Goal: Task Accomplishment & Management: Manage account settings

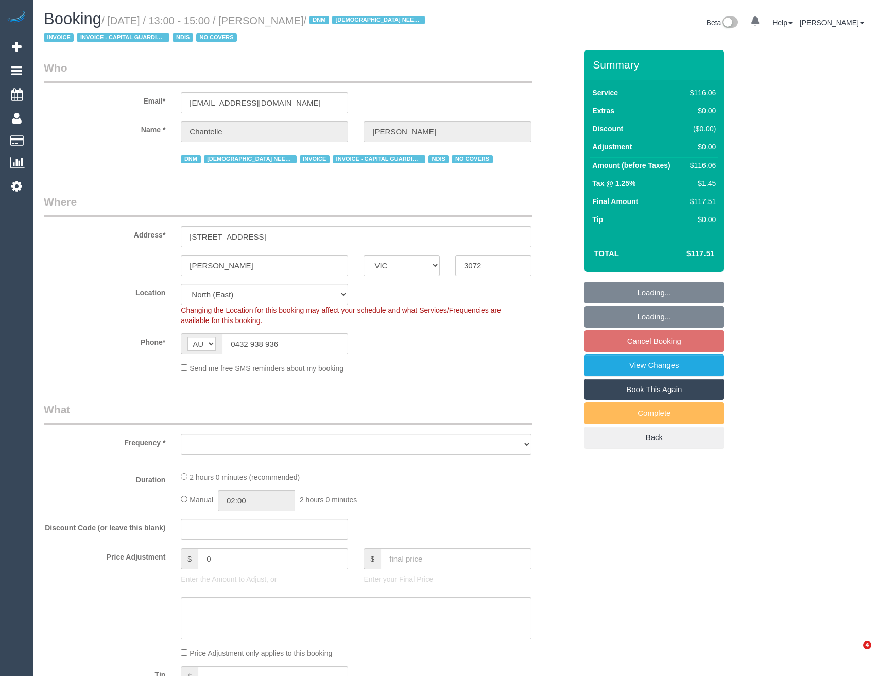
select select "VIC"
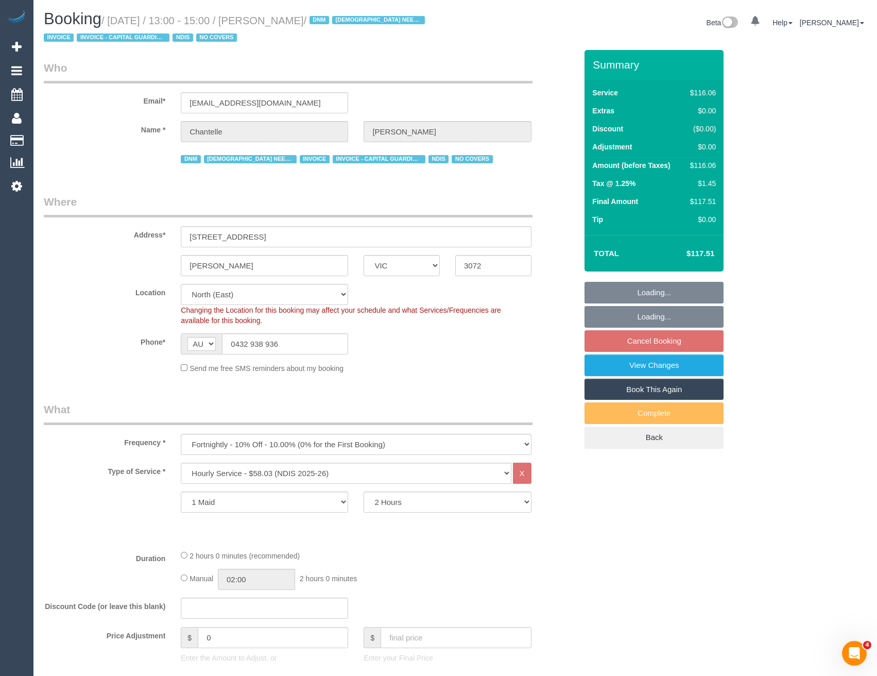
select select "object:1186"
select select "number:29"
select select "number:14"
select select "number:19"
select select "number:25"
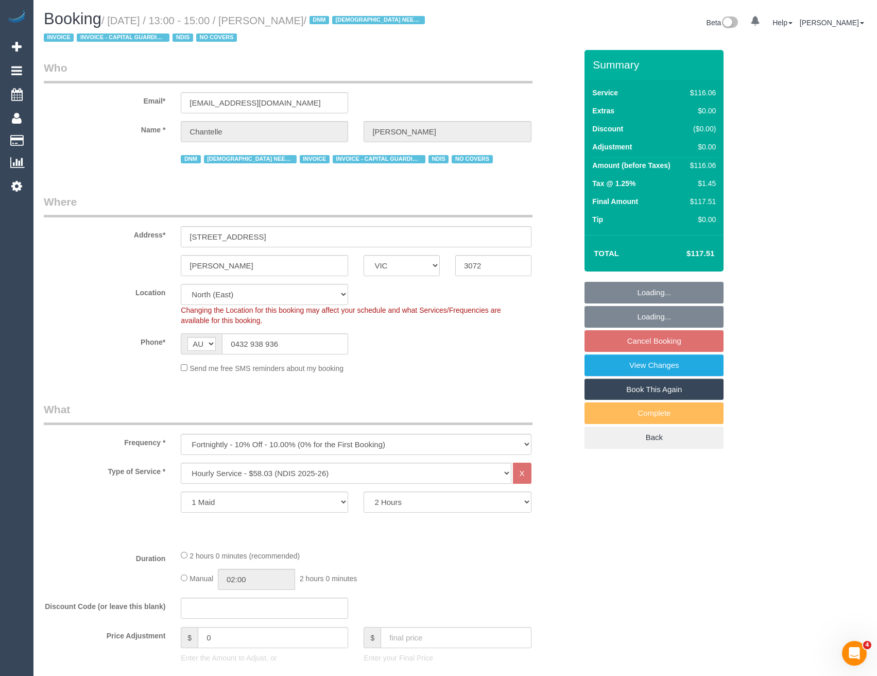
select select "number:35"
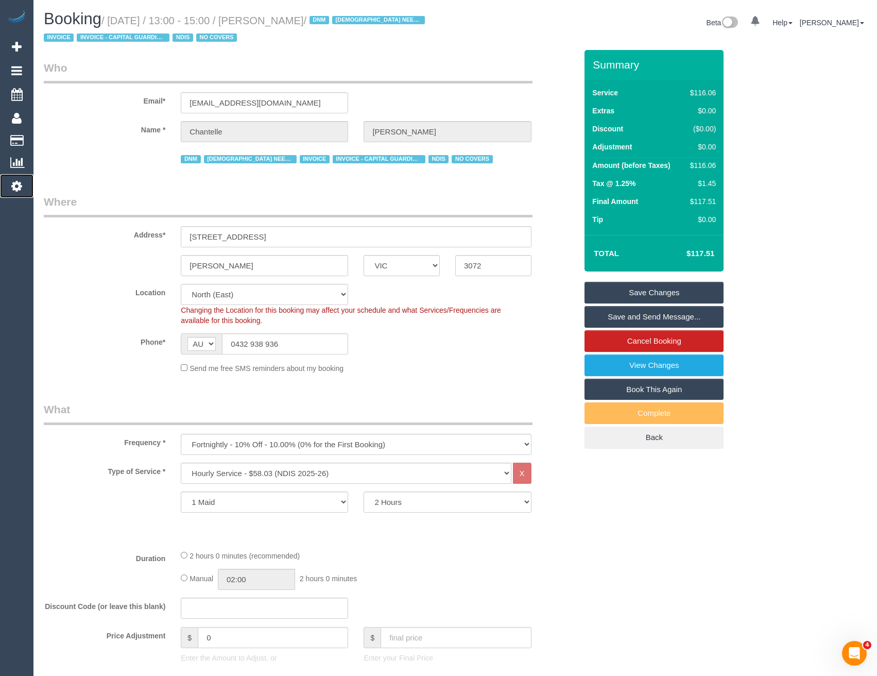
click at [19, 185] on icon at bounding box center [16, 186] width 11 height 12
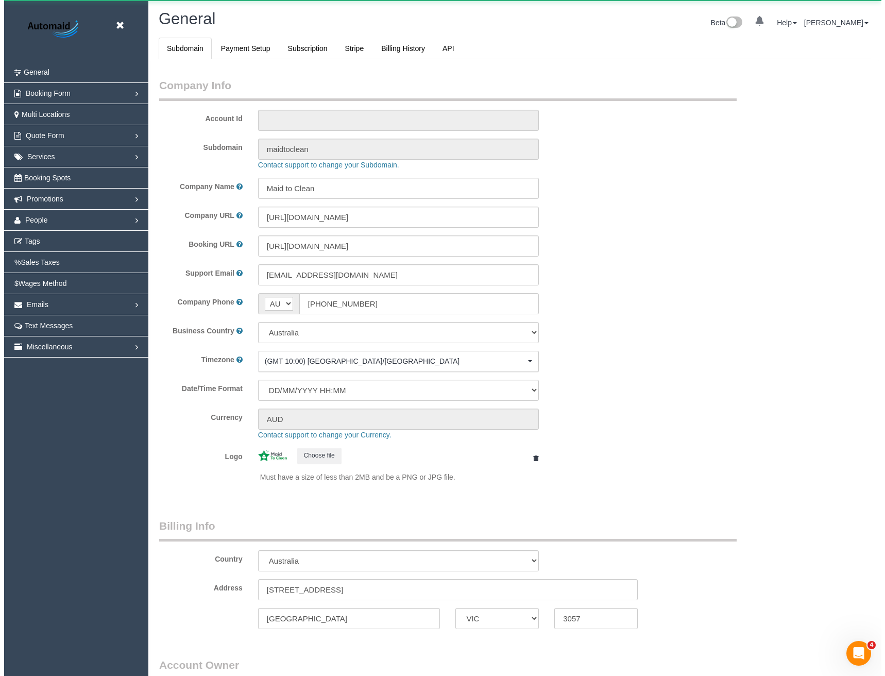
scroll to position [2354, 877]
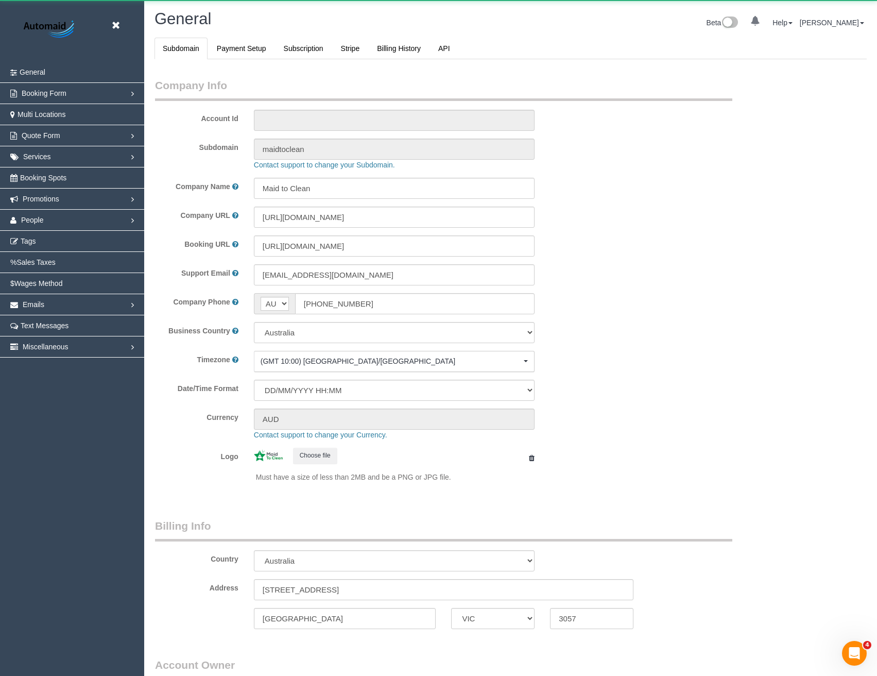
select select "1"
click at [44, 217] on link "People" at bounding box center [72, 220] width 144 height 21
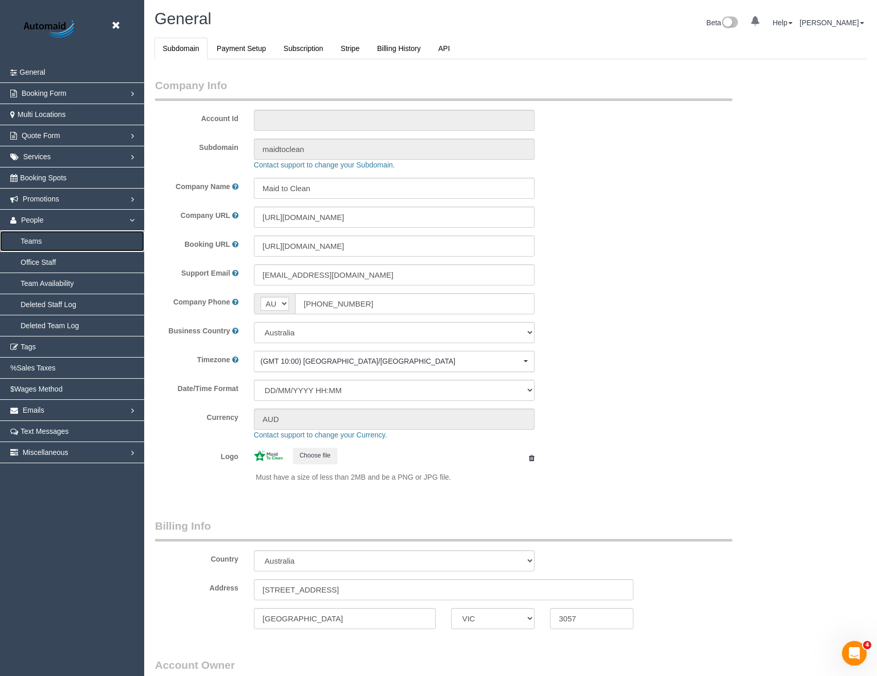
click at [38, 241] on link "Teams" at bounding box center [72, 241] width 144 height 21
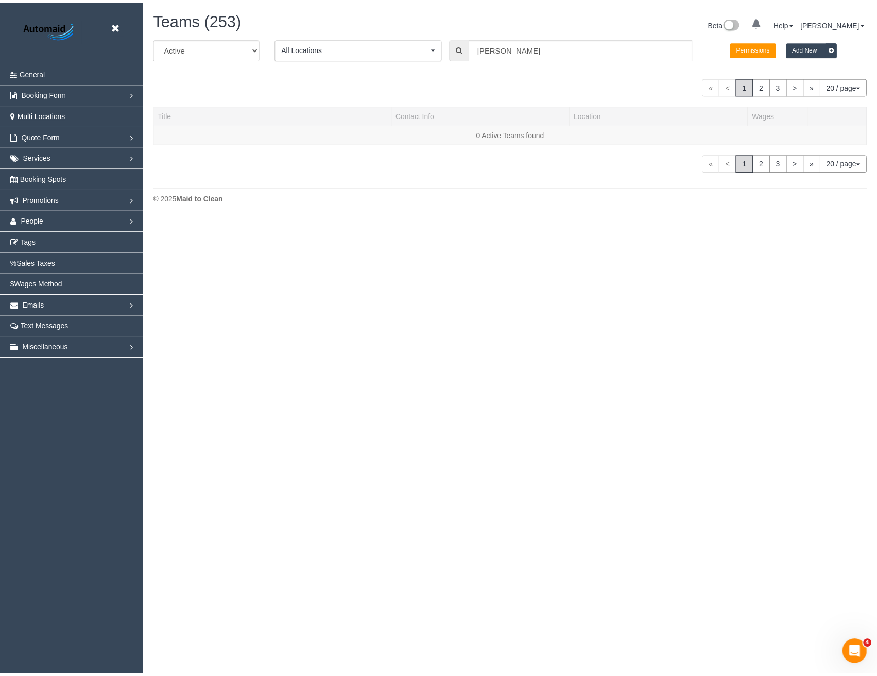
scroll to position [324, 885]
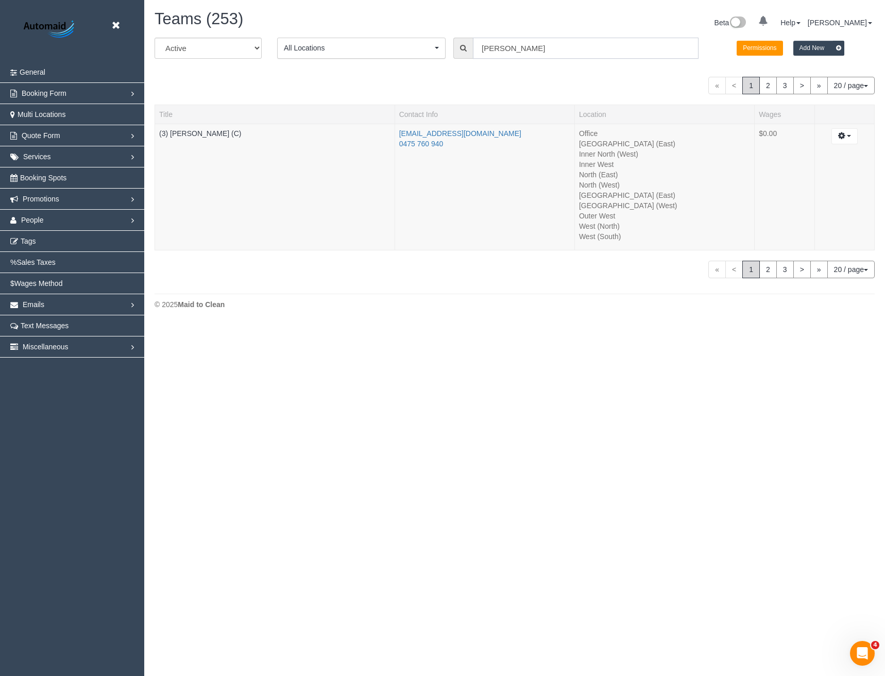
drag, startPoint x: 505, startPoint y: 47, endPoint x: 439, endPoint y: 47, distance: 65.4
click at [439, 47] on div "All Active Archived All Locations All Locations Active Locations Office [defaul…" at bounding box center [514, 52] width 735 height 29
click at [562, 68] on link "(3) Barun Chand (C) - 104592 - Active" at bounding box center [543, 69] width 140 height 13
type input "(3) Barun Chand (C)"
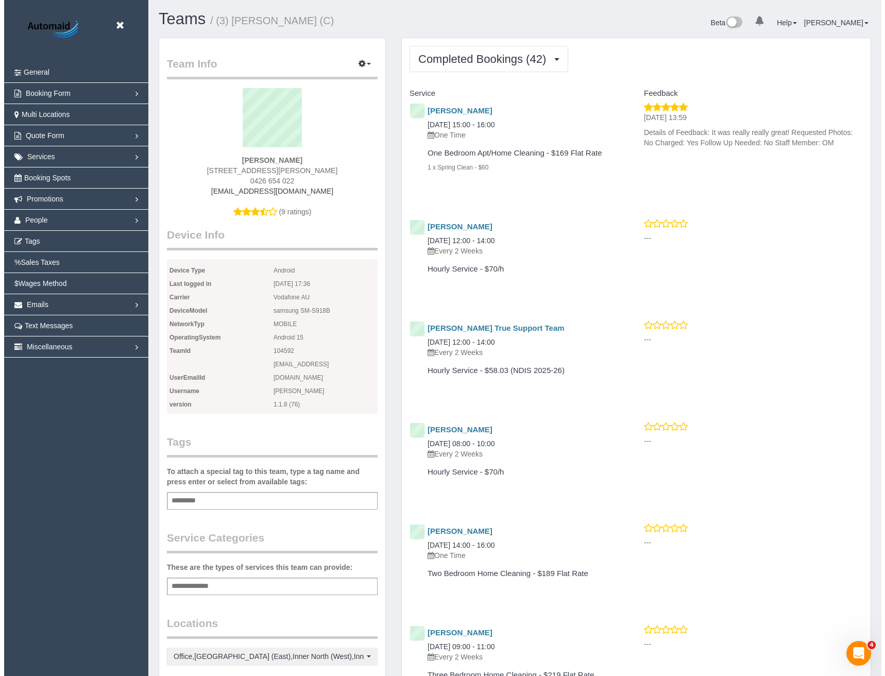
scroll to position [2766, 877]
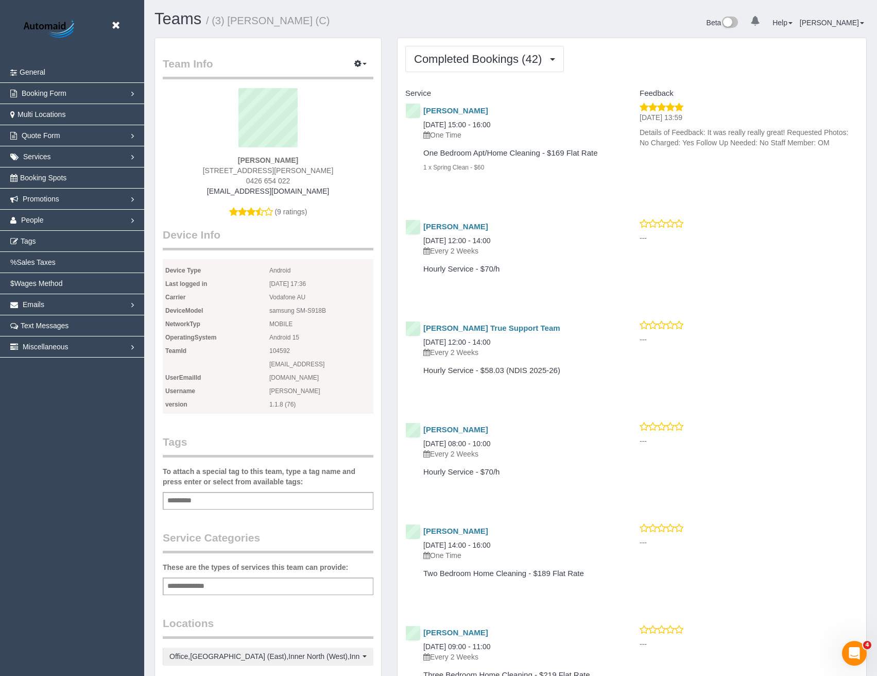
click at [346, 205] on div "Barun Chand 205 Bell St, Preston, VIC 3072 0426 654 022 barunchand101@gmail.com…" at bounding box center [268, 157] width 211 height 139
click at [117, 29] on icon at bounding box center [115, 25] width 13 height 13
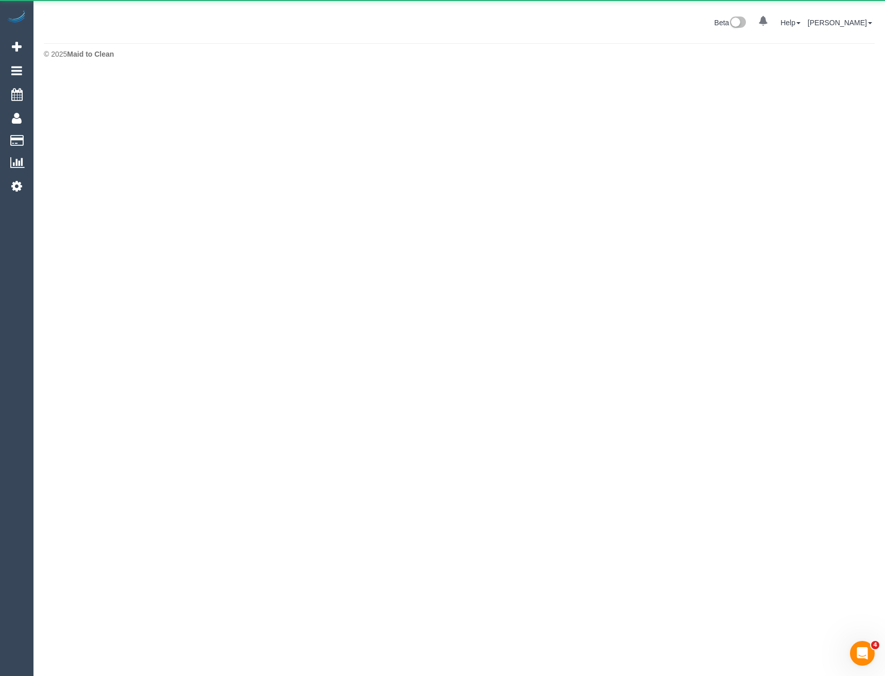
scroll to position [51419, 50608]
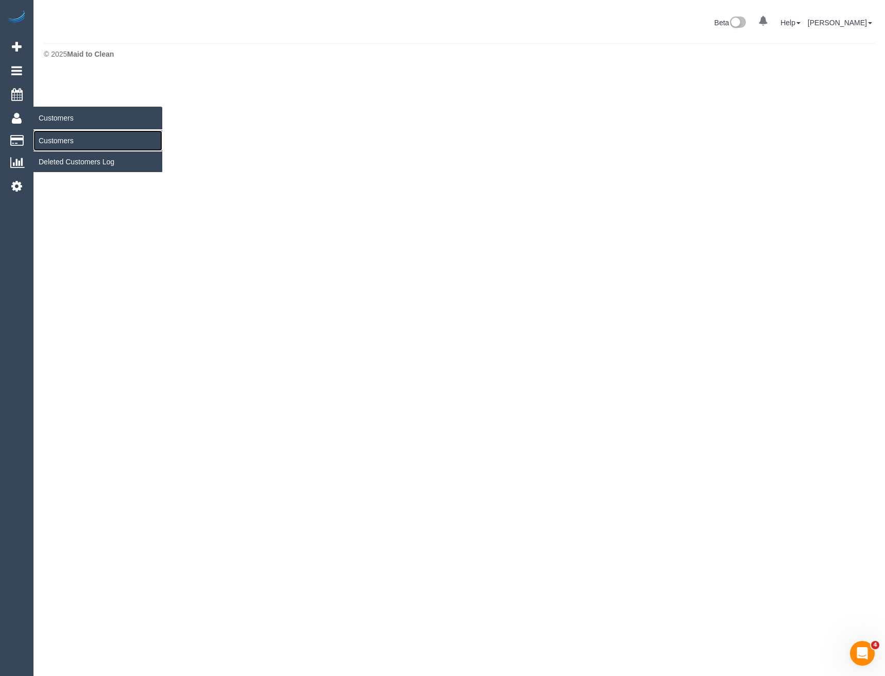
click at [39, 137] on link "Customers" at bounding box center [97, 140] width 129 height 21
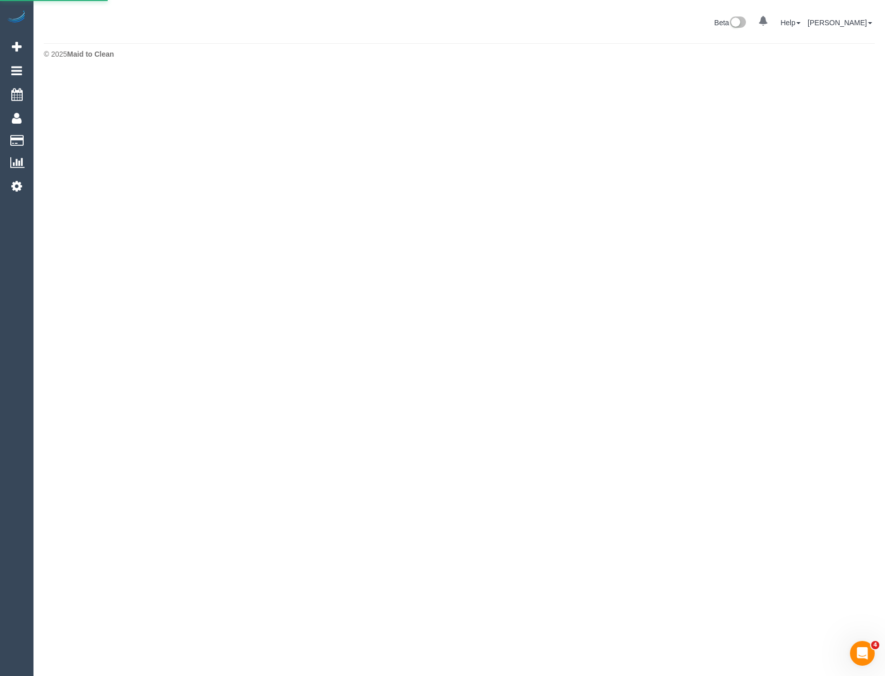
scroll to position [182, 885]
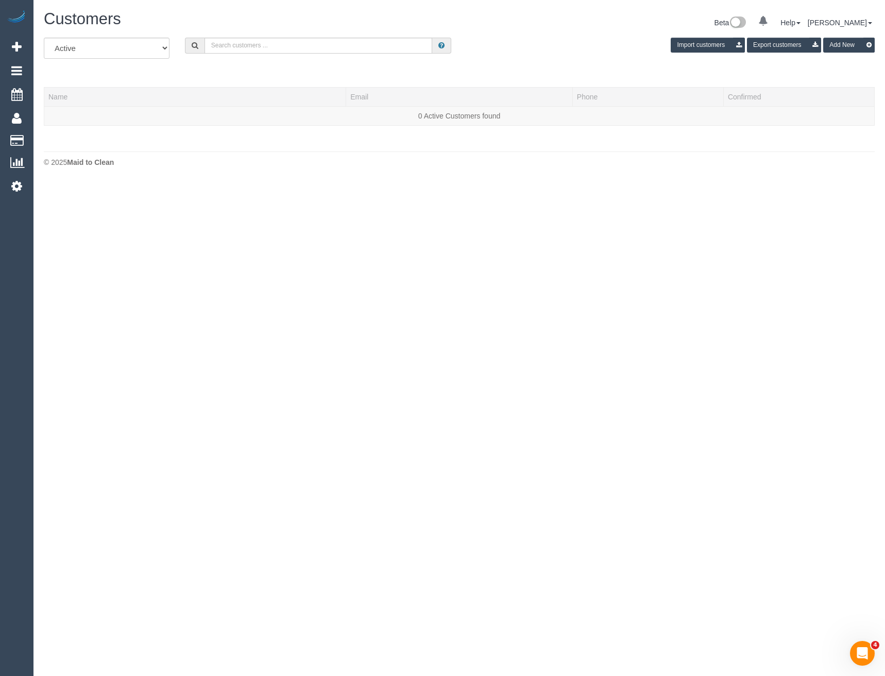
click at [223, 57] on div "All Active Archived Import customers Export customers Add New" at bounding box center [459, 52] width 846 height 29
drag, startPoint x: 230, startPoint y: 41, endPoint x: 218, endPoint y: 36, distance: 12.7
click at [230, 41] on input "text" at bounding box center [318, 46] width 228 height 16
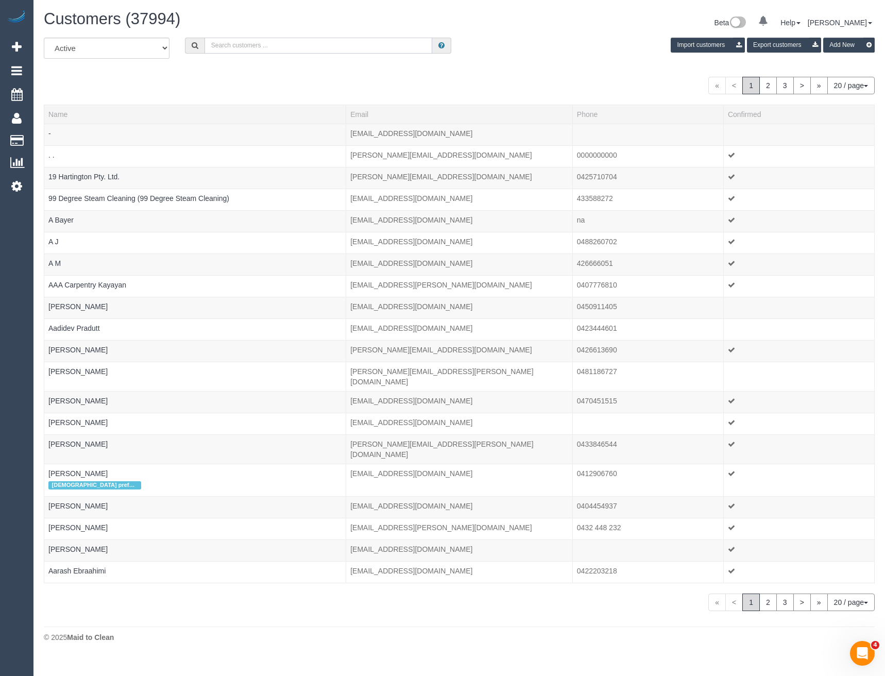
scroll to position [642, 885]
type input "T"
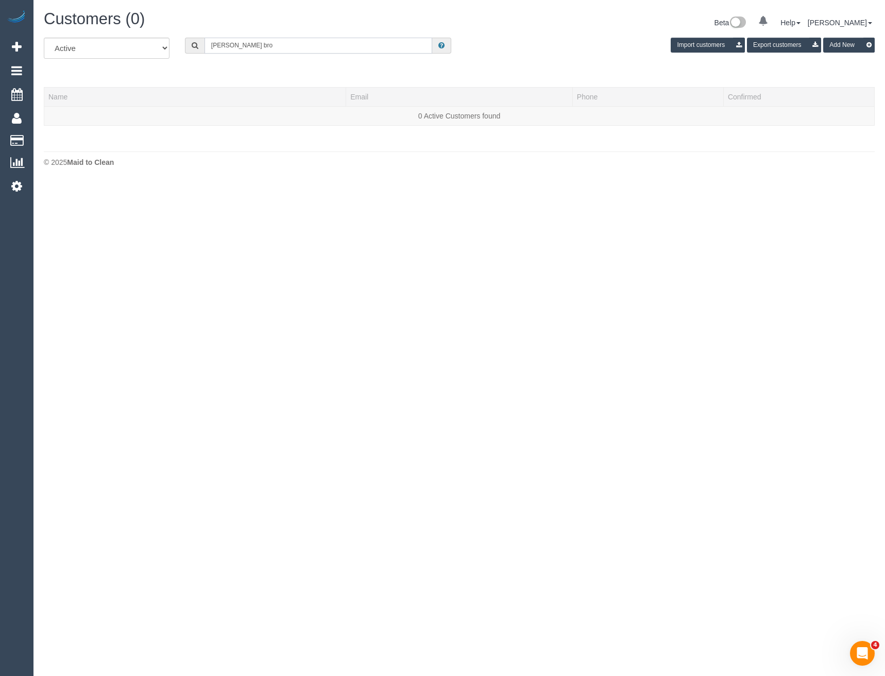
scroll to position [51311, 50608]
drag, startPoint x: 273, startPoint y: 47, endPoint x: 187, endPoint y: 49, distance: 85.5
click at [181, 45] on div "Stepahnie bro" at bounding box center [318, 46] width 282 height 16
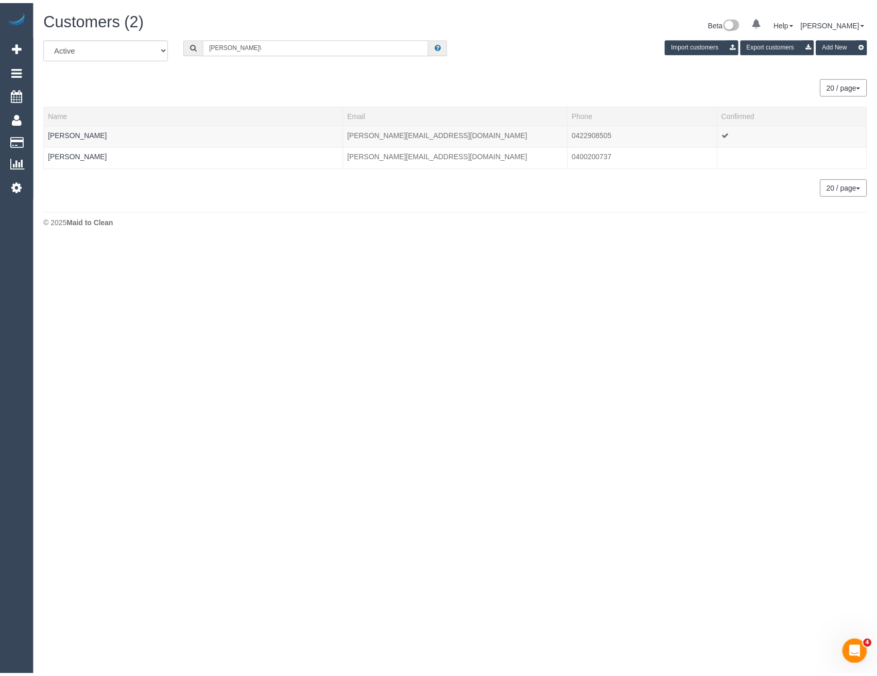
scroll to position [241, 885]
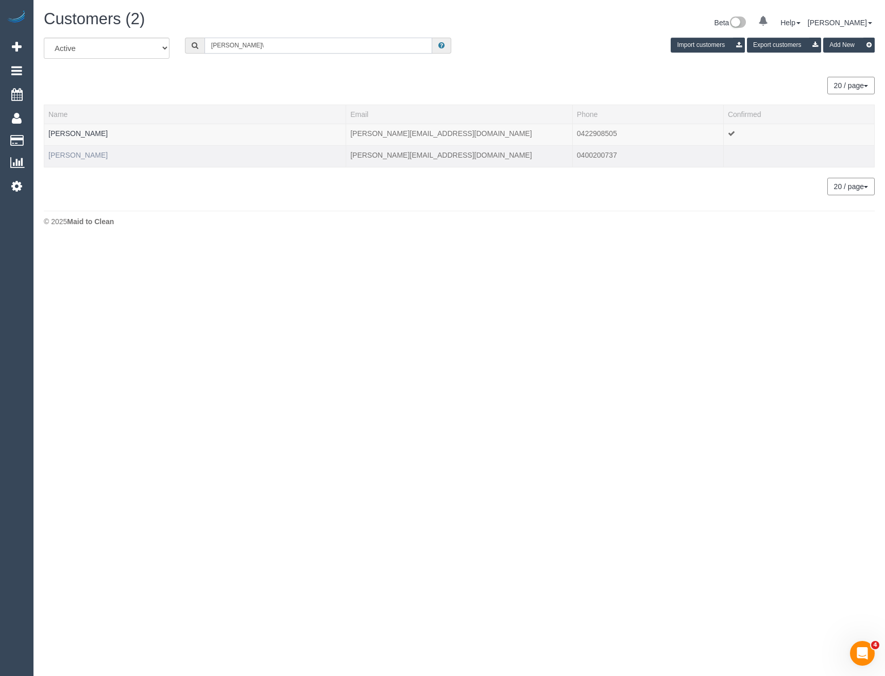
type input "Stephanie bro\"
click at [82, 151] on link "Stephanie Brown" at bounding box center [77, 155] width 59 height 8
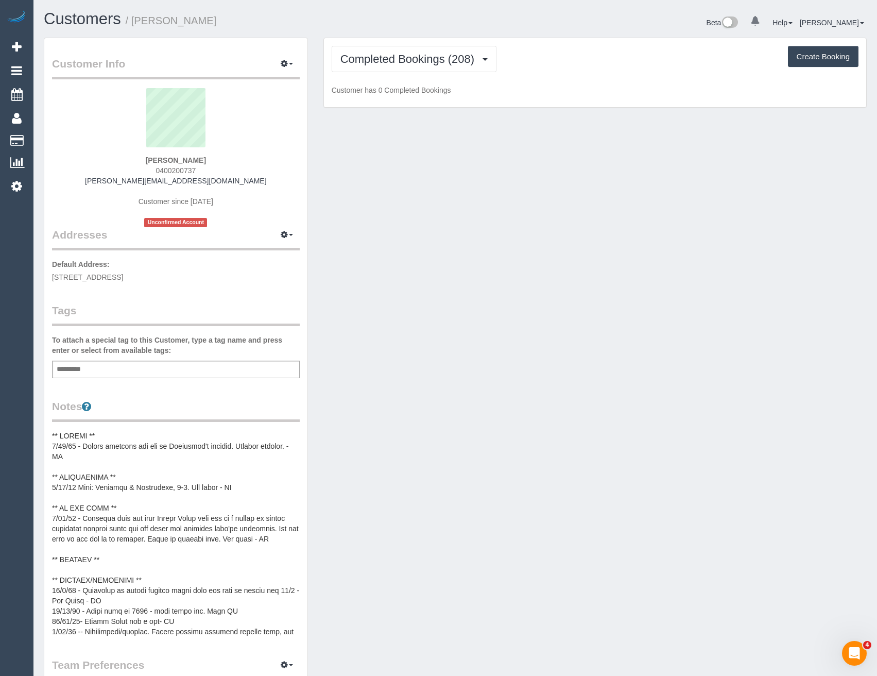
scroll to position [975, 877]
click at [388, 66] on button "Completed Bookings (208)" at bounding box center [414, 59] width 165 height 26
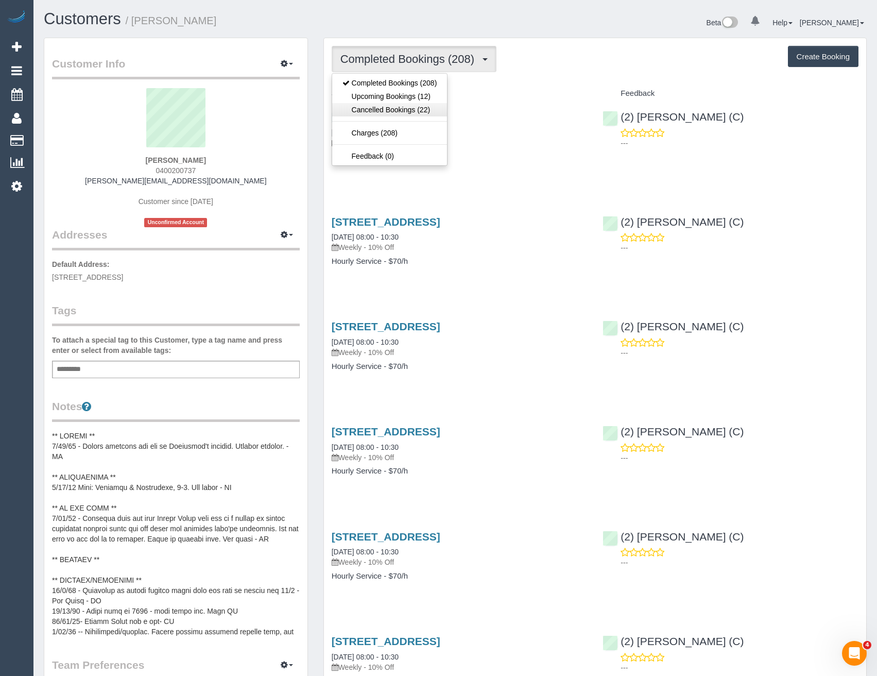
scroll to position [48715, 50616]
click at [387, 99] on link "Upcoming Bookings (12)" at bounding box center [389, 96] width 115 height 13
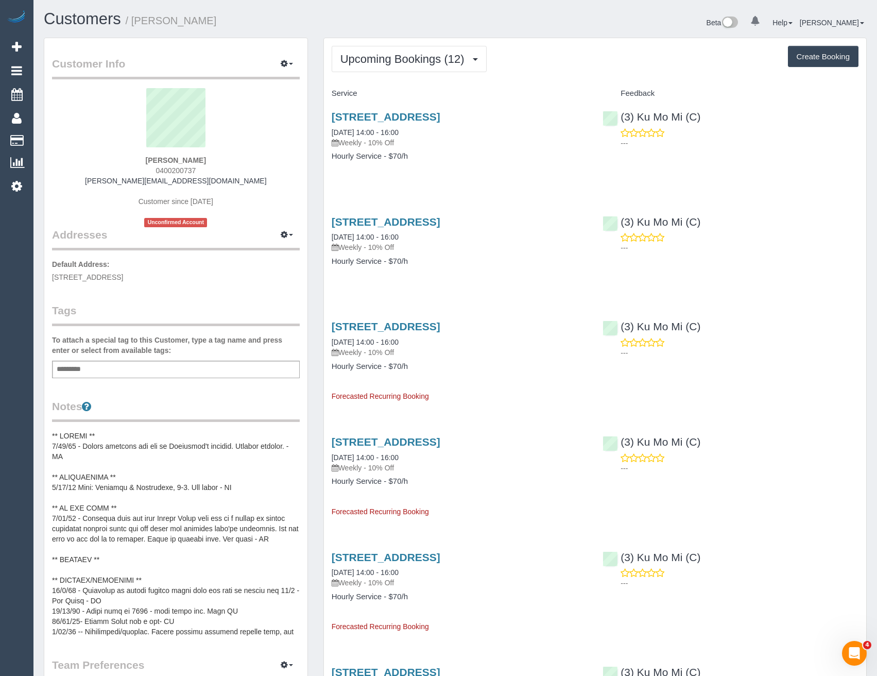
scroll to position [1518, 877]
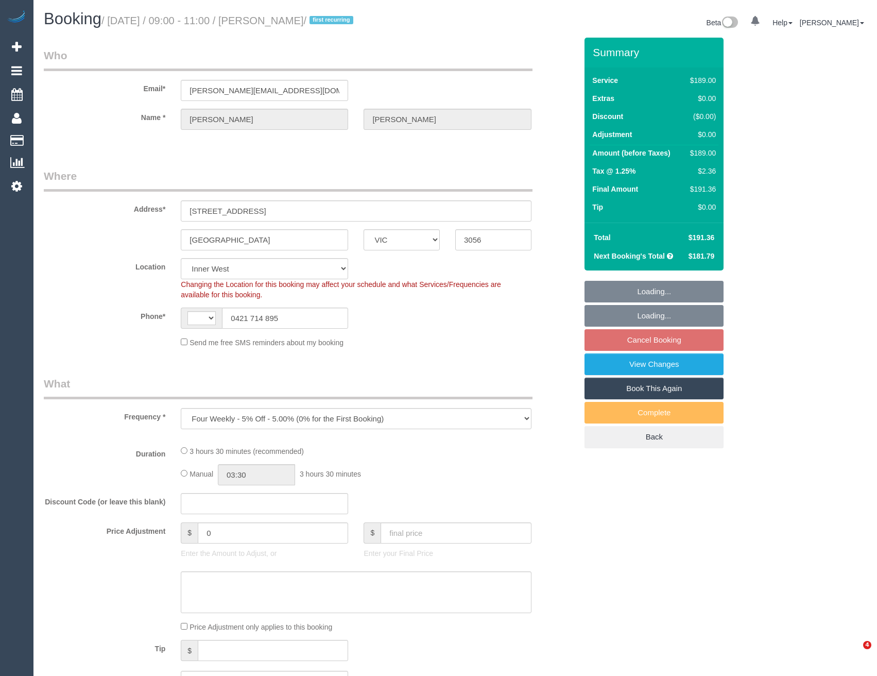
select select "VIC"
select select "string:AU"
select select "string:stripe-pm_1SDZ8u2GScqysDRVX4Ruxdko"
select select "number:29"
select select "number:15"
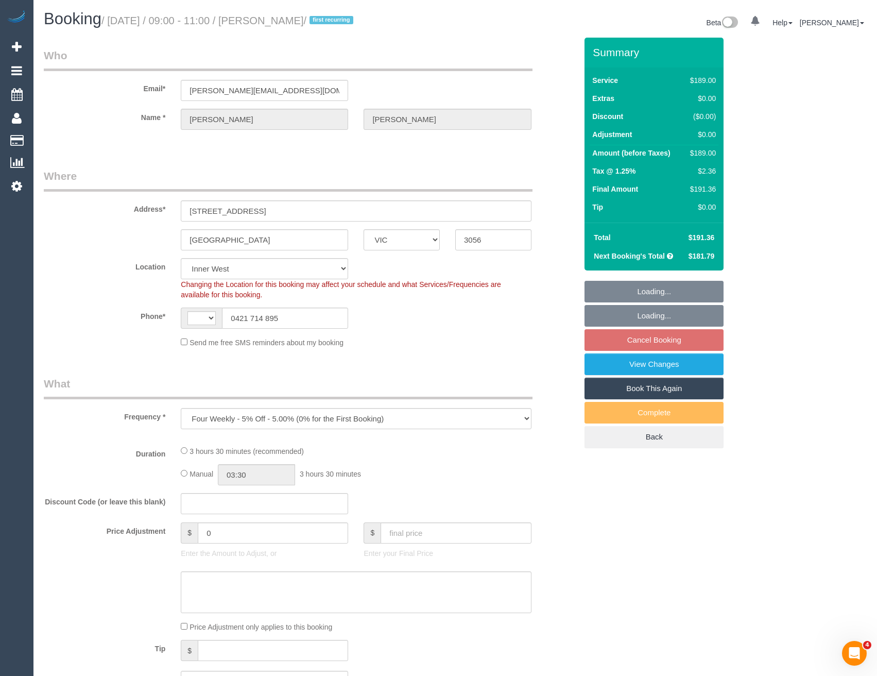
select select "number:19"
select select "number:22"
select select "number:34"
select select "object:709"
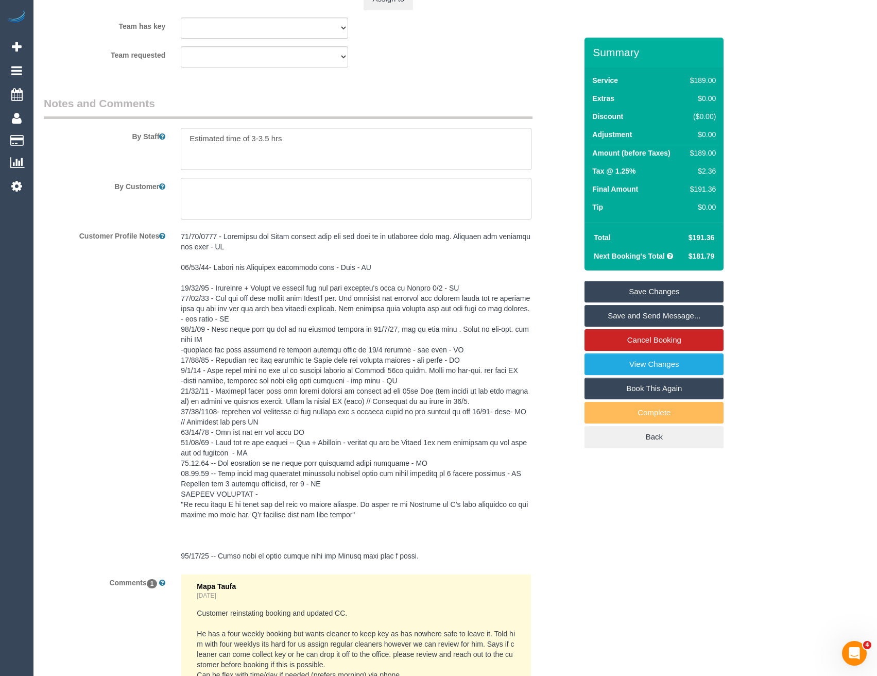
scroll to position [1802, 0]
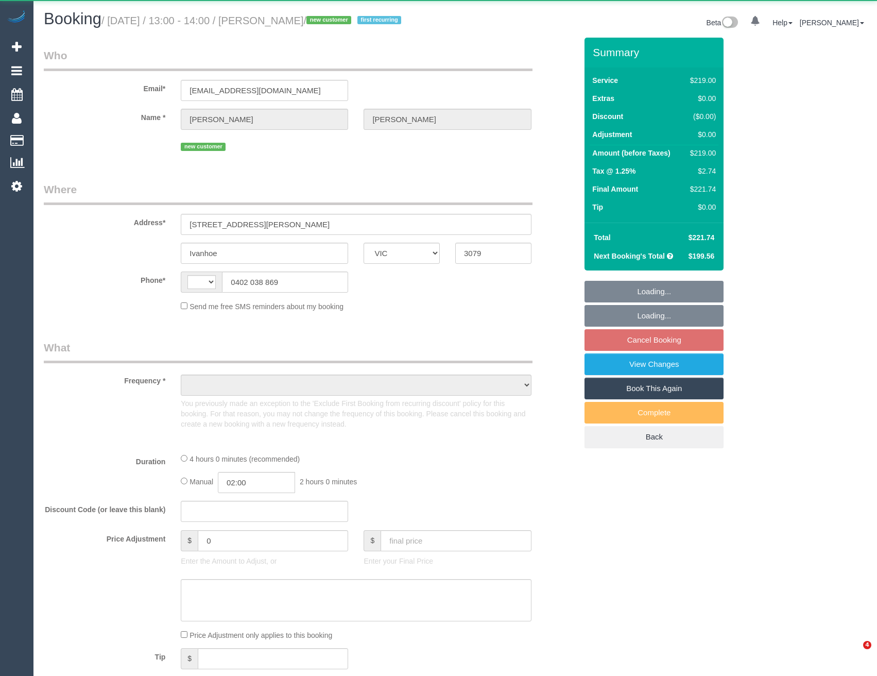
select select "VIC"
select select "string:AU"
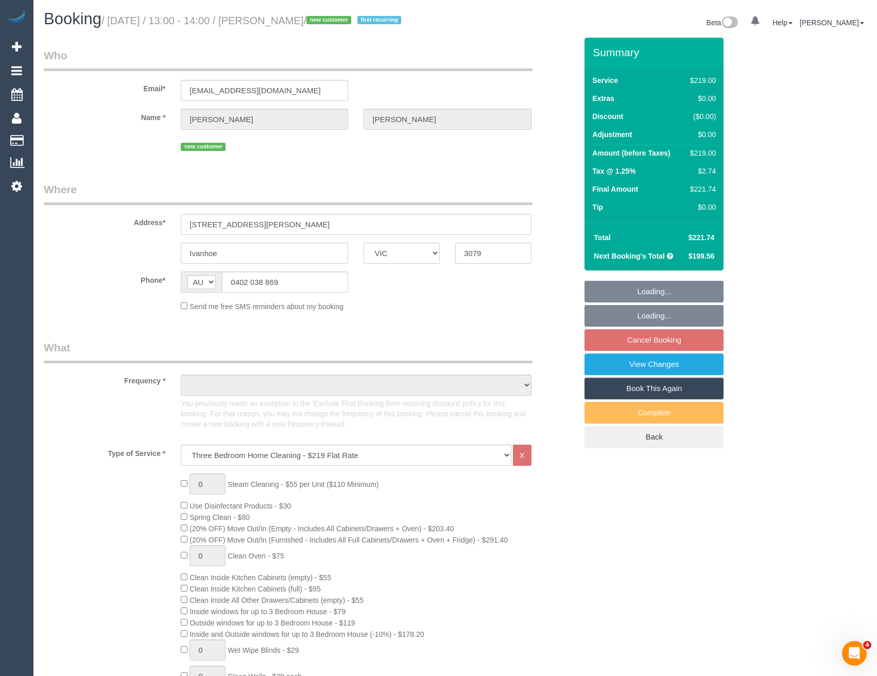
select select "string:stripe-pm_1SAiiJ2GScqysDRVEhSP6TFT"
select select "object:663"
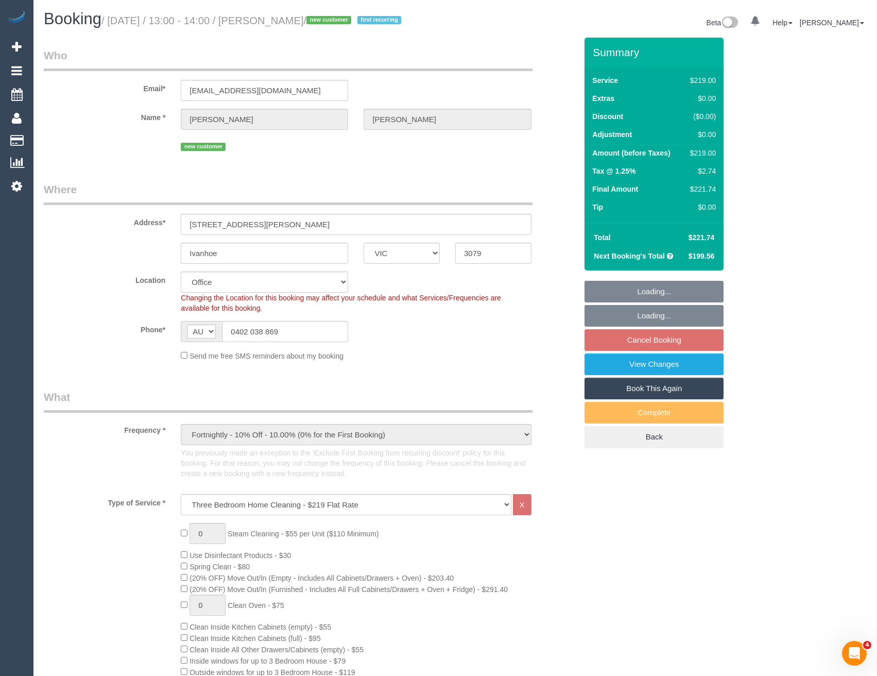
select select "number:27"
select select "number:16"
select select "number:18"
select select "number:36"
select select "number:33"
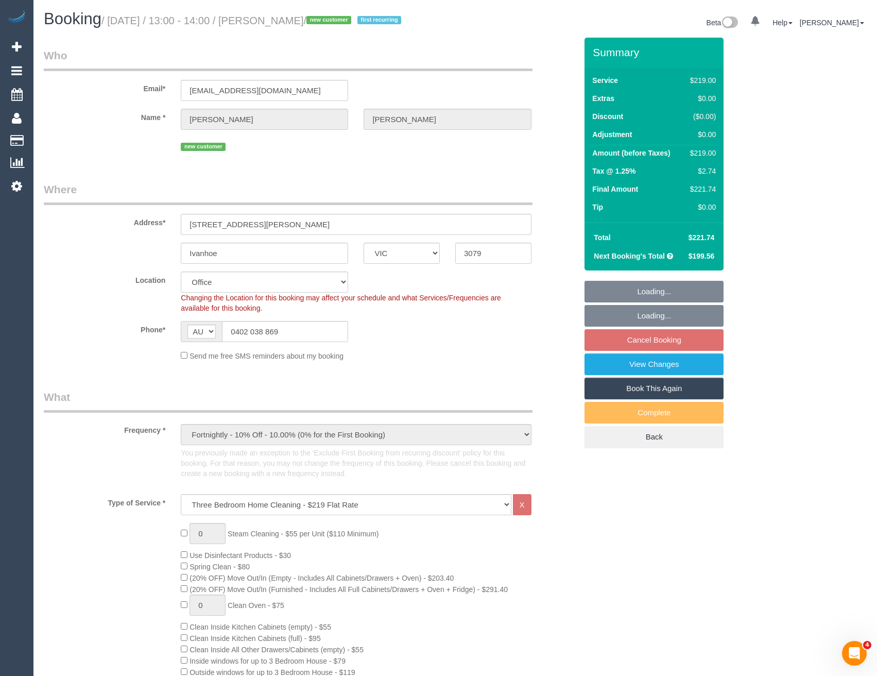
select select "number:26"
select select "object:2170"
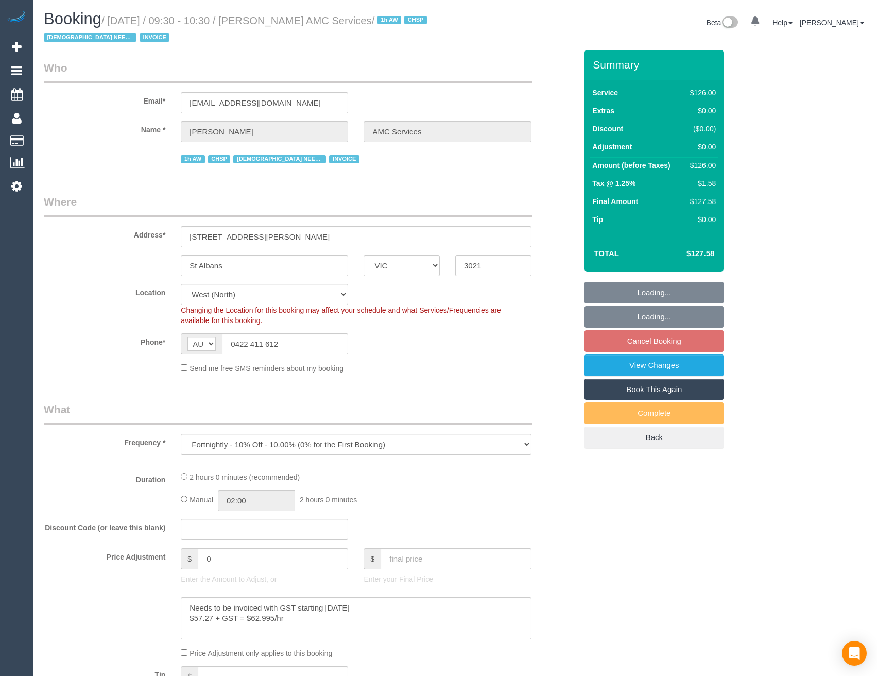
select select "VIC"
select select "120"
select select "number:28"
select select "number:14"
select select "number:19"
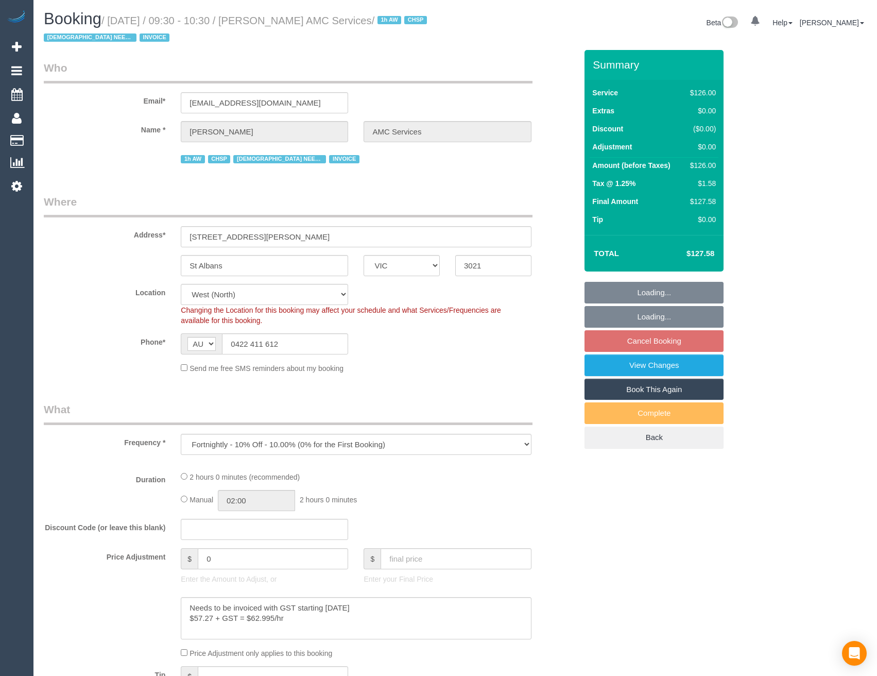
select select "number:25"
select select "number:35"
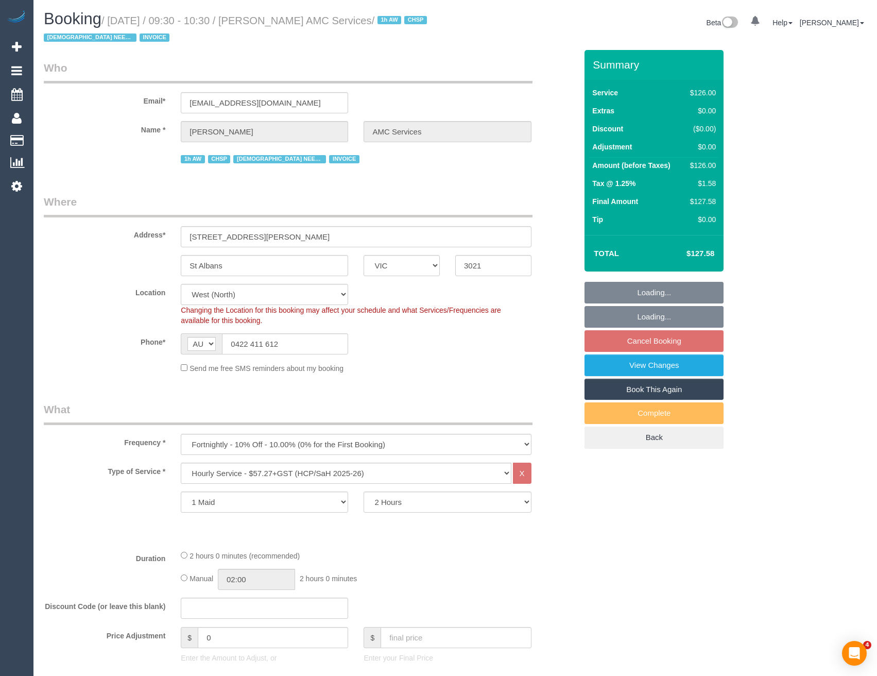
select select "object:827"
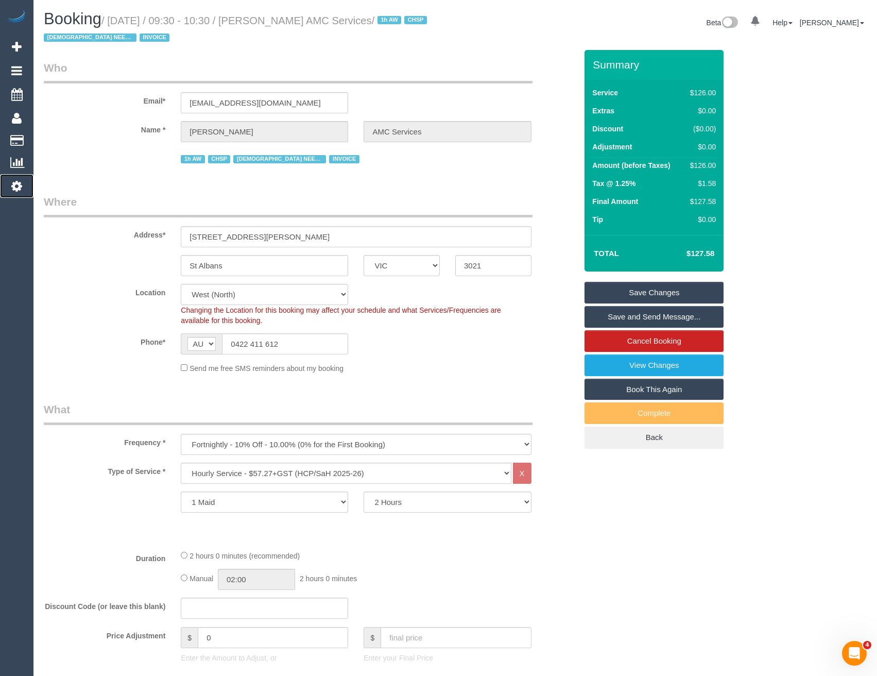
click at [16, 189] on icon at bounding box center [16, 186] width 11 height 12
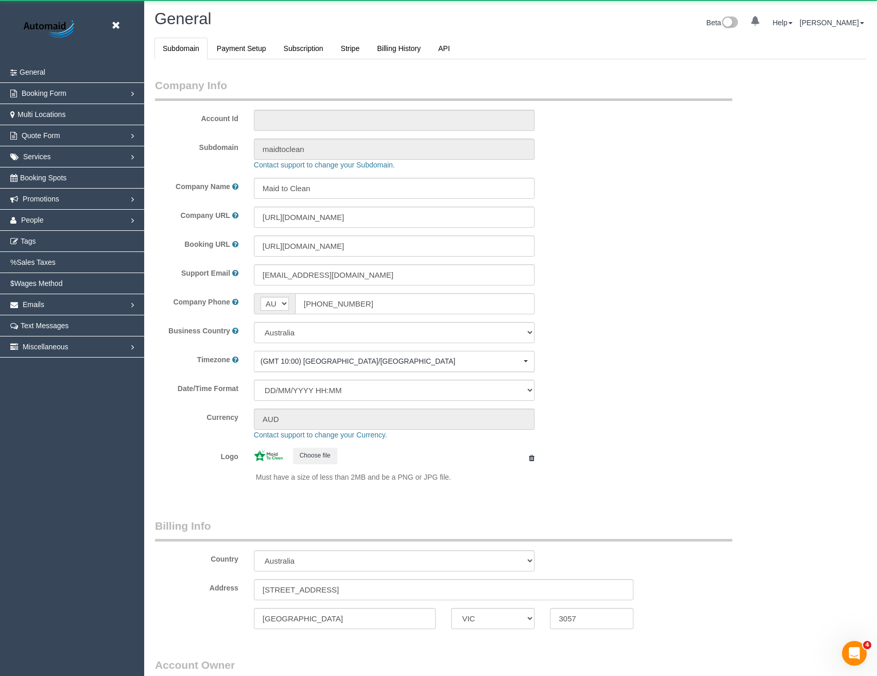
scroll to position [2354, 877]
select select "1"
click at [32, 219] on span "People" at bounding box center [32, 220] width 23 height 8
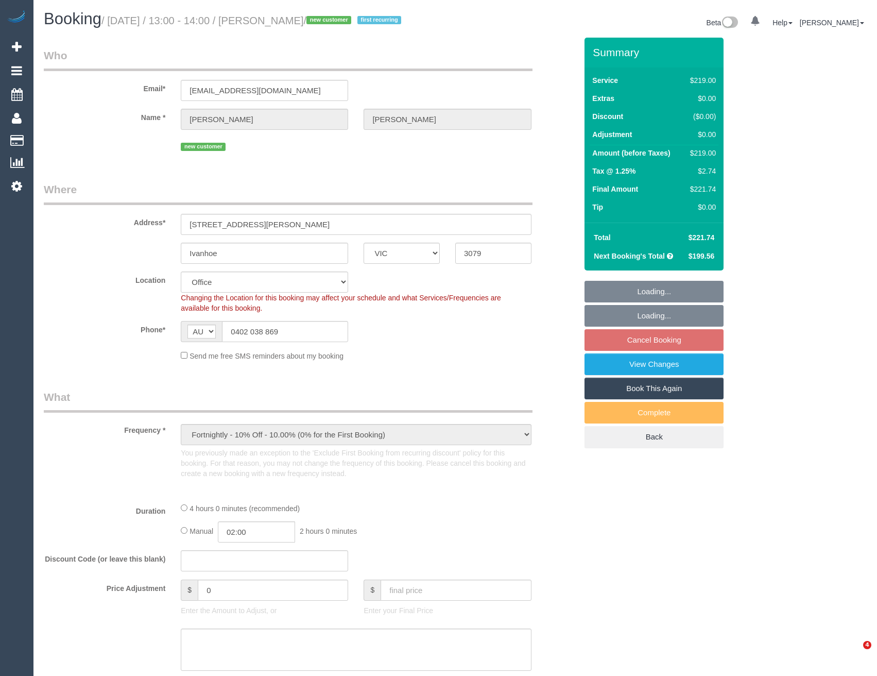
select select "VIC"
select select "object:883"
select select "string:stripe-pm_1SAiiJ2GScqysDRVEhSP6TFT"
select select "number:27"
select select "number:16"
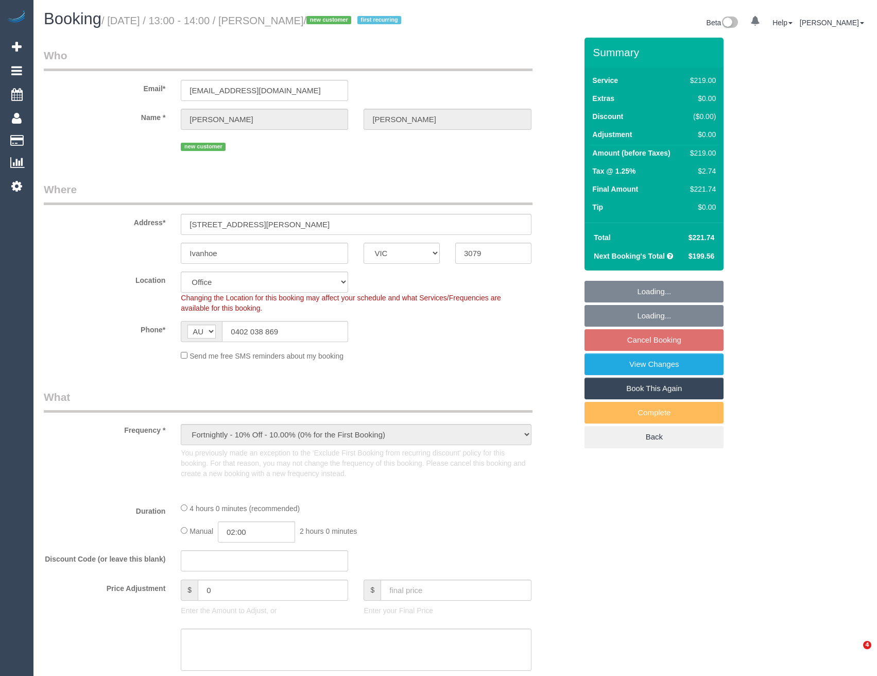
select select "number:18"
select select "number:36"
select select "number:33"
select select "number:26"
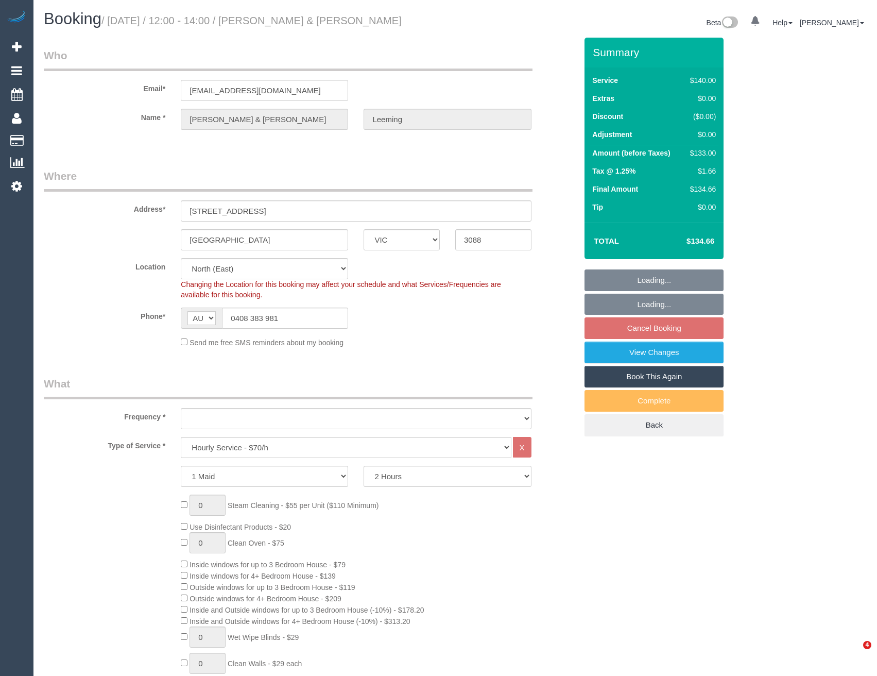
select select "VIC"
select select "string:stripe-pm_1PJlmA2GScqysDRVa5spVrWj"
select select "number:28"
select select "number:14"
select select "number:18"
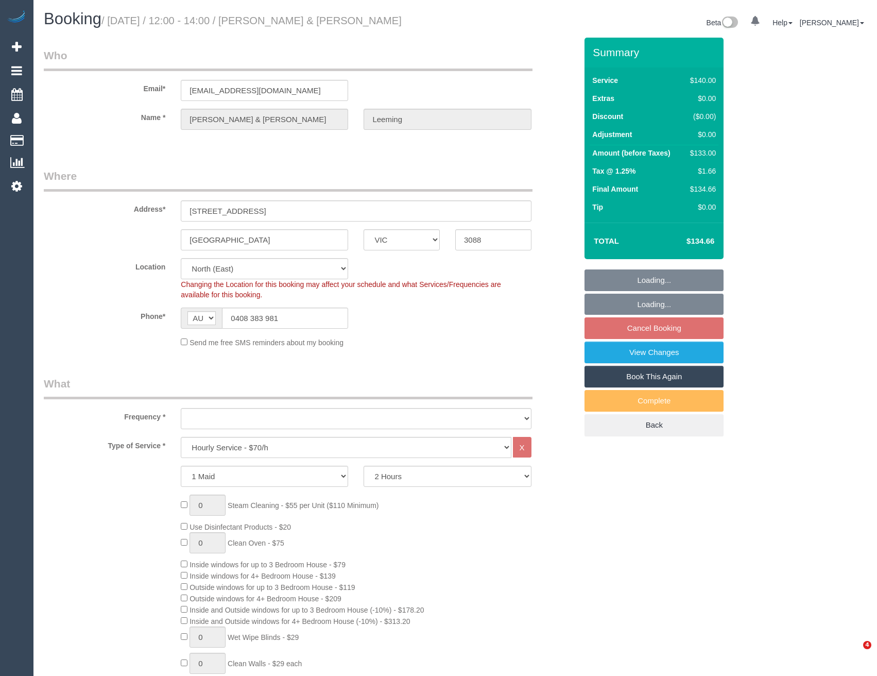
select select "number:36"
select select "number:34"
select select "object:1421"
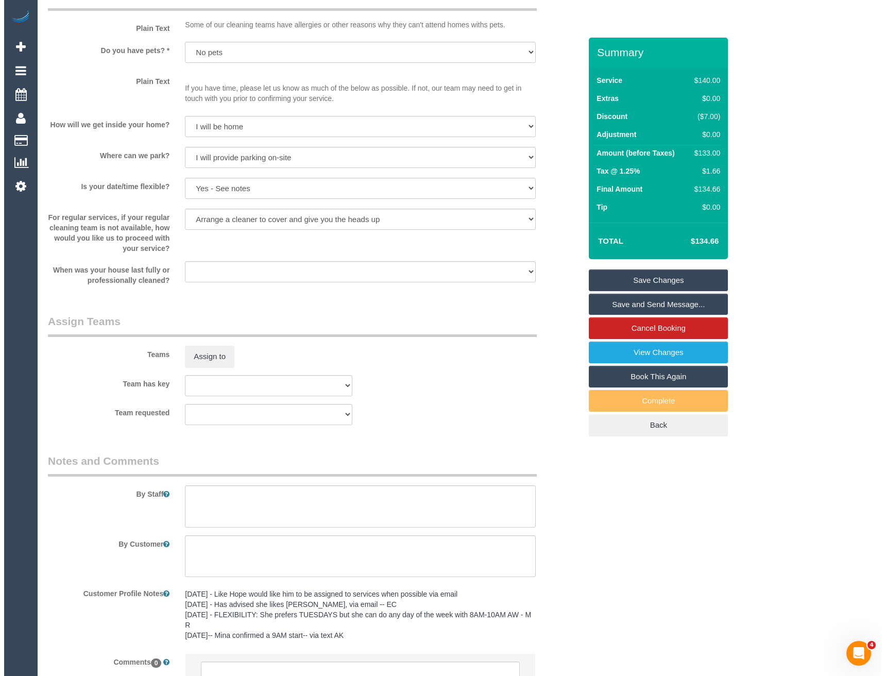
scroll to position [1339, 0]
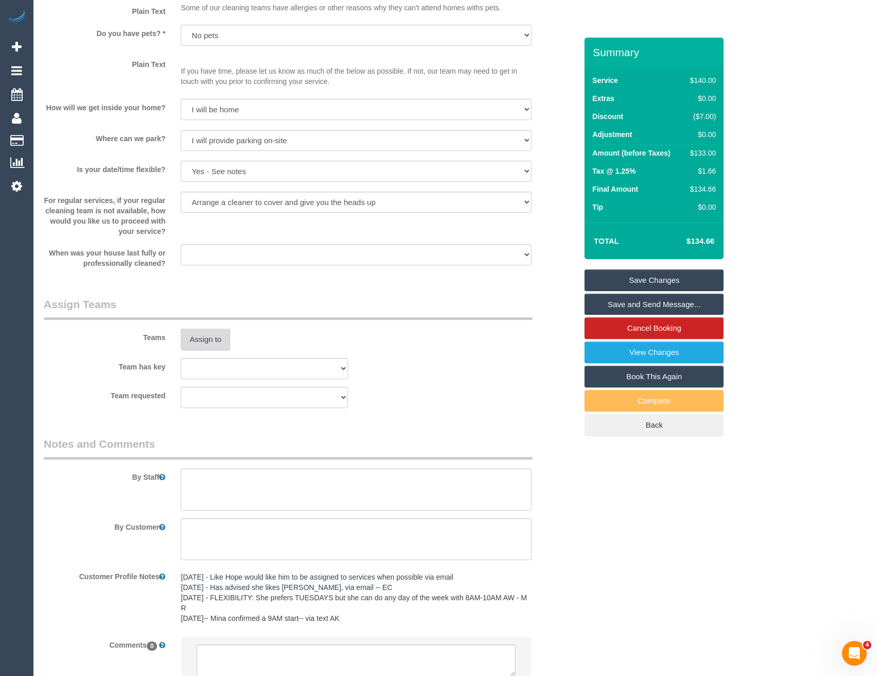
click at [202, 336] on button "Assign to" at bounding box center [205, 340] width 49 height 22
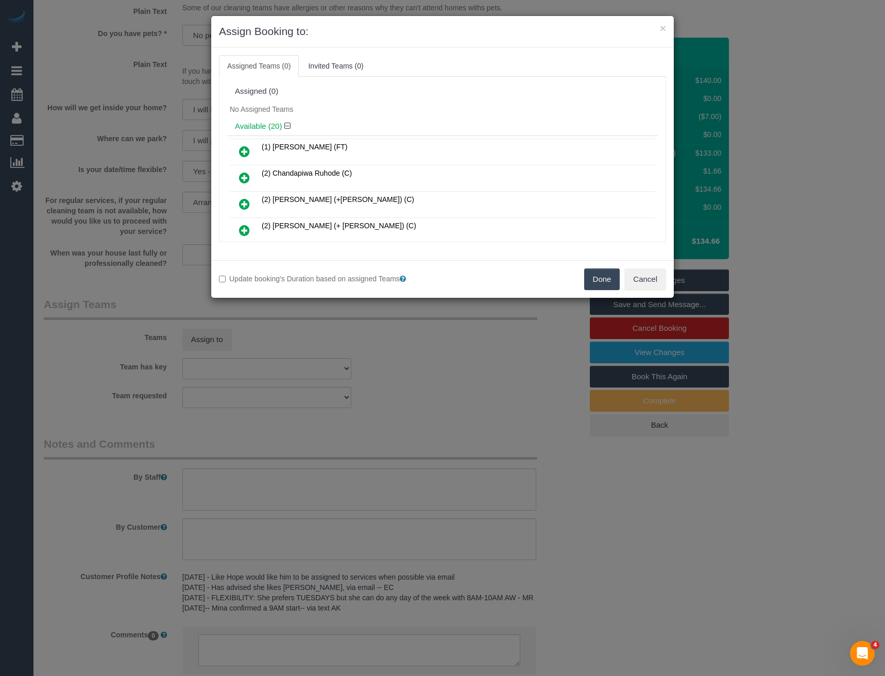
scroll to position [251, 0]
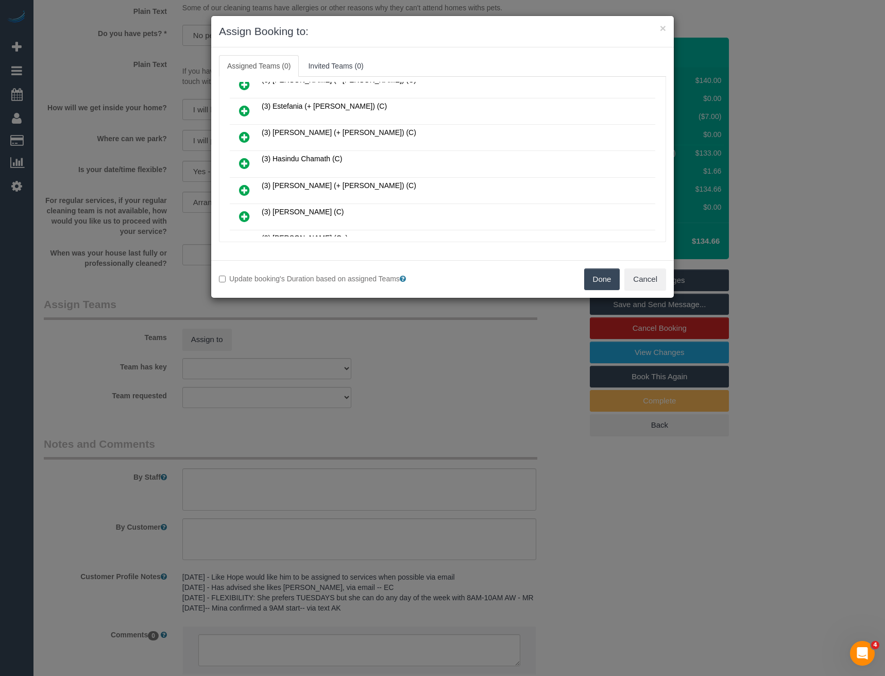
click at [246, 162] on icon at bounding box center [244, 163] width 11 height 12
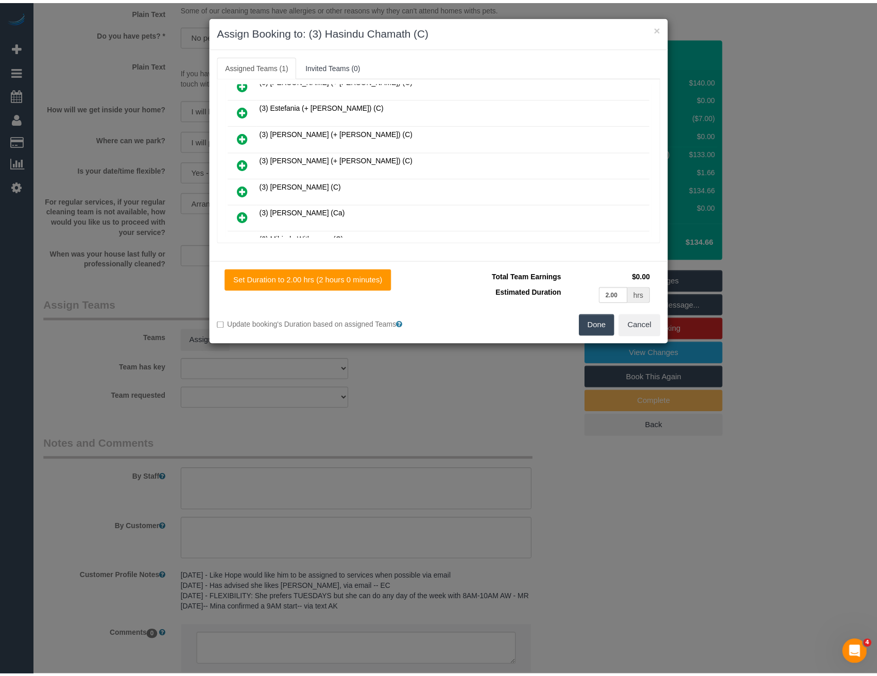
scroll to position [0, 0]
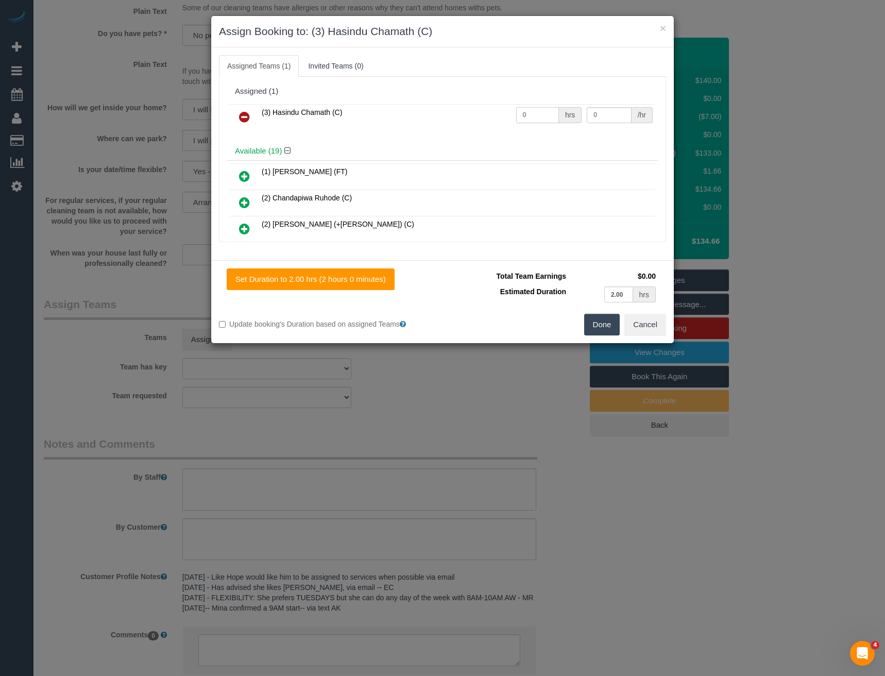
drag, startPoint x: 533, startPoint y: 111, endPoint x: 498, endPoint y: 113, distance: 35.6
click at [498, 113] on tr "(3) Hasindu Chamath (C) 0 hrs 0 /hr" at bounding box center [442, 117] width 425 height 26
type input "2"
type input "35"
click at [593, 327] on button "Done" at bounding box center [602, 325] width 36 height 22
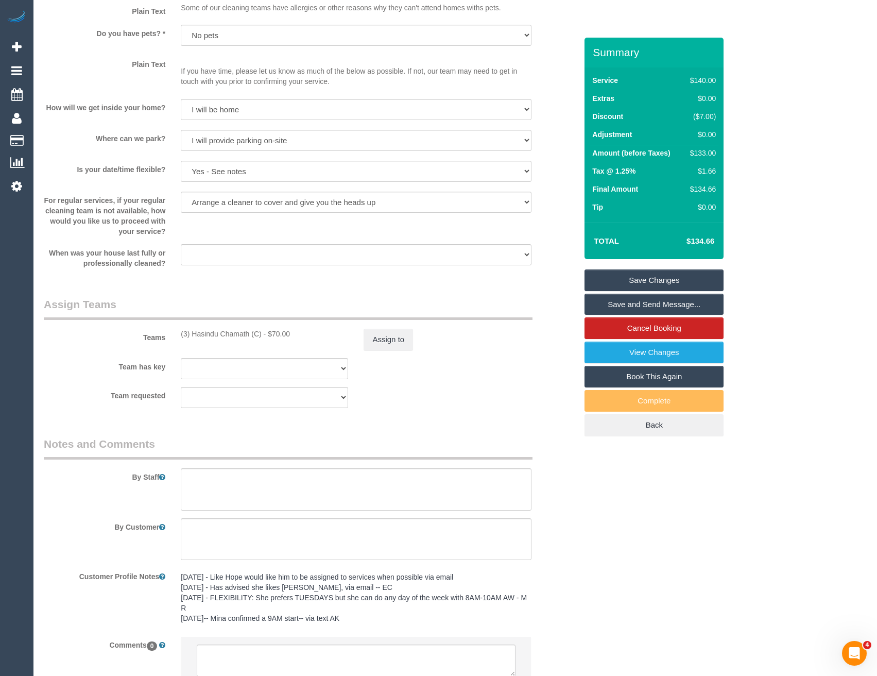
click at [628, 309] on link "Save and Send Message..." at bounding box center [653, 305] width 139 height 22
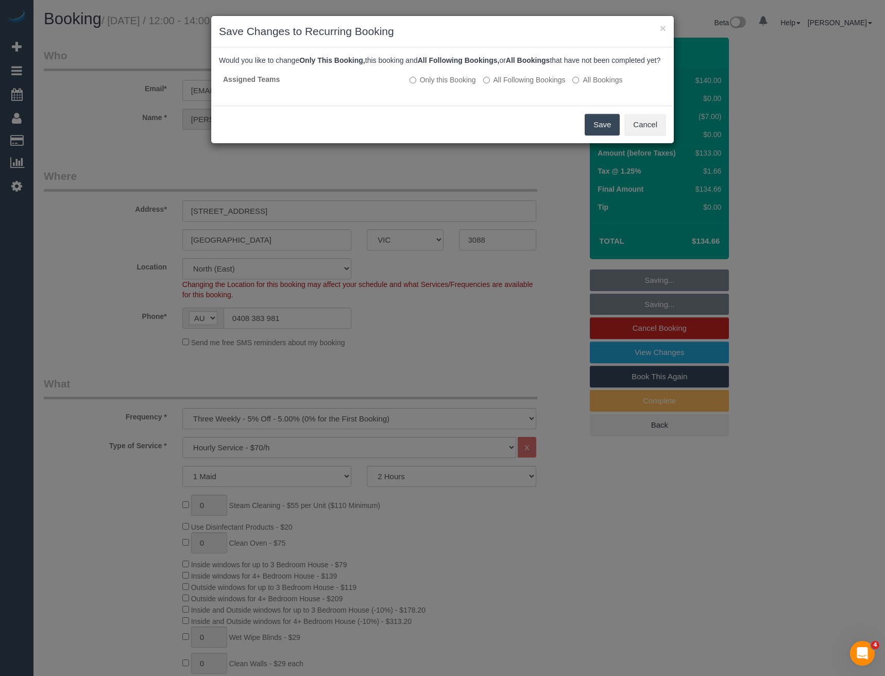
click at [597, 135] on button "Save" at bounding box center [601, 125] width 35 height 22
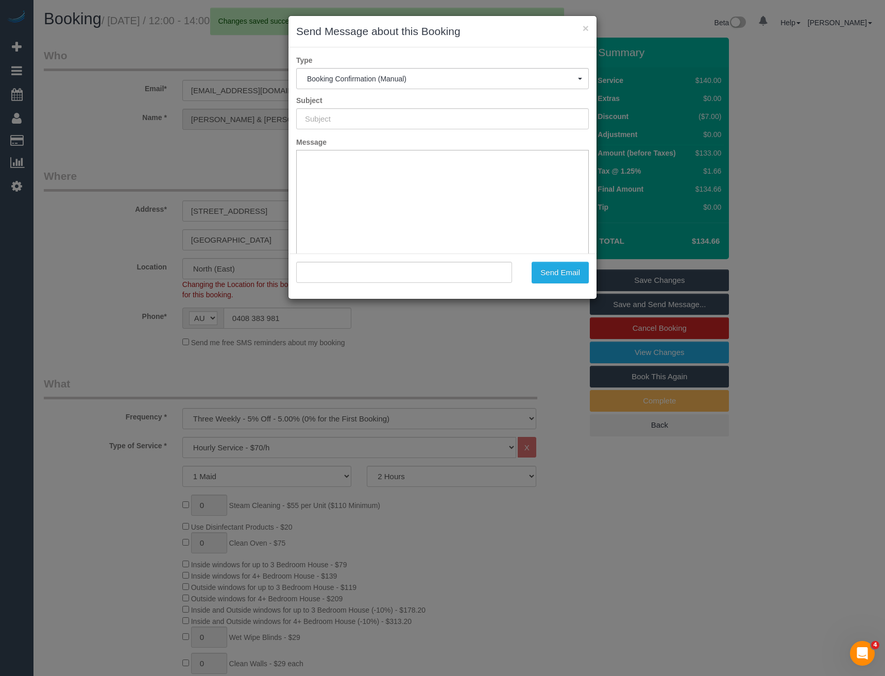
type input "Booking Confirmed"
type input ""Janette & Chris Leeming" <jaris11@optusnet.com.au>"
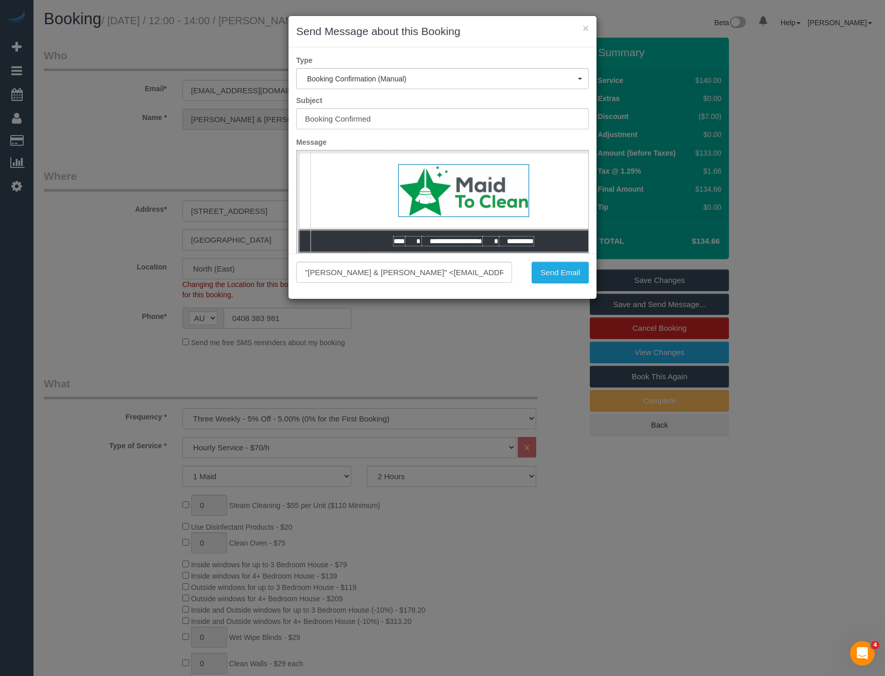
click at [564, 285] on div ""Janette & Chris Leeming" <jaris11@optusnet.com.au> Send Email" at bounding box center [442, 275] width 308 height 45
click at [562, 274] on button "Send Email" at bounding box center [559, 273] width 57 height 22
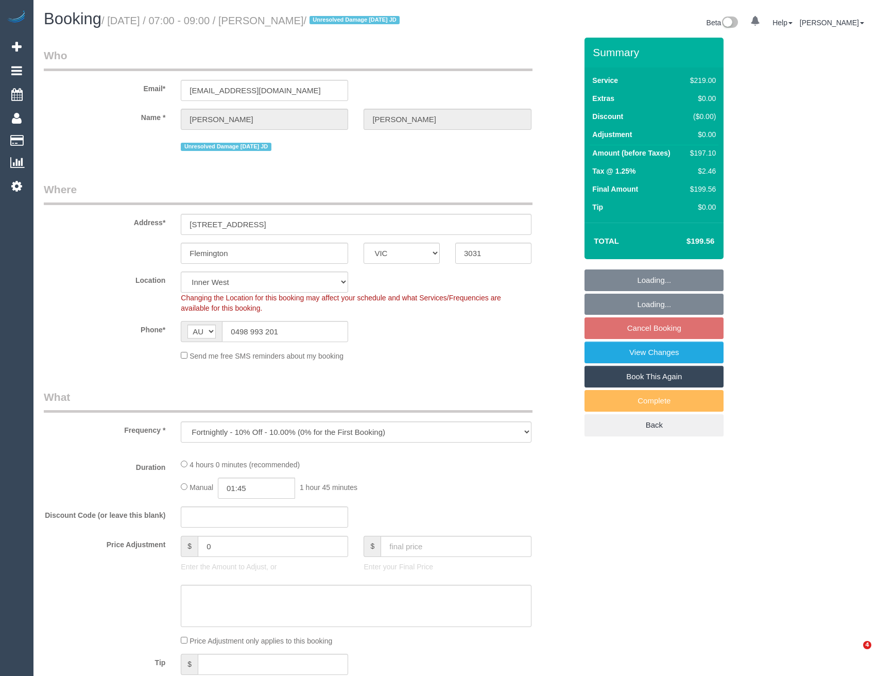
select select "VIC"
select select "number:28"
select select "number:14"
select select "number:19"
select select "number:24"
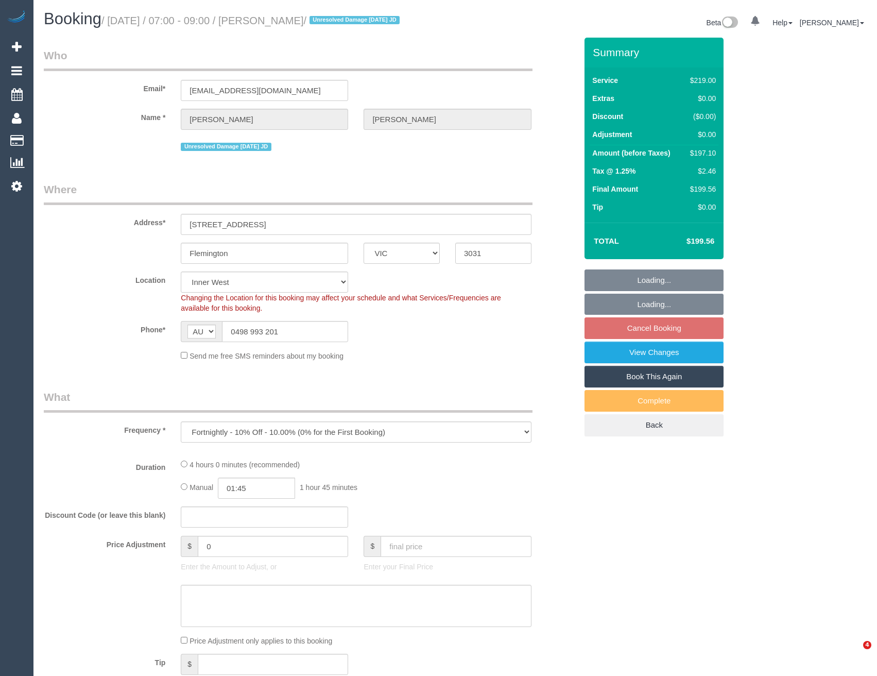
select select "number:34"
select select "number:13"
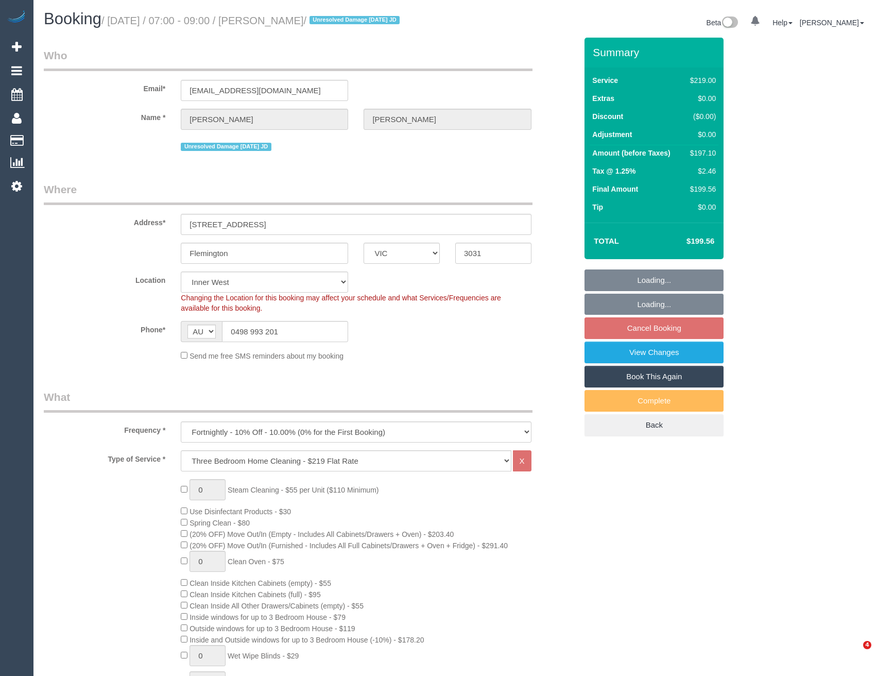
select select "object:1472"
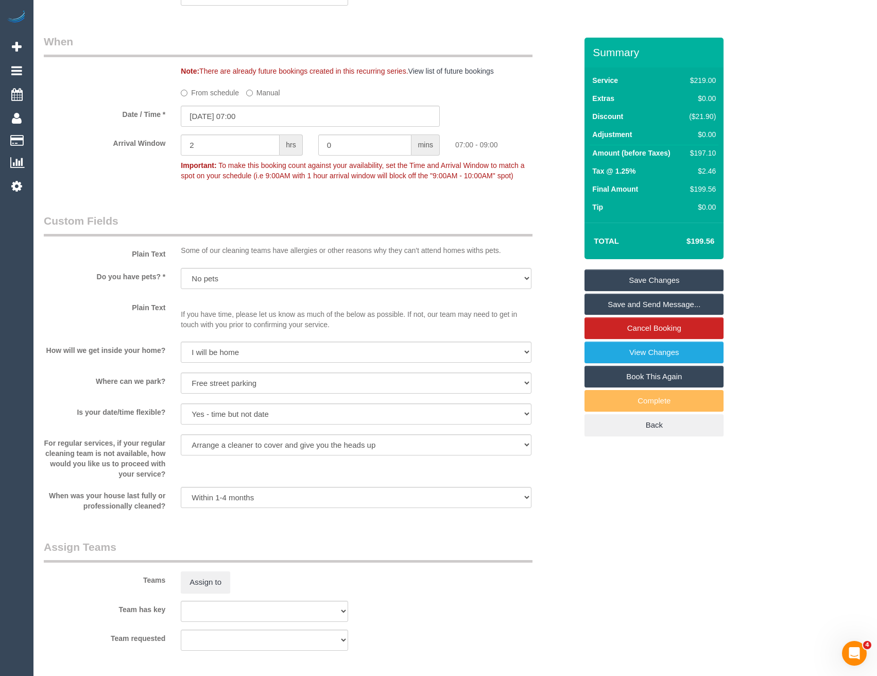
scroll to position [1442, 0]
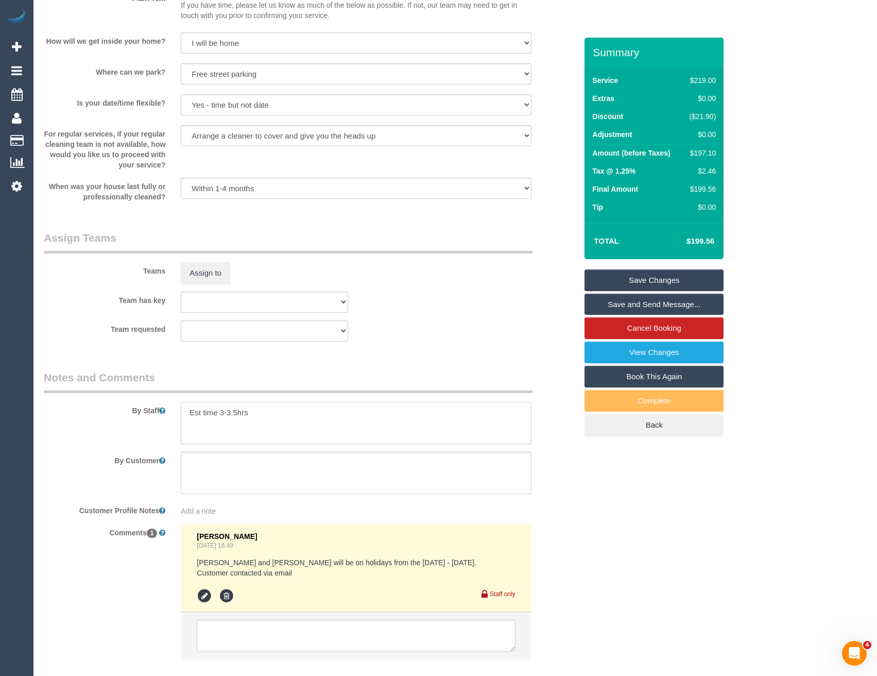
click at [184, 411] on textarea at bounding box center [356, 423] width 350 height 42
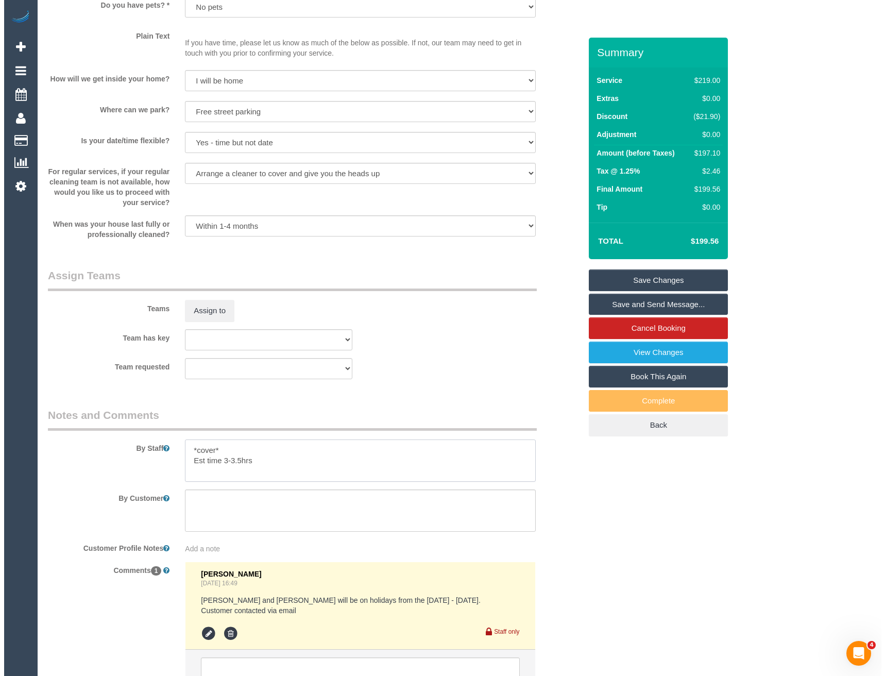
scroll to position [1390, 0]
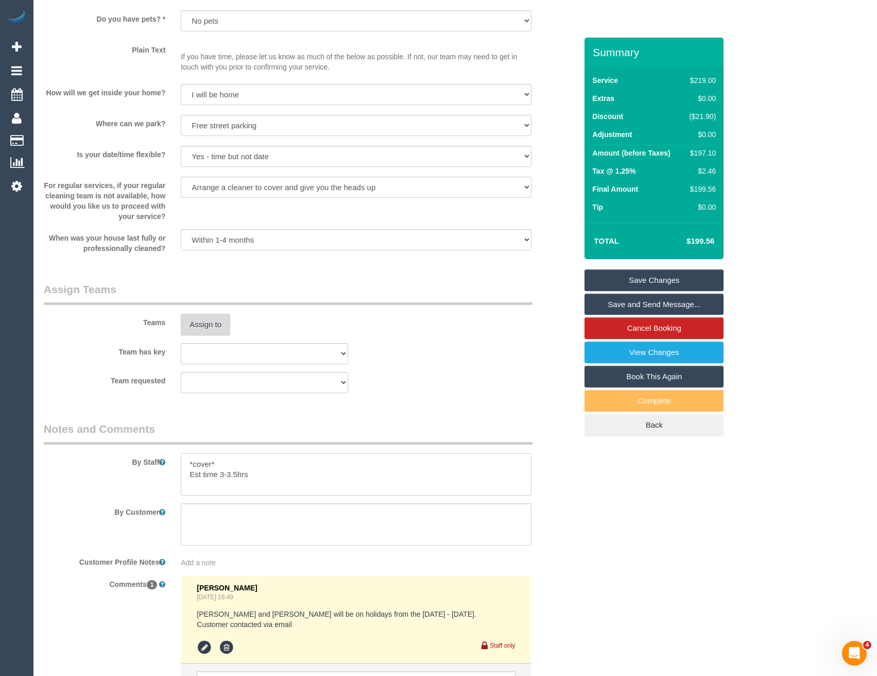
type textarea "*cover* Est time 3-3.5hrs"
click at [199, 332] on button "Assign to" at bounding box center [205, 325] width 49 height 22
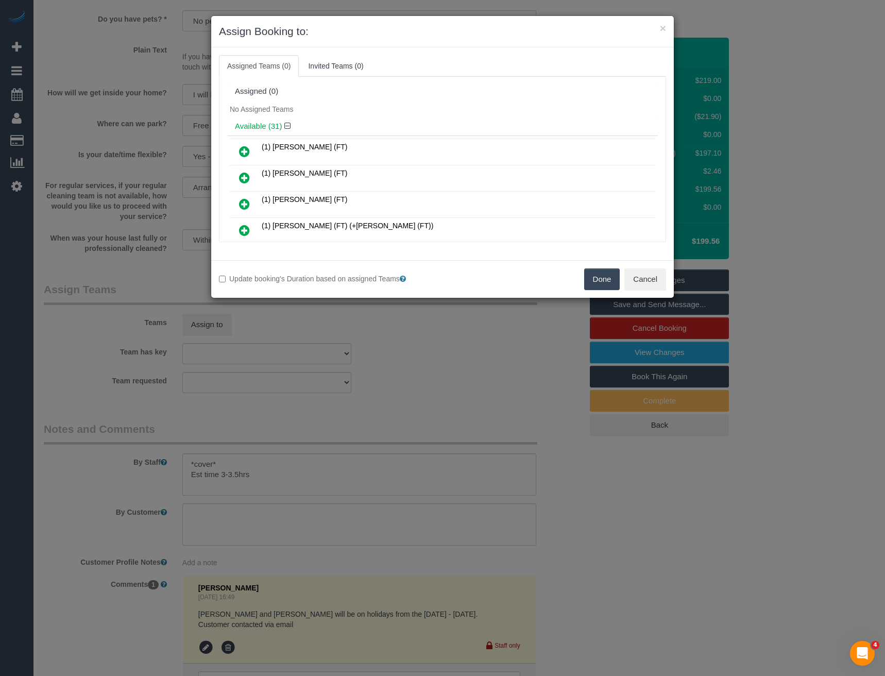
scroll to position [488, 0]
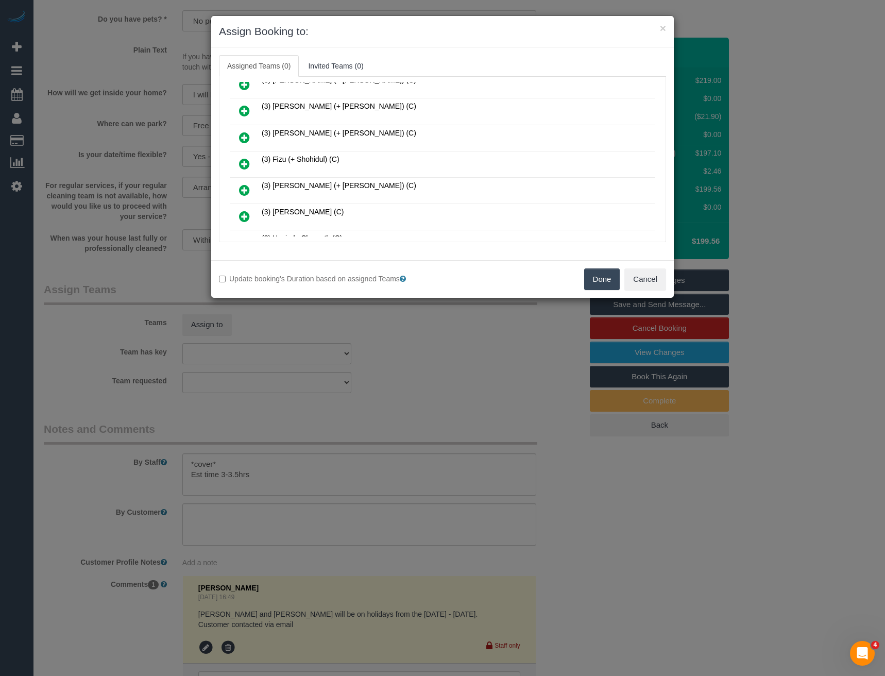
click at [244, 162] on icon at bounding box center [244, 164] width 11 height 12
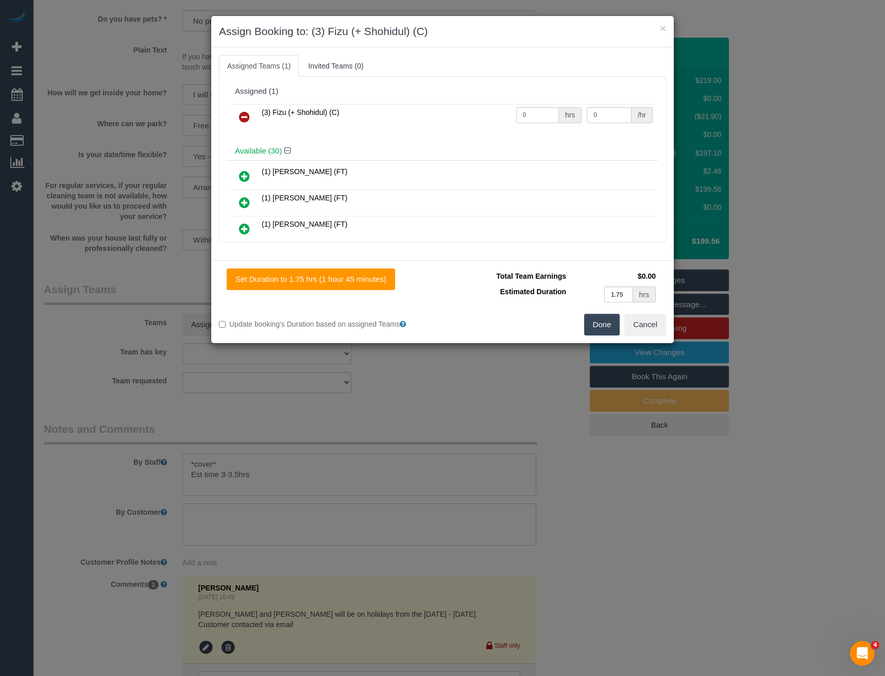
scroll to position [723, 0]
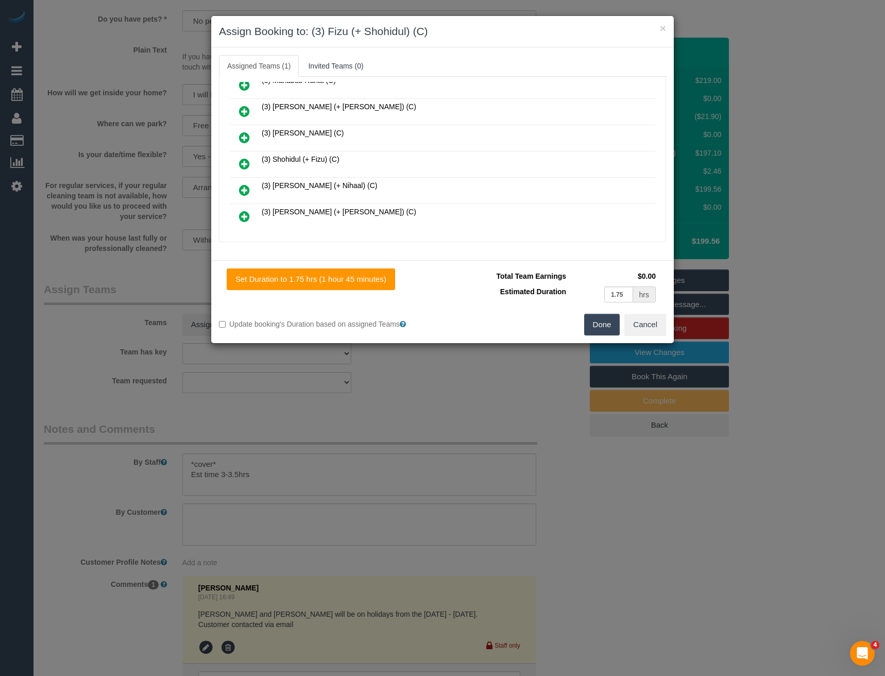
click at [243, 163] on icon at bounding box center [244, 164] width 11 height 12
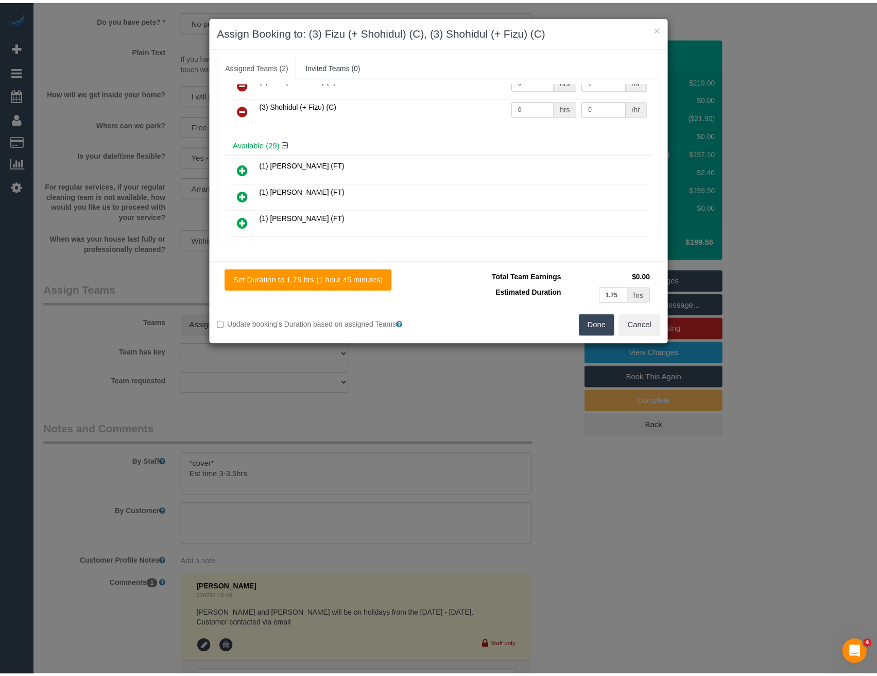
scroll to position [0, 0]
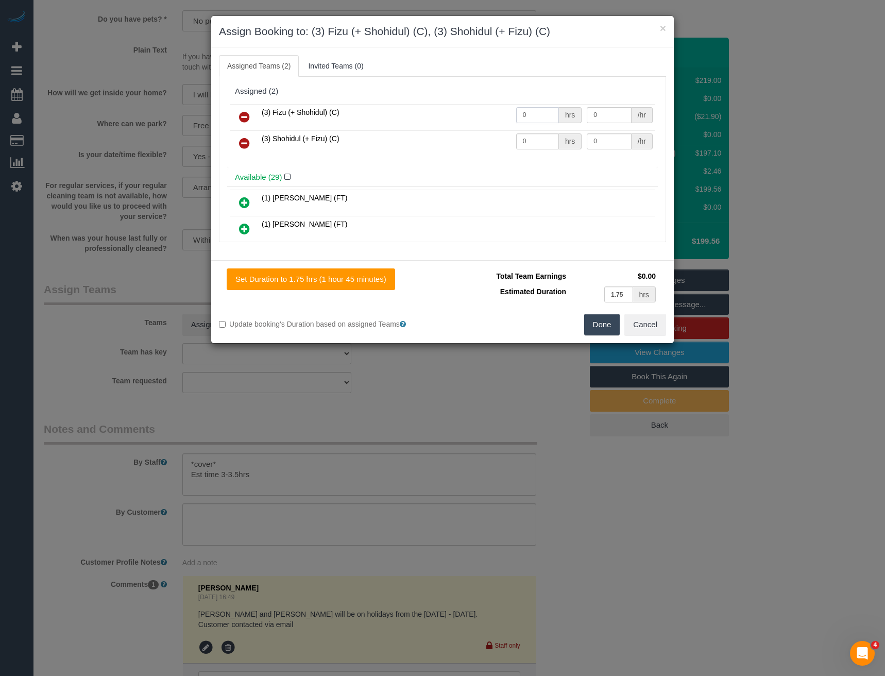
drag, startPoint x: 529, startPoint y: 118, endPoint x: 496, endPoint y: 119, distance: 33.0
click at [496, 119] on tr "(3) Fizu (+ Shohidul) (C) 0 hrs 0 /hr" at bounding box center [442, 117] width 425 height 26
type input "1"
type input "62.5"
drag, startPoint x: 533, startPoint y: 142, endPoint x: 467, endPoint y: 148, distance: 66.3
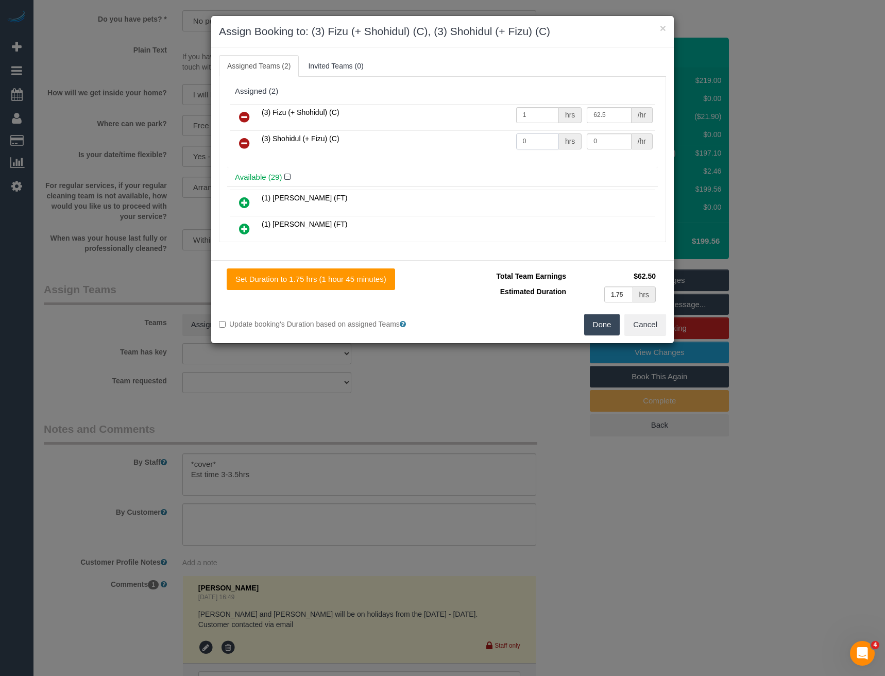
click at [467, 151] on tr "(3) Shohidul (+ Fizu) (C) 0 hrs 0 /hr" at bounding box center [442, 143] width 425 height 26
type input "1"
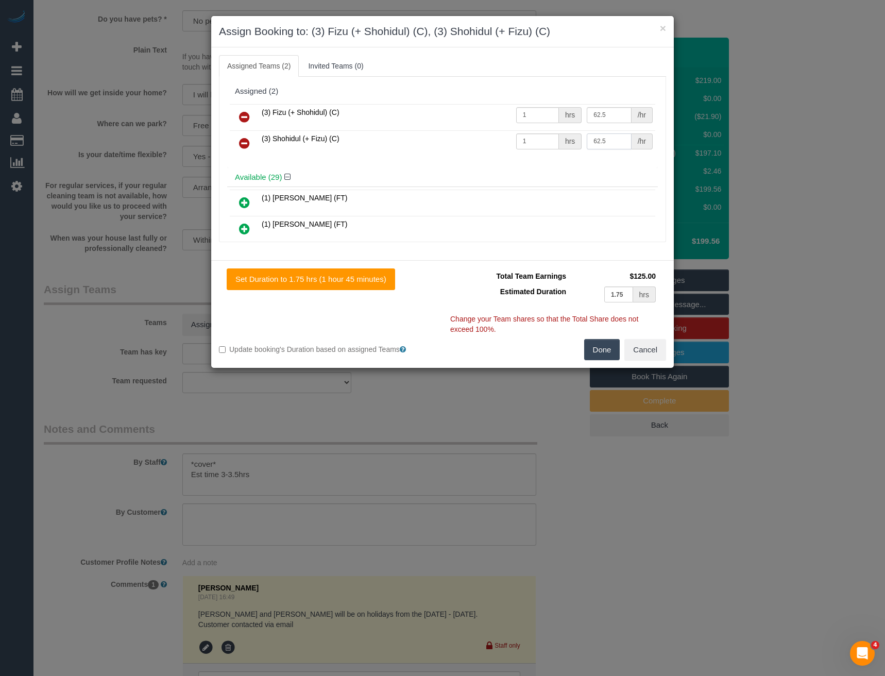
type input "62.5"
click at [608, 353] on button "Done" at bounding box center [602, 350] width 36 height 22
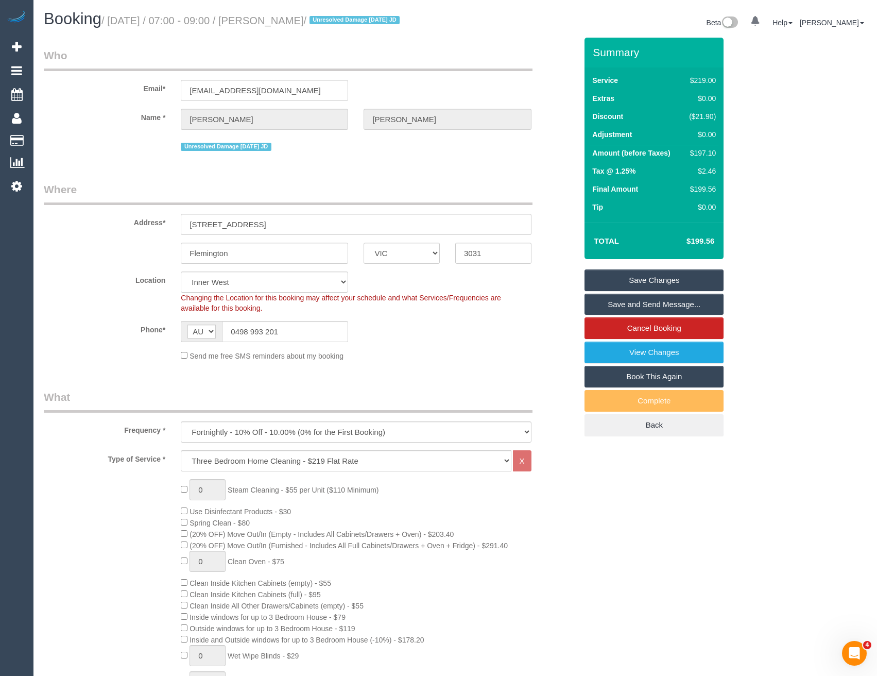
click at [601, 302] on link "Save and Send Message..." at bounding box center [653, 305] width 139 height 22
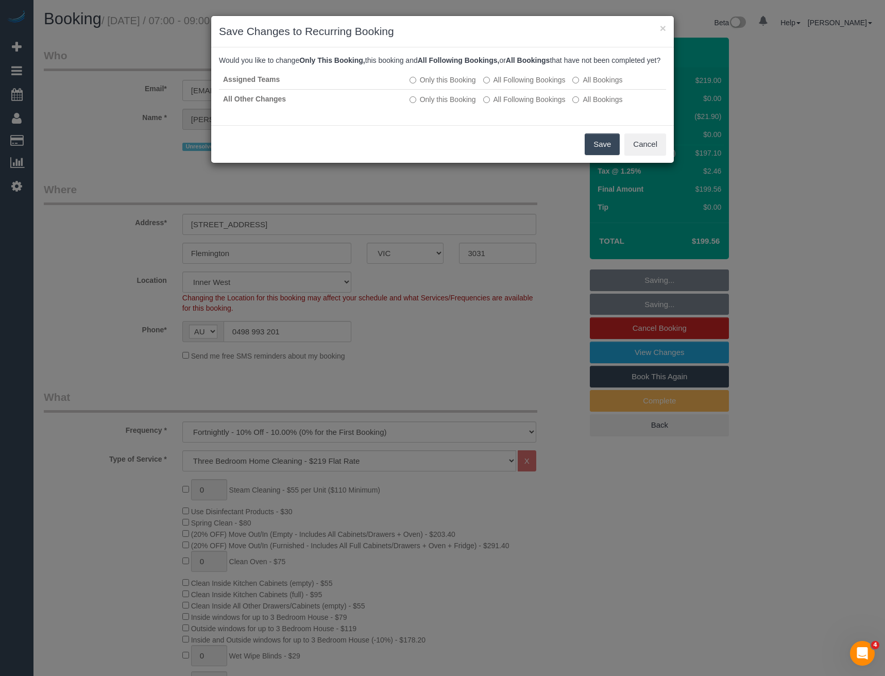
drag, startPoint x: 605, startPoint y: 152, endPoint x: 599, endPoint y: 143, distance: 11.3
click at [605, 152] on button "Save" at bounding box center [601, 144] width 35 height 22
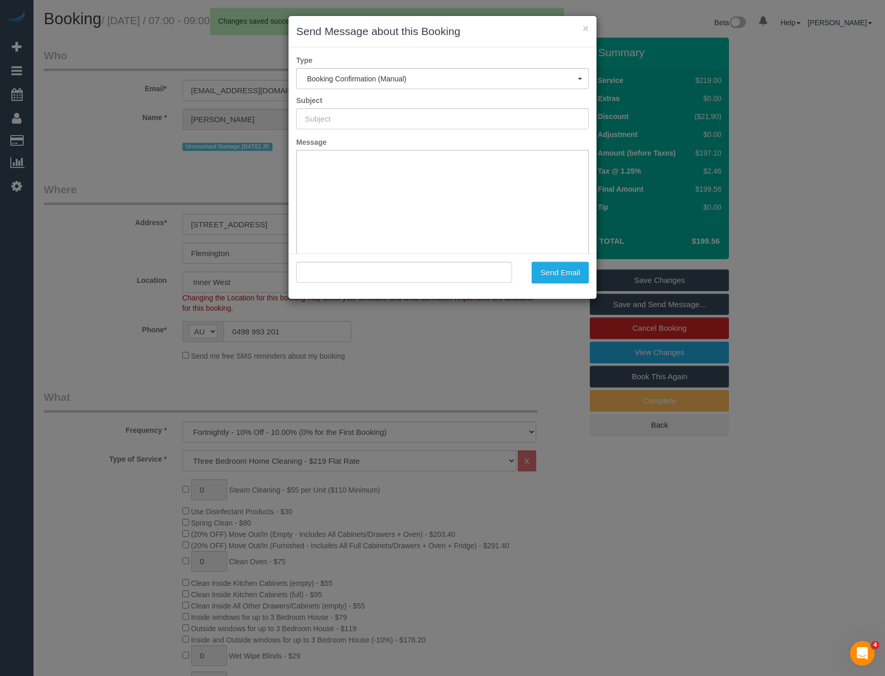
type input "Booking Confirmed"
type input ""Alicia Lee" <aliciajl12@hotmail.com>"
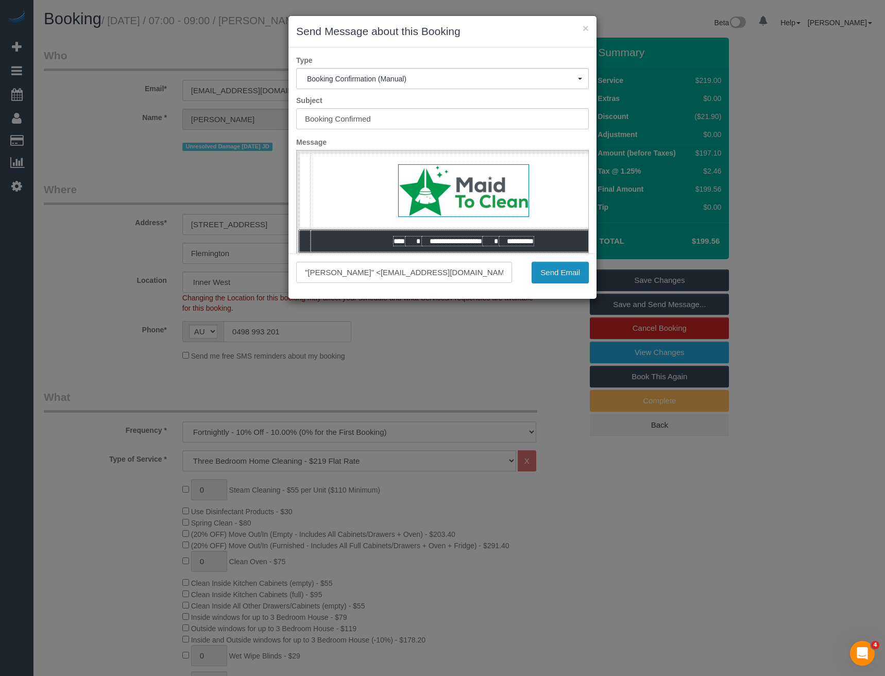
click at [554, 268] on button "Send Email" at bounding box center [559, 273] width 57 height 22
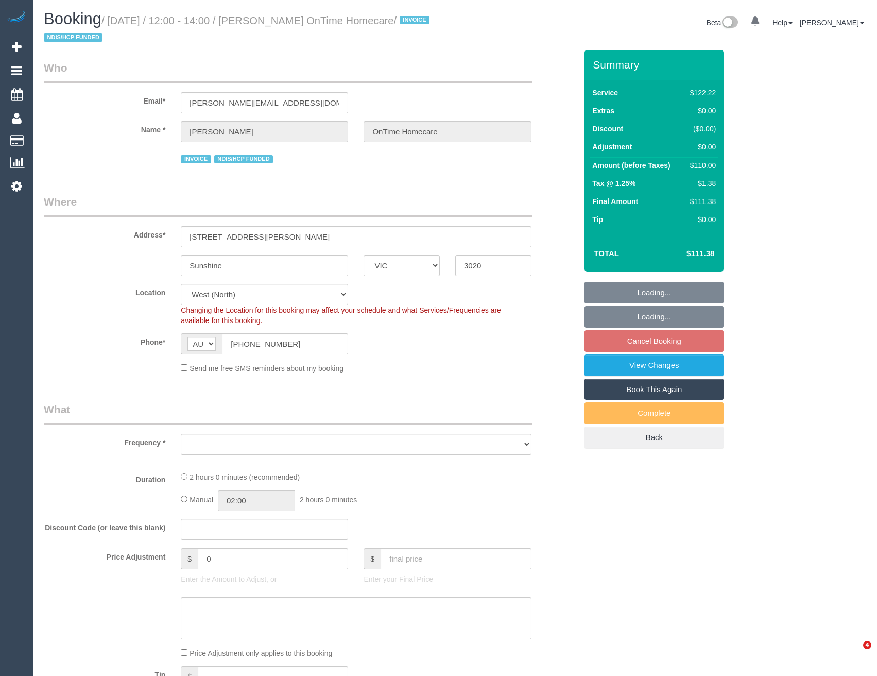
select select "VIC"
select select "object:1092"
select select "number:28"
select select "number:14"
select select "number:19"
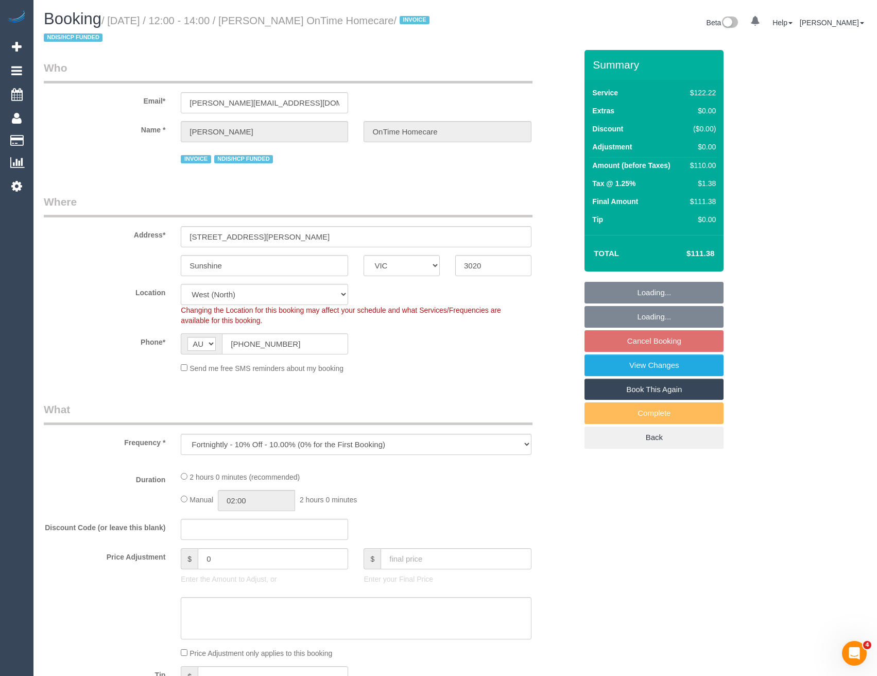
select select "number:22"
select select "number:35"
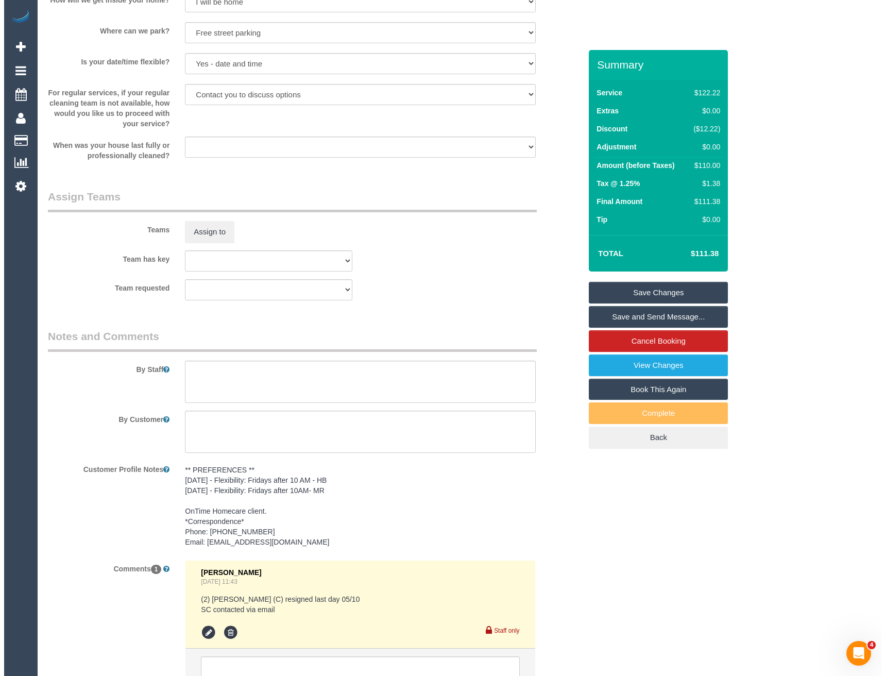
scroll to position [1012, 0]
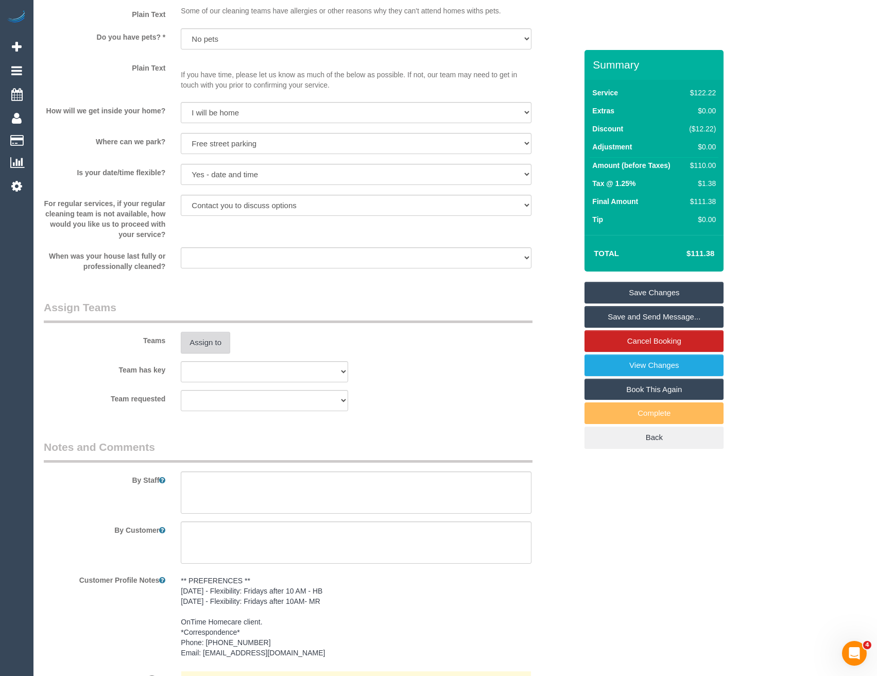
click at [218, 336] on button "Assign to" at bounding box center [205, 343] width 49 height 22
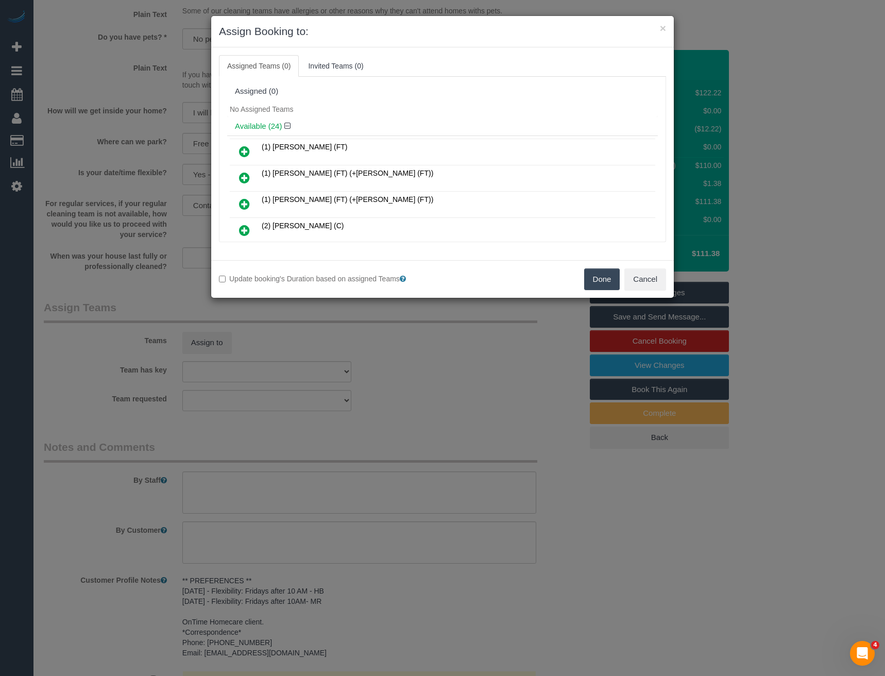
scroll to position [383, 0]
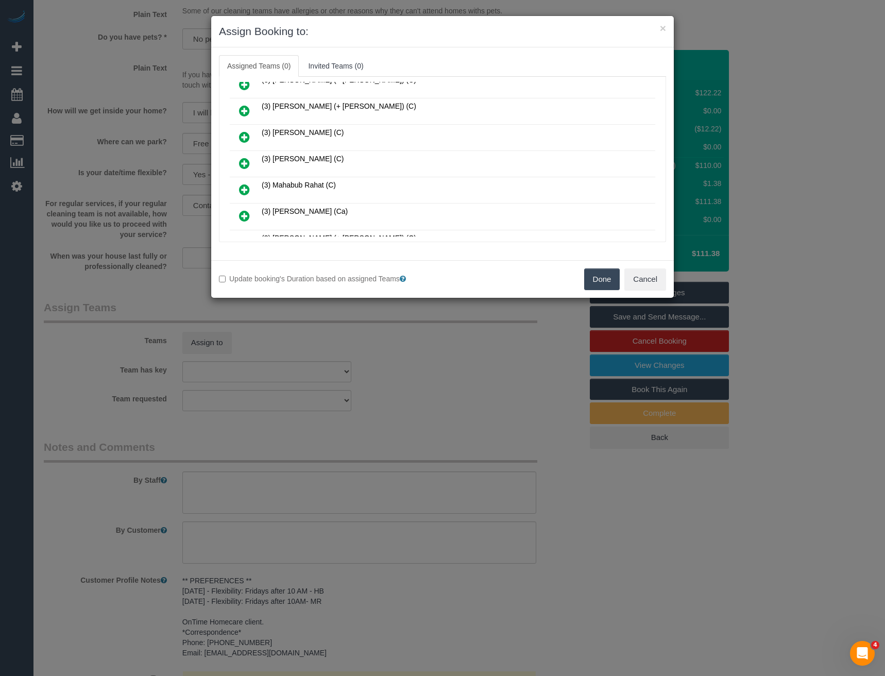
click at [245, 160] on icon at bounding box center [244, 163] width 11 height 12
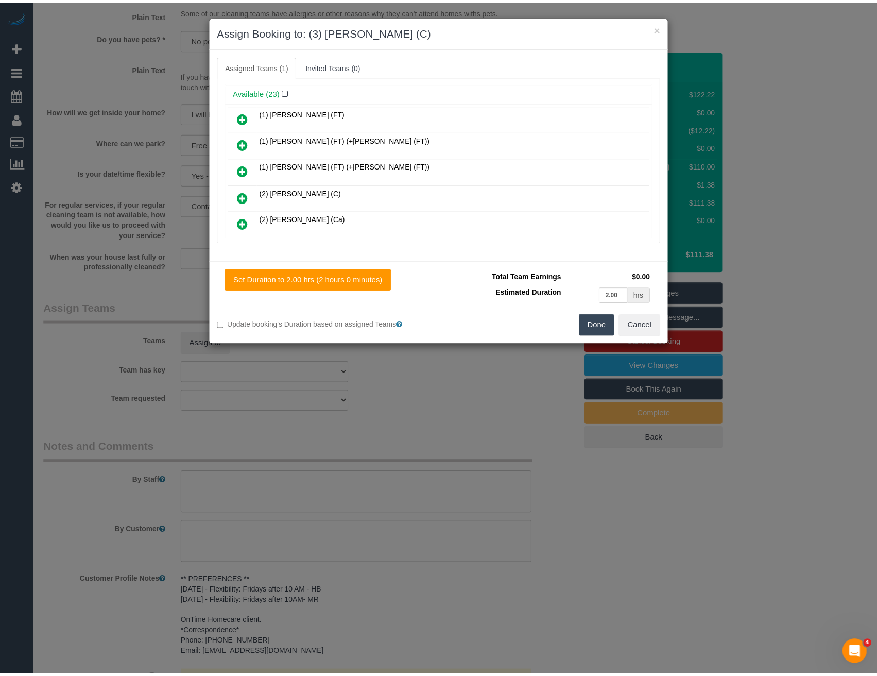
scroll to position [0, 0]
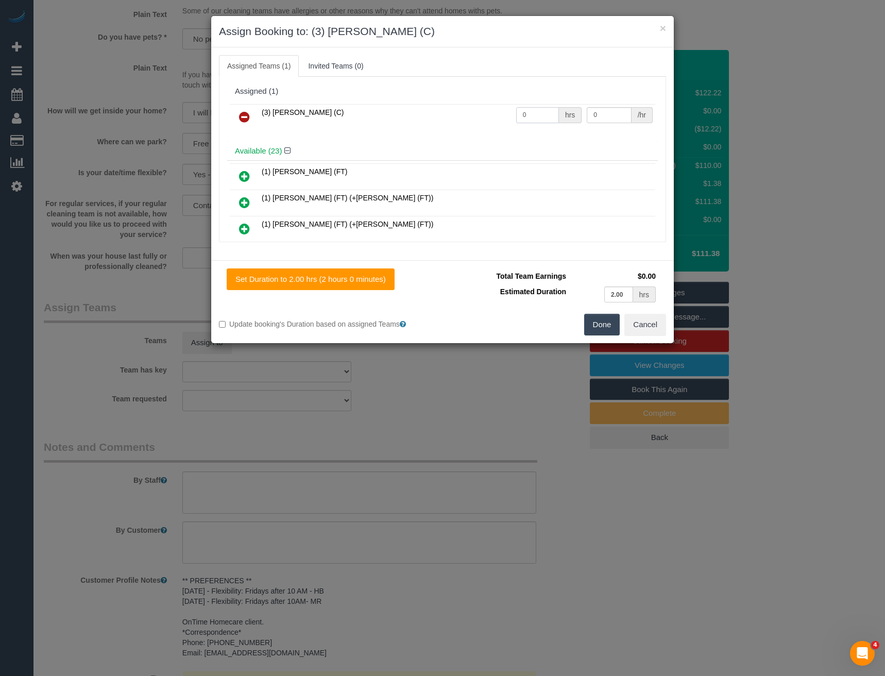
drag, startPoint x: 534, startPoint y: 113, endPoint x: 464, endPoint y: 114, distance: 70.0
click at [464, 114] on tr "(3) Lilian Placido (C) 0 hrs 0 /hr" at bounding box center [442, 117] width 425 height 26
type input "2"
type input "35"
click at [607, 330] on button "Done" at bounding box center [602, 325] width 36 height 22
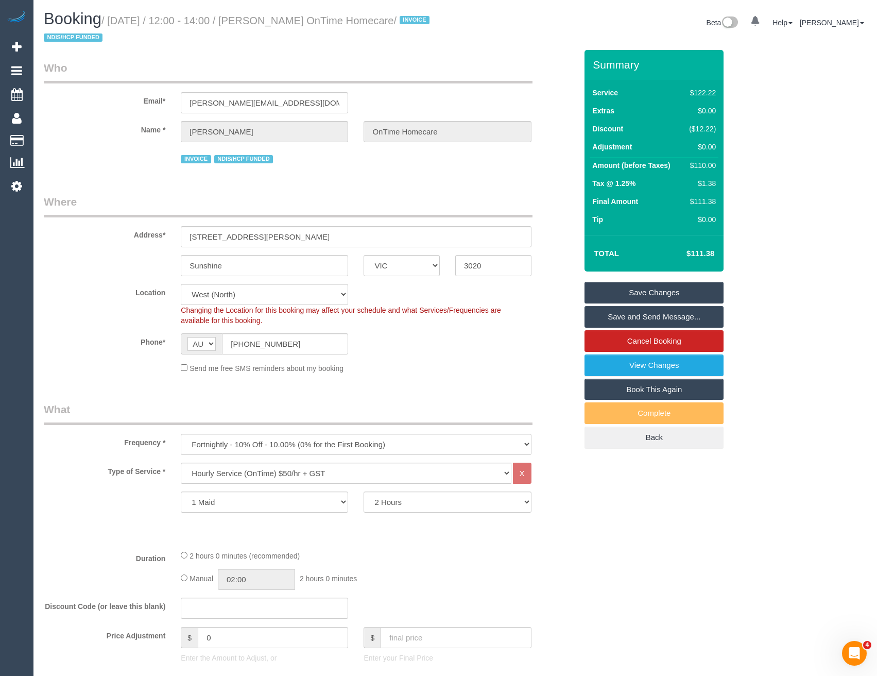
click at [626, 320] on link "Save and Send Message..." at bounding box center [653, 317] width 139 height 22
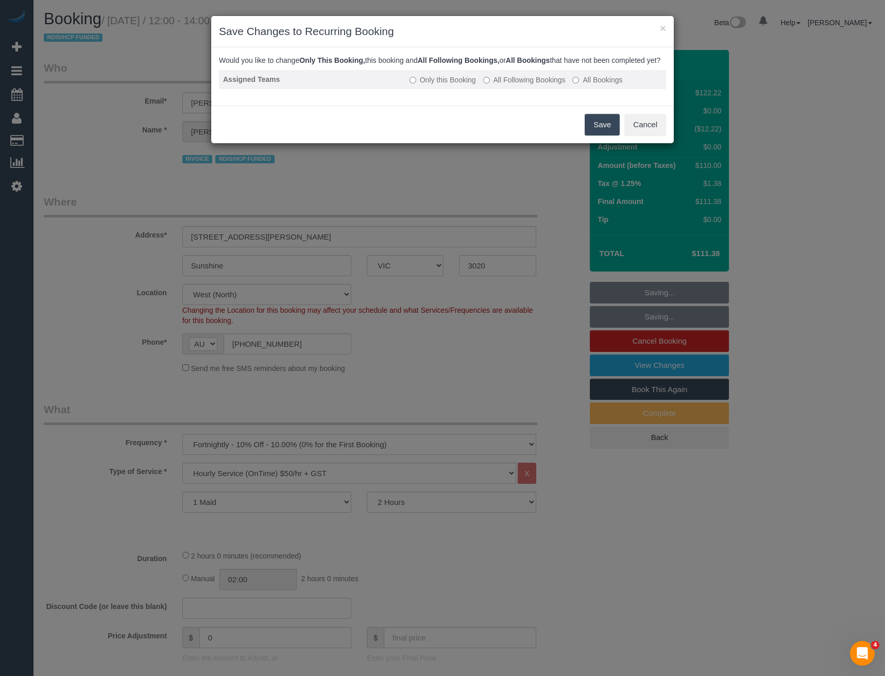
click at [493, 85] on label "All Following Bookings" at bounding box center [524, 80] width 82 height 10
click at [594, 135] on button "Save" at bounding box center [601, 125] width 35 height 22
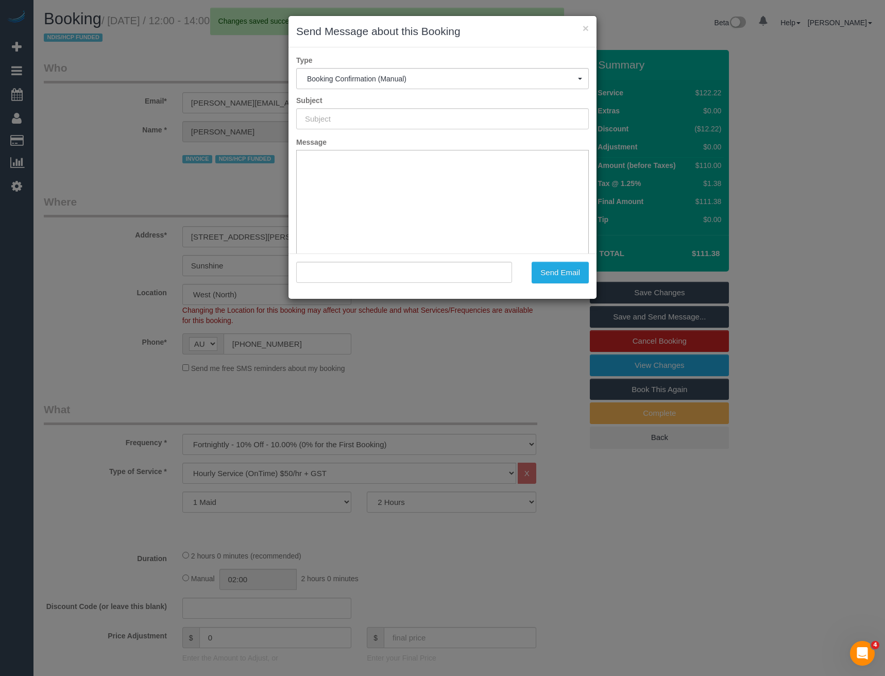
type input "Booking Confirmed"
type input ""Georgina Caruana OnTime Homecare" <georgina.ontimehomecare@fake.com>"
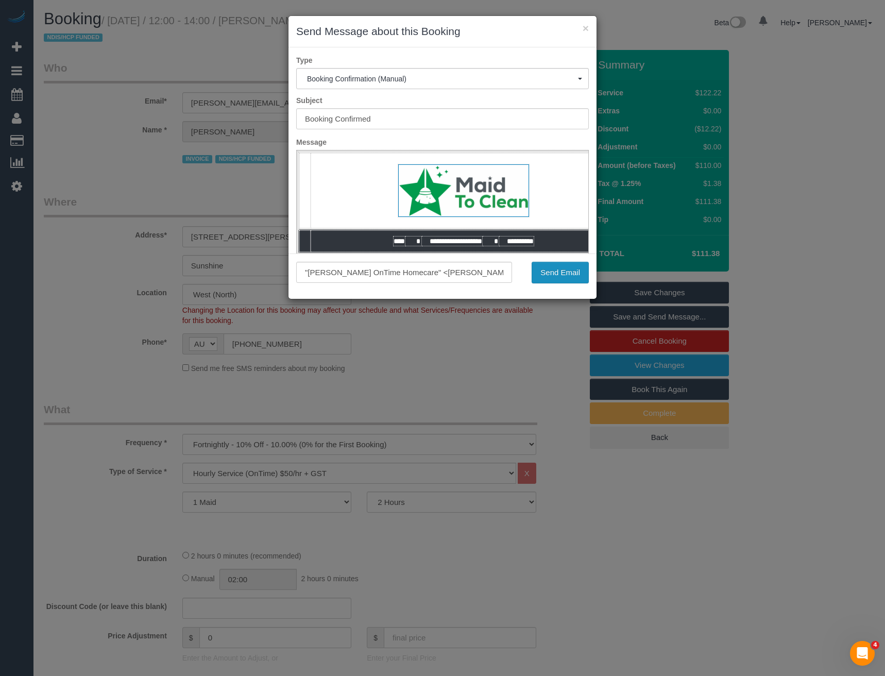
click at [568, 275] on button "Send Email" at bounding box center [559, 273] width 57 height 22
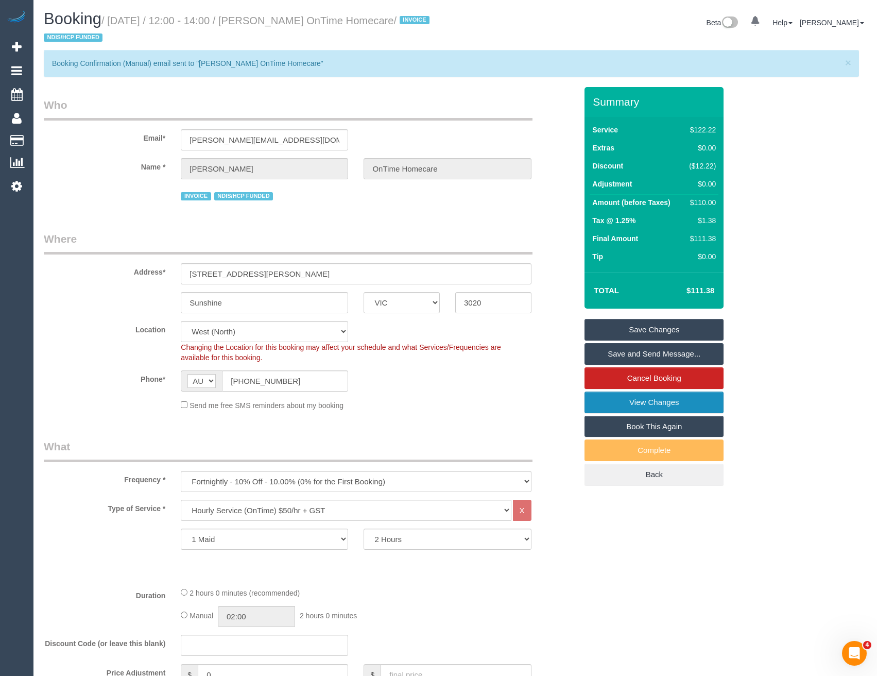
click at [669, 406] on link "View Changes" at bounding box center [653, 402] width 139 height 22
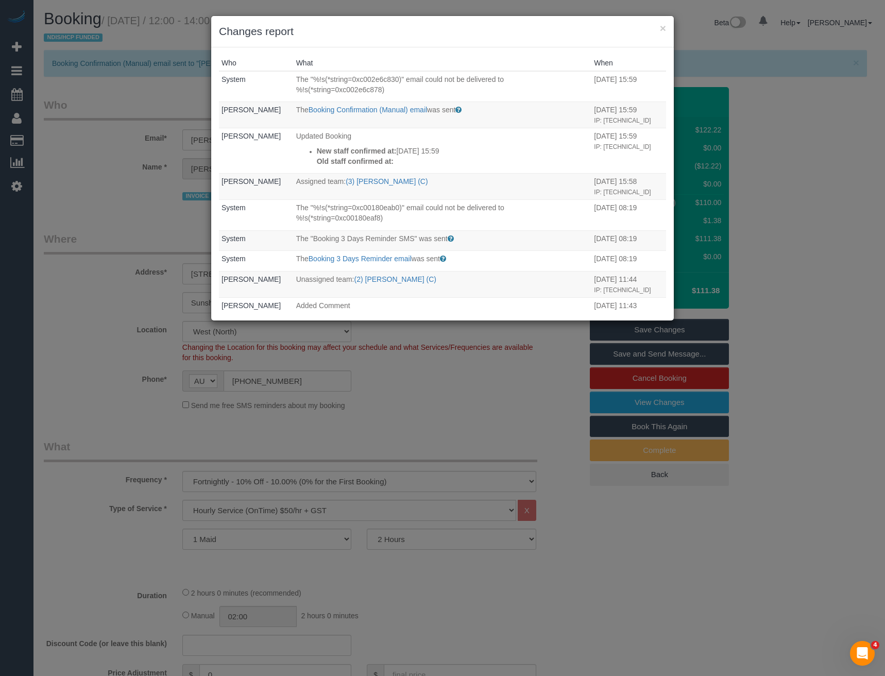
click at [408, 412] on div "× Changes report Who What When System The "%!s(*string=0xc002e6c830)" email cou…" at bounding box center [442, 338] width 885 height 676
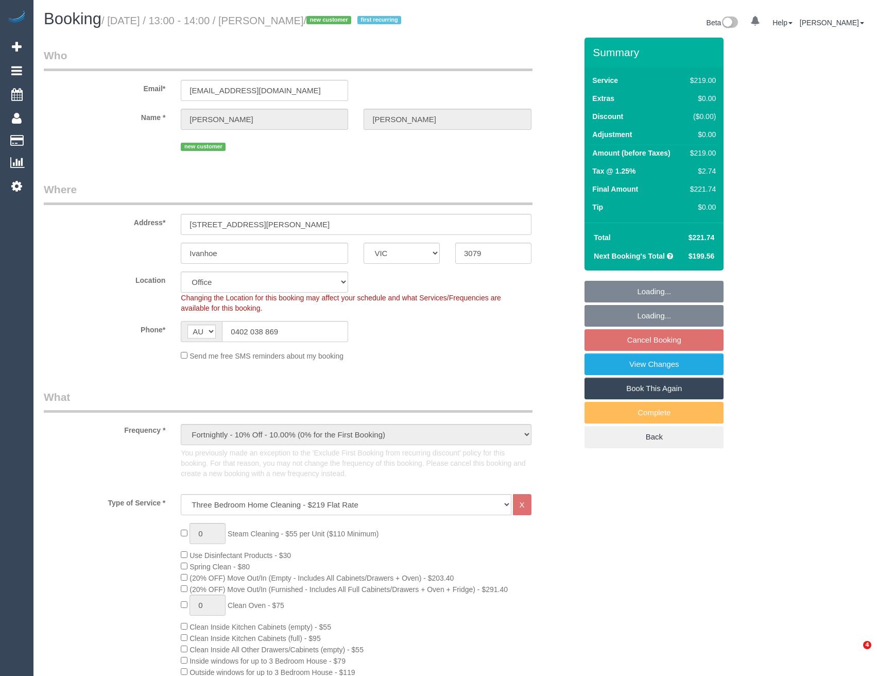
select select "VIC"
select select "object:887"
select select "number:27"
select select "number:16"
select select "number:18"
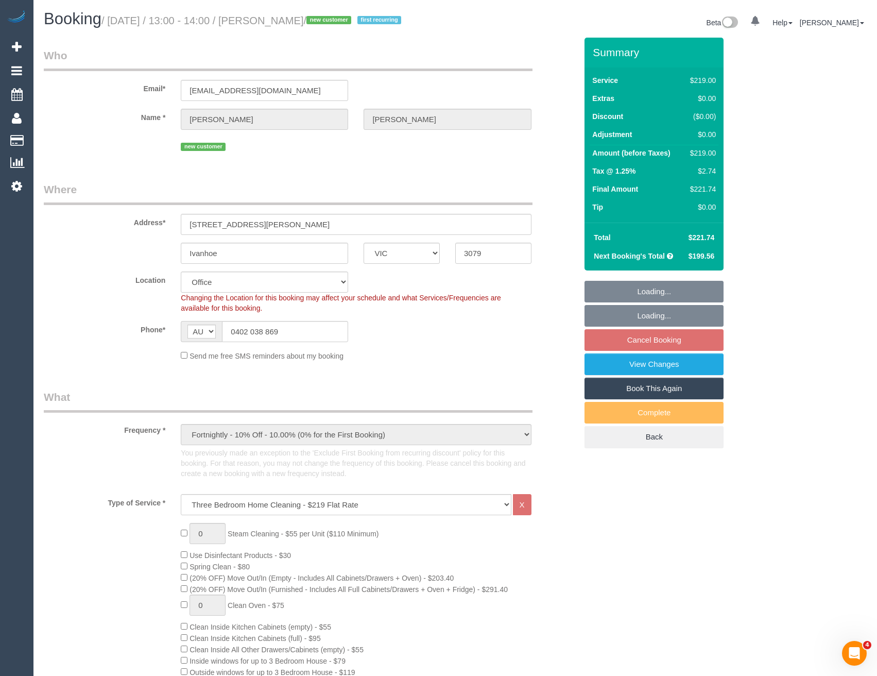
select select "number:36"
select select "number:33"
select select "number:26"
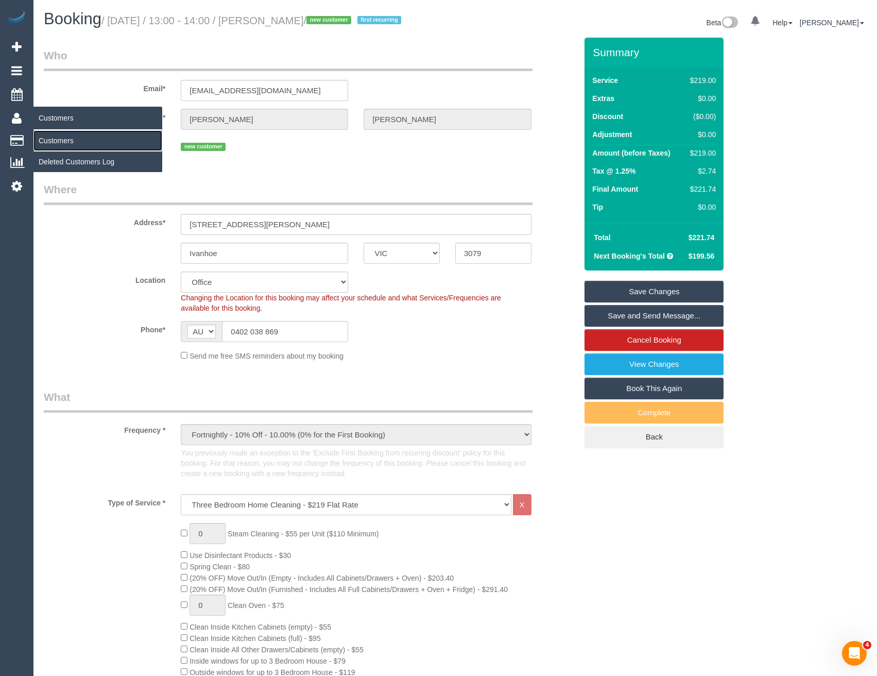
click at [51, 141] on link "Customers" at bounding box center [97, 140] width 129 height 21
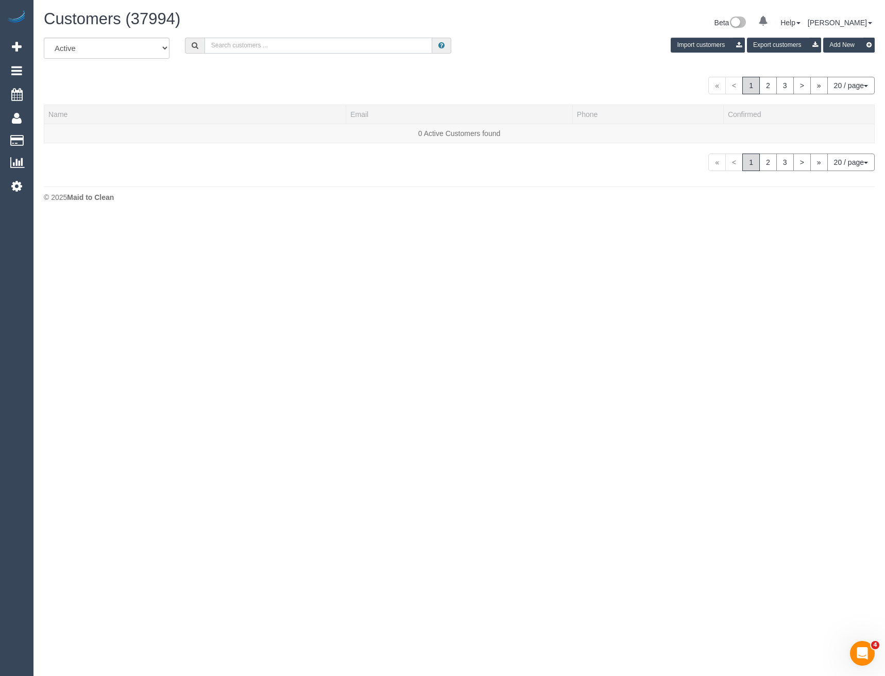
click at [265, 44] on input "text" at bounding box center [318, 46] width 228 height 16
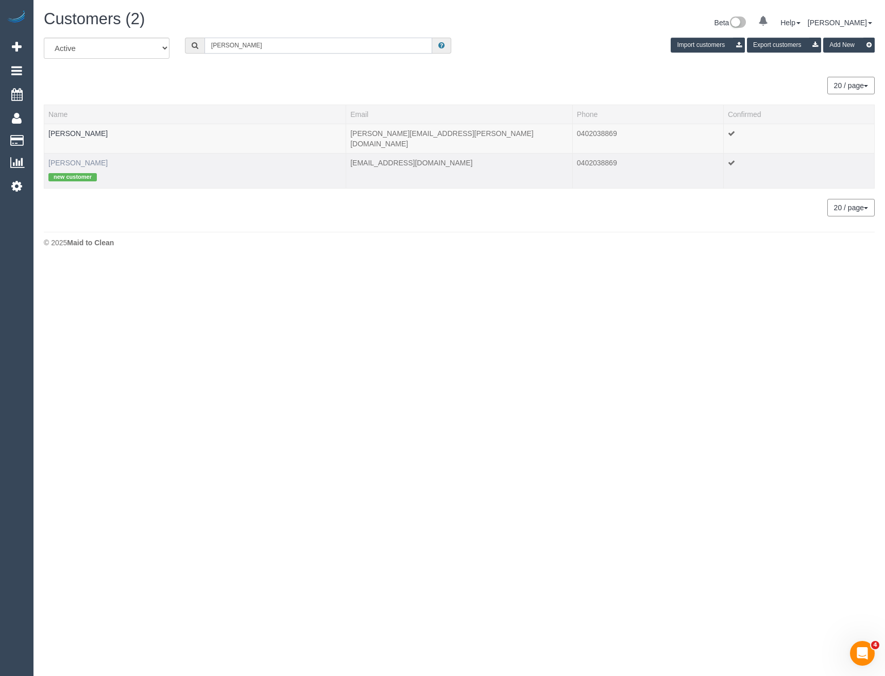
type input "[PERSON_NAME]"
click at [94, 159] on link "[PERSON_NAME]" at bounding box center [77, 163] width 59 height 8
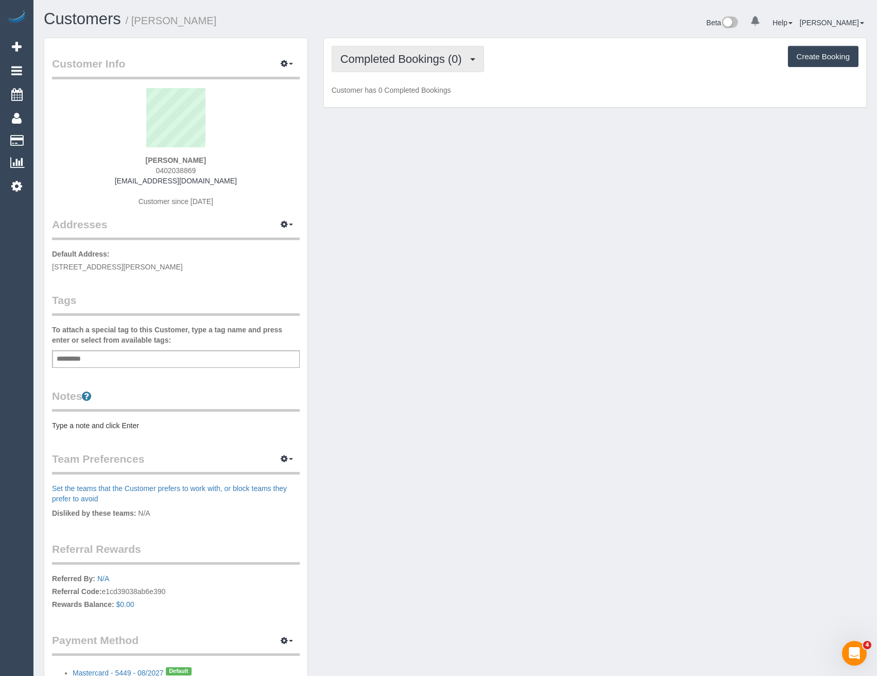
click at [462, 58] on span "Completed Bookings (0)" at bounding box center [403, 59] width 127 height 13
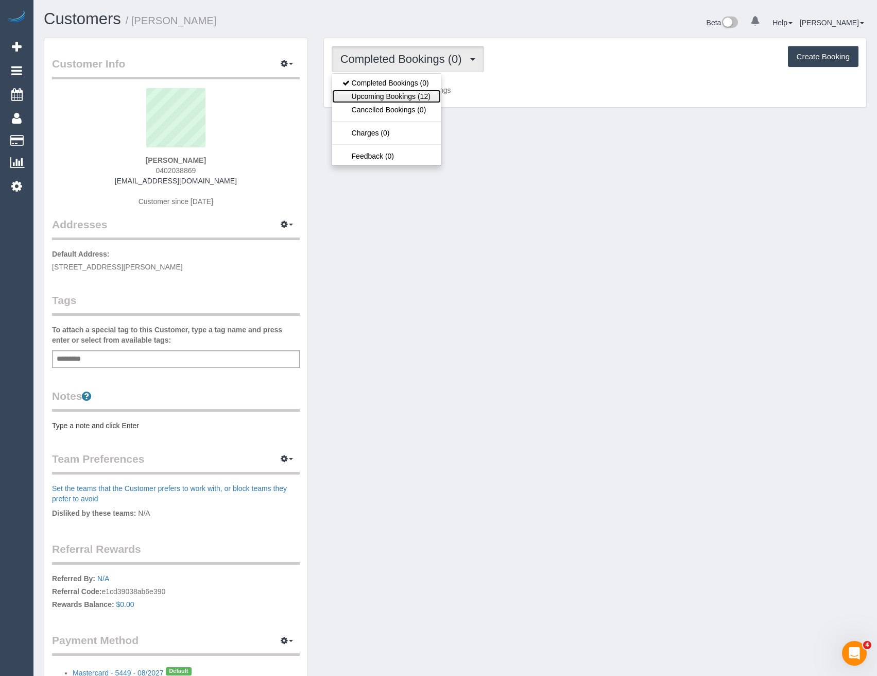
click at [433, 97] on link "Upcoming Bookings (12)" at bounding box center [386, 96] width 109 height 13
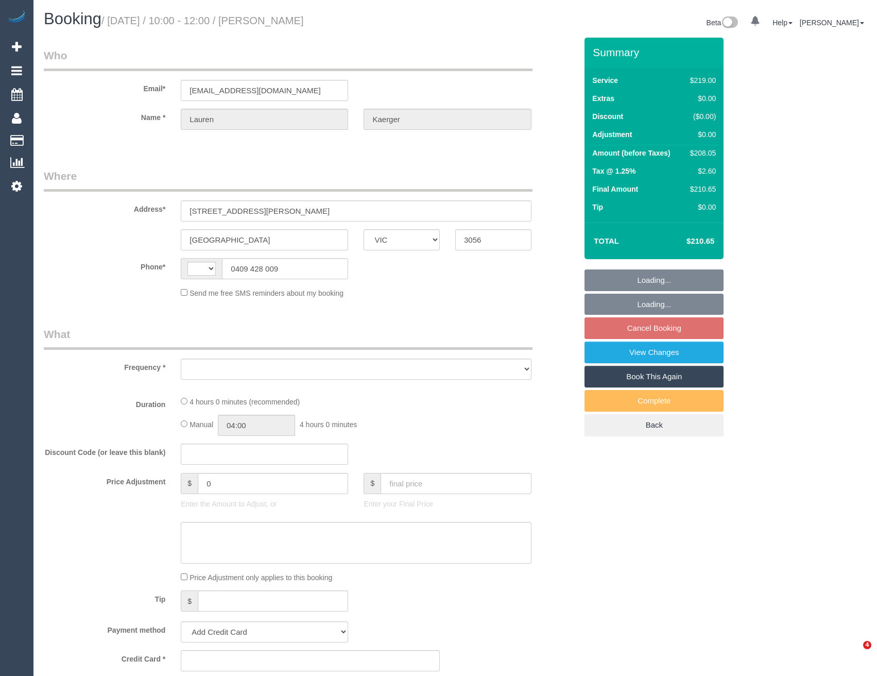
select select "VIC"
select select "string:AU"
select select "object:522"
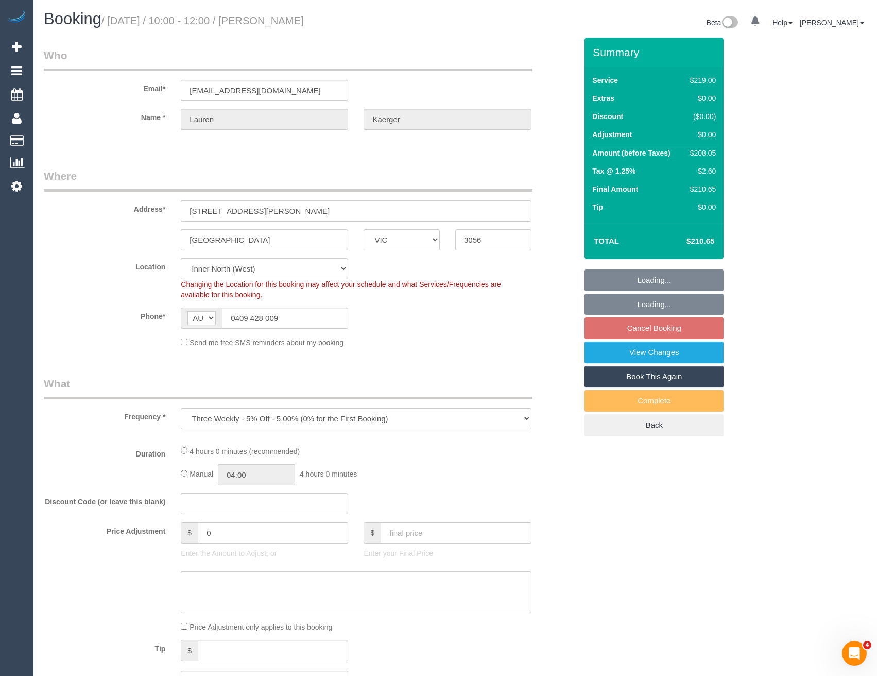
select select "string:stripe-pm_1PFVGy2GScqysDRVRaTSydxo"
select select "number:27"
select select "number:14"
select select "number:19"
select select "number:24"
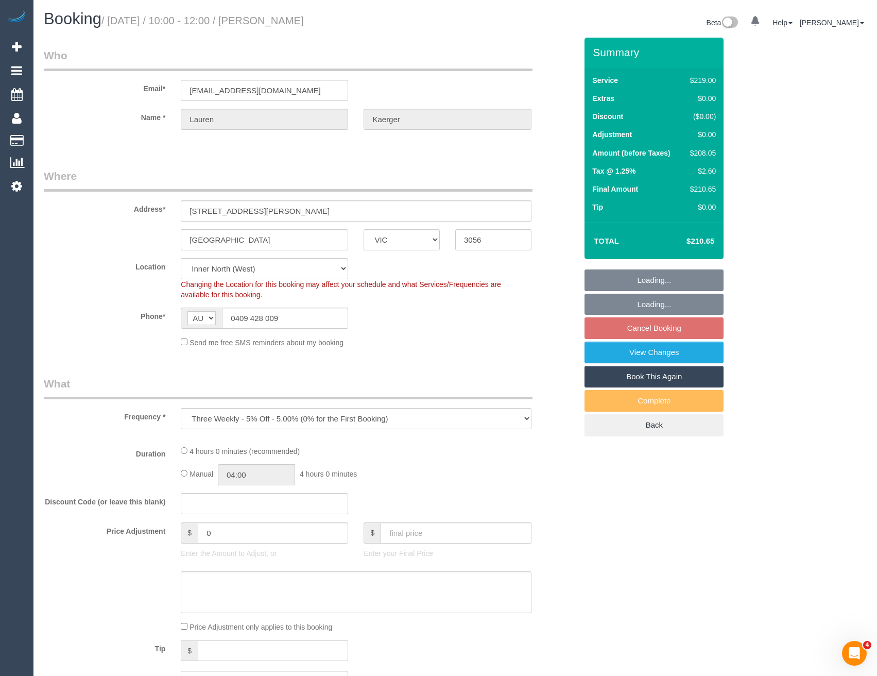
select select "number:34"
select select "number:13"
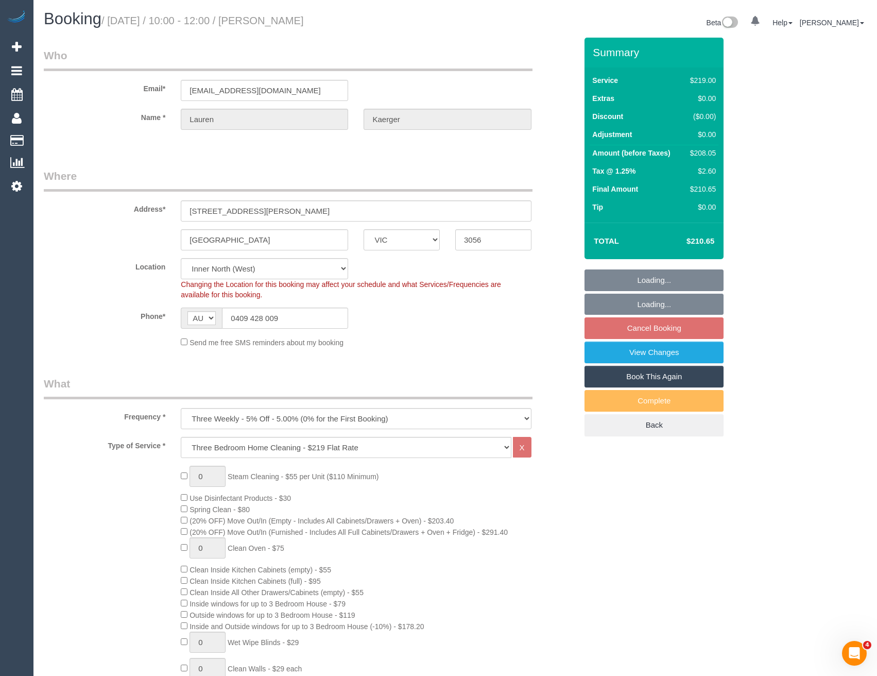
select select "object:1598"
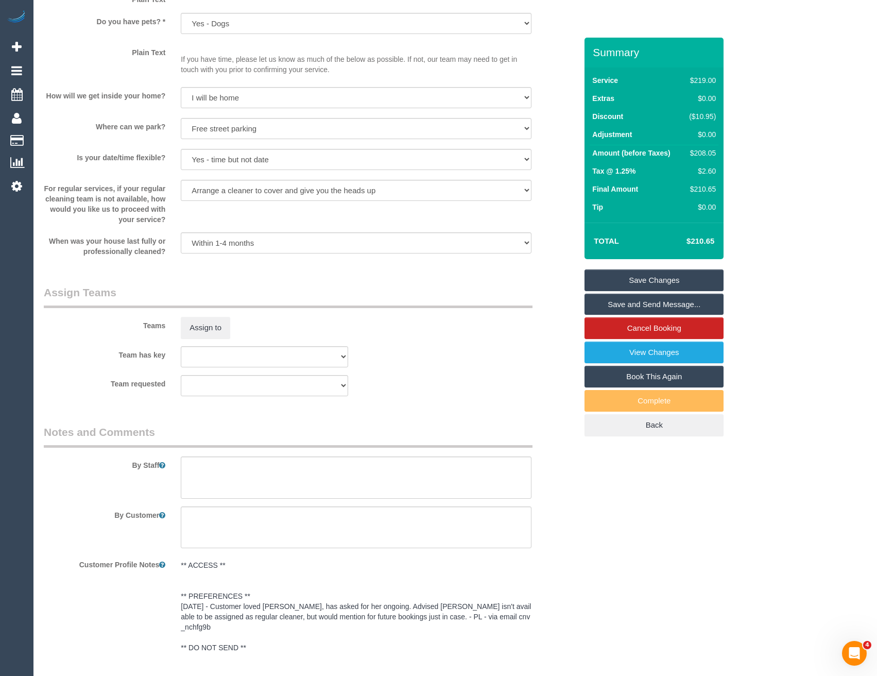
scroll to position [1390, 0]
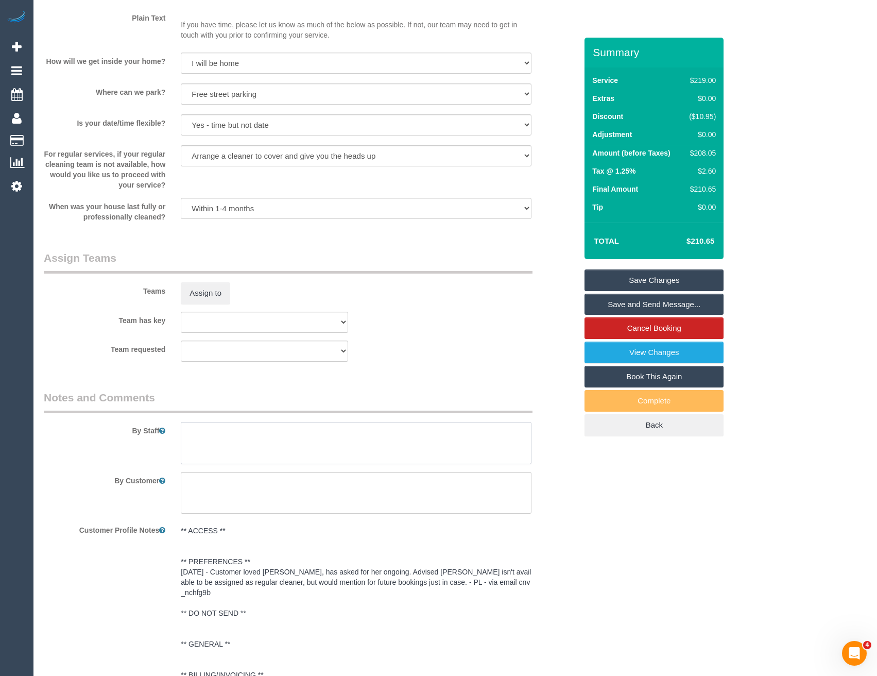
click at [232, 446] on textarea at bounding box center [356, 443] width 350 height 42
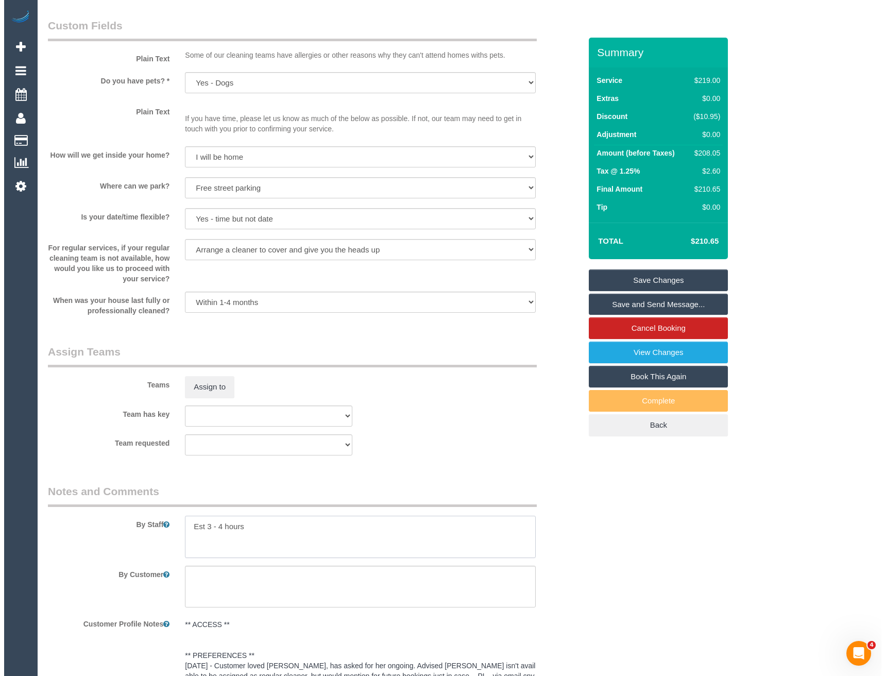
scroll to position [1287, 0]
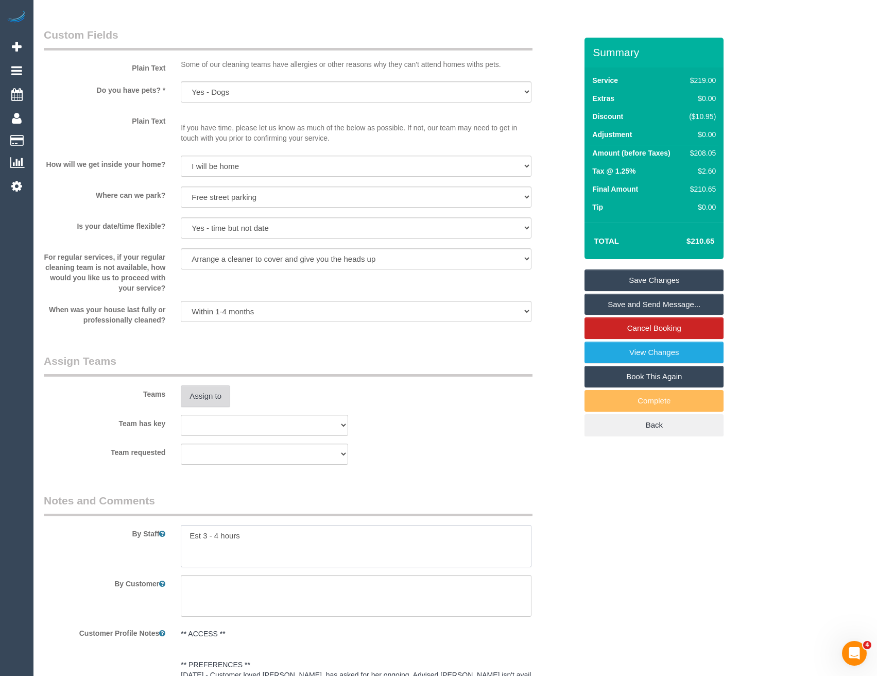
type textarea "Est 3 - 4 hours"
click at [206, 390] on button "Assign to" at bounding box center [205, 396] width 49 height 22
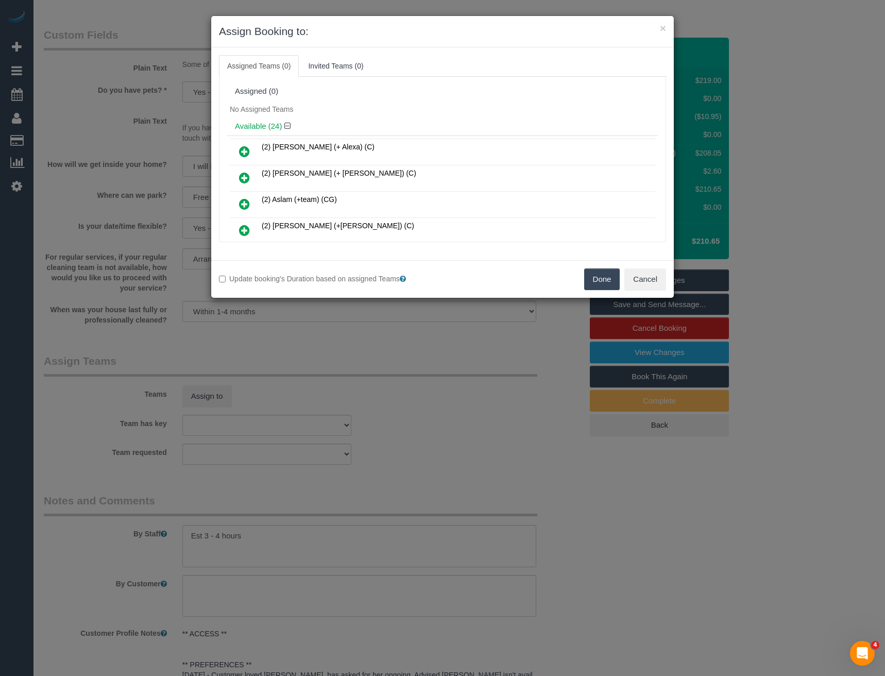
scroll to position [383, 0]
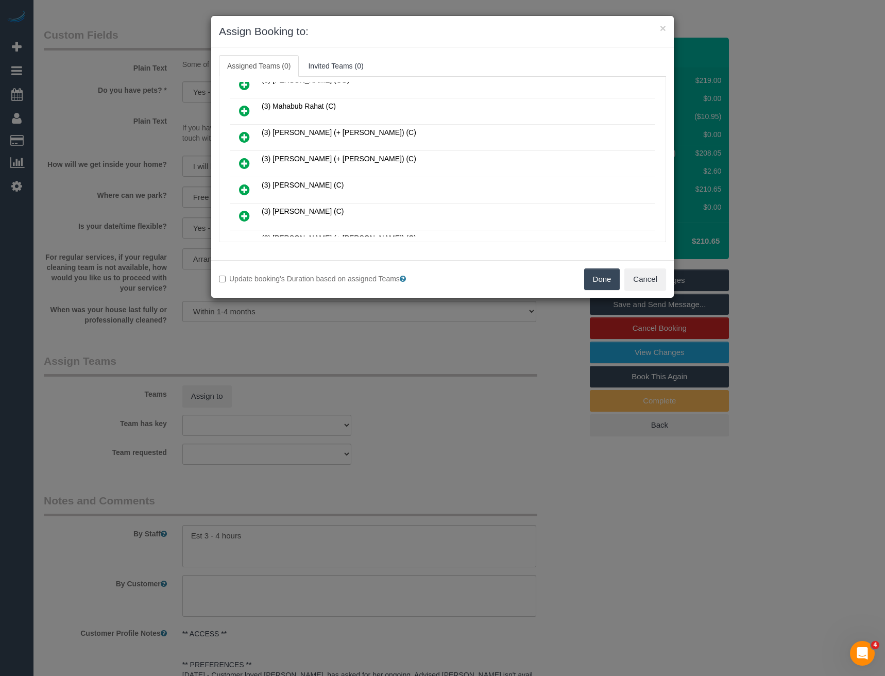
click at [245, 160] on icon at bounding box center [244, 163] width 11 height 12
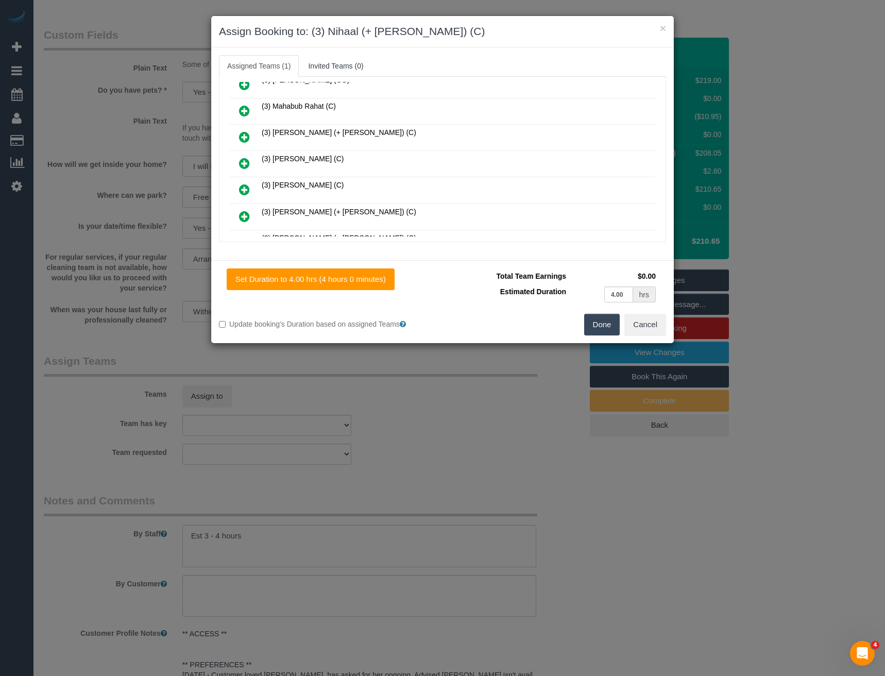
scroll to position [566, 0]
click at [243, 159] on icon at bounding box center [244, 163] width 11 height 12
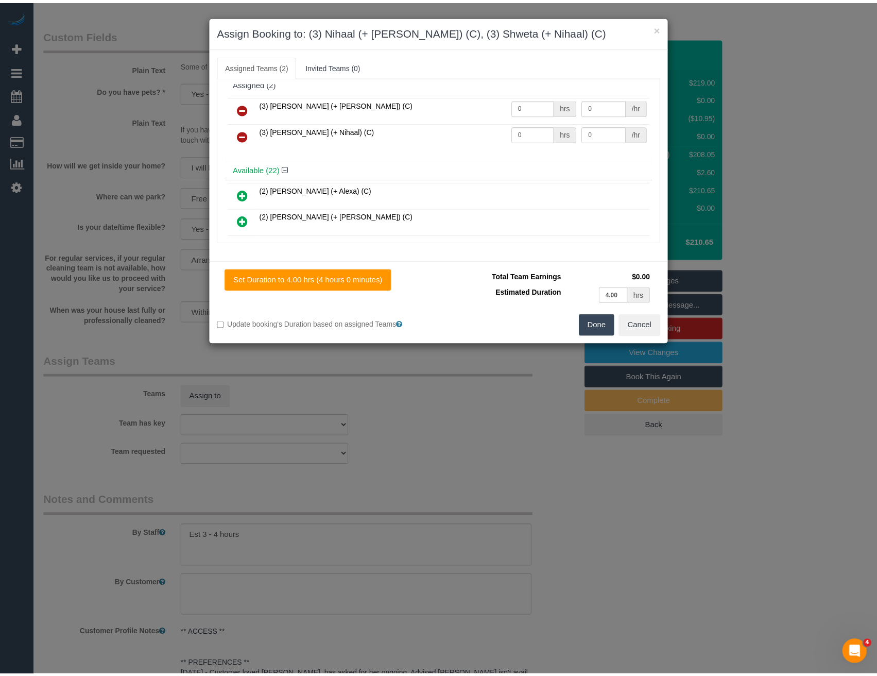
scroll to position [0, 0]
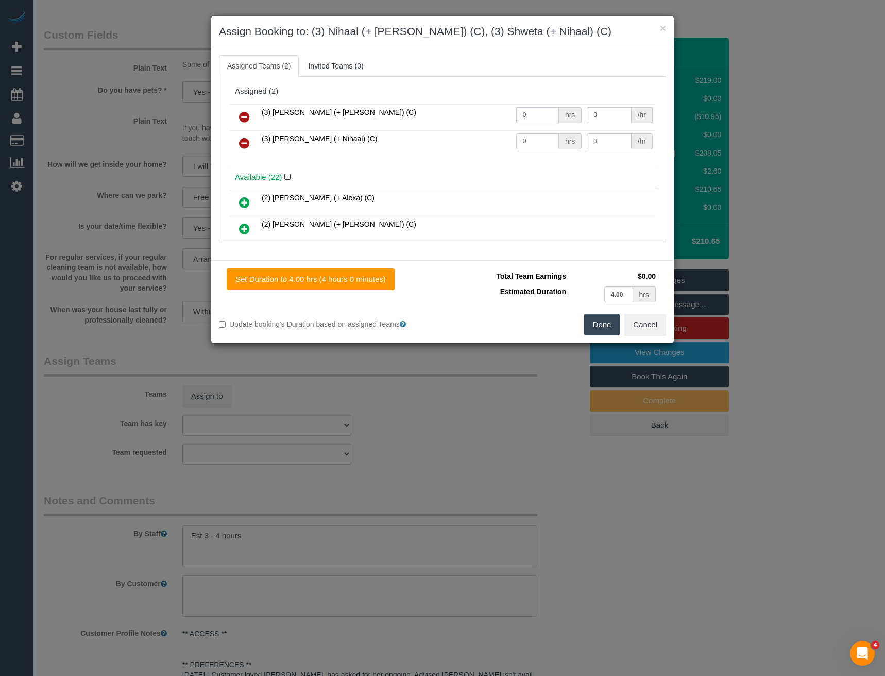
drag, startPoint x: 513, startPoint y: 113, endPoint x: 476, endPoint y: 112, distance: 37.1
click at [483, 113] on tr "(3) Nihaal (+ Shweta) (C) 0 hrs 0 /hr" at bounding box center [442, 117] width 425 height 26
type input "1"
type input "65"
drag, startPoint x: 535, startPoint y: 139, endPoint x: 498, endPoint y: 136, distance: 36.7
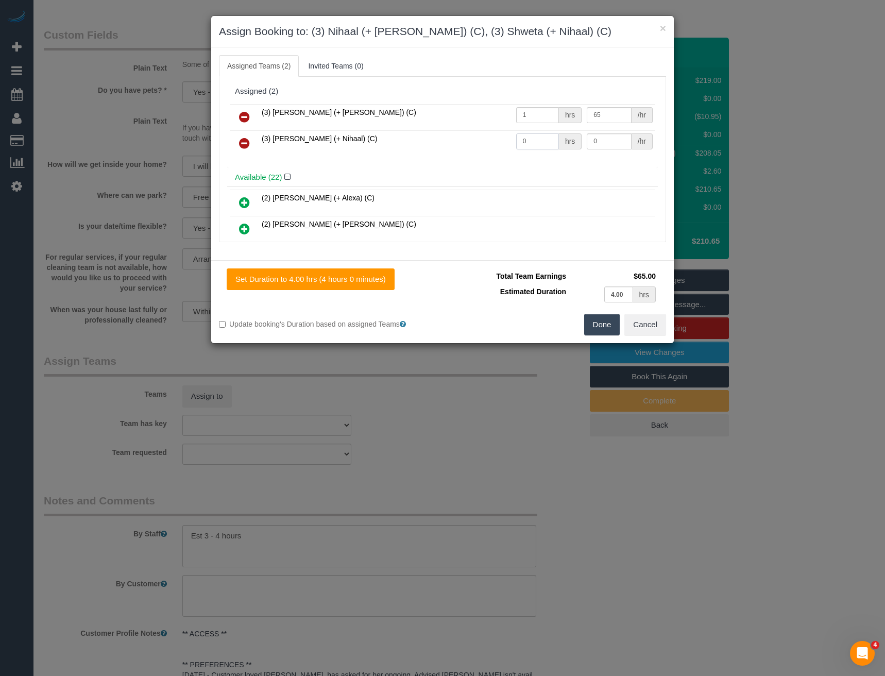
click at [502, 136] on tr "(3) Shweta (+ Nihaal) (C) 0 hrs 0 /hr" at bounding box center [442, 143] width 425 height 26
type input "1"
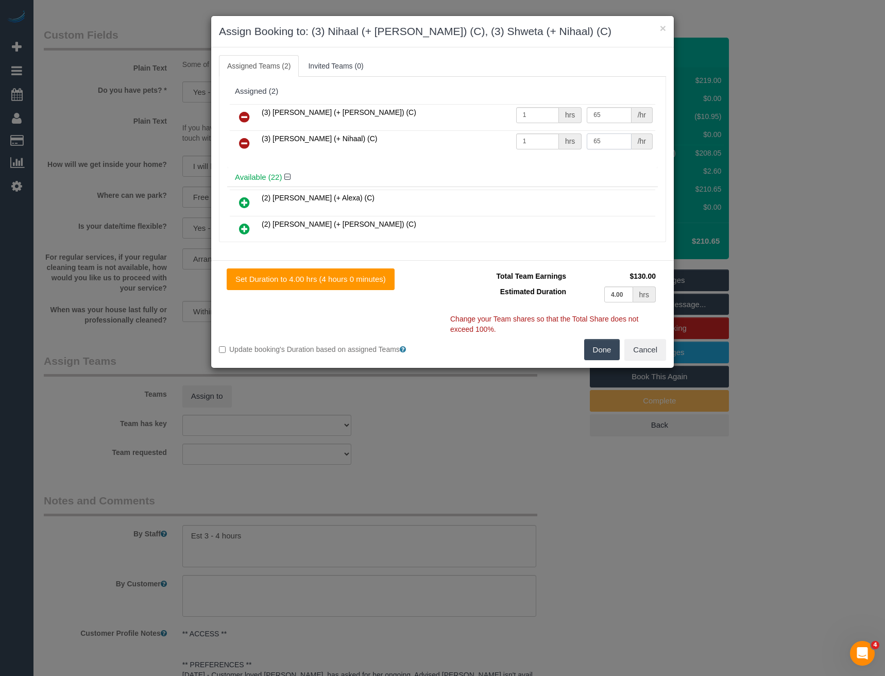
type input "65"
click at [606, 347] on button "Done" at bounding box center [602, 350] width 36 height 22
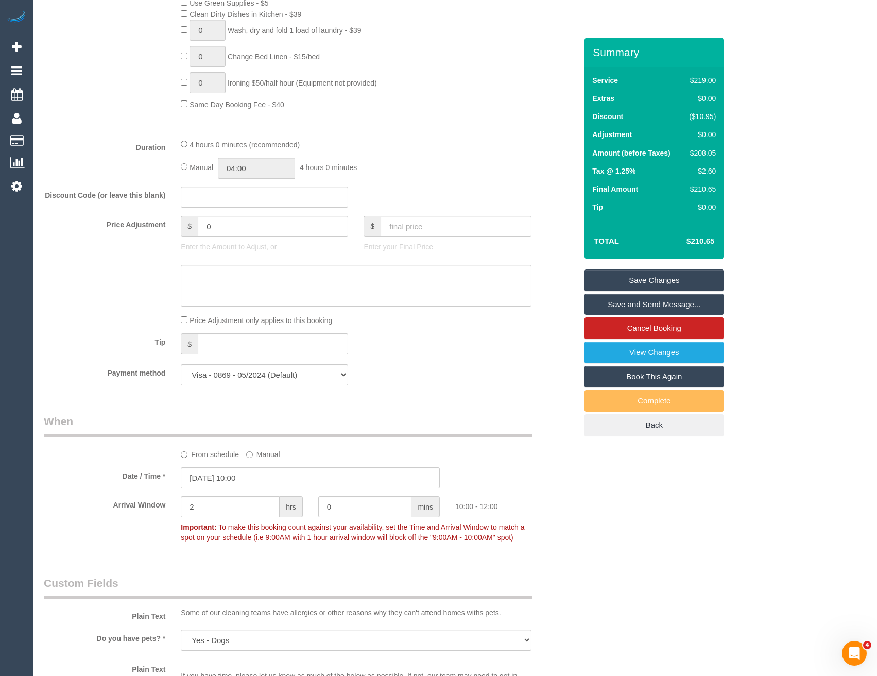
scroll to position [669, 0]
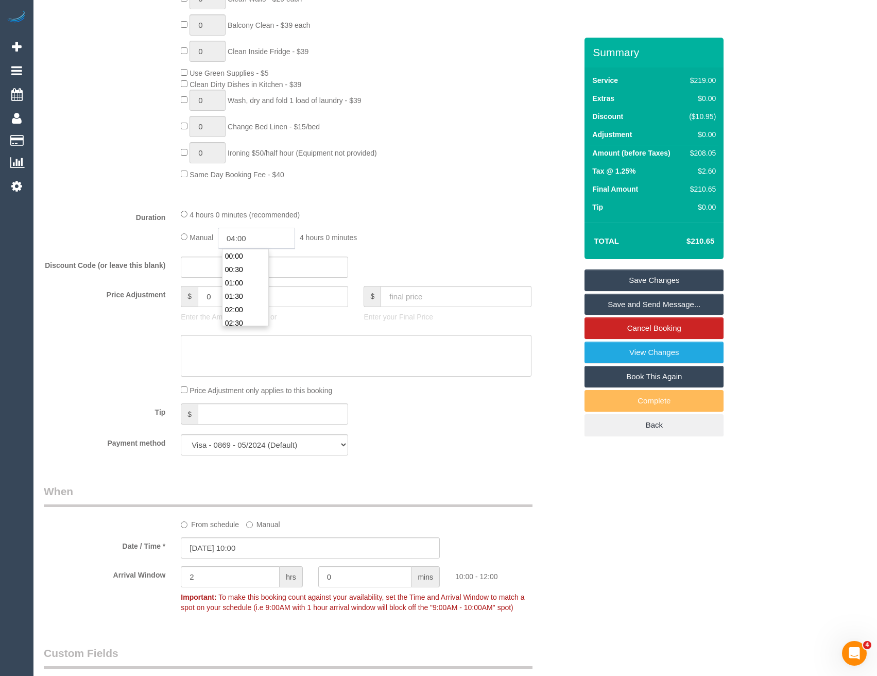
click at [254, 235] on input "04:00" at bounding box center [256, 238] width 77 height 21
type input "02:00"
click at [245, 280] on li "02:00" at bounding box center [245, 277] width 46 height 13
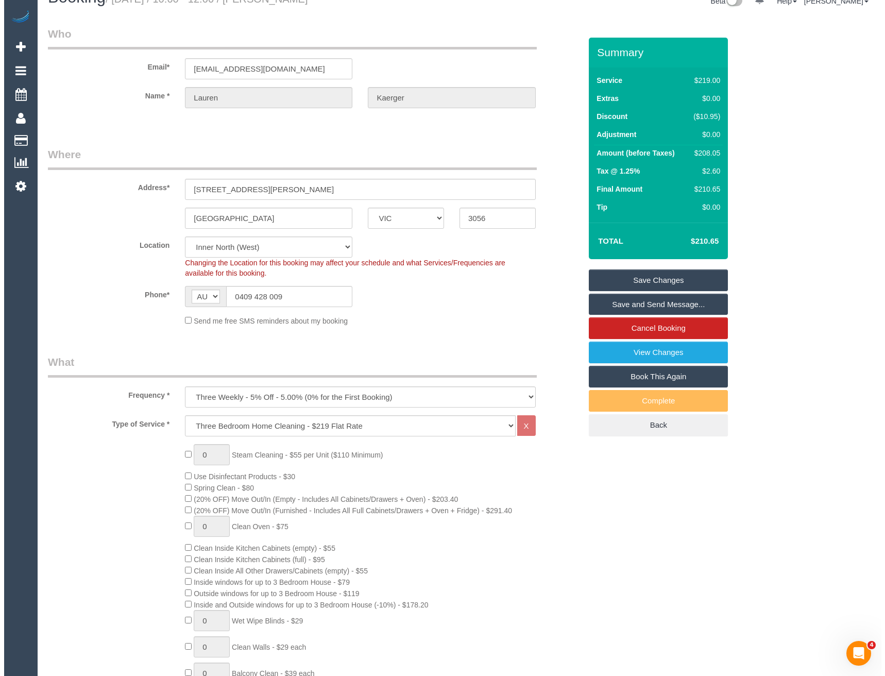
scroll to position [0, 0]
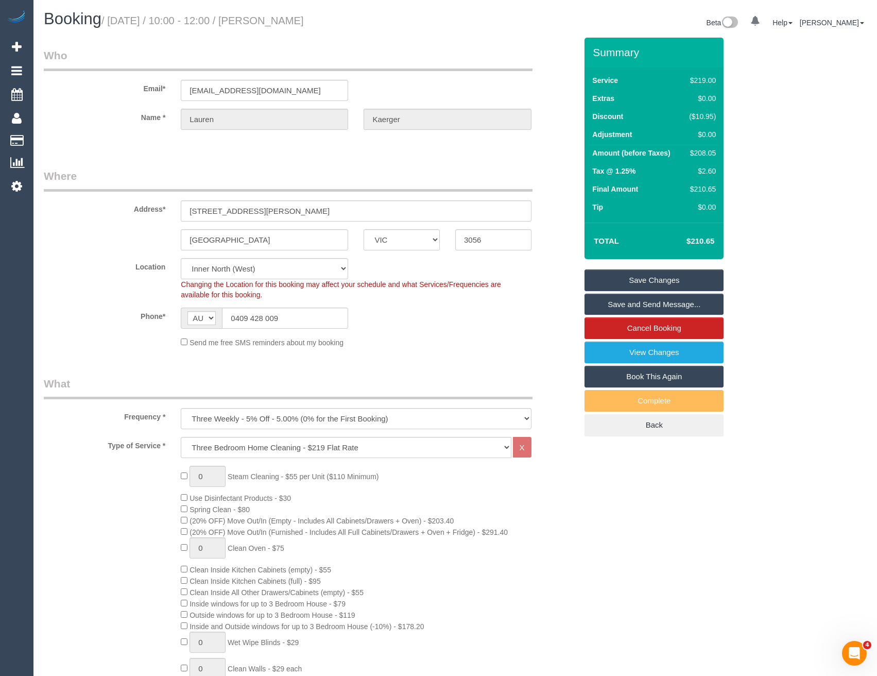
click at [618, 306] on link "Save and Send Message..." at bounding box center [653, 305] width 139 height 22
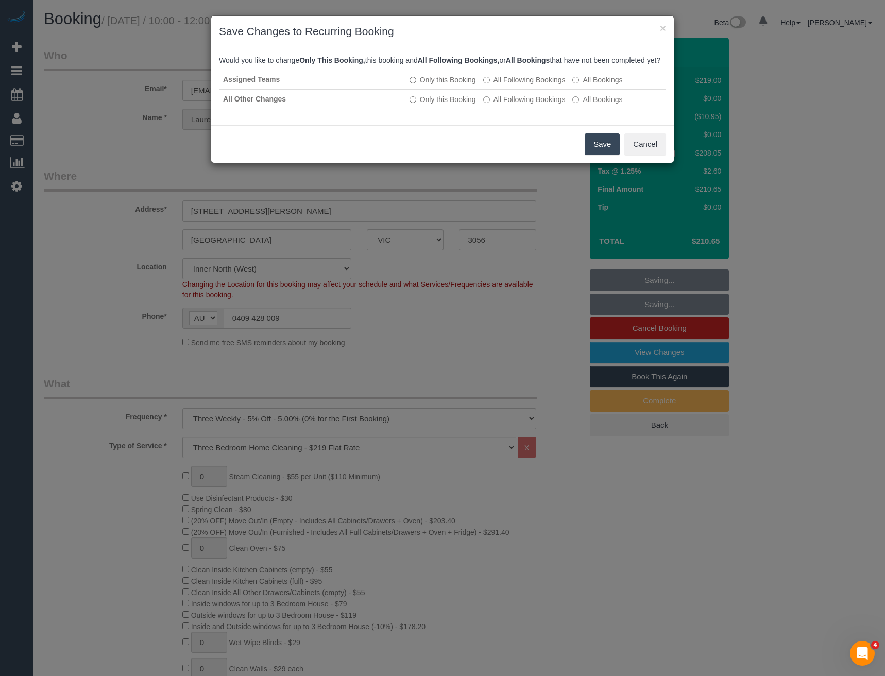
click at [594, 155] on button "Save" at bounding box center [601, 144] width 35 height 22
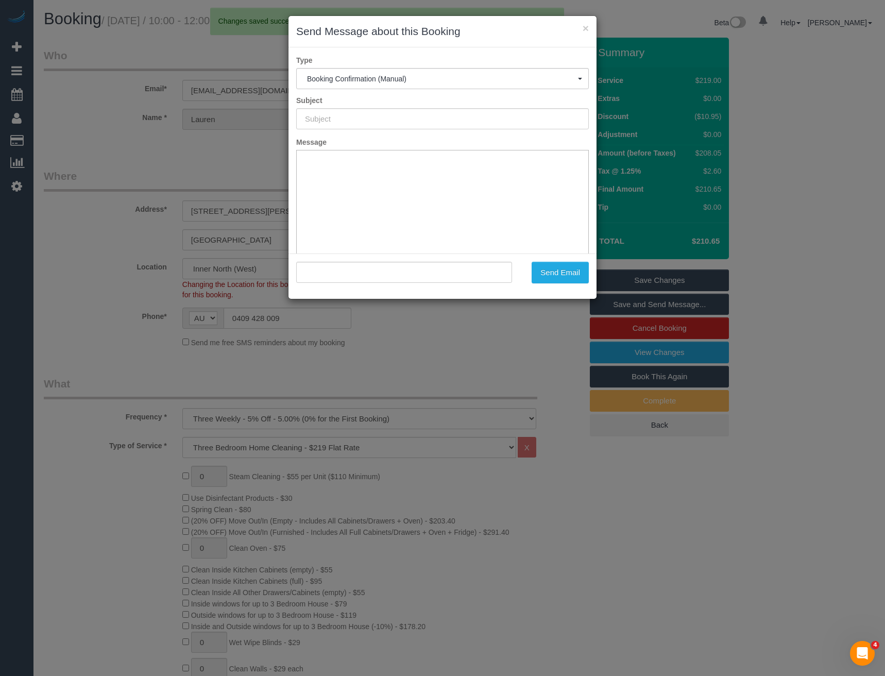
type input "Booking Confirmed"
type input ""Lauren Kaerger" <lauren.kaerger@gmail.com>"
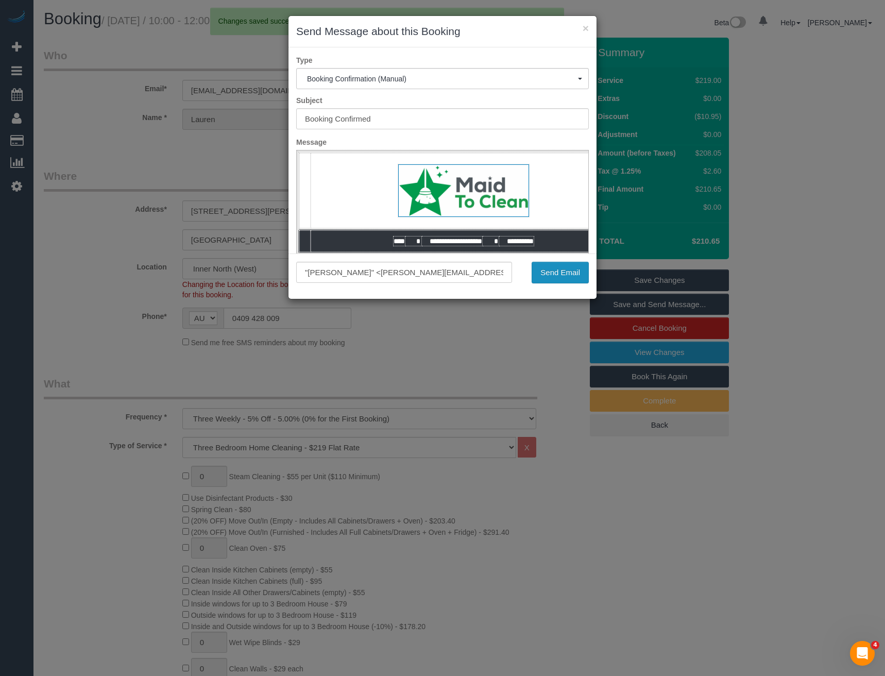
click at [575, 273] on button "Send Email" at bounding box center [559, 273] width 57 height 22
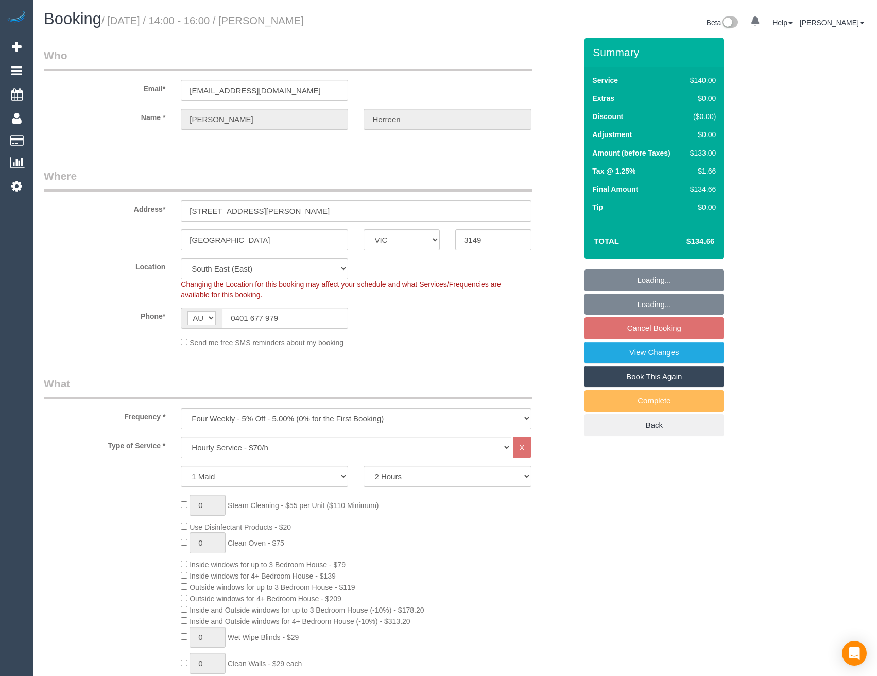
select select "VIC"
select select "number:29"
select select "number:14"
select select "number:19"
select select "number:24"
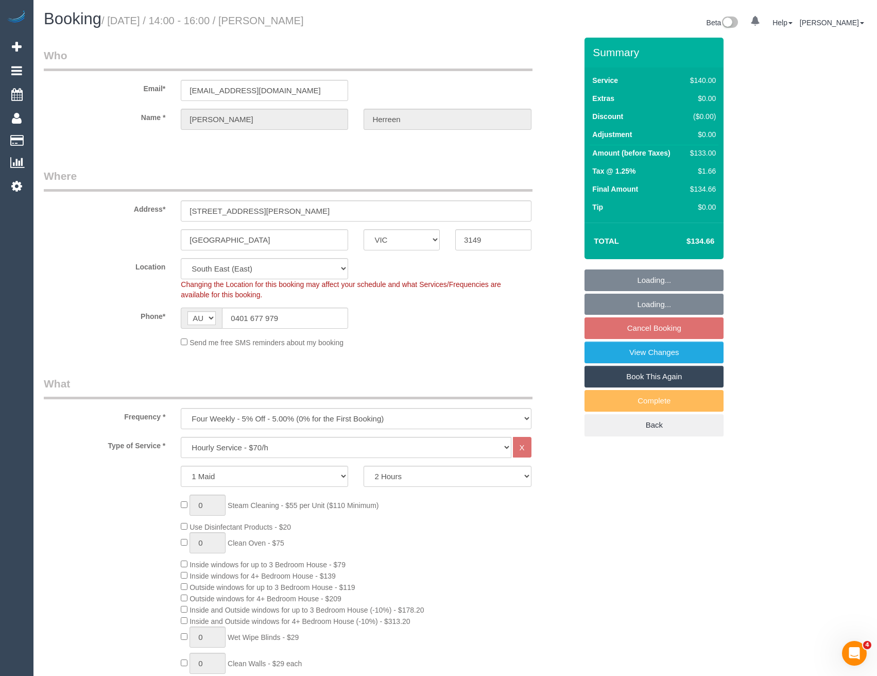
select select "number:12"
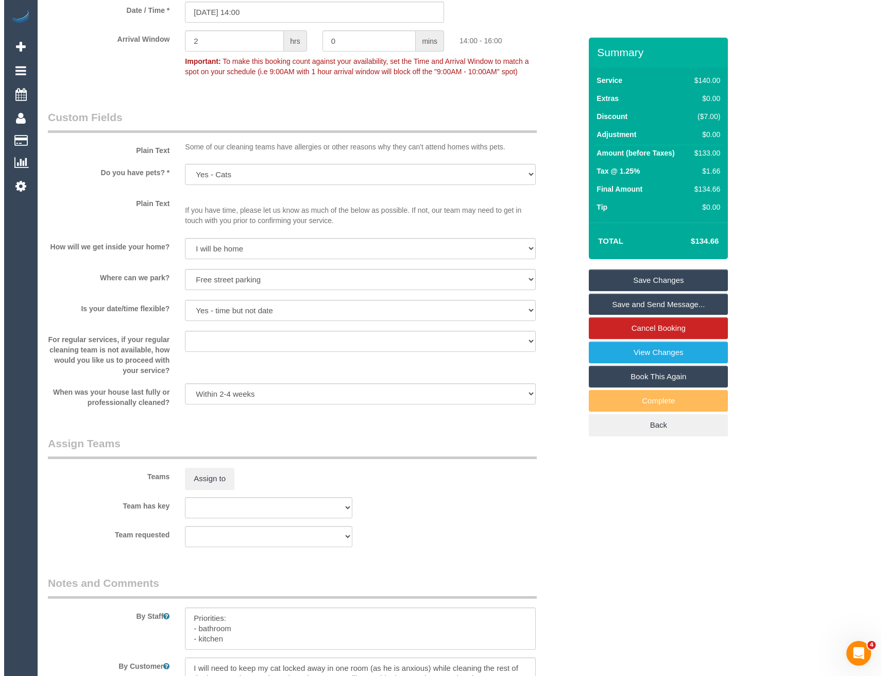
scroll to position [1339, 0]
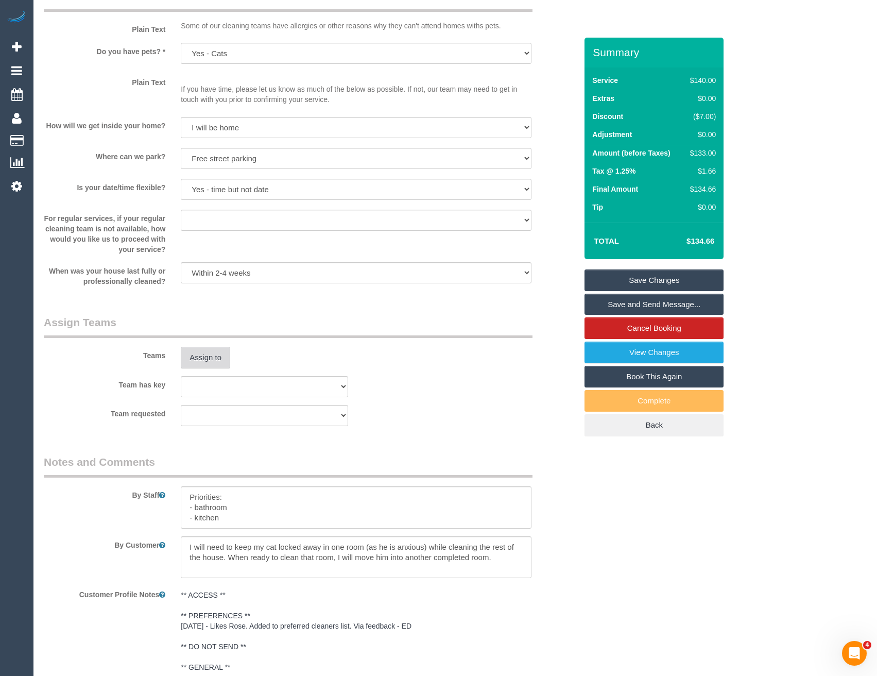
click at [215, 354] on button "Assign to" at bounding box center [205, 358] width 49 height 22
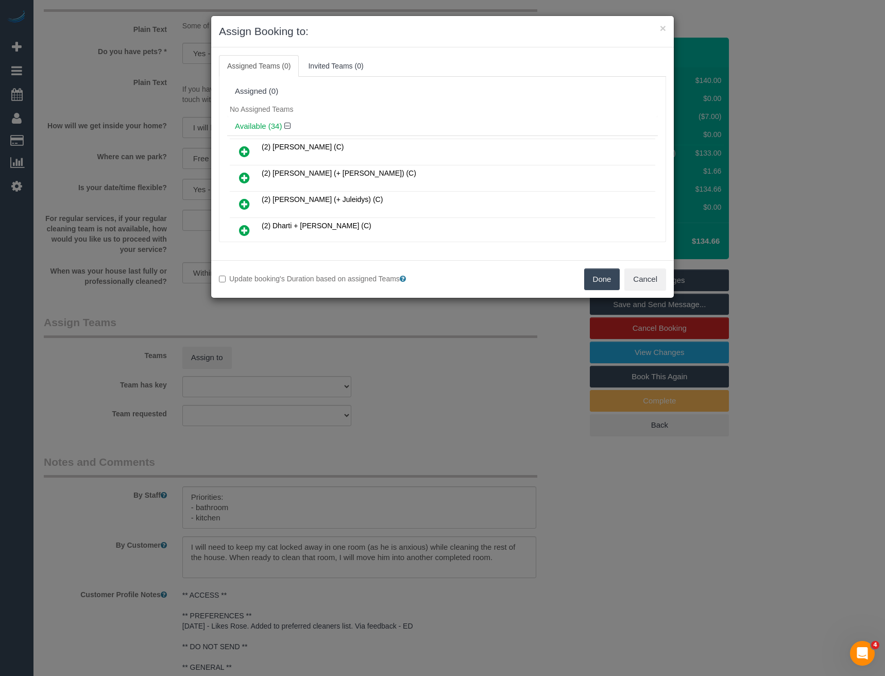
scroll to position [567, 0]
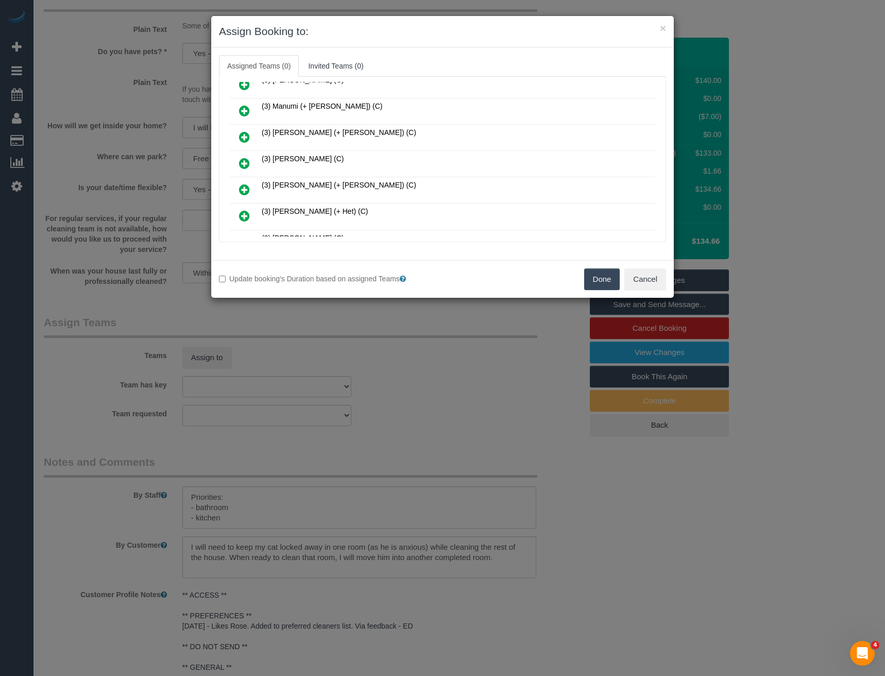
click at [242, 163] on icon at bounding box center [244, 163] width 11 height 12
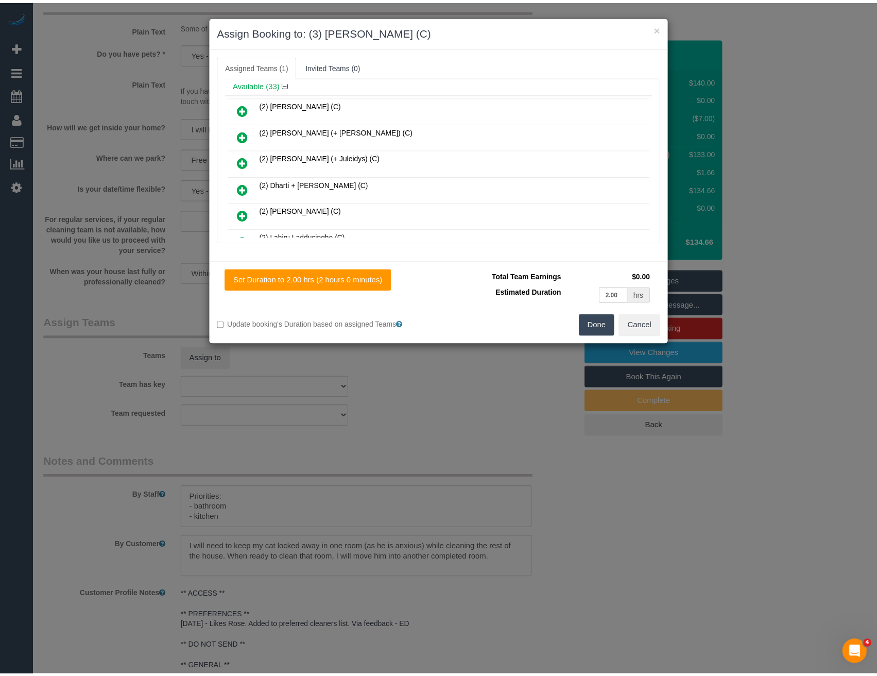
scroll to position [0, 0]
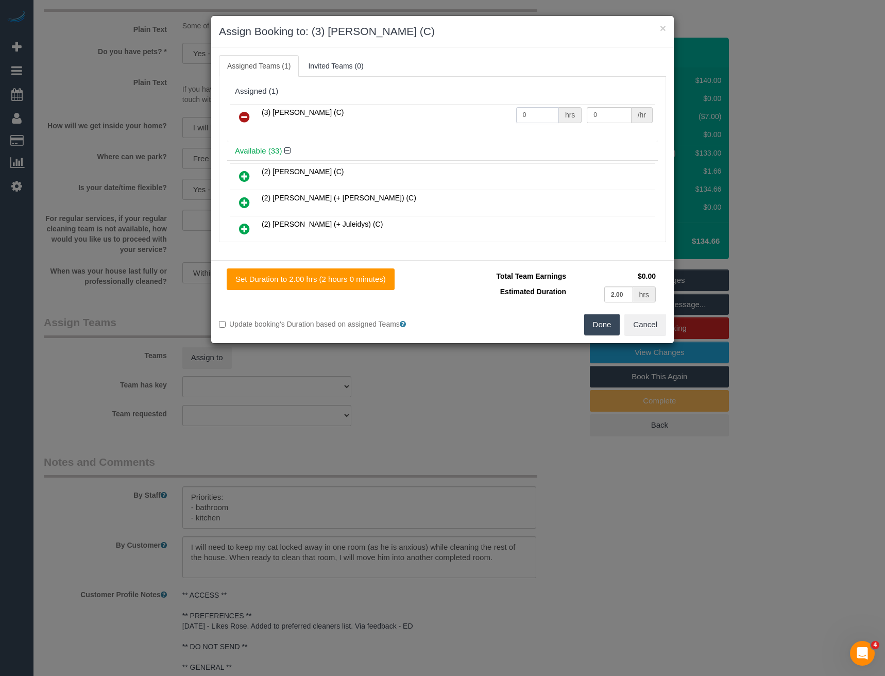
drag, startPoint x: 526, startPoint y: 115, endPoint x: 486, endPoint y: 115, distance: 40.7
click at [486, 116] on tr "(3) [PERSON_NAME] (C) 0 hrs 0 /hr" at bounding box center [442, 117] width 425 height 26
type input "2"
type input "35"
click at [599, 321] on button "Done" at bounding box center [602, 325] width 36 height 22
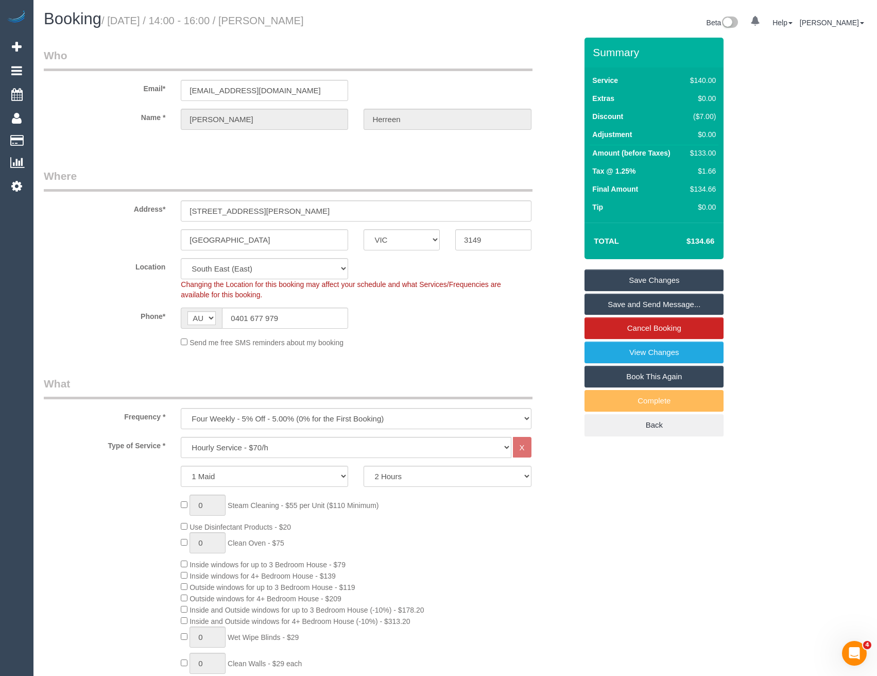
click at [632, 308] on link "Save and Send Message..." at bounding box center [653, 305] width 139 height 22
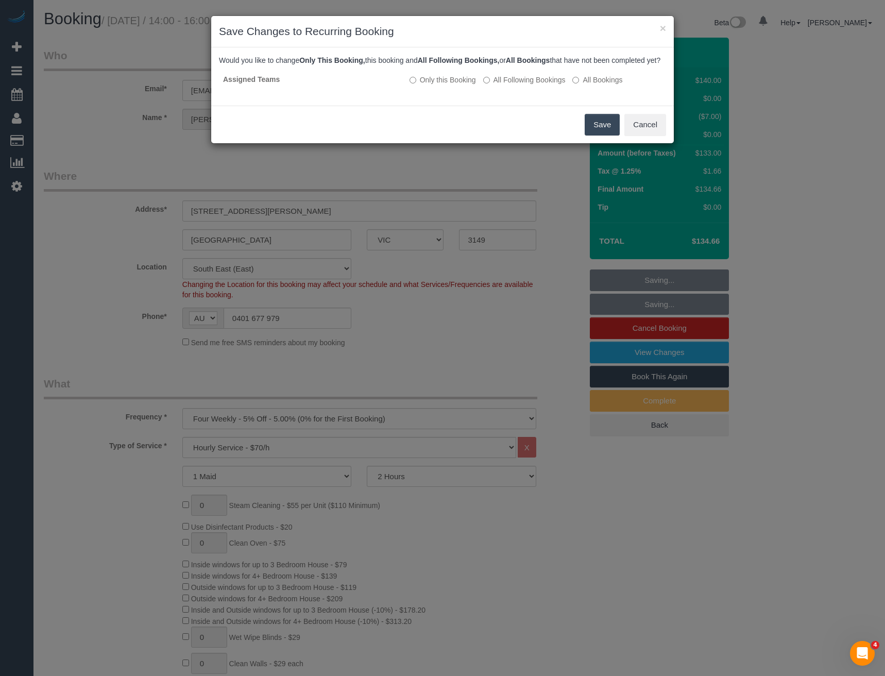
click at [600, 134] on button "Save" at bounding box center [601, 125] width 35 height 22
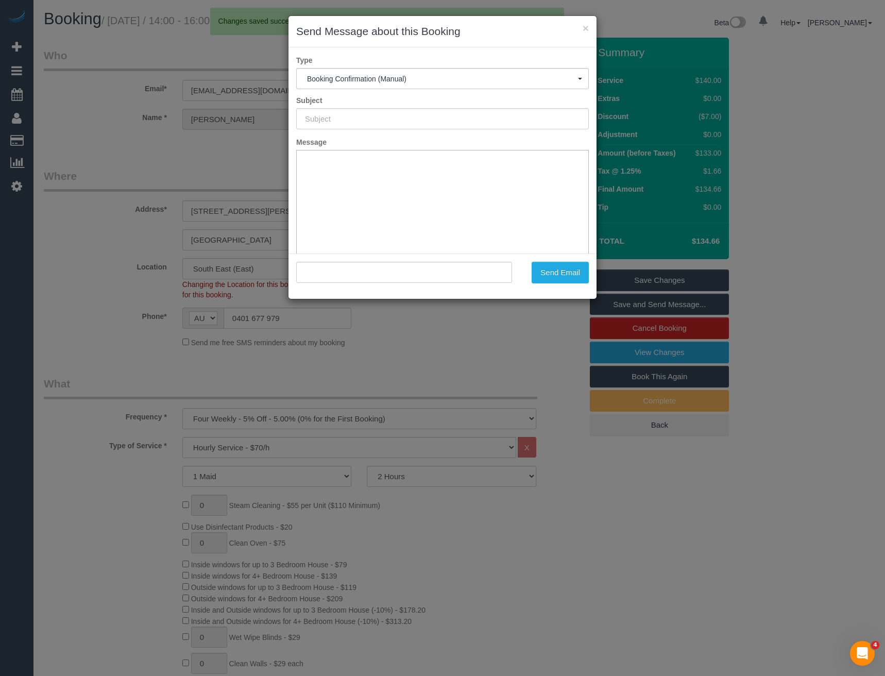
type input "Booking Confirmed"
type input ""[PERSON_NAME]" <[EMAIL_ADDRESS][DOMAIN_NAME]>"
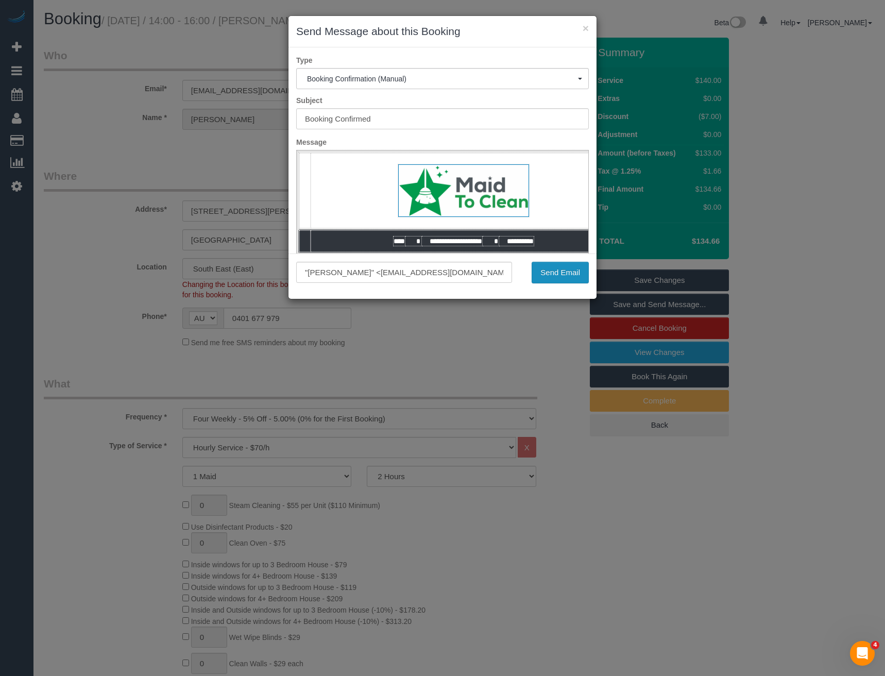
click at [567, 270] on button "Send Email" at bounding box center [559, 273] width 57 height 22
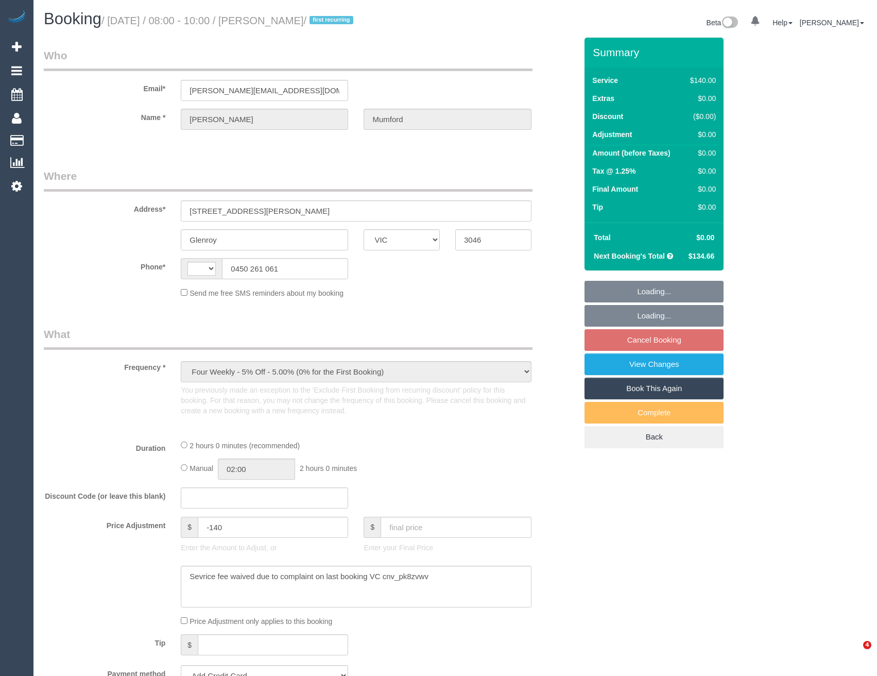
select select "VIC"
select select "string:AU"
select select "string:stripe-pm_1SDb5i2GScqysDRV5zt3K2rc"
select select "number:27"
select select "number:14"
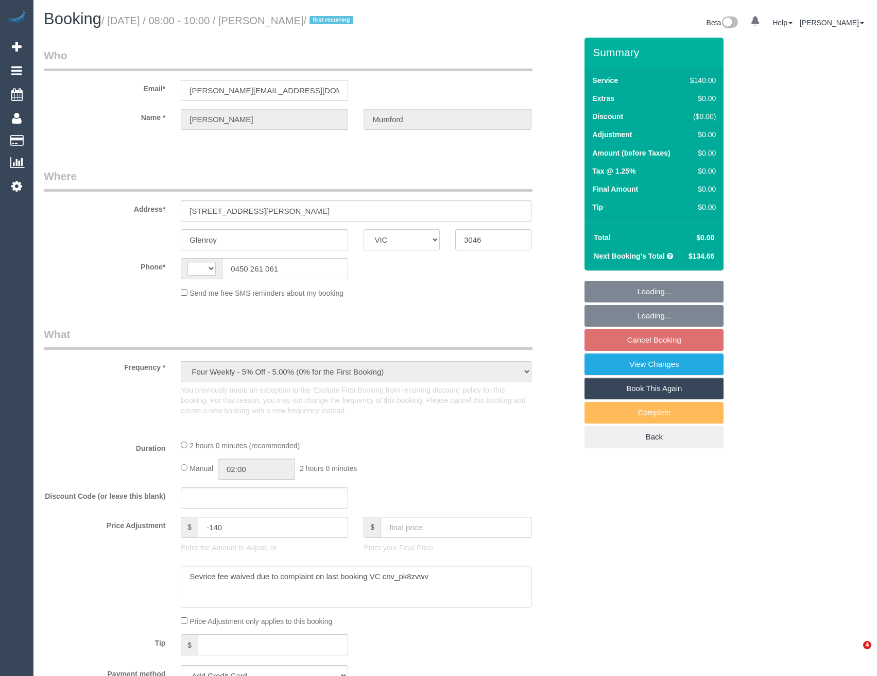
select select "number:19"
select select "number:24"
select select "number:35"
select select "number:13"
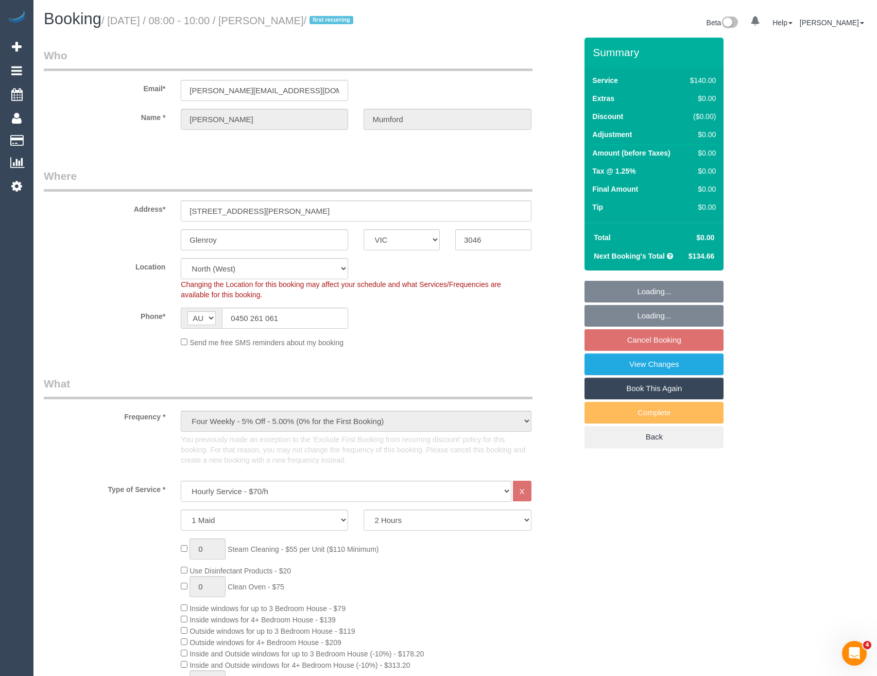
select select "object:1572"
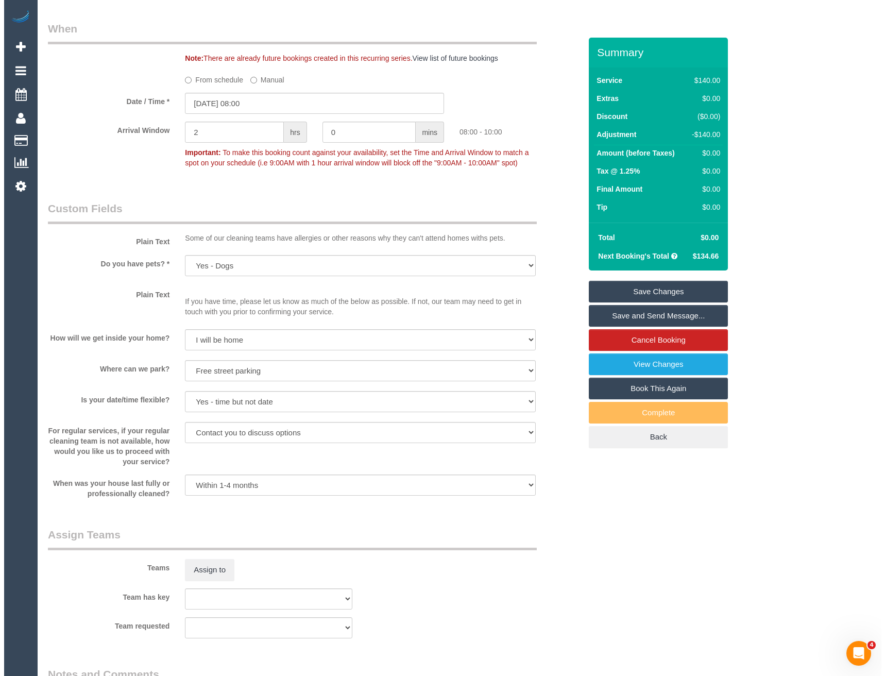
scroll to position [1339, 0]
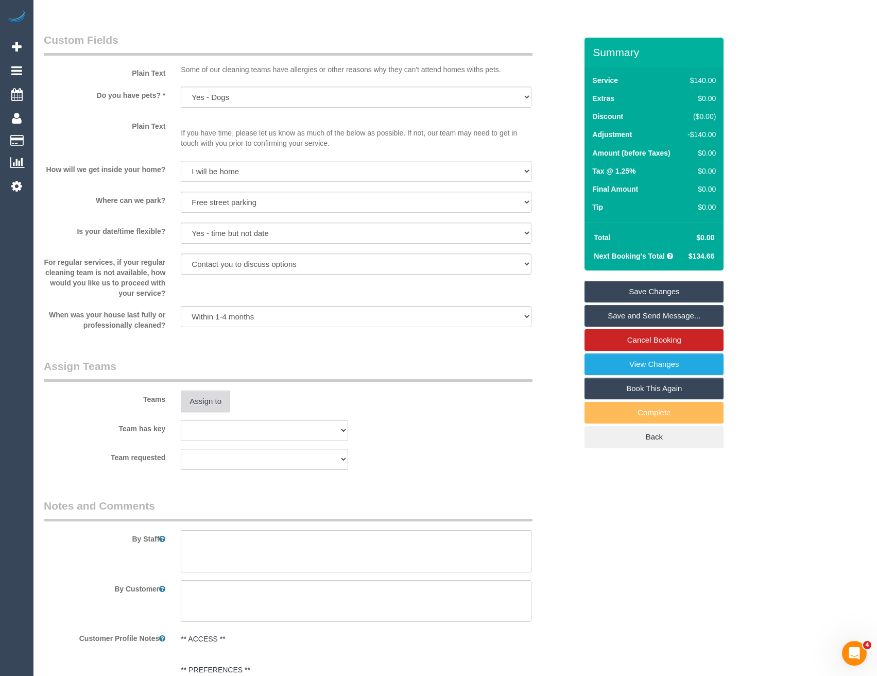
click at [202, 405] on button "Assign to" at bounding box center [205, 401] width 49 height 22
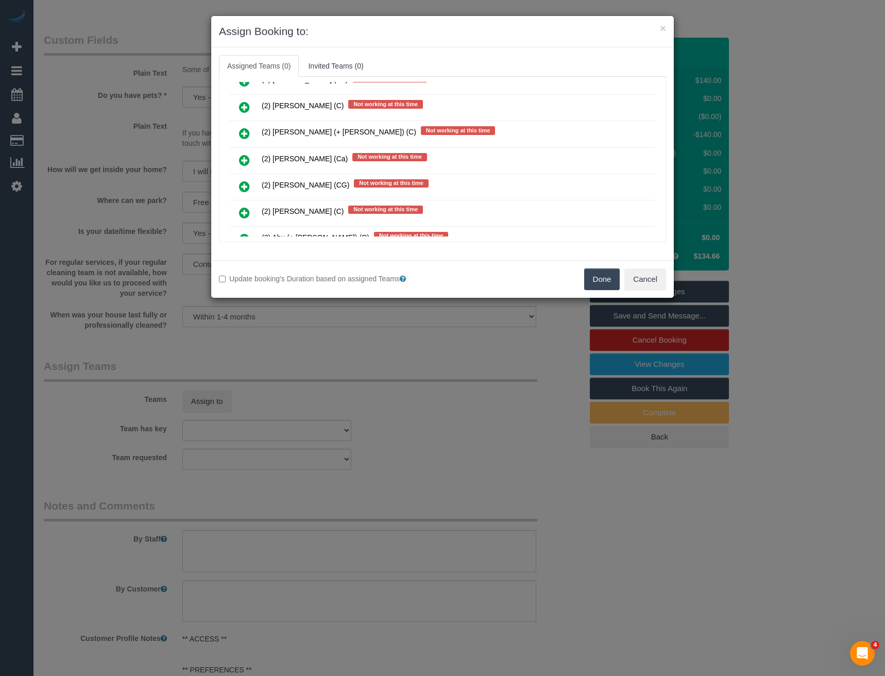
scroll to position [146, 0]
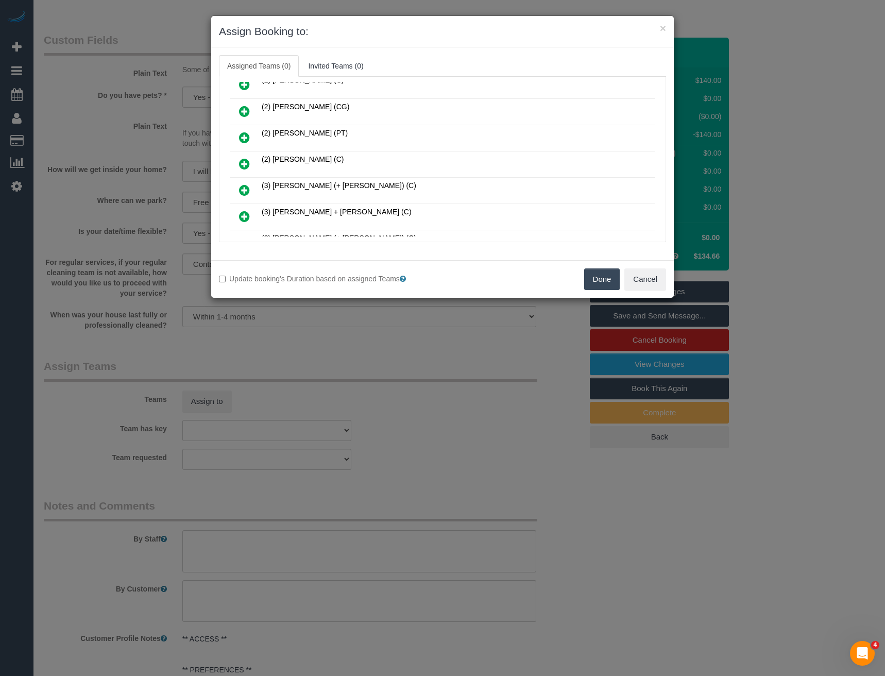
drag, startPoint x: 243, startPoint y: 163, endPoint x: 257, endPoint y: 163, distance: 14.9
click at [243, 163] on icon at bounding box center [244, 164] width 11 height 12
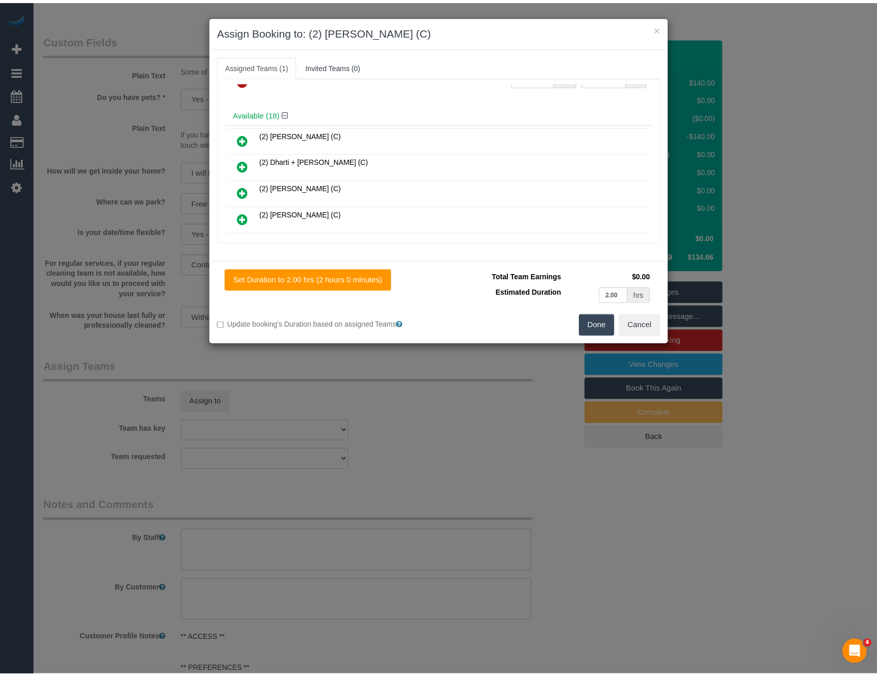
scroll to position [0, 0]
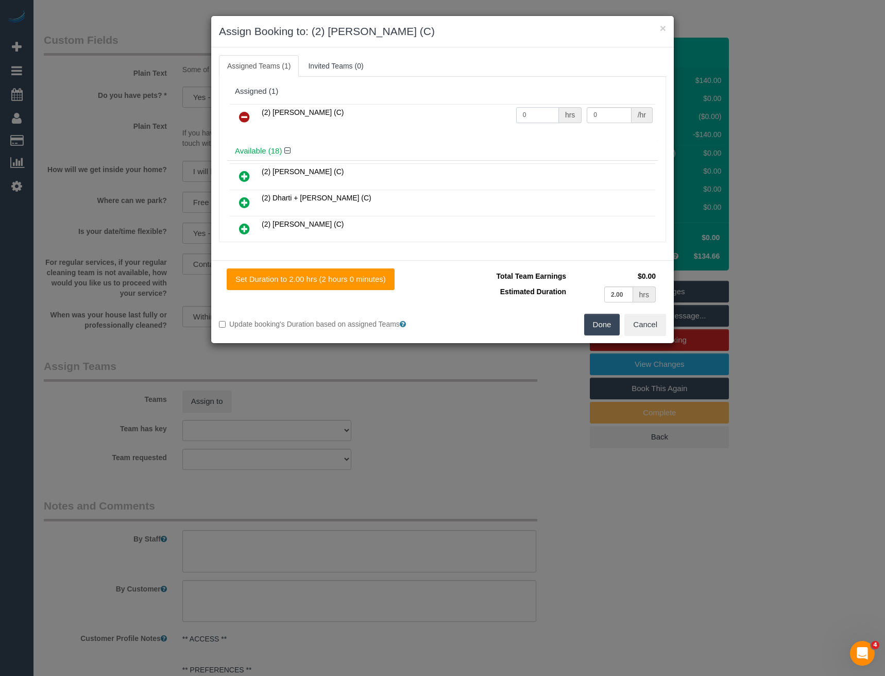
drag, startPoint x: 528, startPoint y: 117, endPoint x: 464, endPoint y: 108, distance: 64.0
click at [470, 117] on tr "(2) [PERSON_NAME] (C) 0 hrs 0 /hr" at bounding box center [442, 117] width 425 height 26
type input "2"
type input "37.5"
click at [597, 321] on button "Done" at bounding box center [602, 325] width 36 height 22
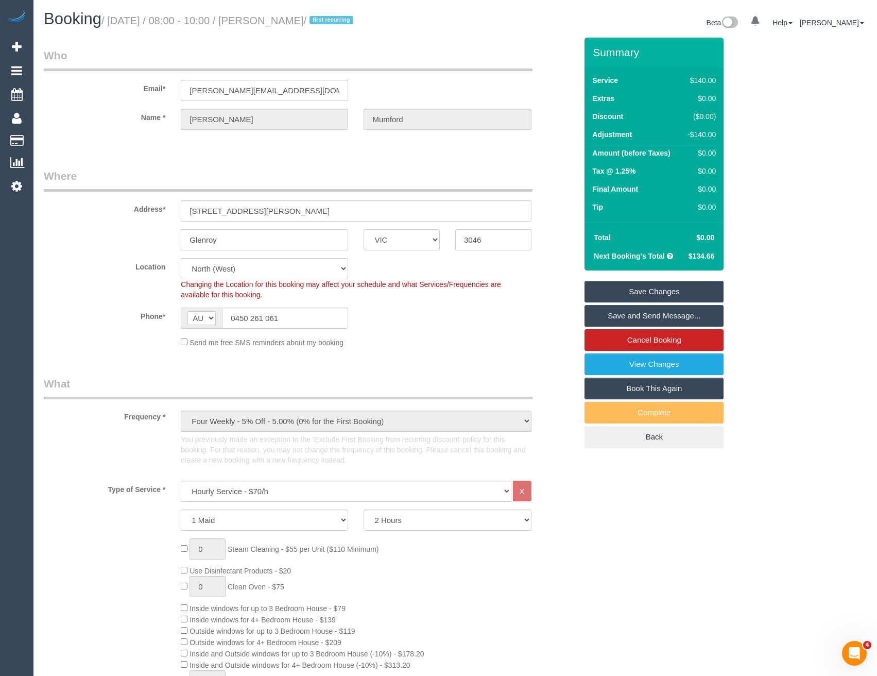
click at [613, 313] on link "Save and Send Message..." at bounding box center [653, 316] width 139 height 22
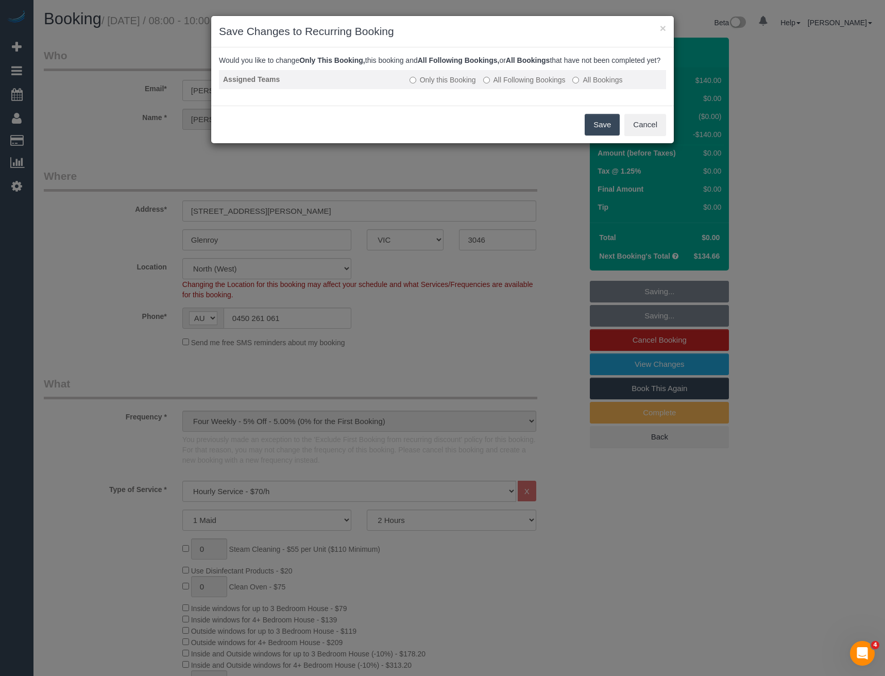
click at [509, 85] on label "All Following Bookings" at bounding box center [524, 80] width 82 height 10
click at [598, 135] on button "Save" at bounding box center [601, 125] width 35 height 22
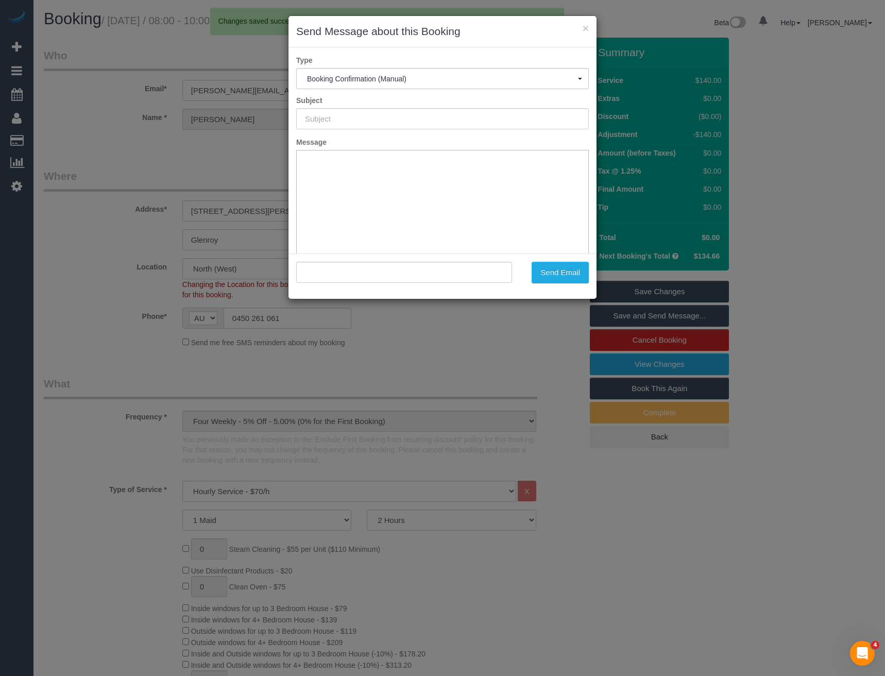
type input "Booking Confirmed"
type input ""[PERSON_NAME]" <[PERSON_NAME][EMAIL_ADDRESS][DOMAIN_NAME]>"
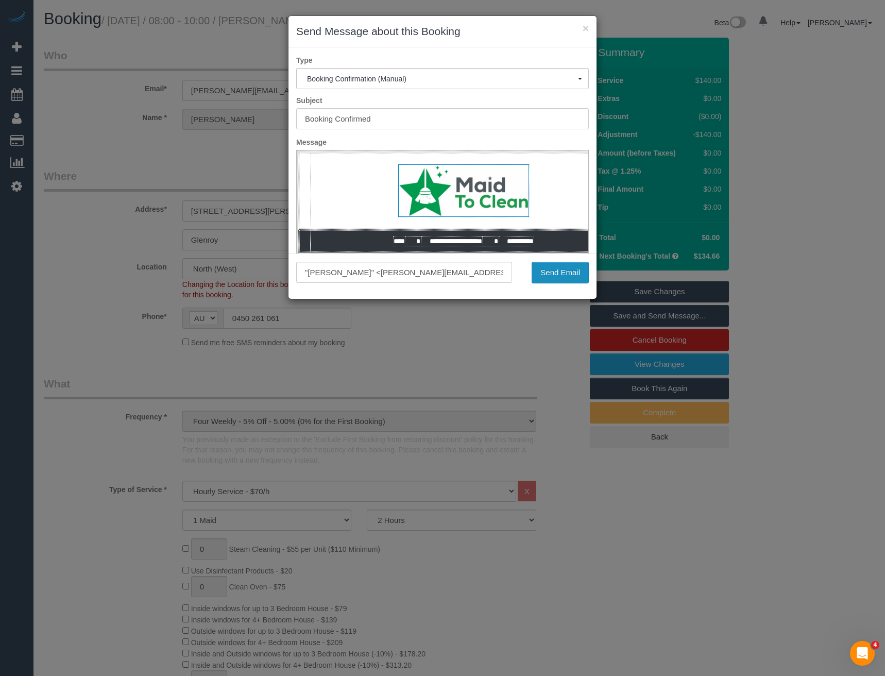
click at [547, 279] on button "Send Email" at bounding box center [559, 273] width 57 height 22
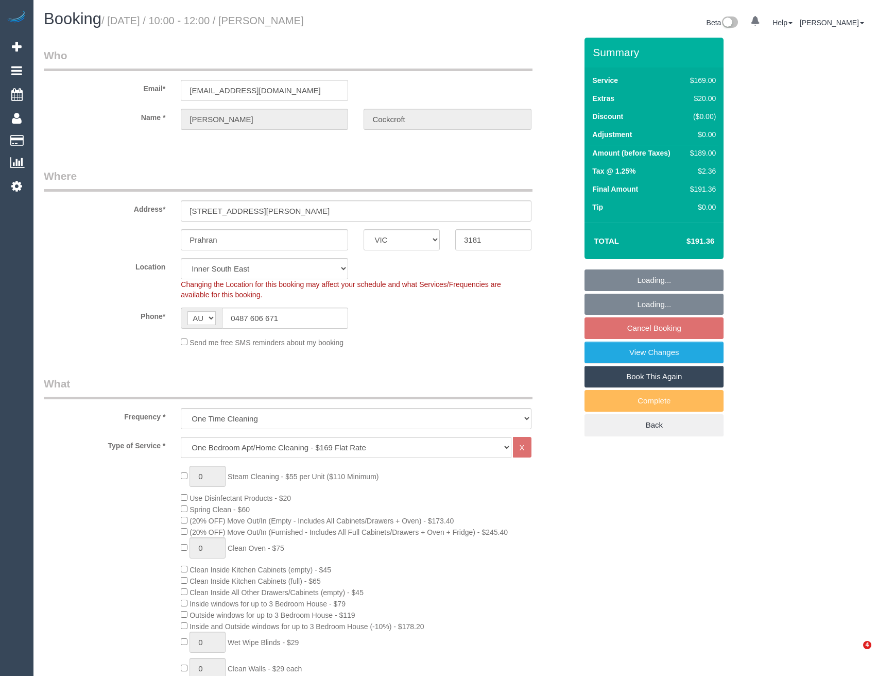
select select "VIC"
select select "string:stripe-pm_1SB1DU2GScqysDRVIbhsmPno"
select select "number:29"
select select "number:14"
select select "number:19"
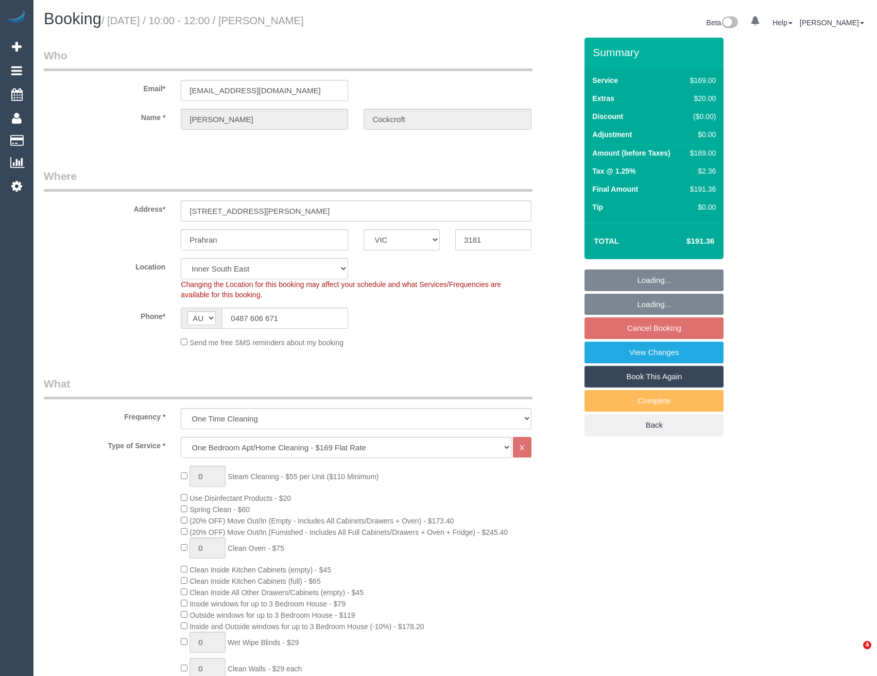
select select "number:25"
select select "number:33"
select select "number:13"
select select "object:1411"
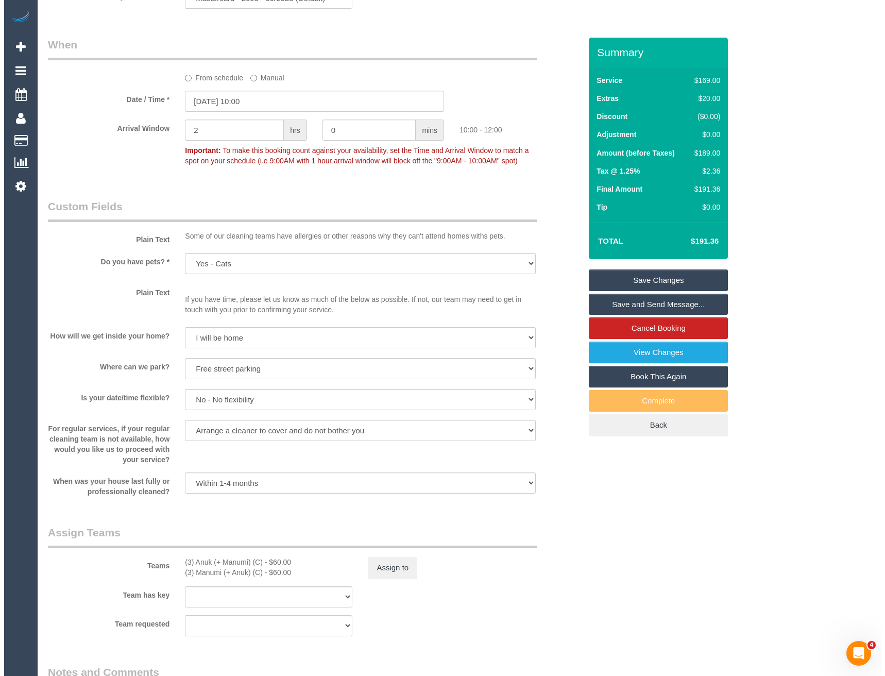
scroll to position [1133, 0]
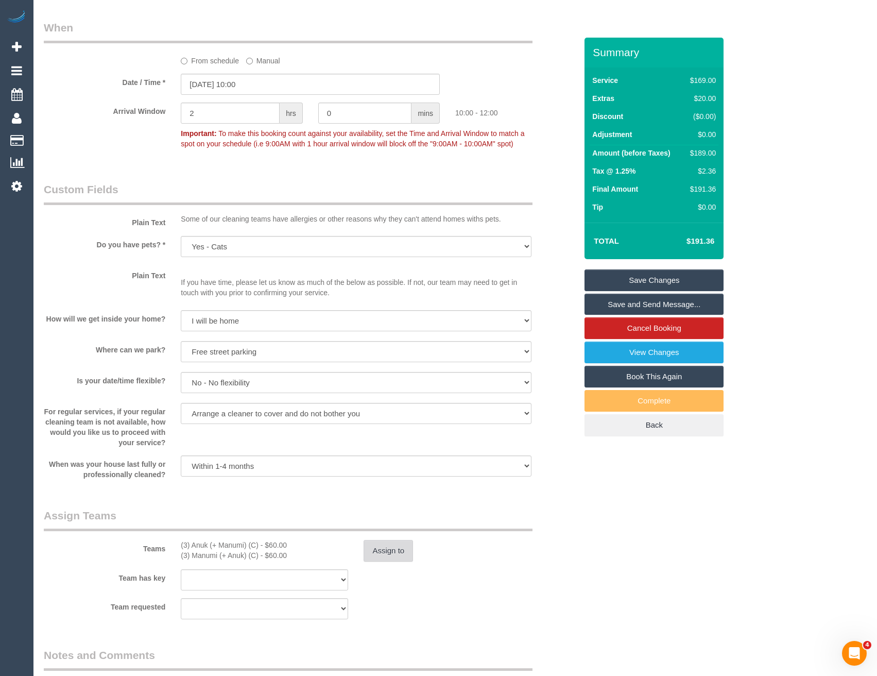
click at [388, 550] on button "Assign to" at bounding box center [388, 551] width 49 height 22
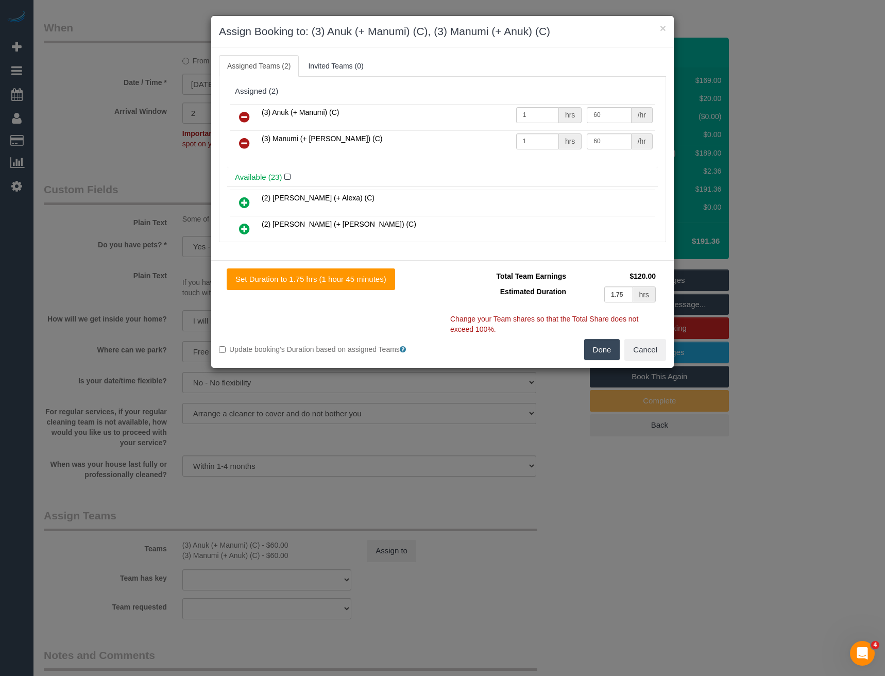
click at [238, 115] on link at bounding box center [244, 117] width 24 height 21
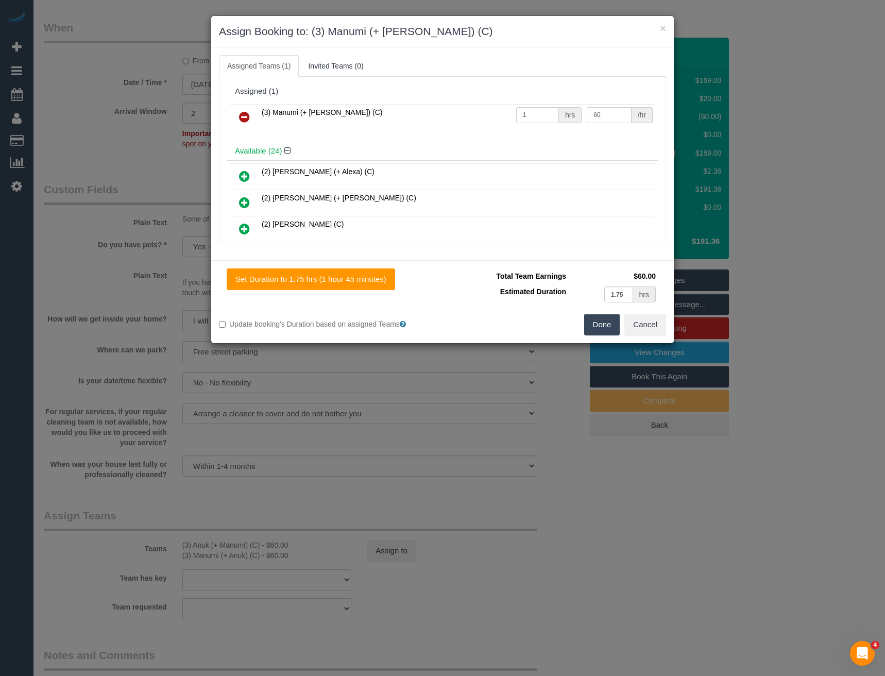
click at [239, 115] on icon at bounding box center [244, 117] width 11 height 12
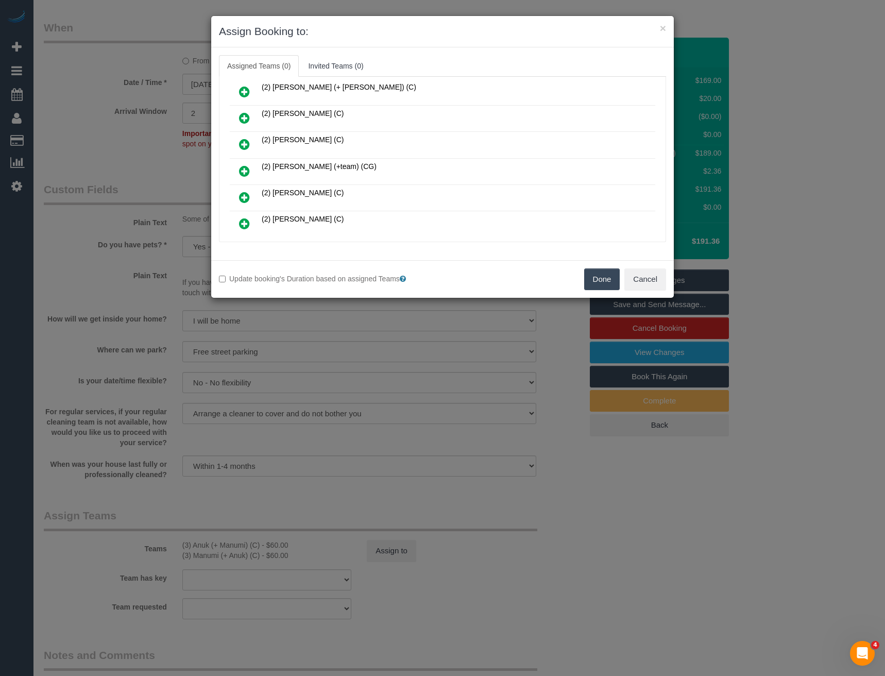
scroll to position [154, 0]
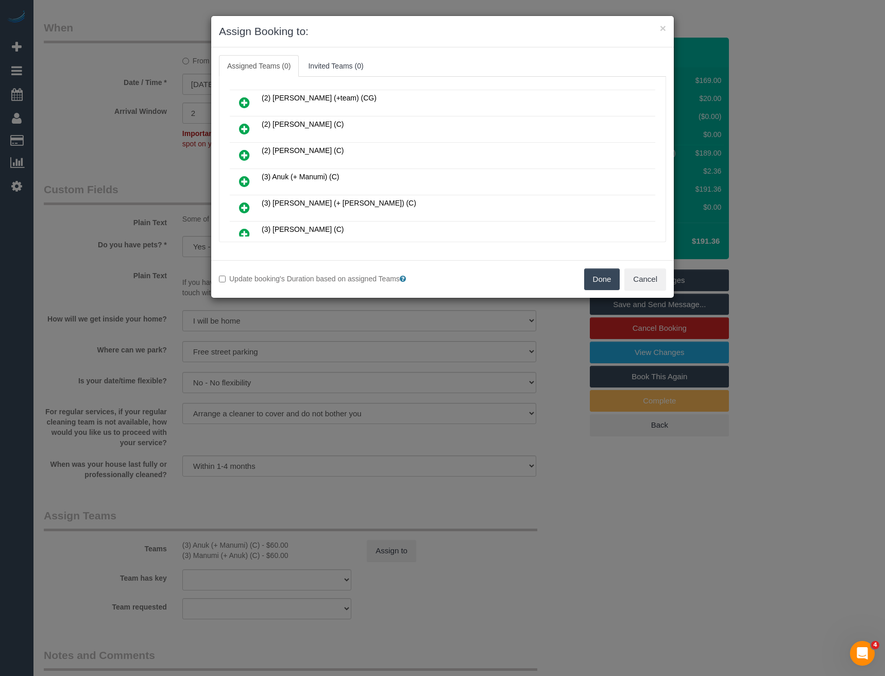
click at [247, 206] on icon at bounding box center [244, 207] width 11 height 12
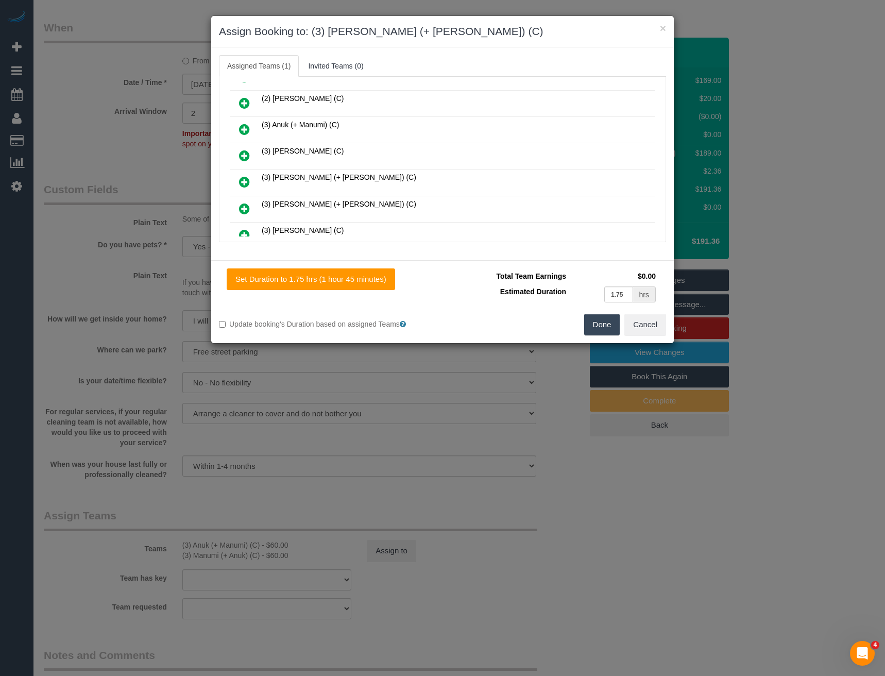
click at [247, 182] on icon at bounding box center [244, 182] width 11 height 12
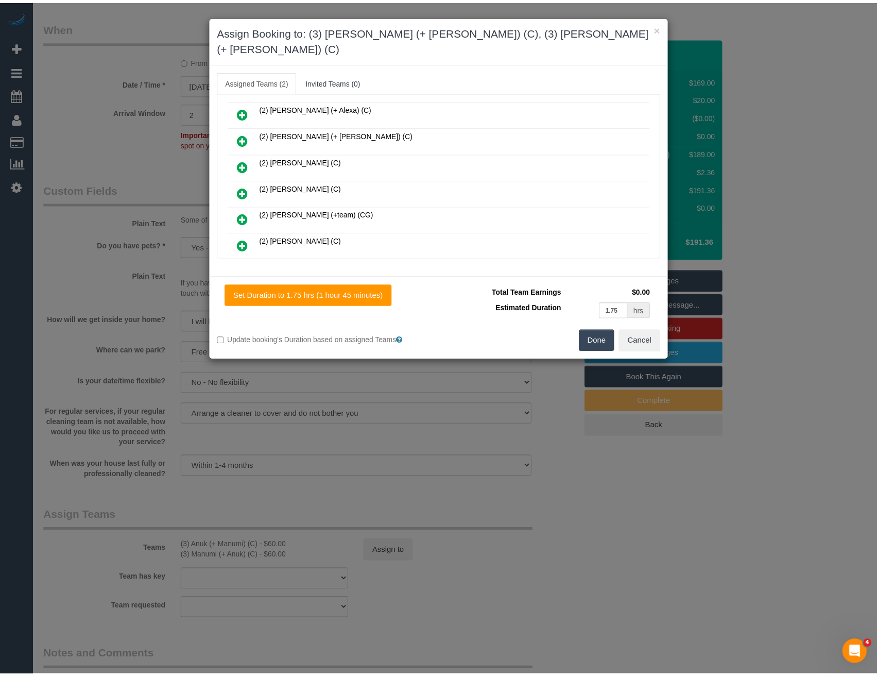
scroll to position [0, 0]
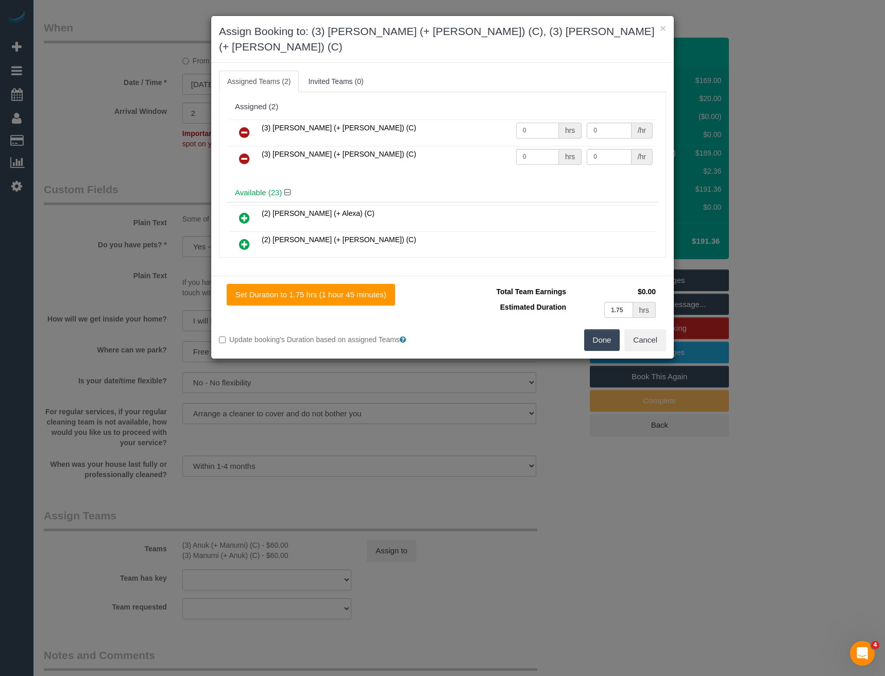
drag, startPoint x: 540, startPoint y: 108, endPoint x: 502, endPoint y: 111, distance: 37.7
click at [503, 119] on tr "(3) Farhan (+ Intisar) (C) 0 hrs 0 /hr" at bounding box center [442, 132] width 425 height 26
type input "1"
type input "60"
drag, startPoint x: 523, startPoint y: 139, endPoint x: 498, endPoint y: 130, distance: 26.1
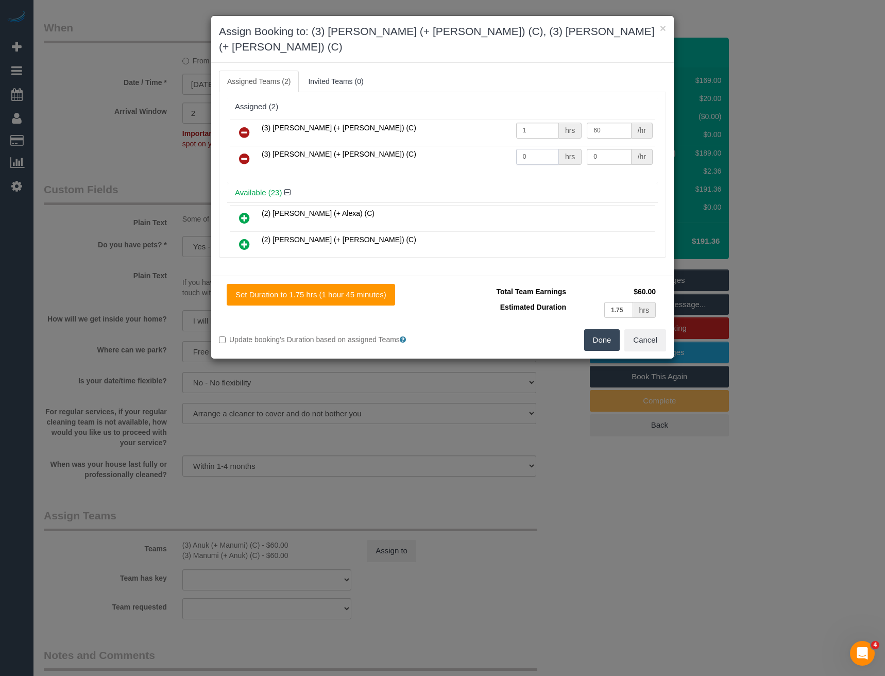
click at [497, 146] on tr "(3) Intisar (+ Farhan) (C) 0 hrs 0 /hr" at bounding box center [442, 159] width 425 height 26
type input "1"
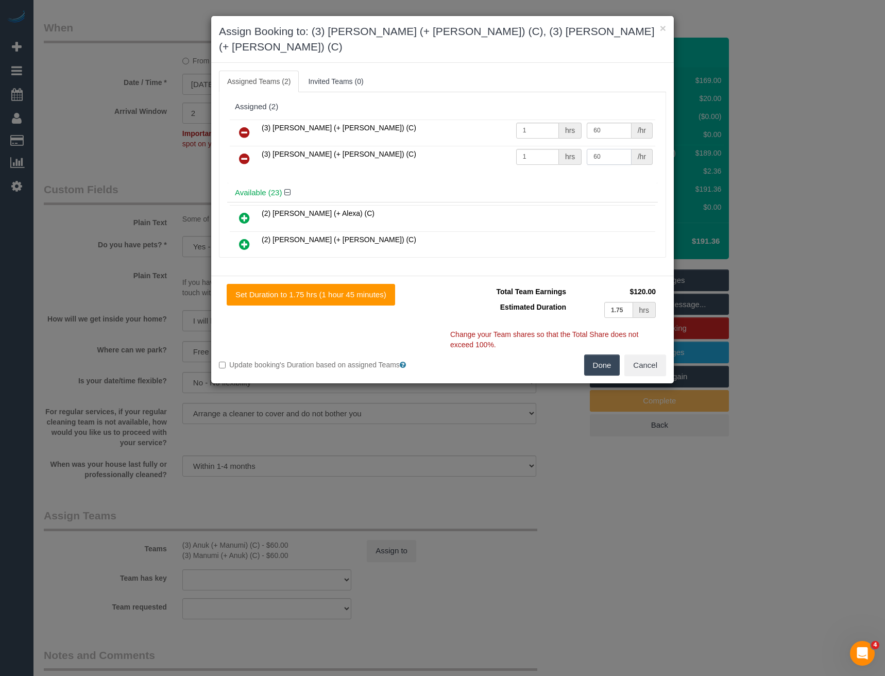
type input "60"
click at [596, 354] on button "Done" at bounding box center [602, 365] width 36 height 22
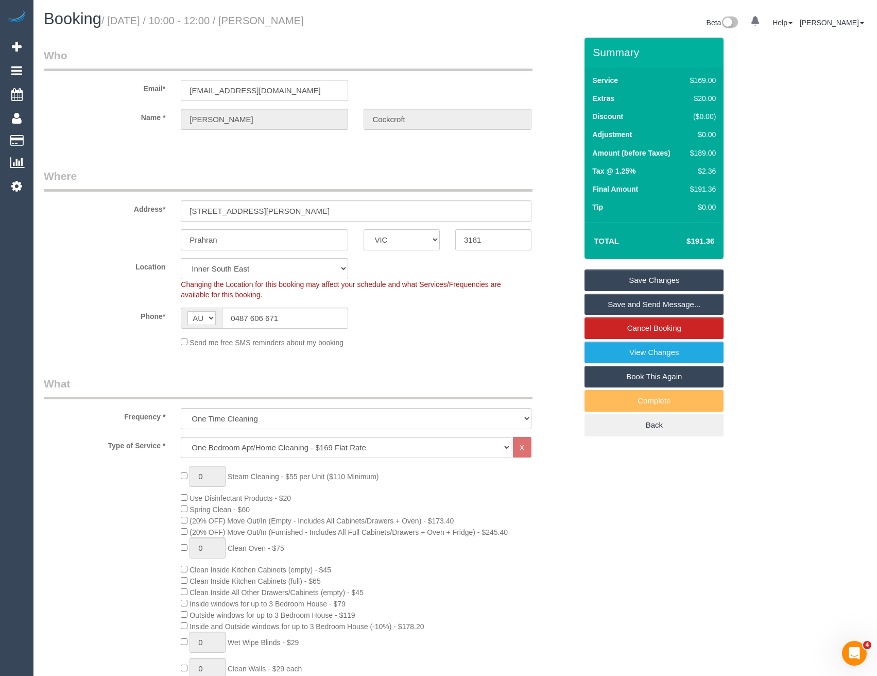
click at [634, 299] on link "Save and Send Message..." at bounding box center [653, 305] width 139 height 22
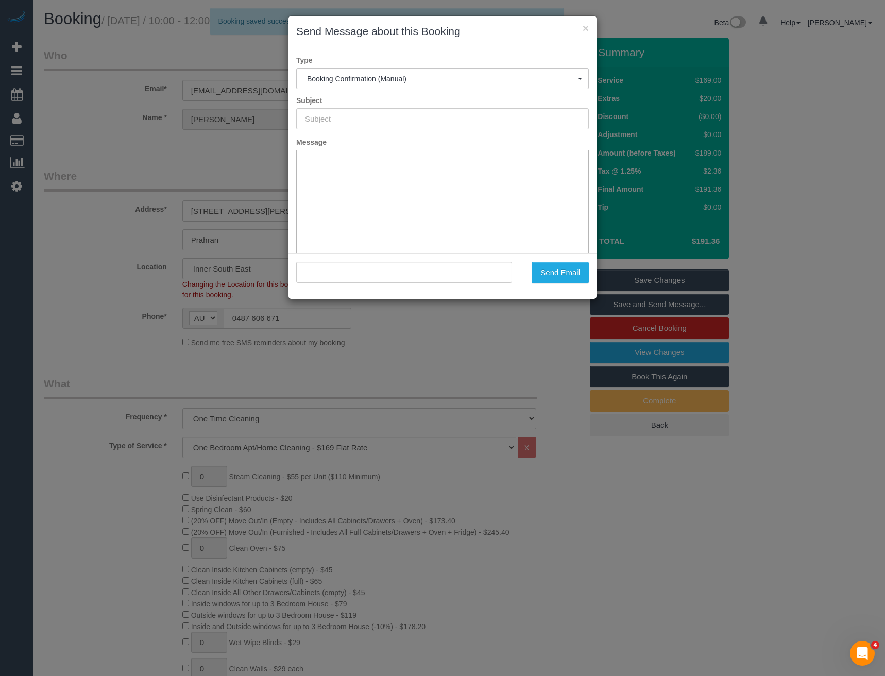
click at [404, 355] on div "× Send Message about this Booking Type Booking Confirmation (Manual) Booking Co…" at bounding box center [442, 338] width 885 height 676
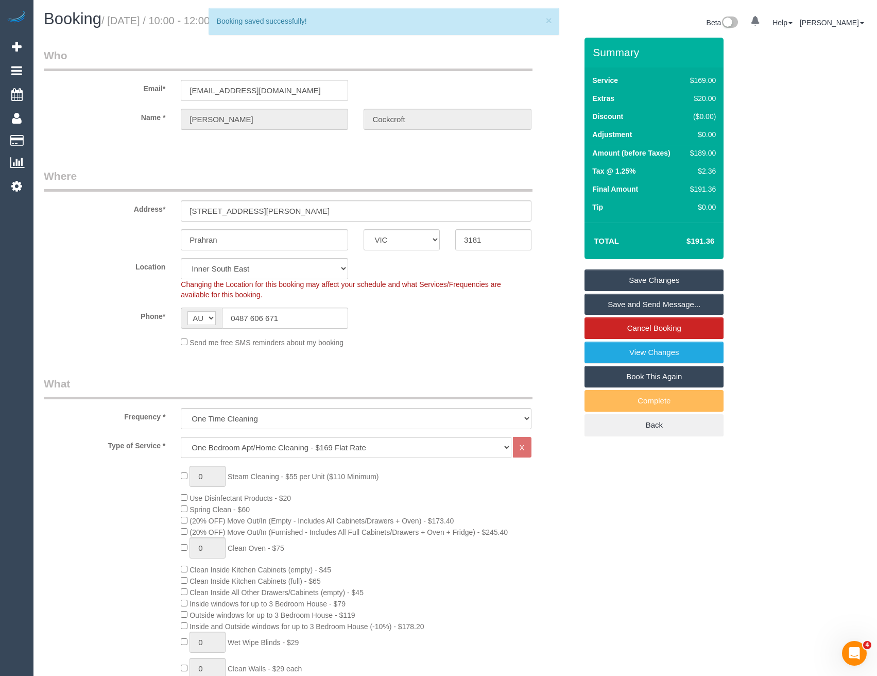
click at [622, 283] on link "Save Changes" at bounding box center [653, 280] width 139 height 22
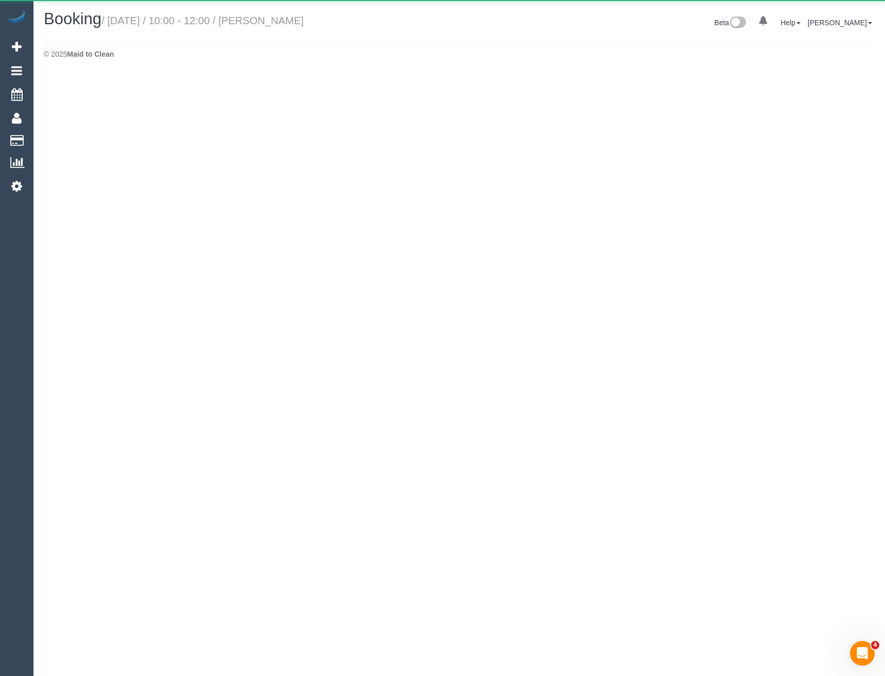
select select "VIC"
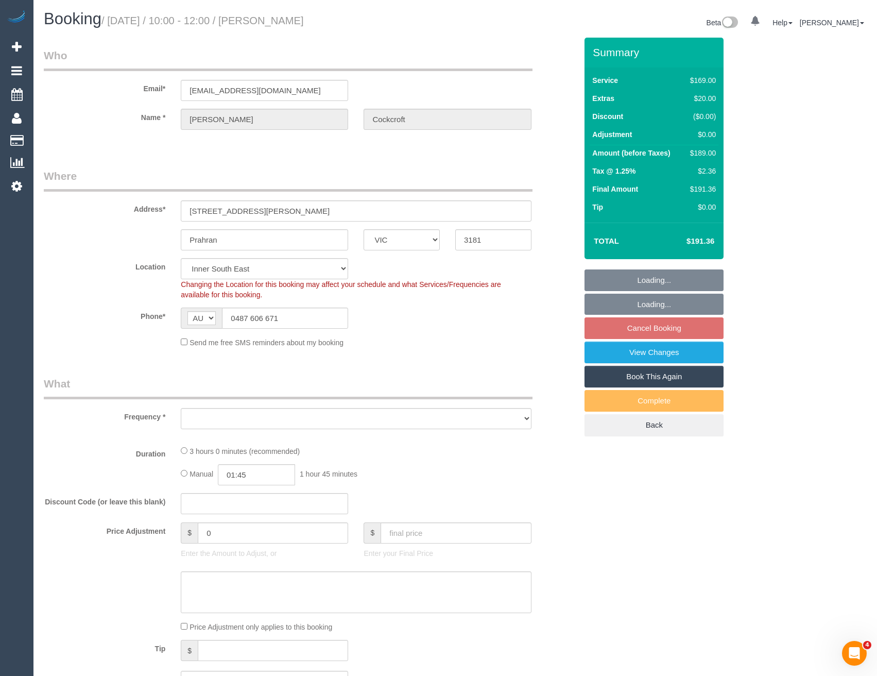
select select "object:4940"
select select "number:29"
select select "number:14"
select select "number:19"
select select "number:25"
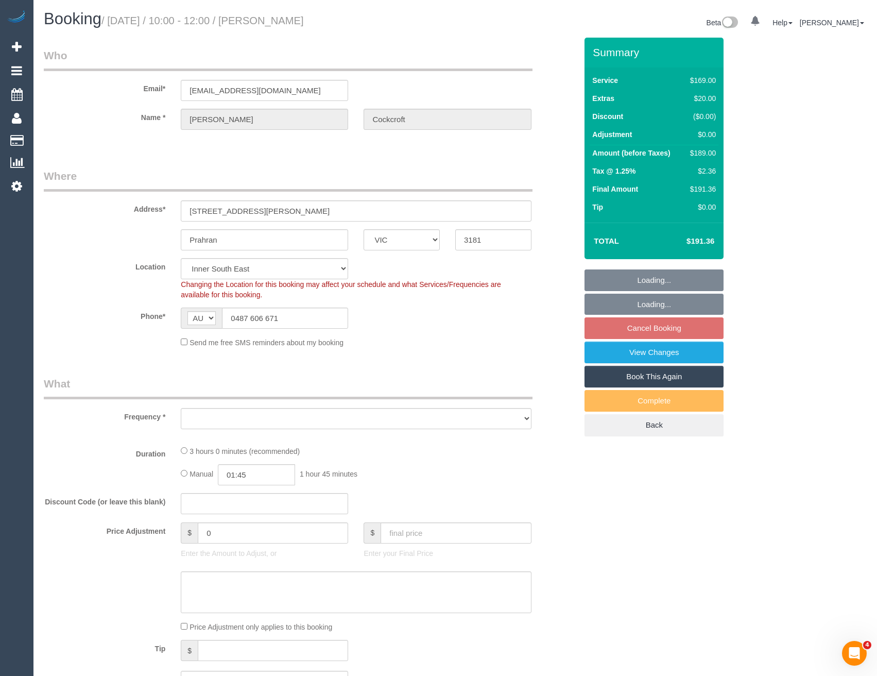
select select "number:33"
select select "number:13"
select select "object:5193"
select select "string:stripe-pm_1SB1DU2GScqysDRVIbhsmPno"
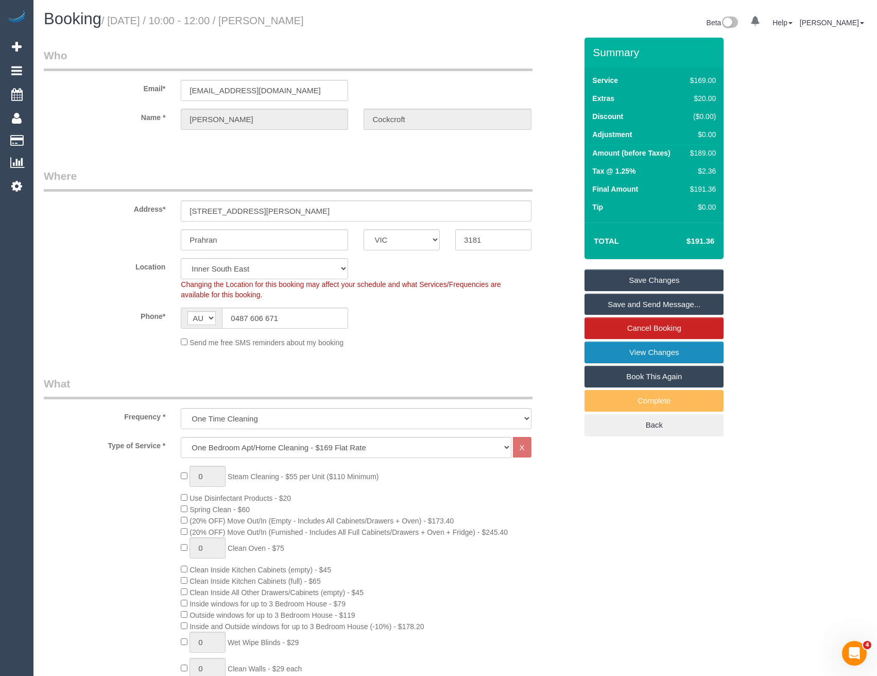
click at [606, 357] on link "View Changes" at bounding box center [653, 352] width 139 height 22
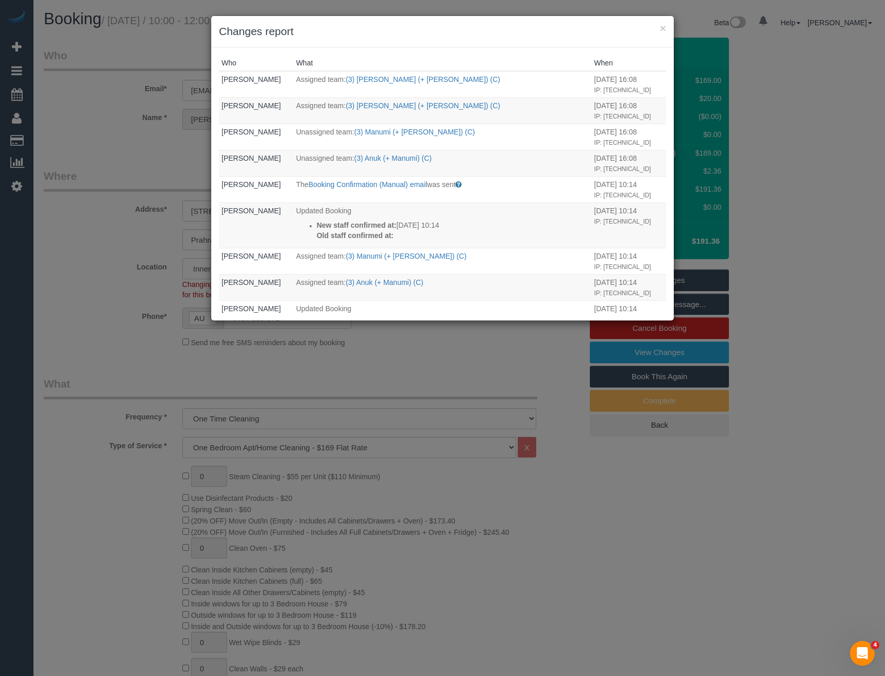
click at [444, 364] on div "× Changes report Who What When Bronie Bryant Assigned team: (3) Intisar (+ Farh…" at bounding box center [442, 338] width 885 height 676
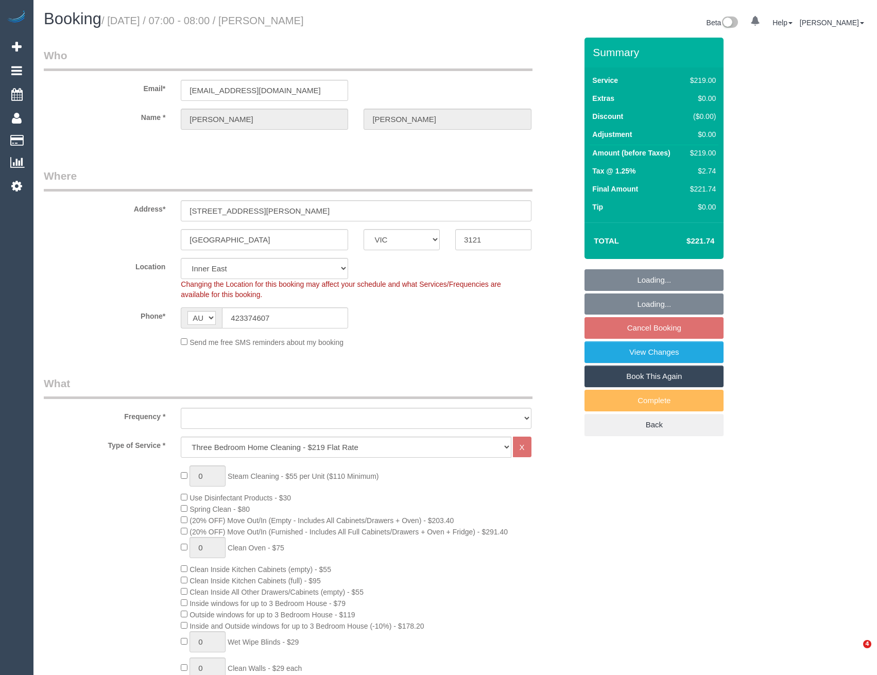
select select "VIC"
select select "string:stripe-pm_1S4Vzy2GScqysDRVqEKpVryW"
select select "number:29"
select select "number:14"
select select "number:18"
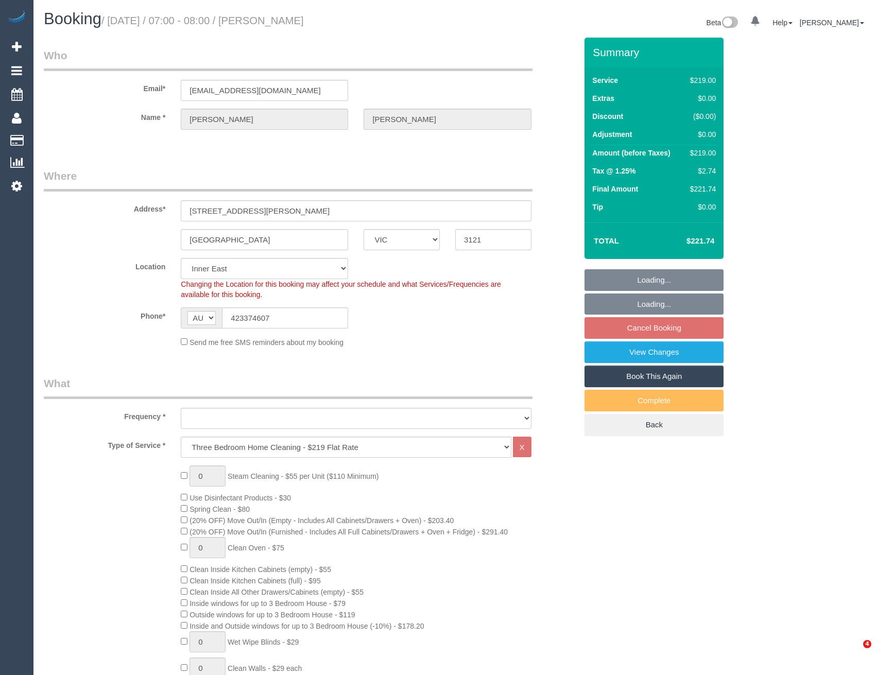
select select "number:24"
select select "number:12"
select select "object:1431"
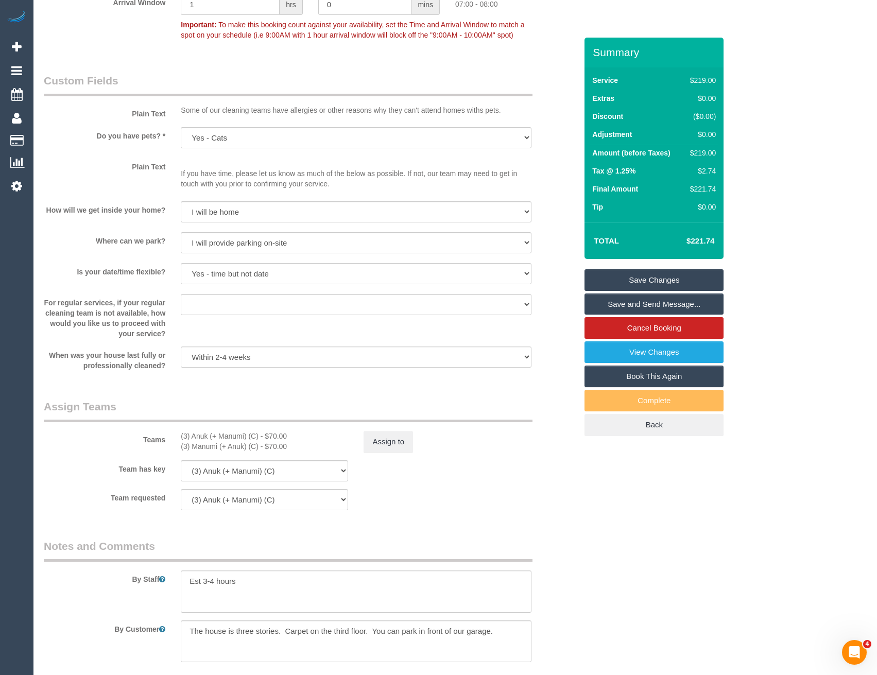
scroll to position [1287, 0]
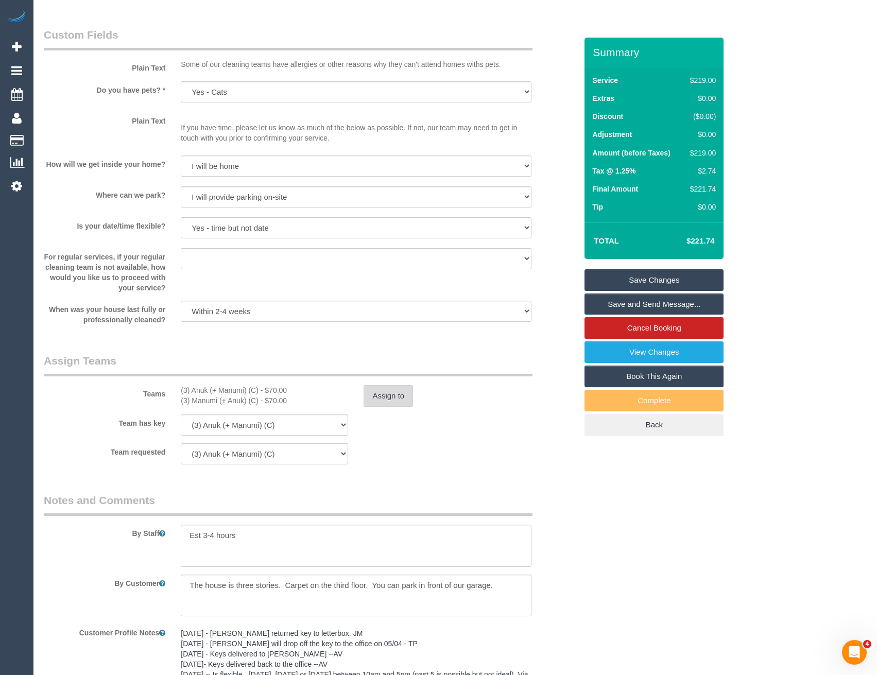
click at [387, 395] on button "Assign to" at bounding box center [388, 396] width 49 height 22
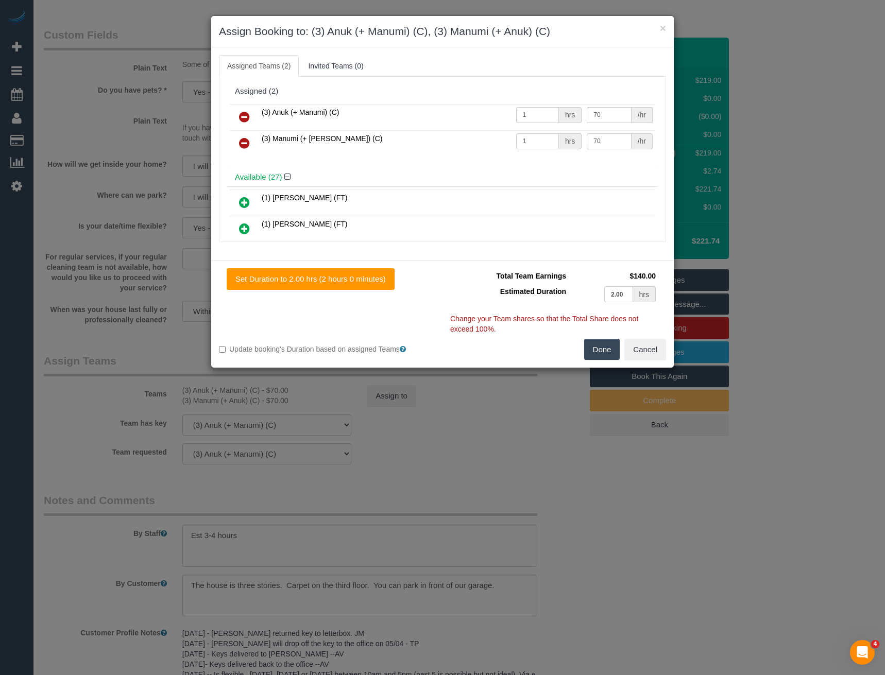
click at [243, 120] on icon at bounding box center [244, 117] width 11 height 12
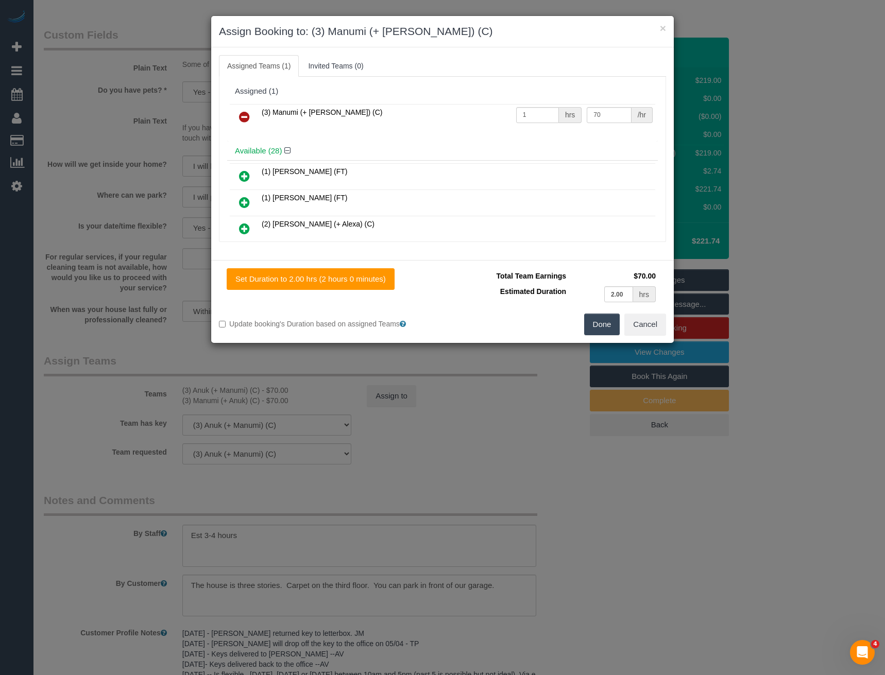
click at [242, 112] on icon at bounding box center [244, 117] width 11 height 12
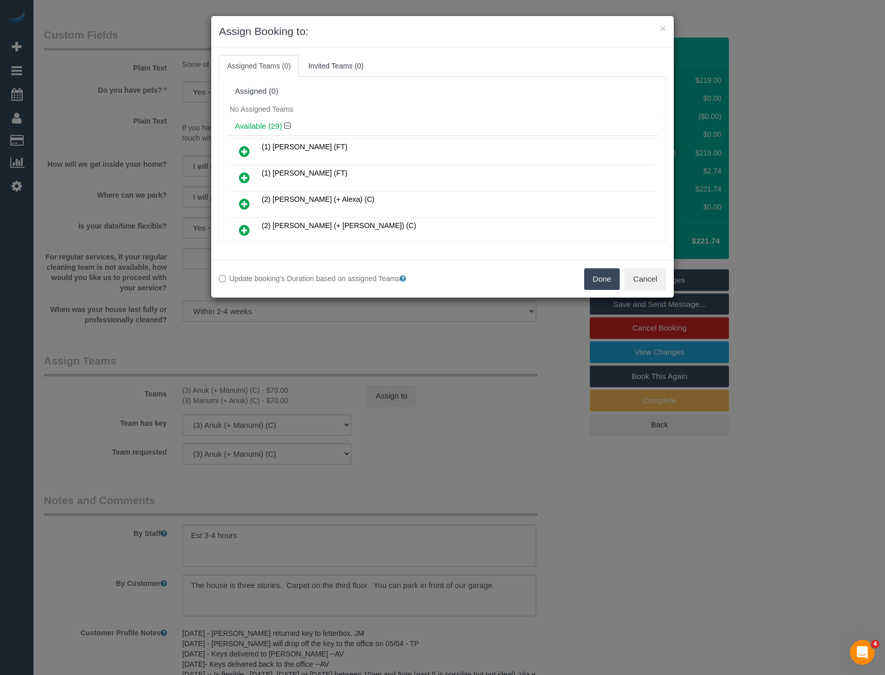
click at [608, 276] on button "Done" at bounding box center [602, 279] width 36 height 22
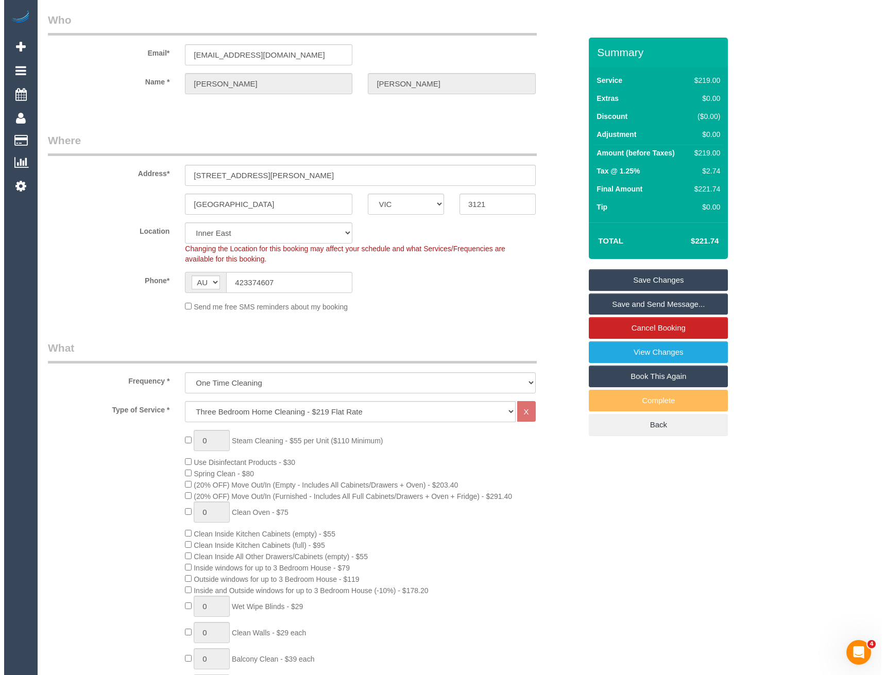
scroll to position [0, 0]
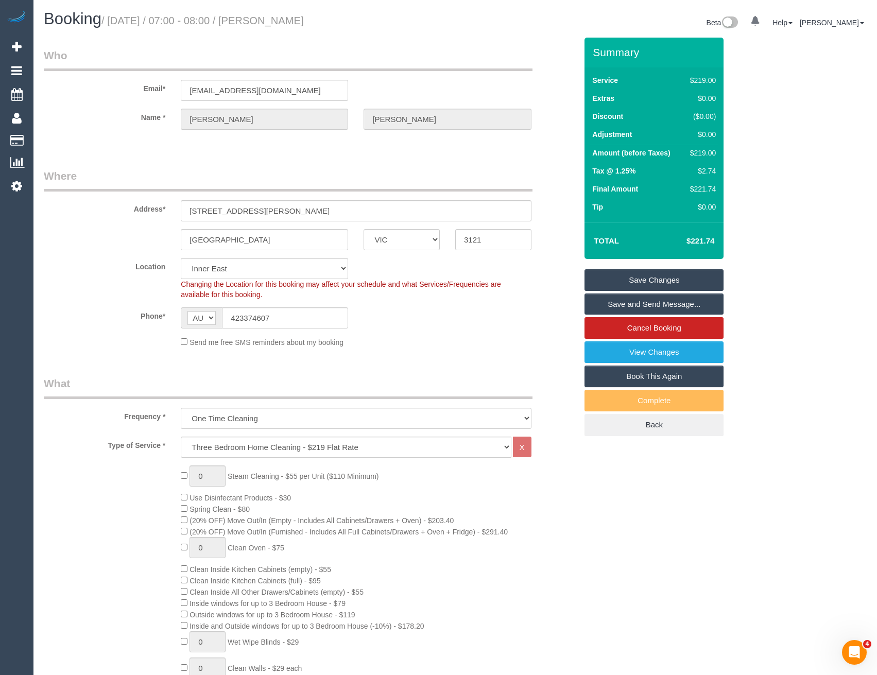
click at [640, 275] on link "Save Changes" at bounding box center [653, 280] width 139 height 22
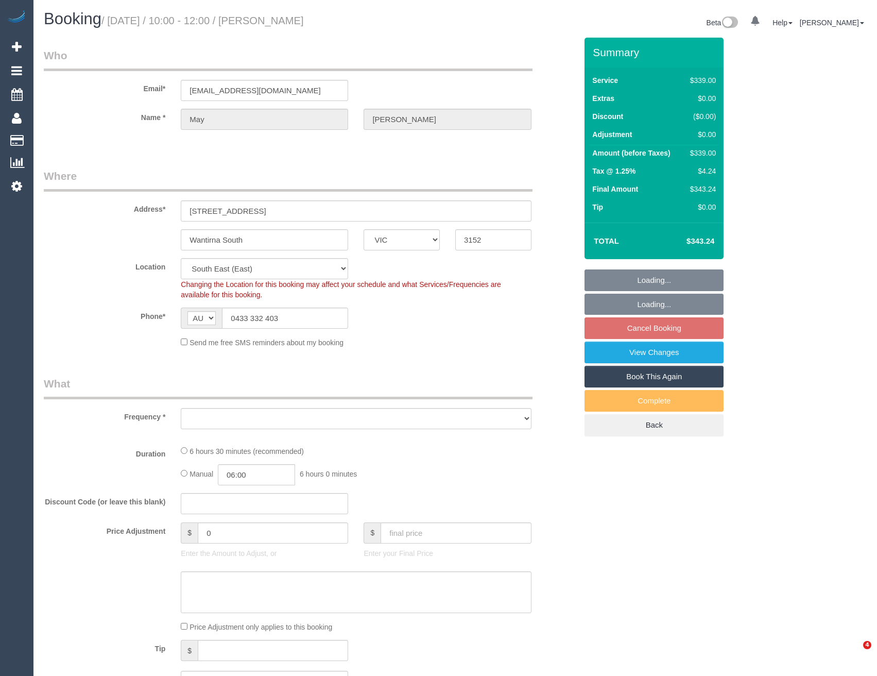
select select "VIC"
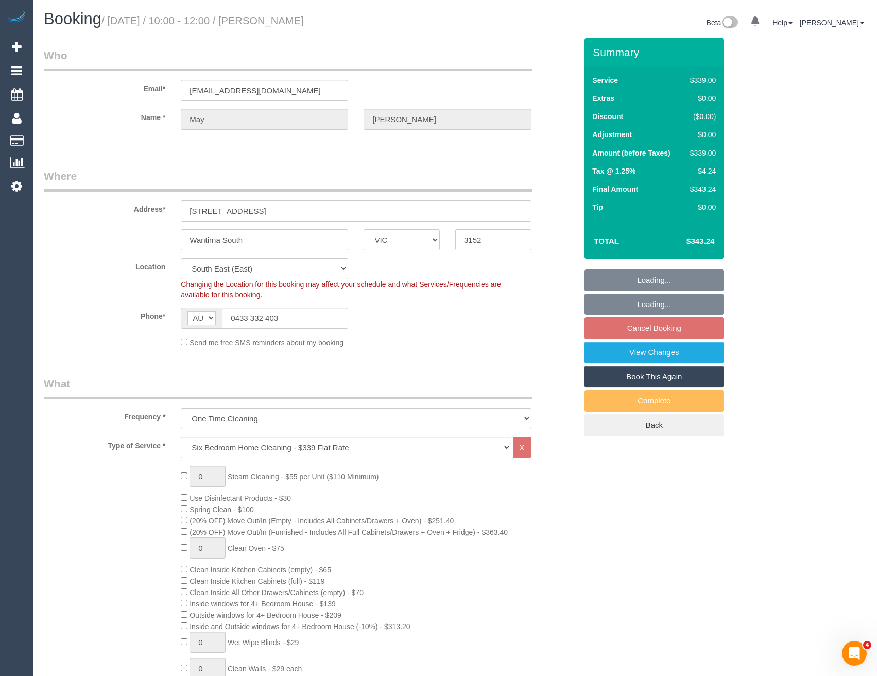
select select "object:1176"
select select "string:stripe-pm_1Qmk482GScqysDRVscokgpYV"
select select "number:27"
select select "number:14"
select select "number:19"
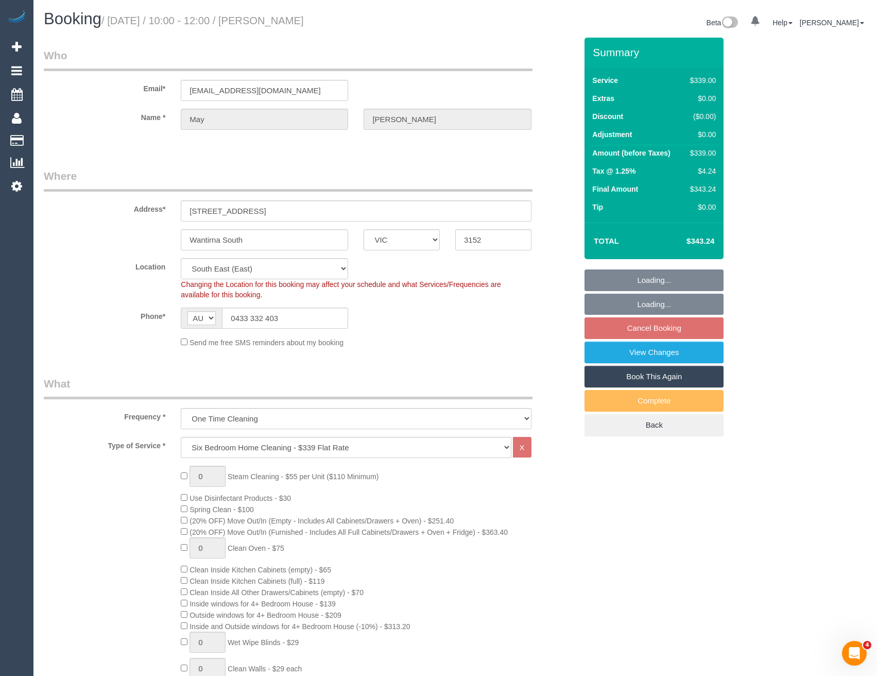
select select "number:23"
select select "number:34"
select select "number:13"
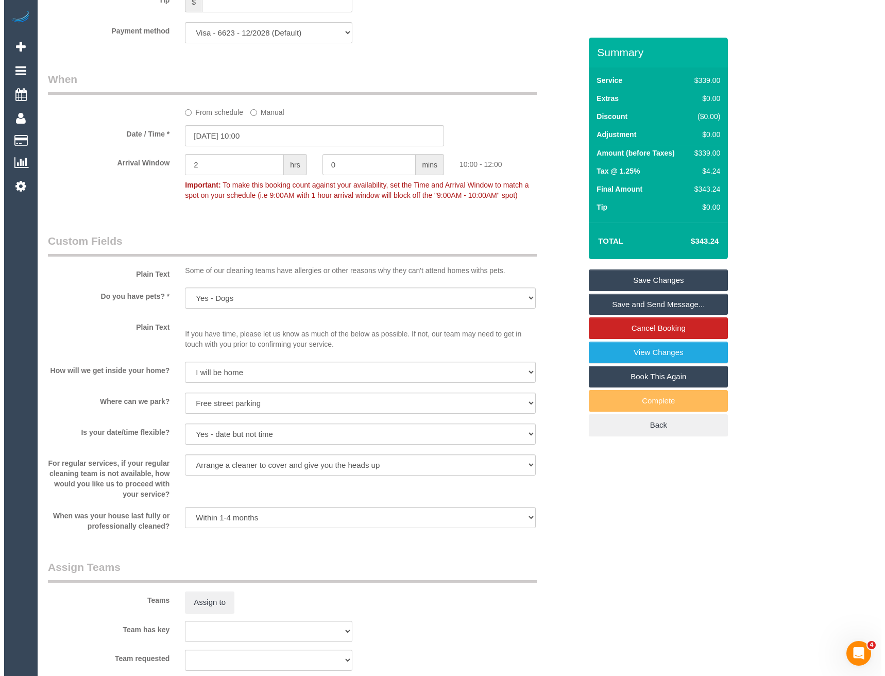
scroll to position [1339, 0]
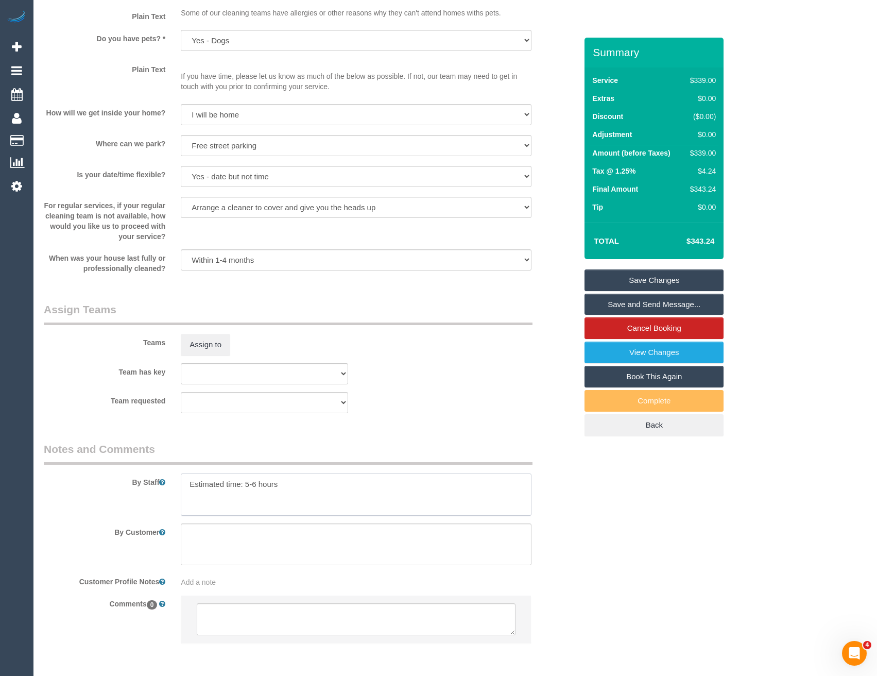
drag, startPoint x: 256, startPoint y: 485, endPoint x: 271, endPoint y: 477, distance: 16.6
click at [256, 485] on textarea at bounding box center [356, 494] width 350 height 42
type textarea "Estimated time: 5.5-6.5 hours"
click at [211, 344] on button "Assign to" at bounding box center [205, 345] width 49 height 22
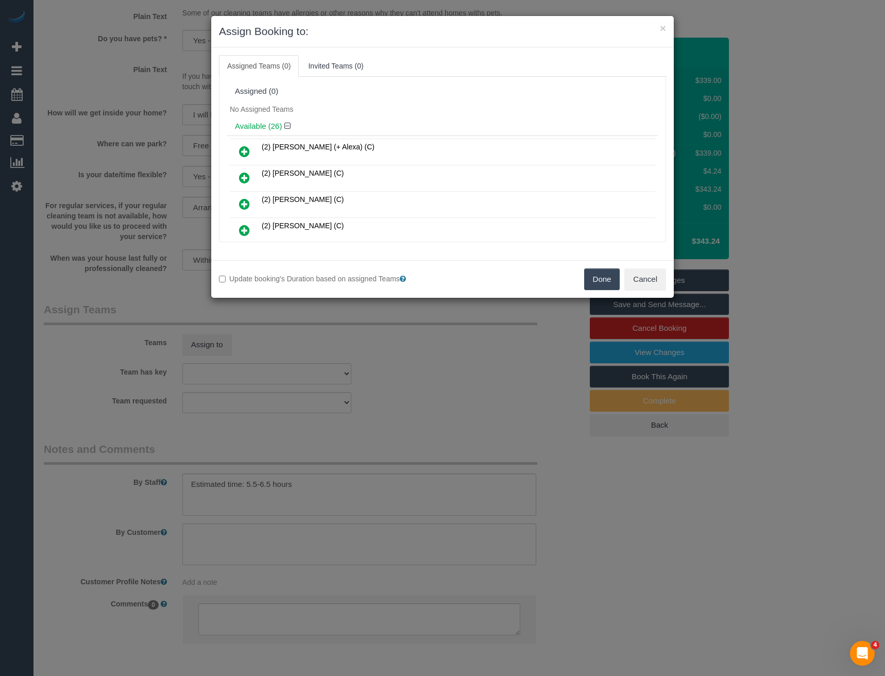
scroll to position [199, 0]
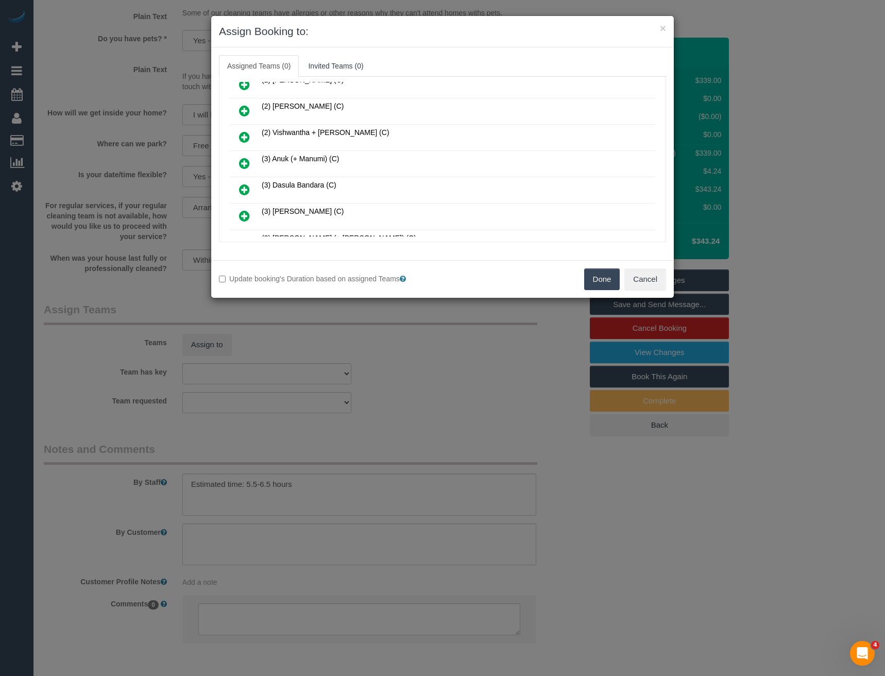
click at [246, 165] on icon at bounding box center [244, 163] width 11 height 12
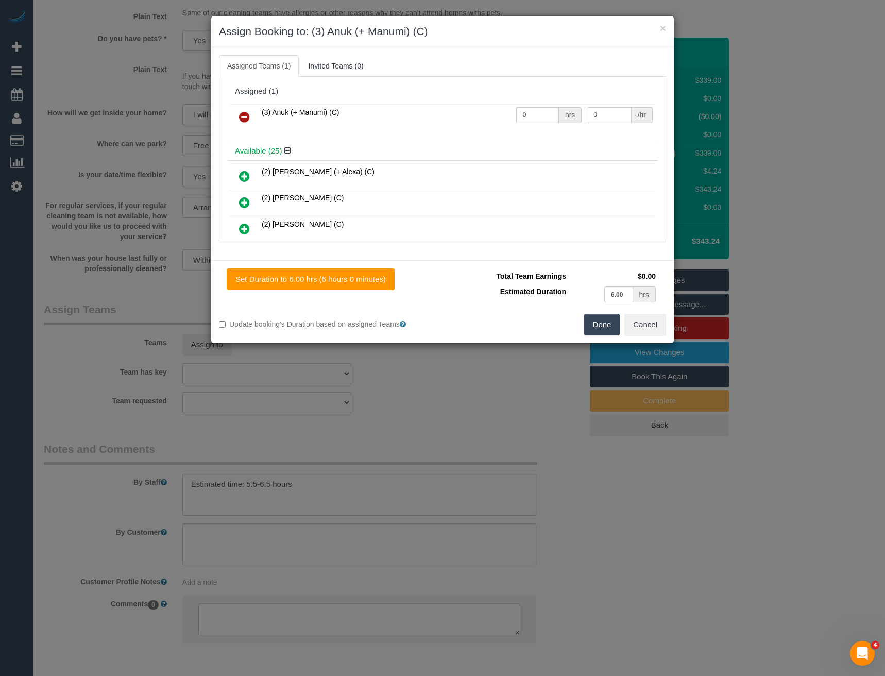
scroll to position [382, 0]
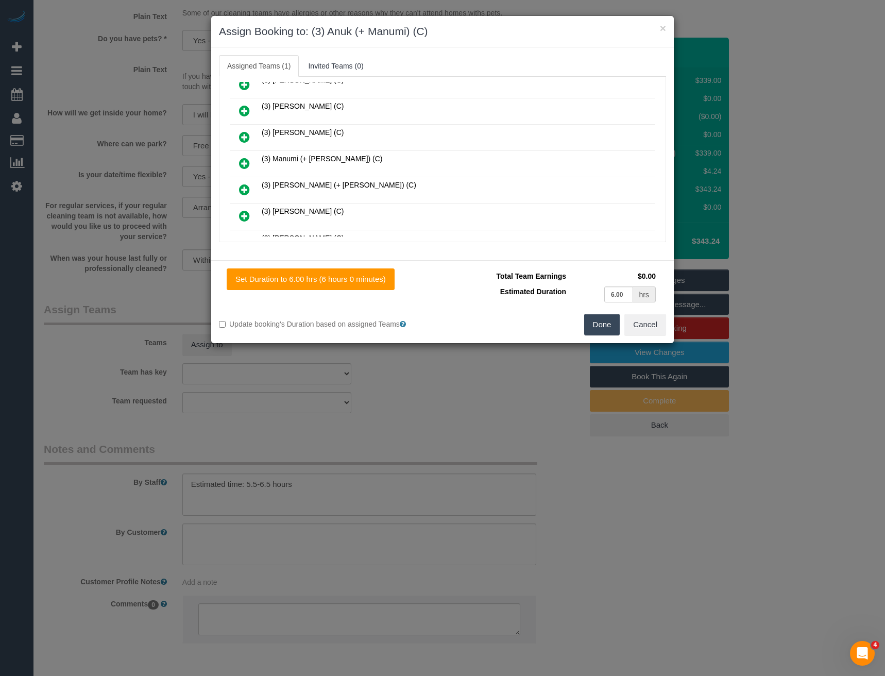
click at [242, 163] on icon at bounding box center [244, 163] width 11 height 12
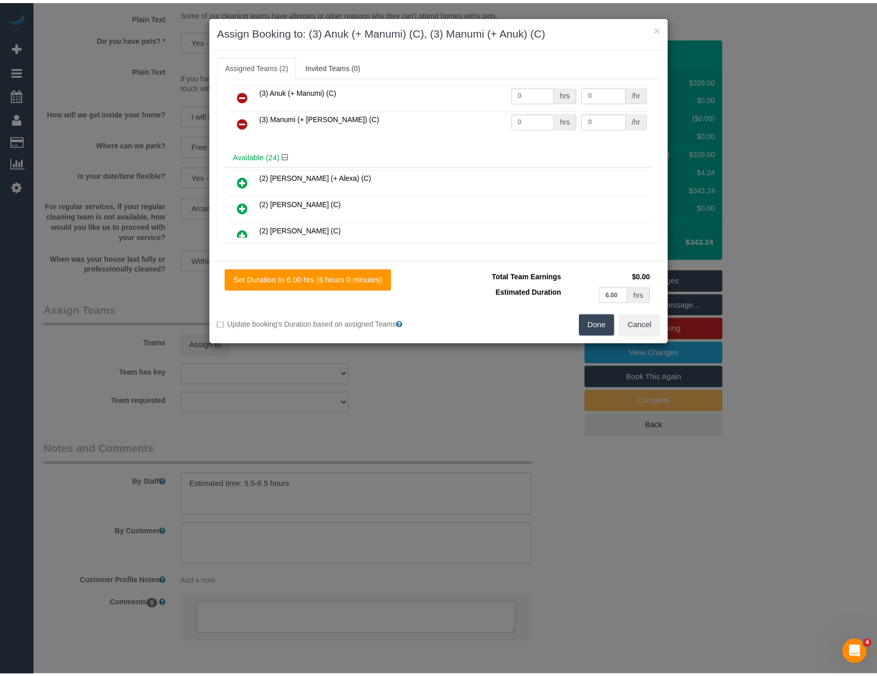
scroll to position [0, 0]
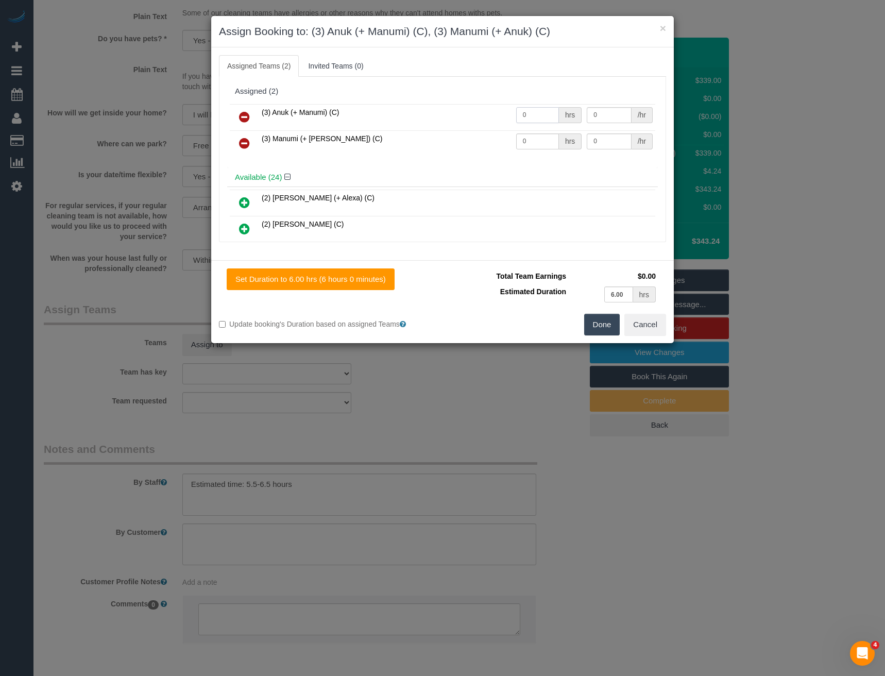
drag, startPoint x: 542, startPoint y: 113, endPoint x: 449, endPoint y: 118, distance: 92.9
click at [452, 118] on tr "(3) Anuk (+ Manumi) (C) 0 hrs 0 /hr" at bounding box center [442, 117] width 425 height 26
type input "1"
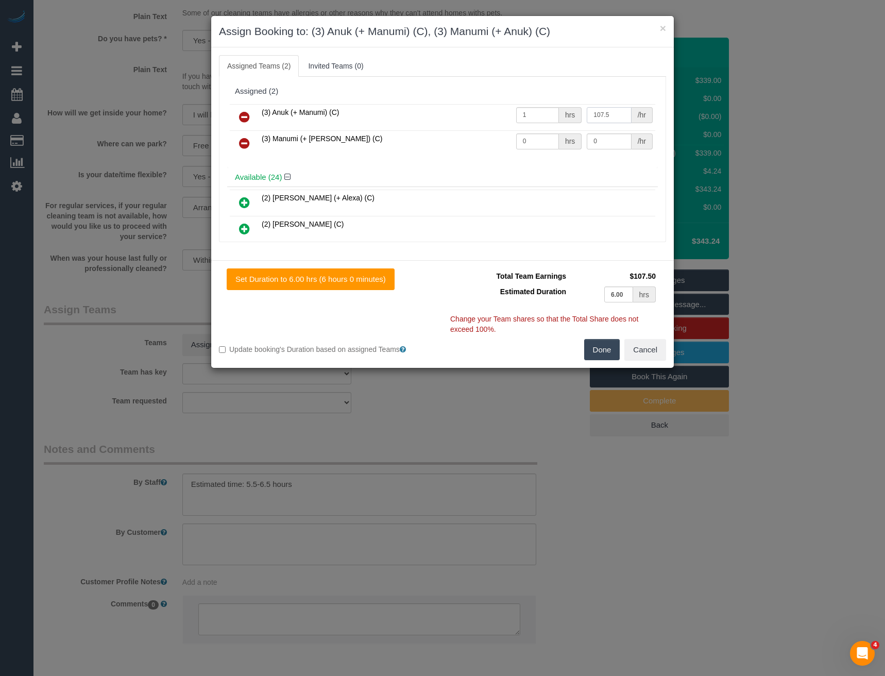
type input "107.5"
drag, startPoint x: 528, startPoint y: 141, endPoint x: 495, endPoint y: 140, distance: 33.5
click at [495, 140] on tr "(3) Manumi (+ Anuk) (C) 0 hrs 0 /hr" at bounding box center [442, 143] width 425 height 26
type input "1"
type input "107.5"
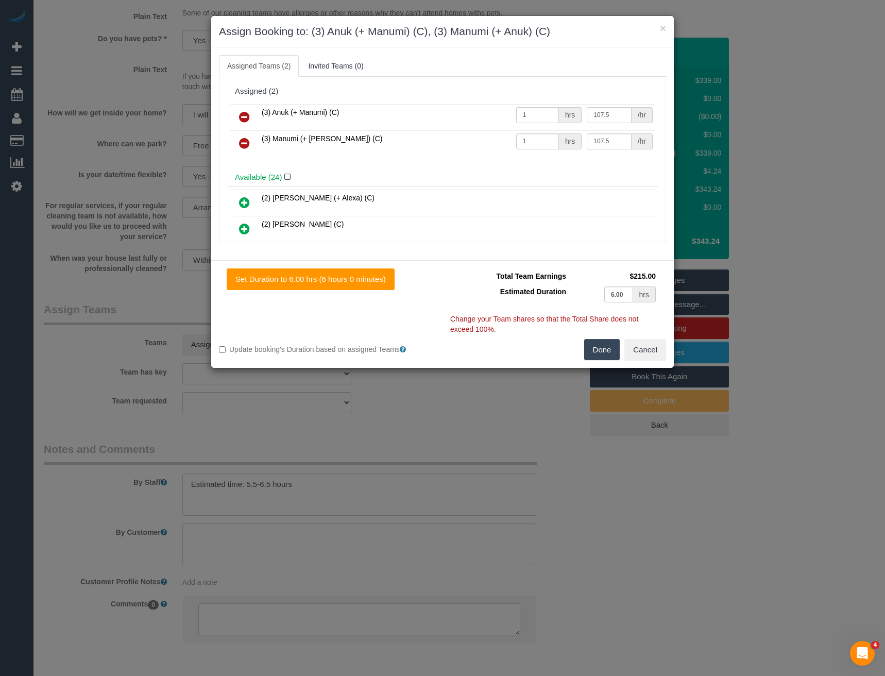
click at [598, 347] on button "Done" at bounding box center [602, 350] width 36 height 22
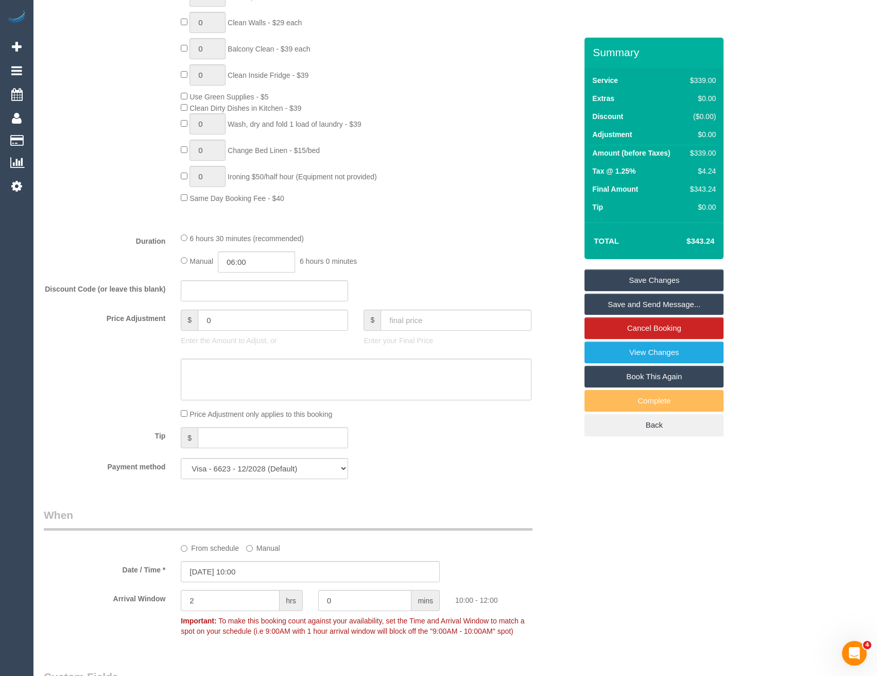
scroll to position [506, 0]
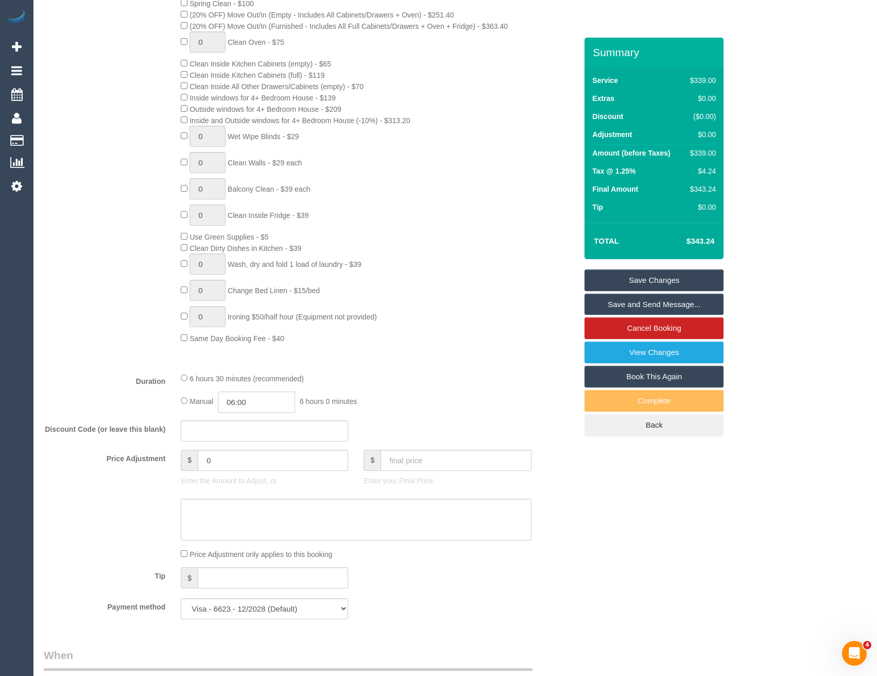
click at [279, 405] on input "06:00" at bounding box center [256, 401] width 77 height 21
click at [247, 446] on li "03:30" at bounding box center [245, 448] width 46 height 13
click at [257, 403] on input "03:30" at bounding box center [256, 401] width 77 height 21
type input "03:15"
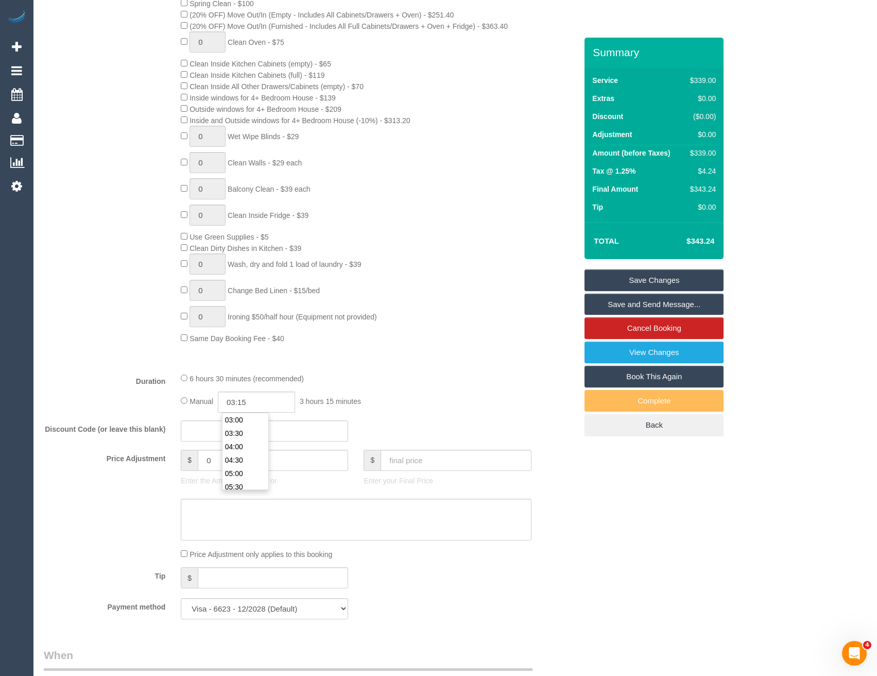
click at [350, 387] on div "6 hours 30 minutes (recommended) Manual 03:15 3 hours 15 minutes" at bounding box center [356, 392] width 366 height 40
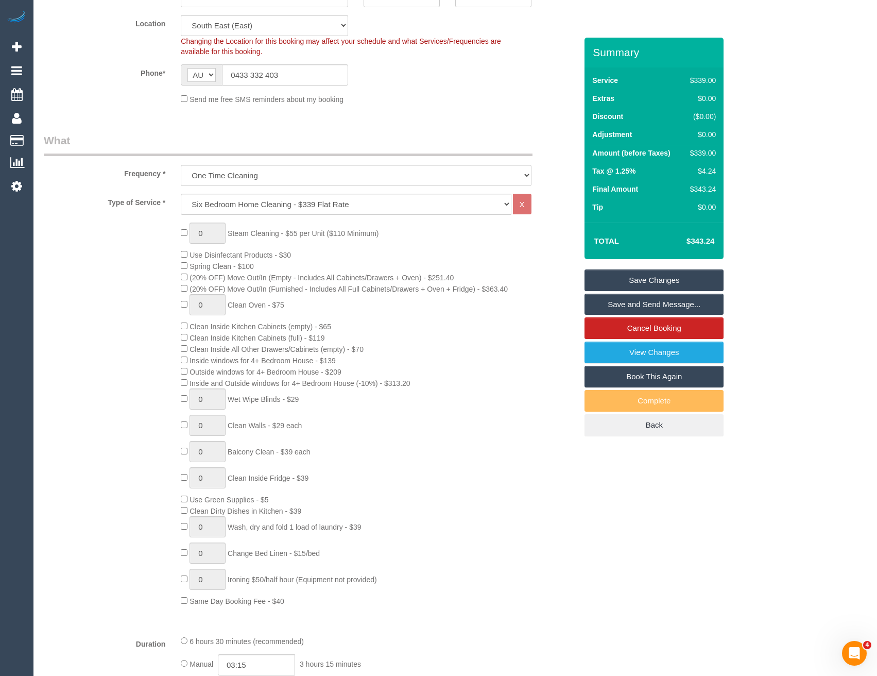
scroll to position [0, 0]
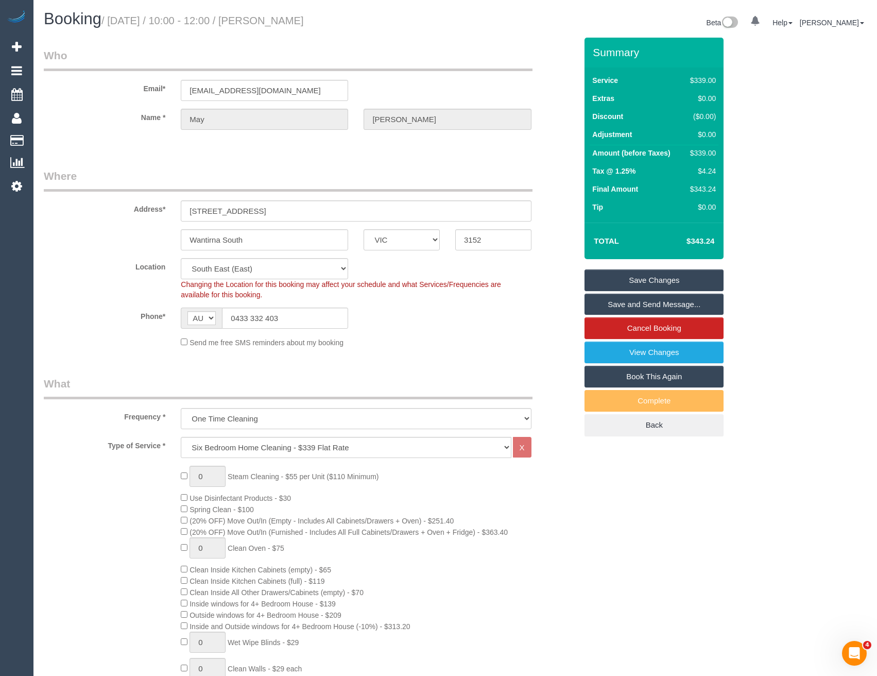
click at [626, 302] on link "Save and Send Message..." at bounding box center [653, 305] width 139 height 22
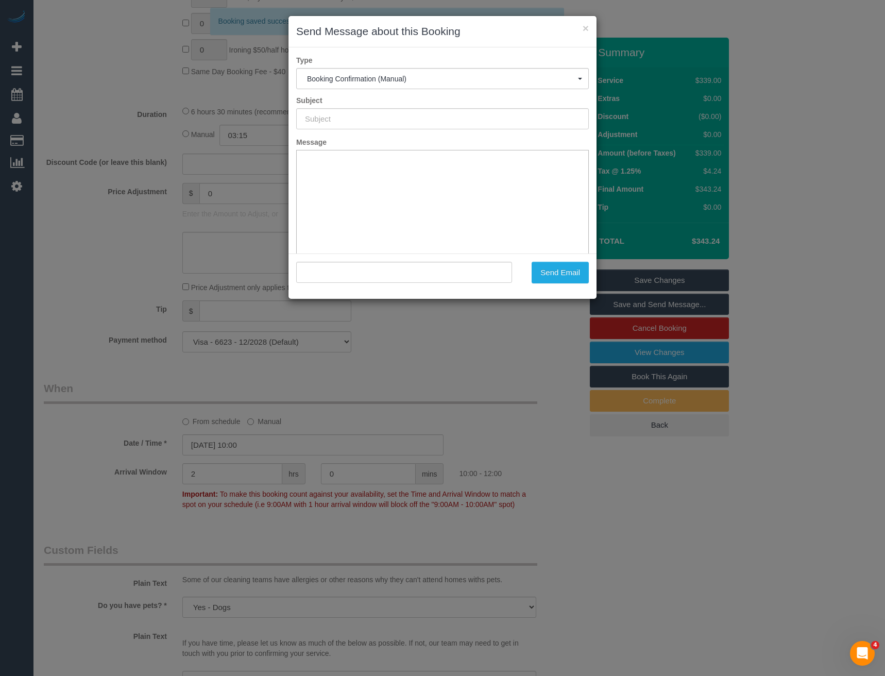
type input "Booking Confirmed"
type input ""May Yeung" <mayyeung31@gmail.com>"
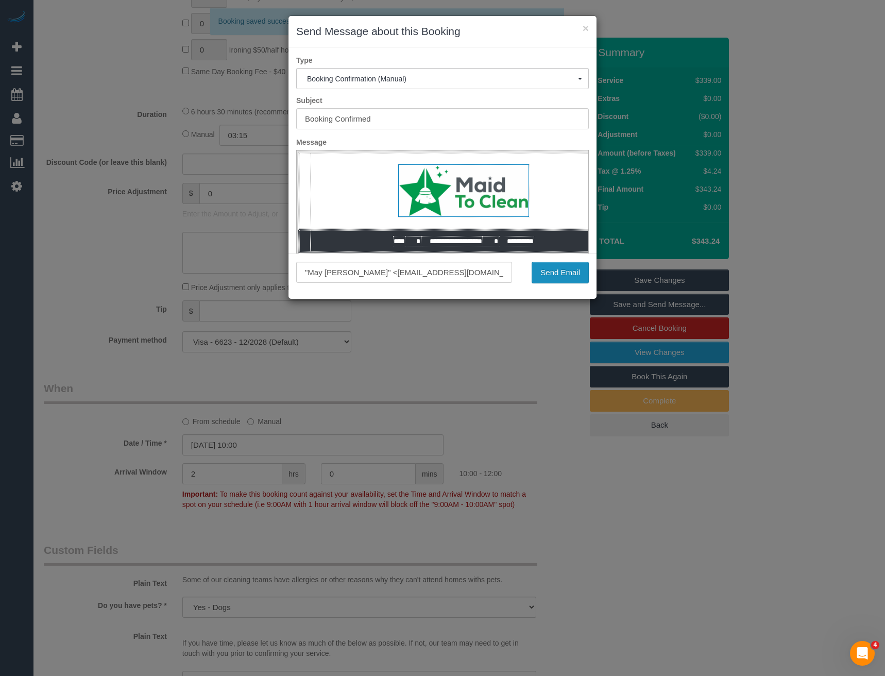
click at [554, 271] on button "Send Email" at bounding box center [559, 273] width 57 height 22
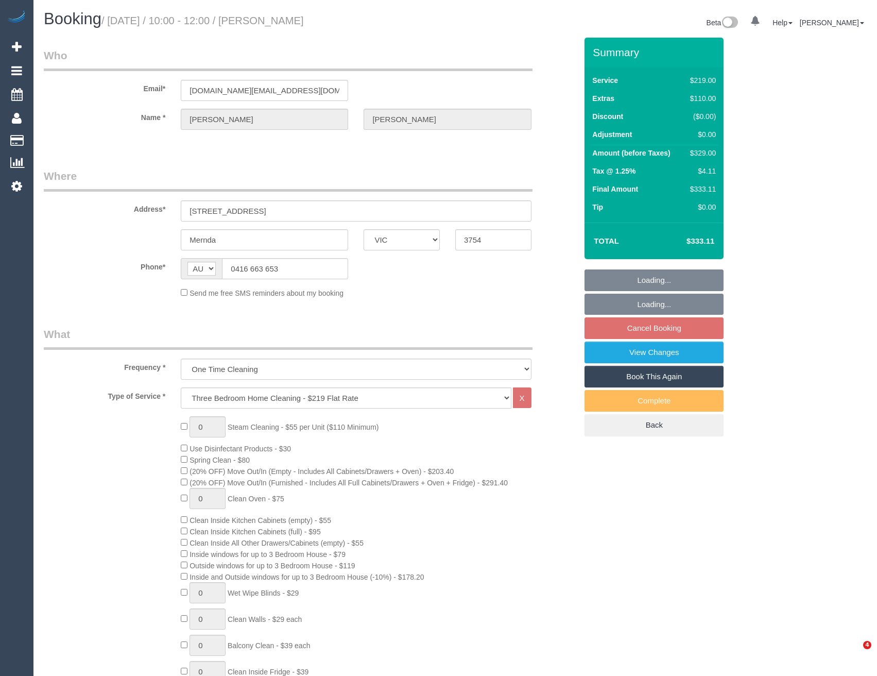
select select "VIC"
select select "string:stripe-pm_1SCIfn2GScqysDRV4kDEsECs"
select select "number:29"
select select "number:14"
select select "number:18"
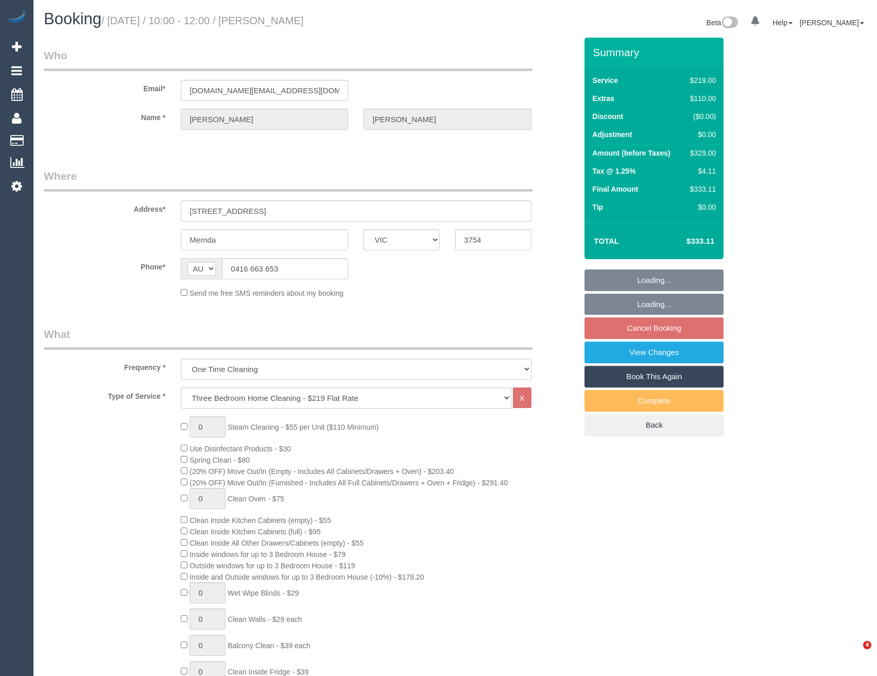
select select "number:22"
select select "number:13"
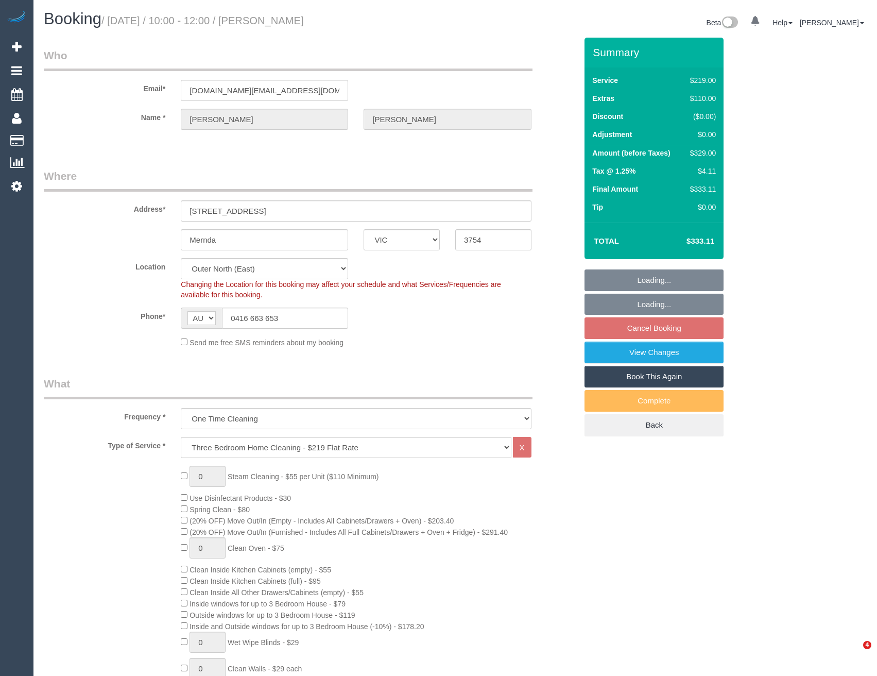
select select "object:1122"
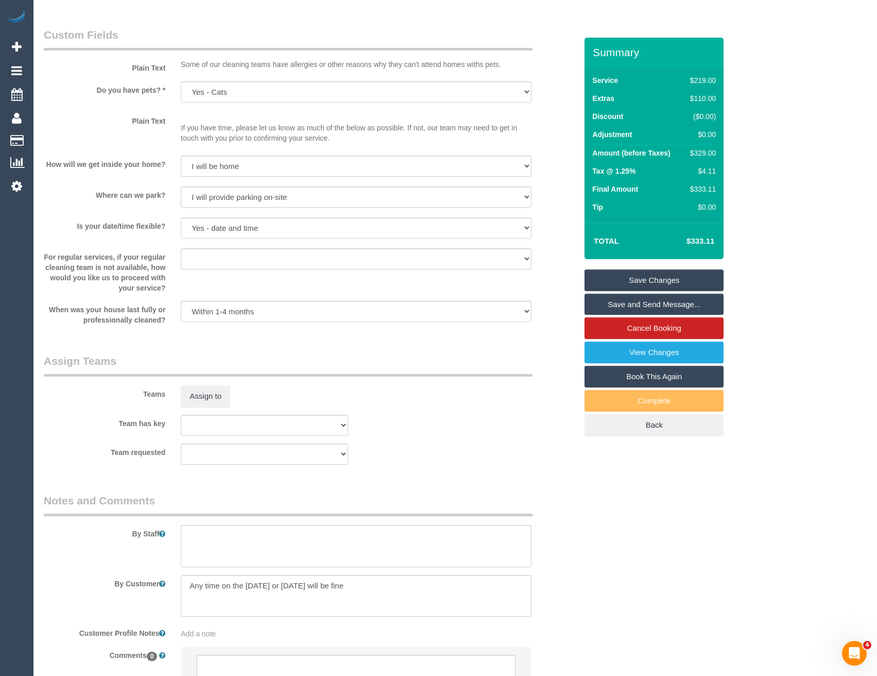
scroll to position [1381, 0]
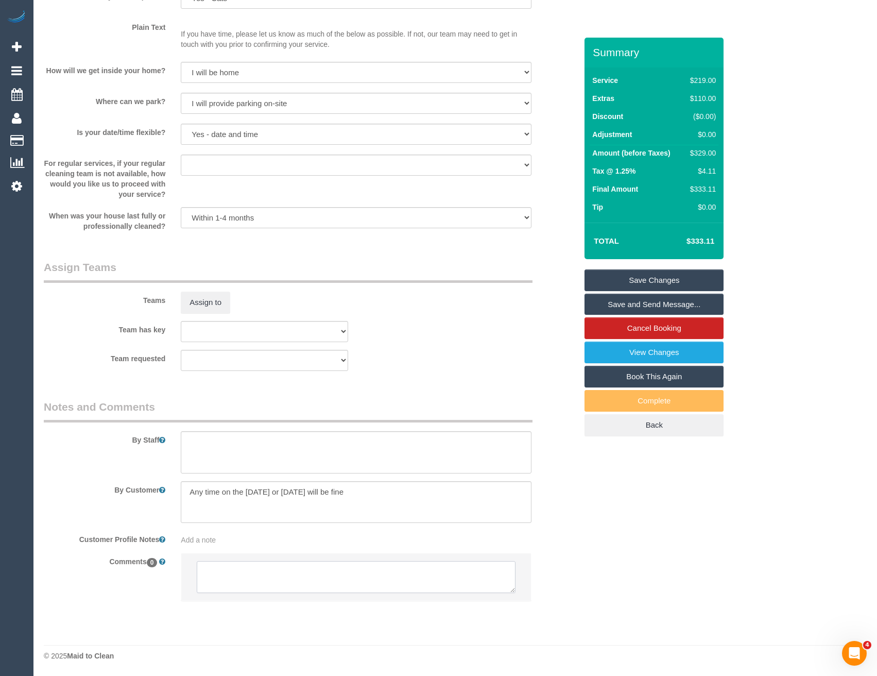
click at [272, 584] on textarea at bounding box center [356, 577] width 318 height 32
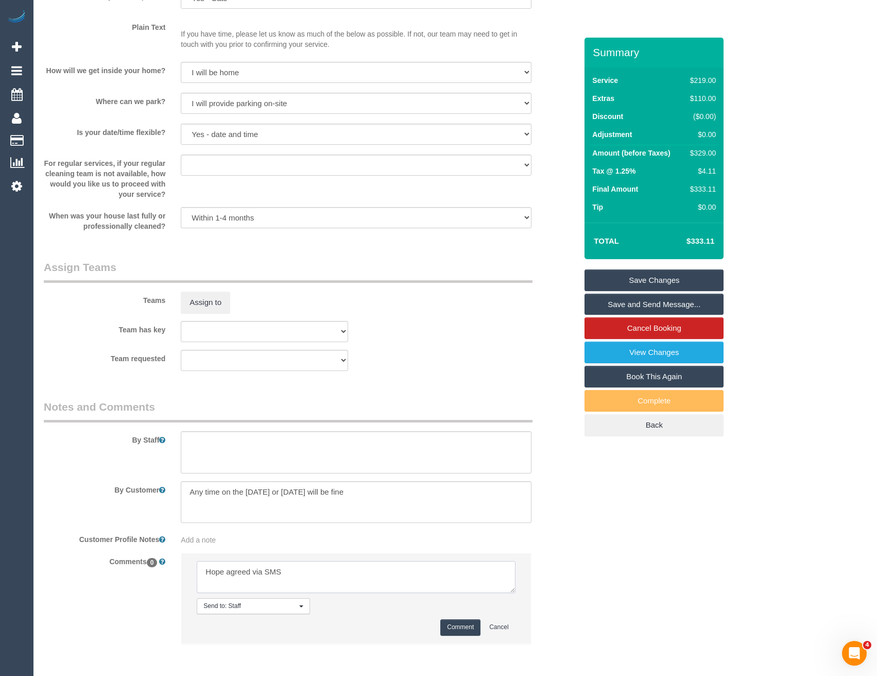
type textarea "Hope agreed via SMS"
drag, startPoint x: 351, startPoint y: 492, endPoint x: 174, endPoint y: 489, distance: 177.2
click at [174, 489] on div at bounding box center [356, 502] width 366 height 42
click at [326, 570] on textarea at bounding box center [356, 577] width 318 height 32
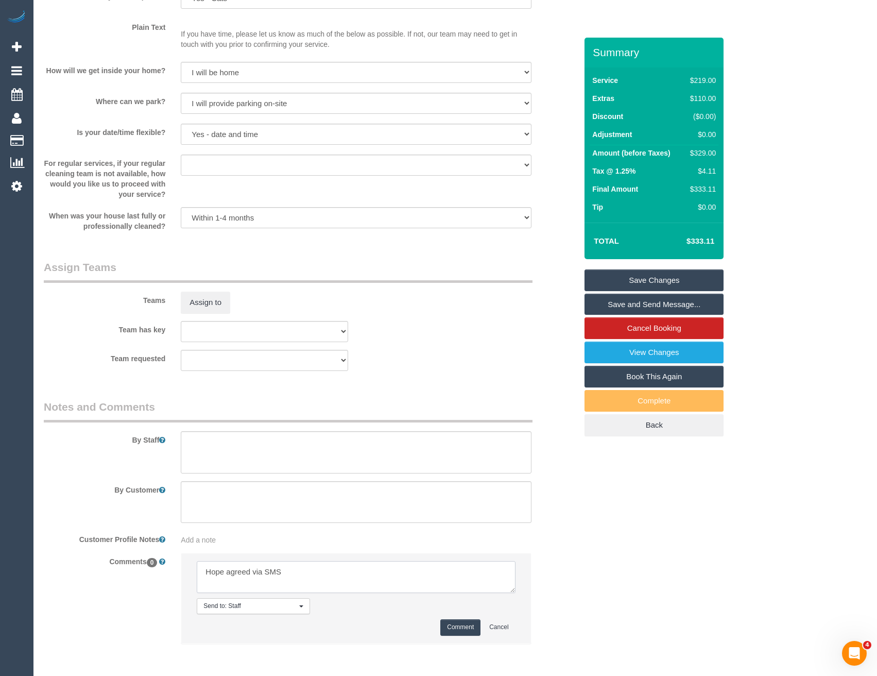
paste textarea "Any time on the thursday or friday will be fine"
click at [375, 585] on textarea at bounding box center [356, 577] width 318 height 32
type textarea "Hope agreed via SMS Any time on the thursday or friday will be fine -removed fr…"
click at [467, 630] on button "Comment" at bounding box center [460, 627] width 40 height 16
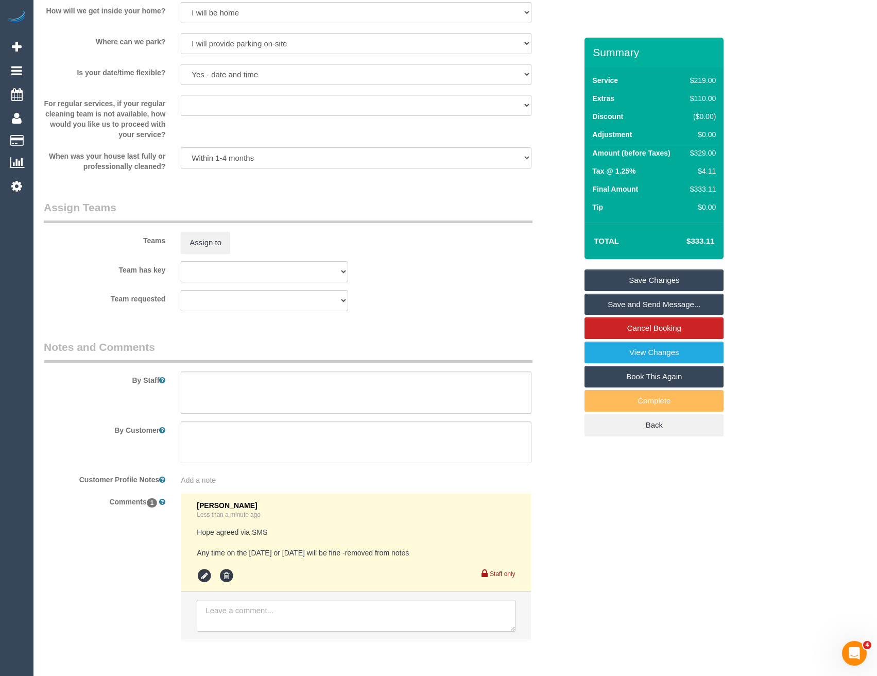
scroll to position [1479, 0]
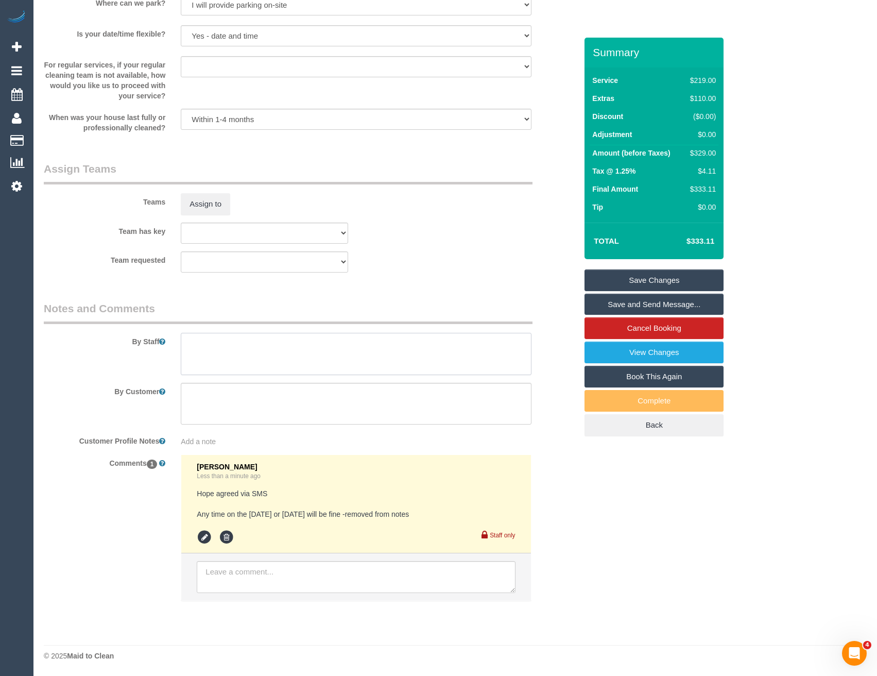
click at [237, 348] on textarea at bounding box center [356, 354] width 350 height 42
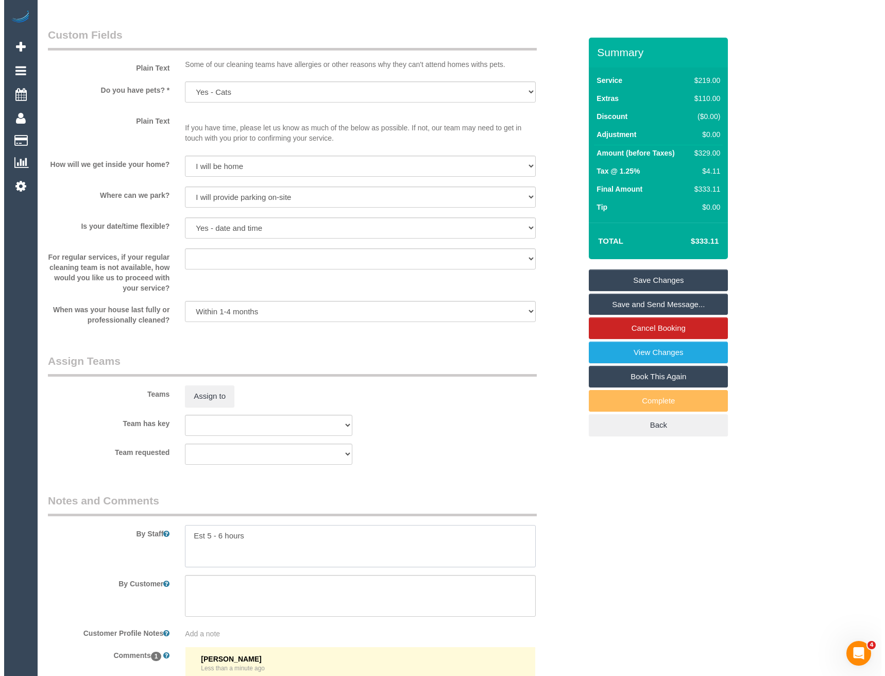
scroll to position [1273, 0]
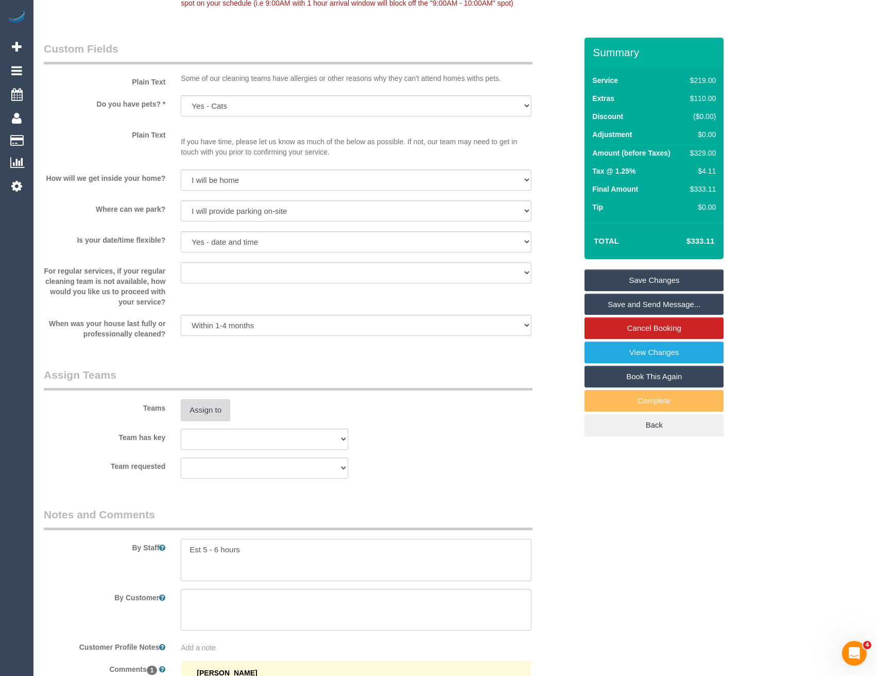
type textarea "Est 5 - 6 hours"
click at [208, 413] on button "Assign to" at bounding box center [205, 410] width 49 height 22
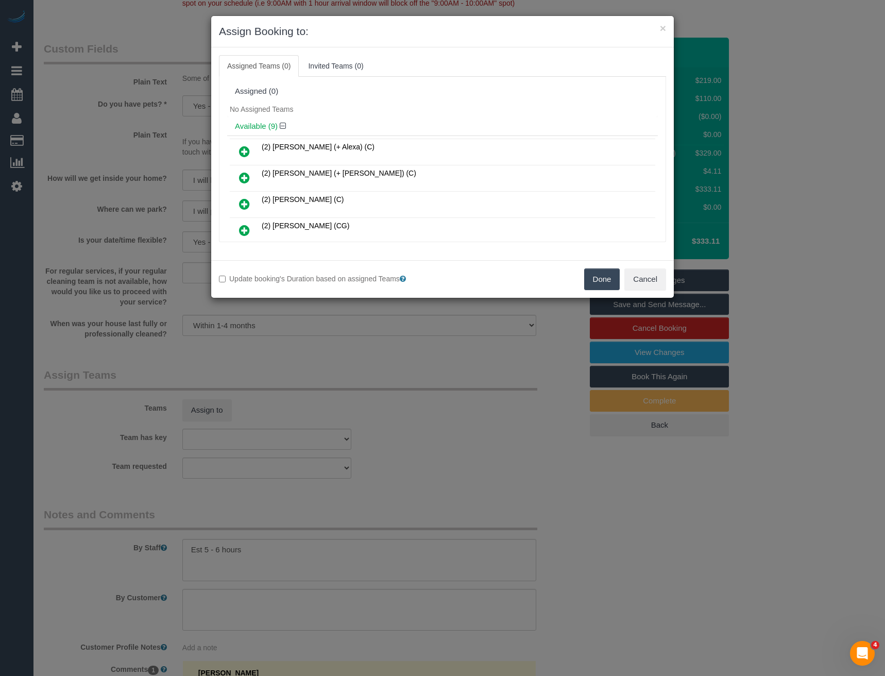
scroll to position [406, 0]
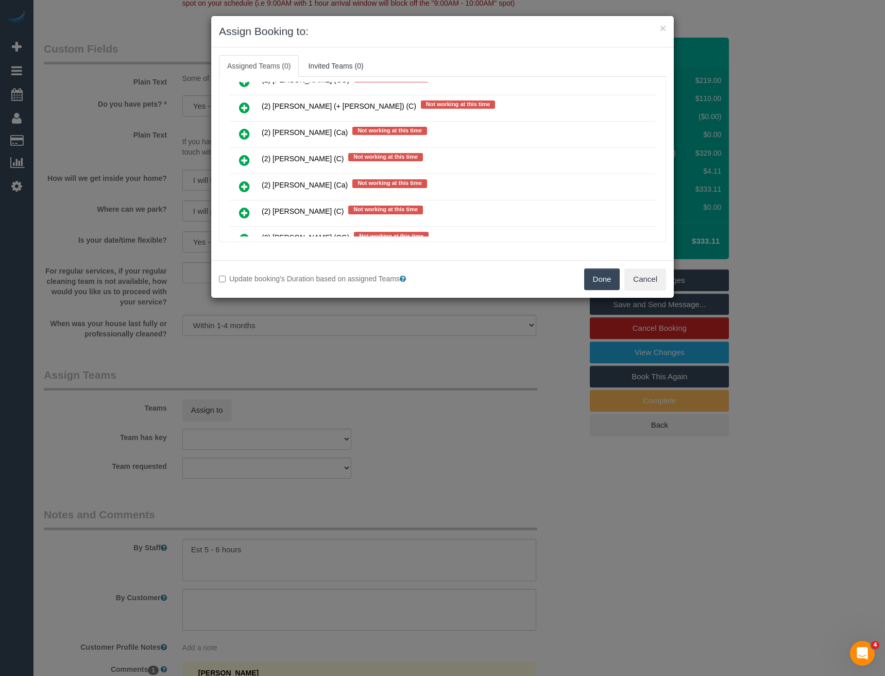
click at [246, 160] on icon at bounding box center [244, 160] width 11 height 12
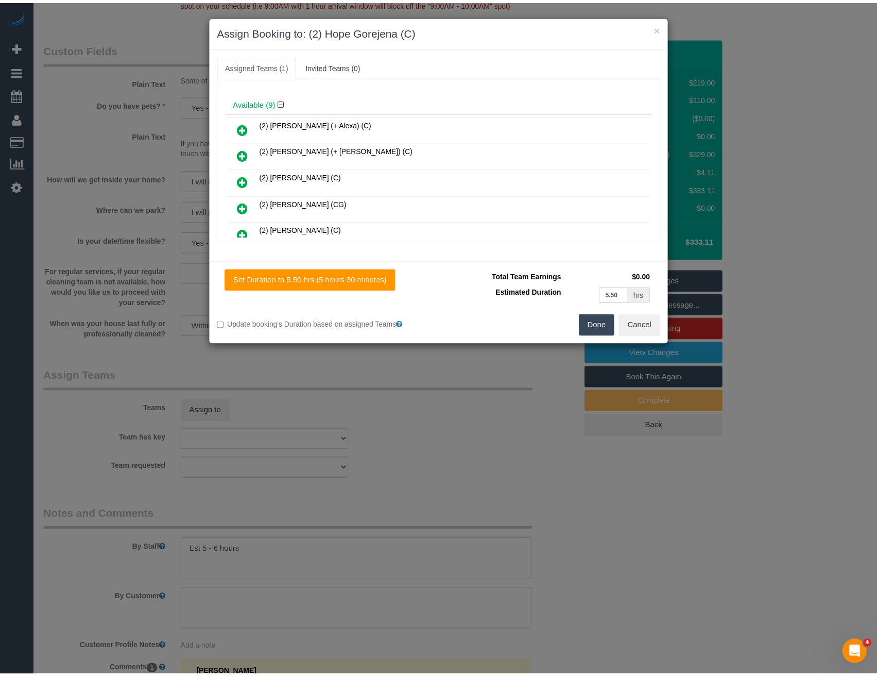
scroll to position [0, 0]
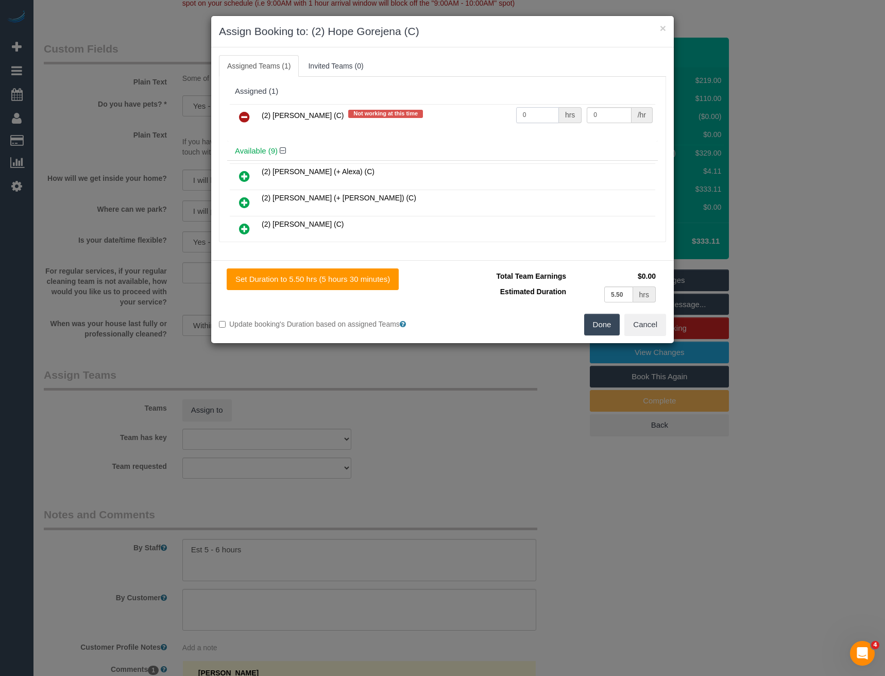
drag, startPoint x: 491, startPoint y: 116, endPoint x: 414, endPoint y: 123, distance: 77.5
click at [414, 123] on tr "(2) Hope Gorejena (C) Not working at this time 0 hrs 0 /hr" at bounding box center [442, 117] width 425 height 26
type input "1"
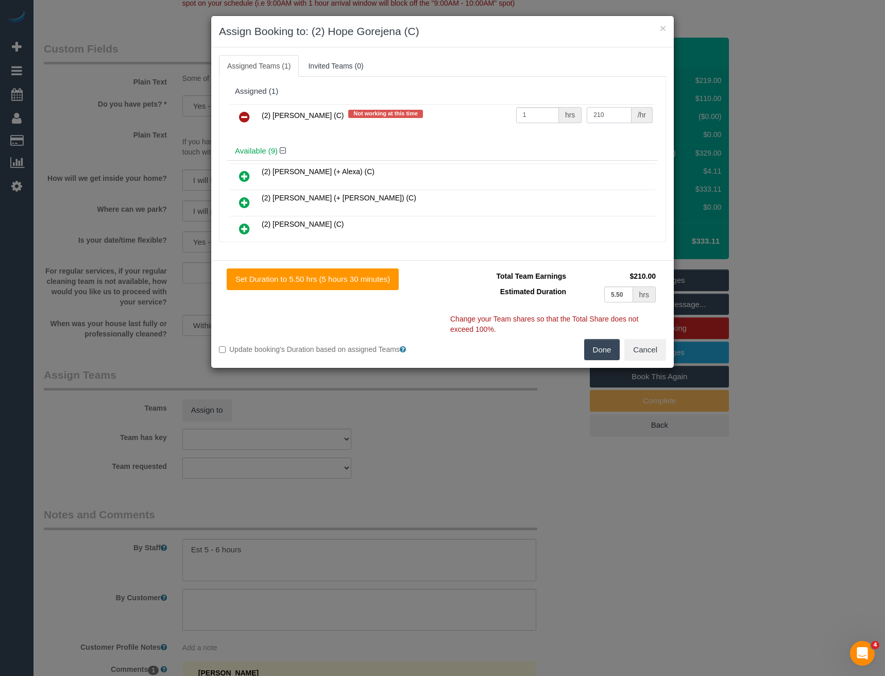
type input "210"
click at [605, 346] on button "Done" at bounding box center [602, 350] width 36 height 22
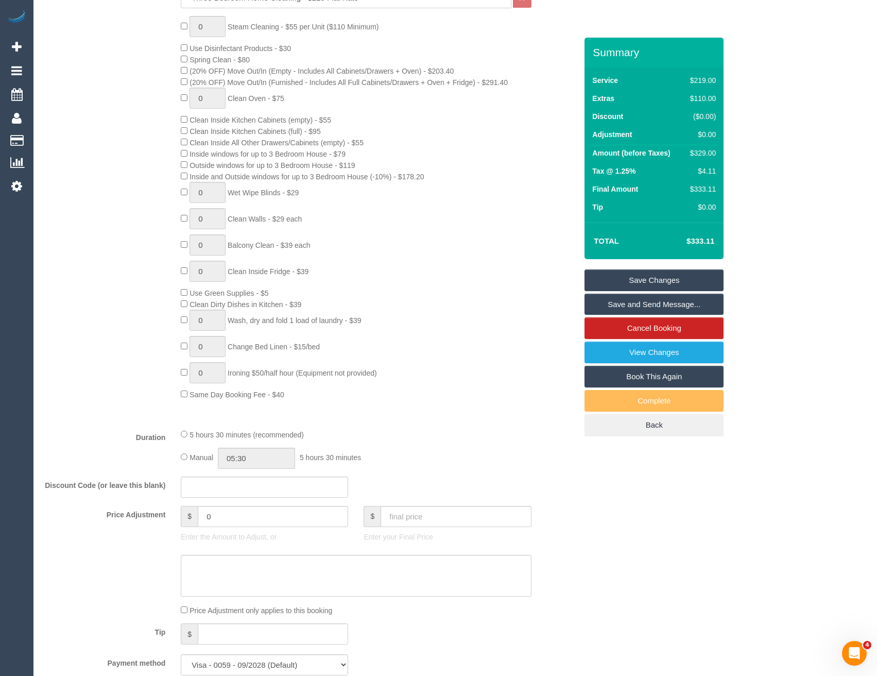
scroll to position [347, 0]
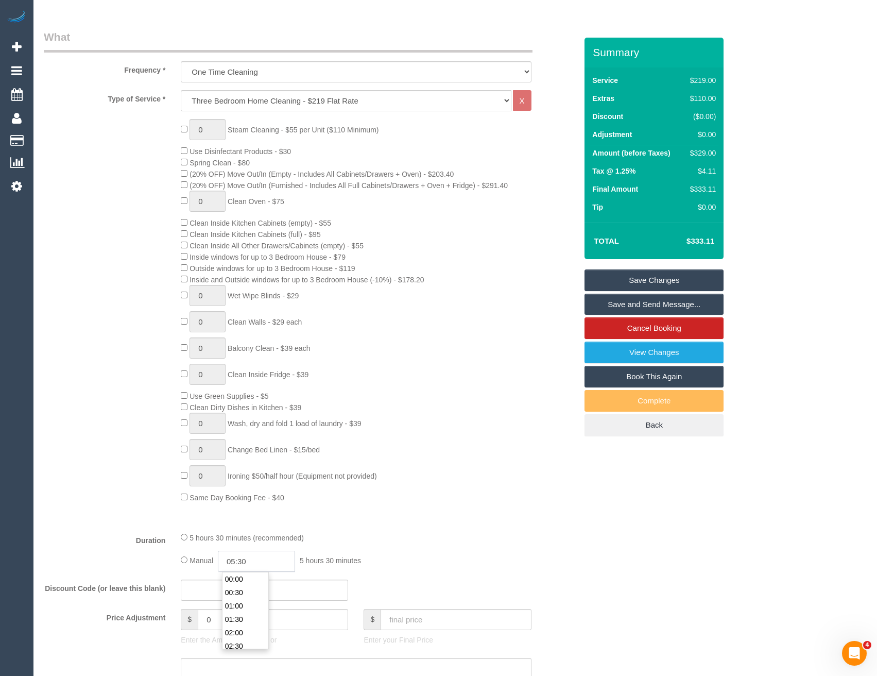
click at [276, 559] on input "05:30" at bounding box center [256, 560] width 77 height 21
type input "05:00"
click at [251, 579] on li "05:00" at bounding box center [245, 578] width 46 height 13
click at [430, 533] on div "5 hours 30 minutes (recommended)" at bounding box center [356, 536] width 350 height 11
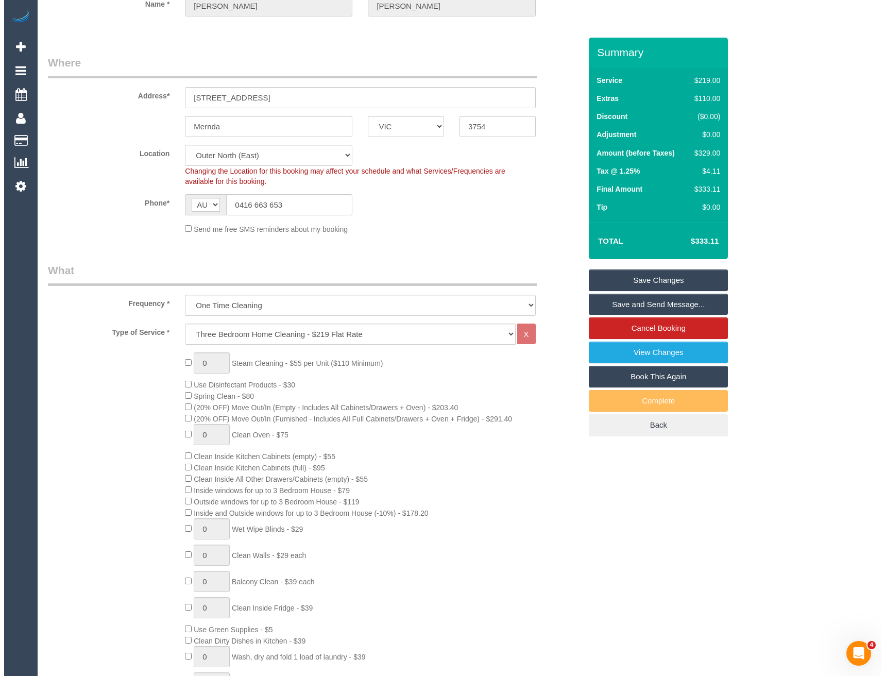
scroll to position [0, 0]
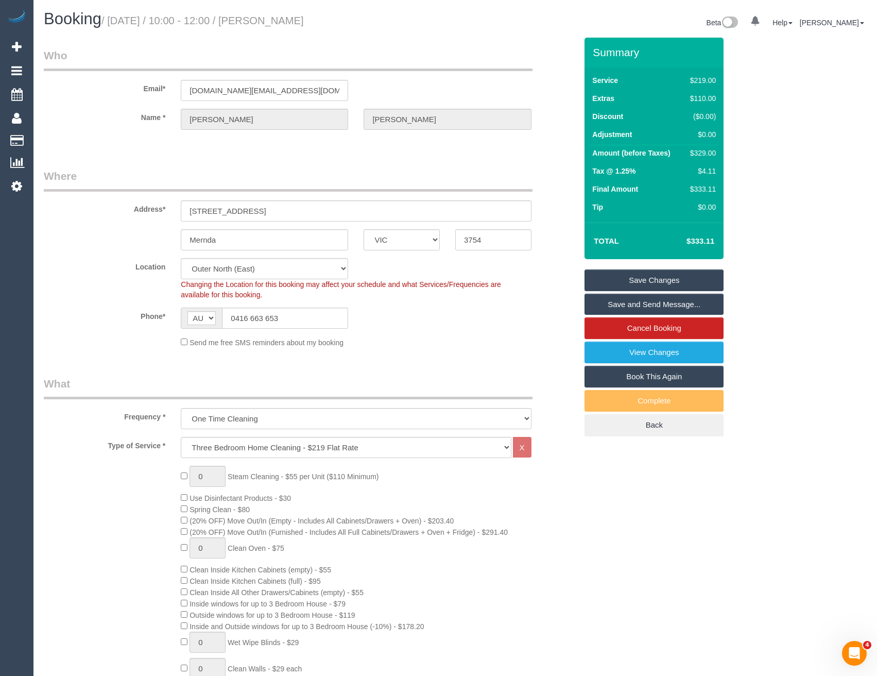
click at [618, 300] on link "Save and Send Message..." at bounding box center [653, 305] width 139 height 22
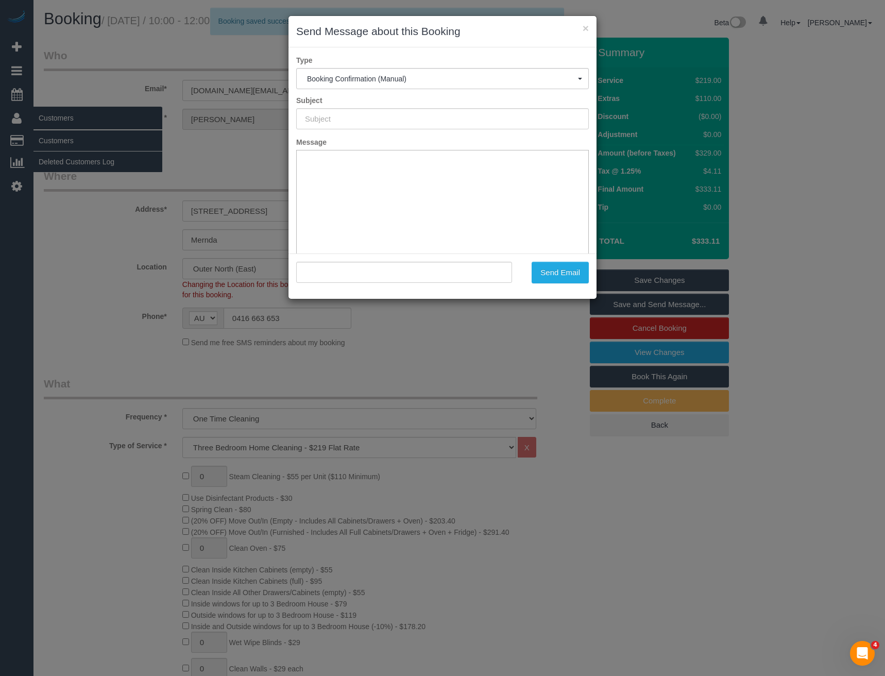
type input "Booking Confirmed"
type input ""Rebecca Murphy" <rebeccamurphy.au@gmail.com>"
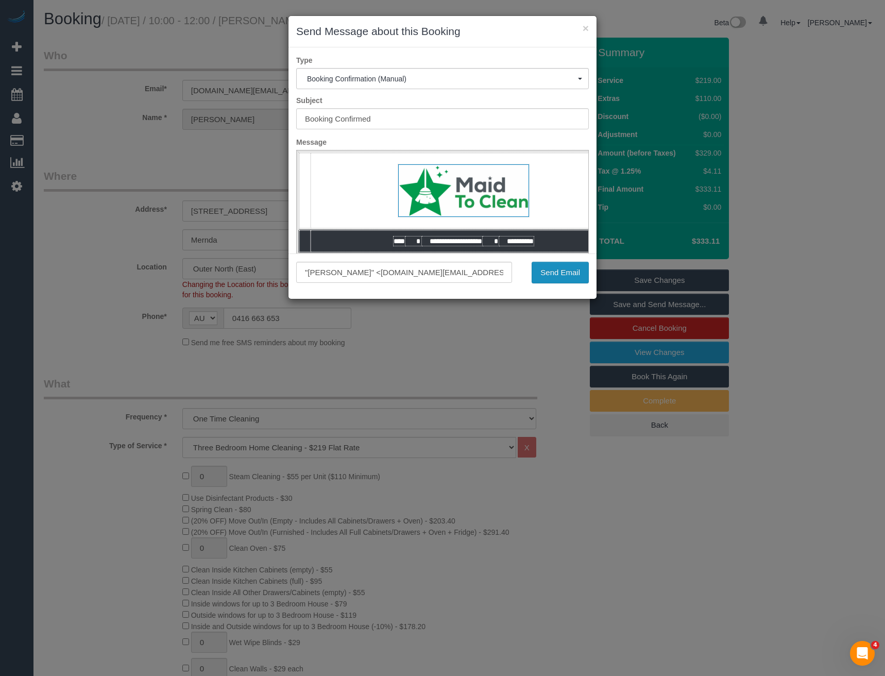
click at [547, 281] on button "Send Email" at bounding box center [559, 273] width 57 height 22
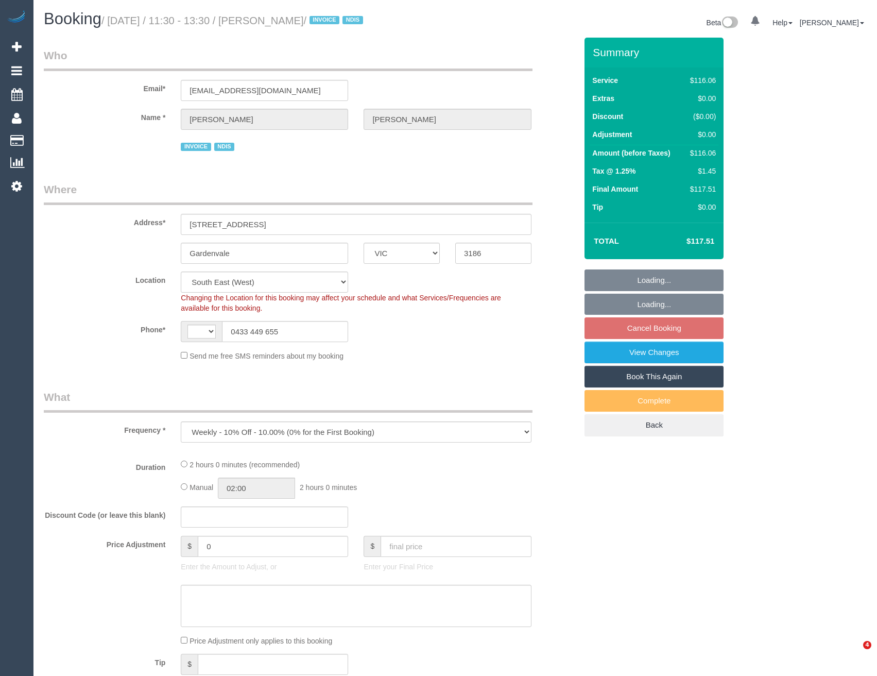
select select "VIC"
select select "object:752"
select select "string:AU"
select select "number:28"
select select "number:14"
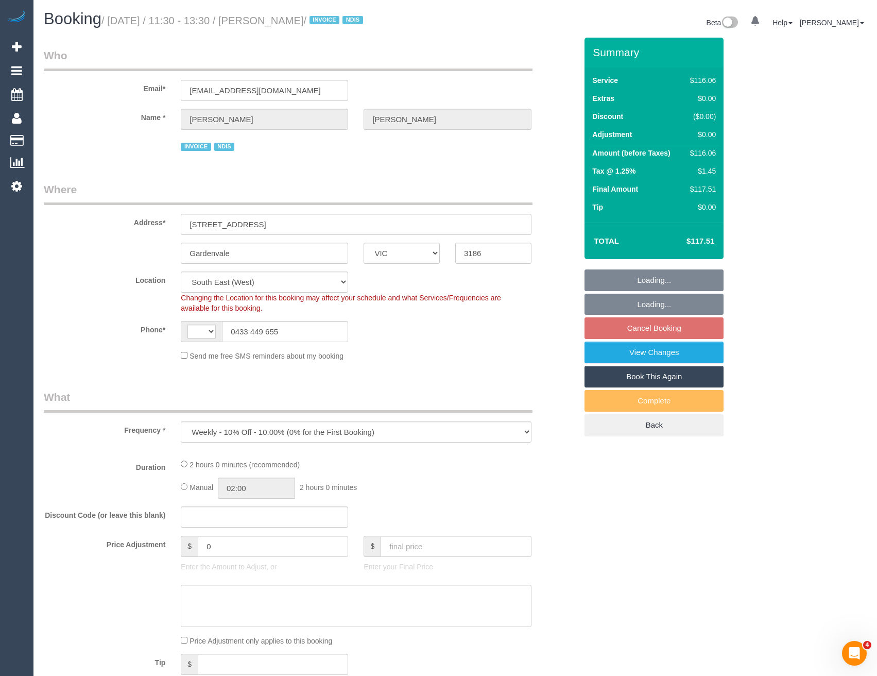
select select "number:19"
select select "number:36"
select select "number:34"
select select "number:26"
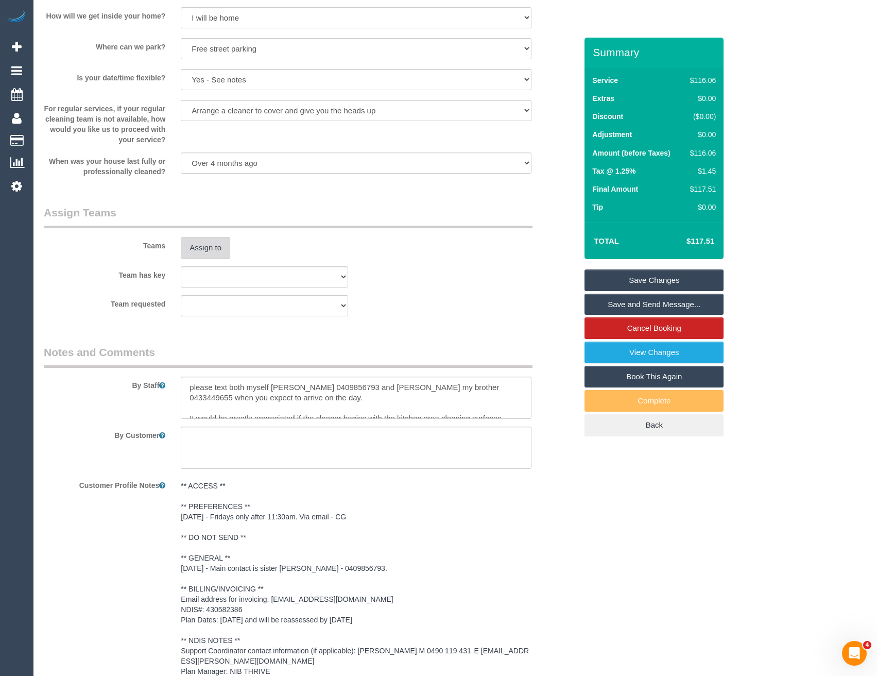
scroll to position [1133, 0]
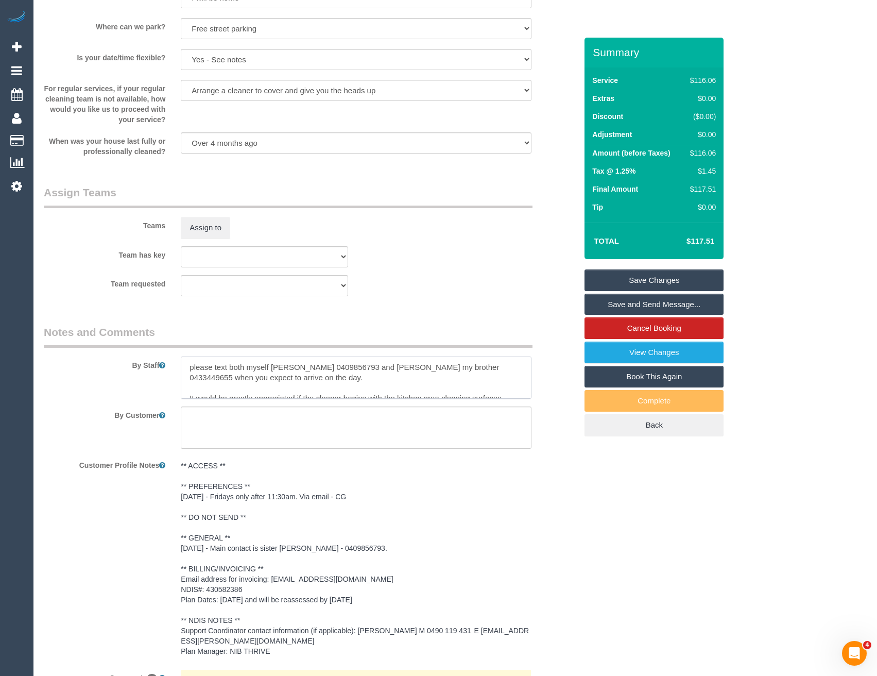
click at [189, 368] on textarea at bounding box center [356, 377] width 350 height 42
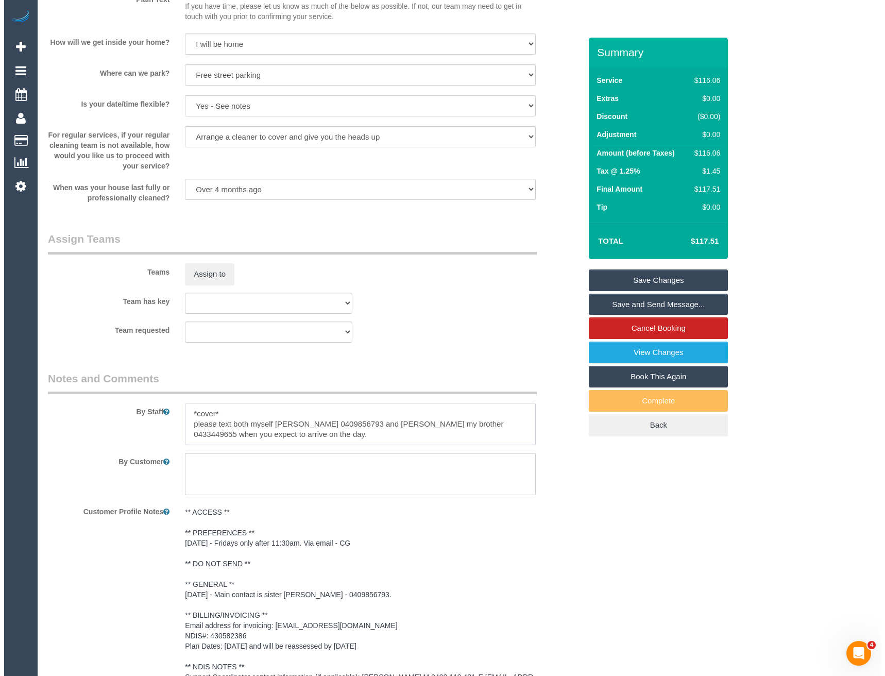
scroll to position [1030, 0]
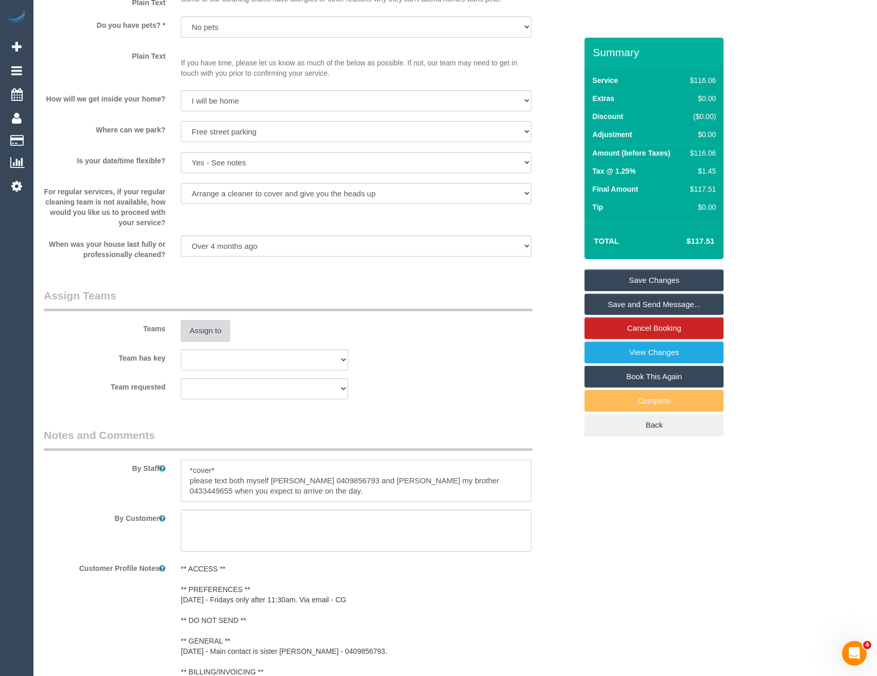
type textarea "*cover* please text both myself [PERSON_NAME] 0409856793 and [PERSON_NAME] my b…"
click at [207, 338] on button "Assign to" at bounding box center [205, 331] width 49 height 22
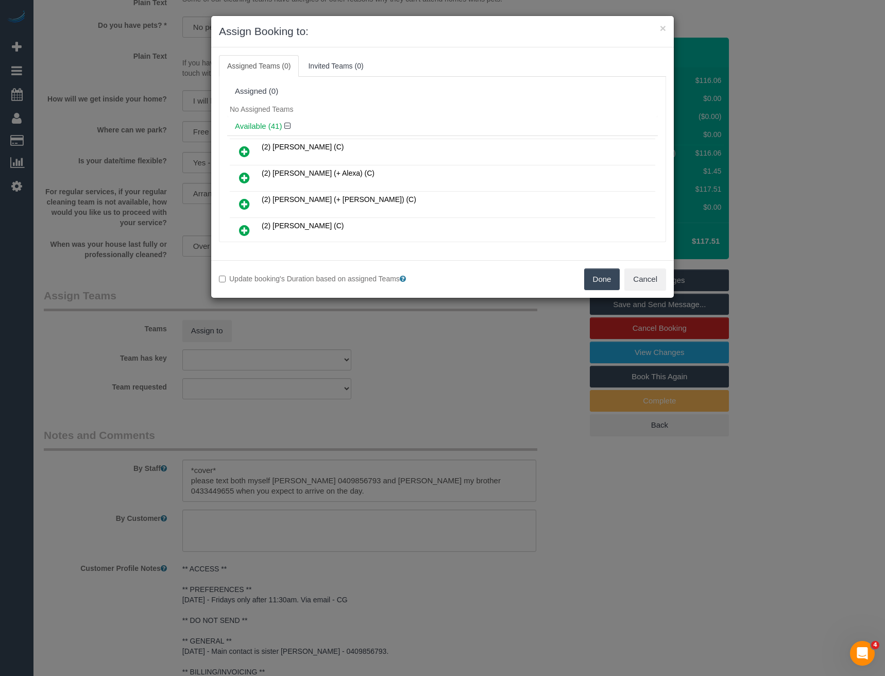
scroll to position [383, 0]
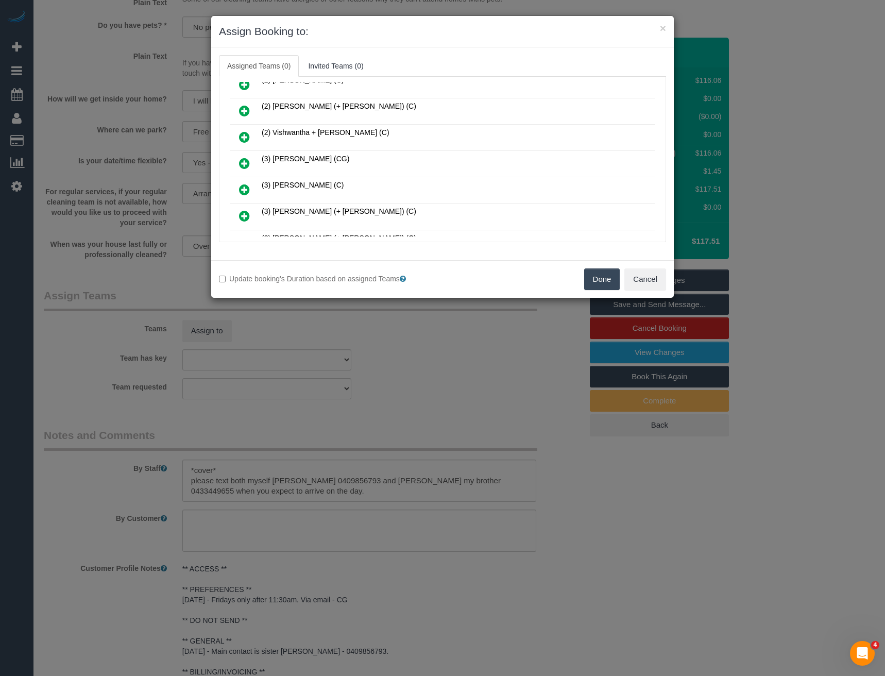
click at [246, 159] on icon at bounding box center [244, 163] width 11 height 12
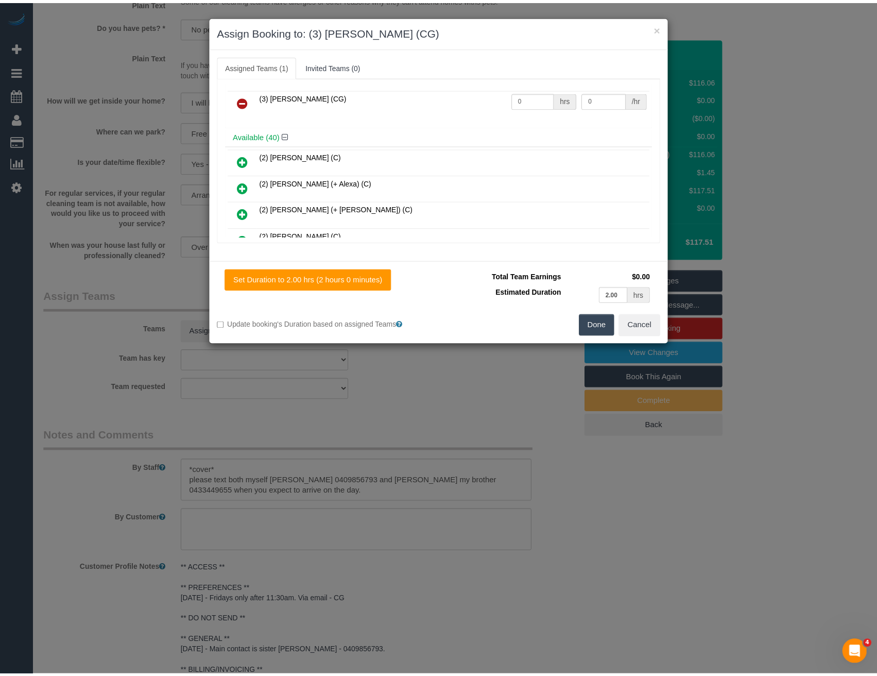
scroll to position [0, 0]
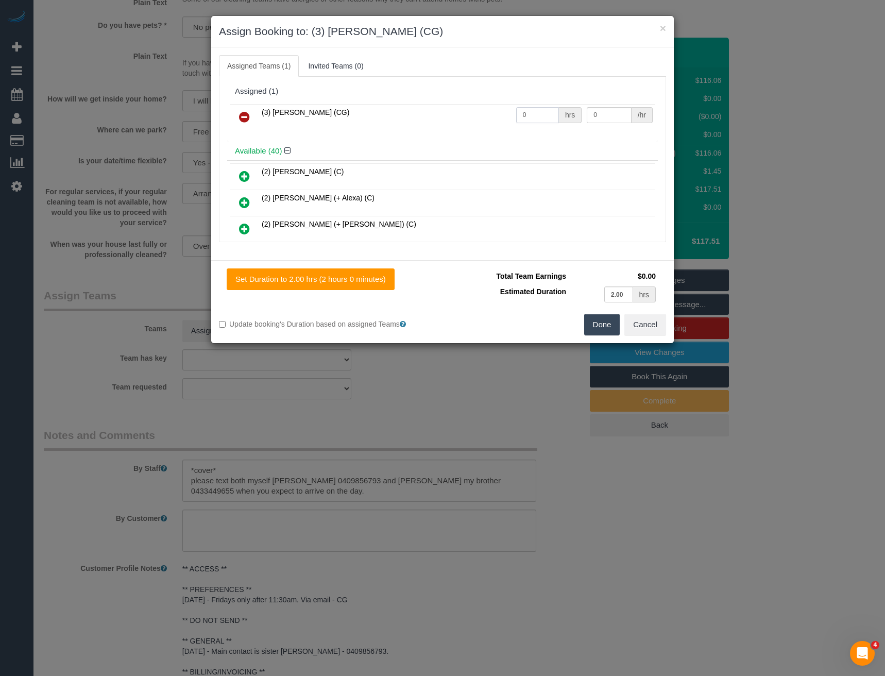
drag, startPoint x: 516, startPoint y: 118, endPoint x: 490, endPoint y: 134, distance: 30.0
click at [490, 125] on tr "(3) [PERSON_NAME] (CG) 0 hrs 0 /hr" at bounding box center [442, 117] width 425 height 26
type input "2"
type input "38.5"
click at [598, 317] on button "Done" at bounding box center [602, 325] width 36 height 22
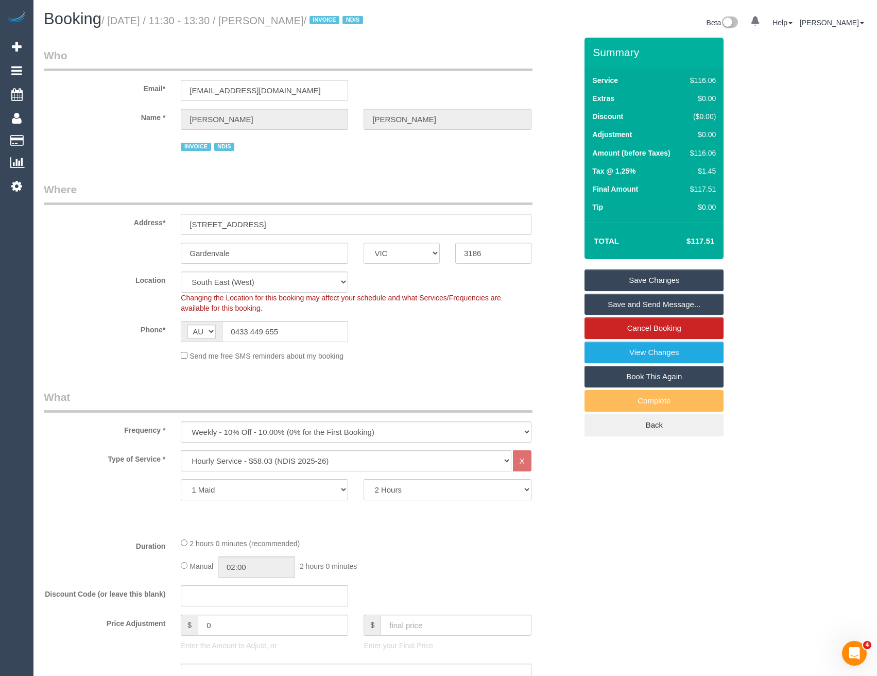
click at [619, 302] on link "Save and Send Message..." at bounding box center [653, 305] width 139 height 22
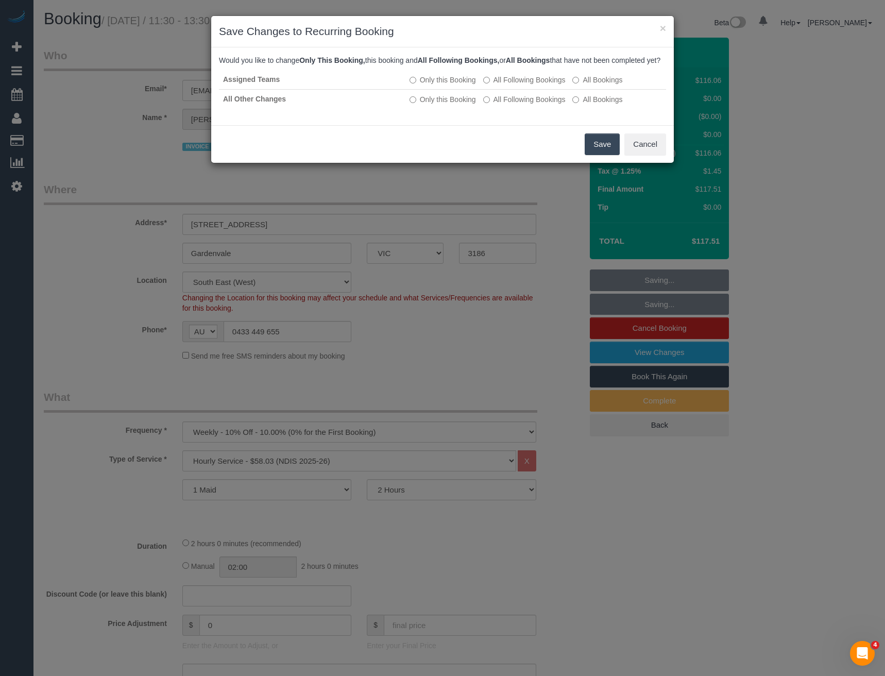
drag, startPoint x: 600, startPoint y: 157, endPoint x: 436, endPoint y: 110, distance: 171.2
click at [600, 155] on button "Save" at bounding box center [601, 144] width 35 height 22
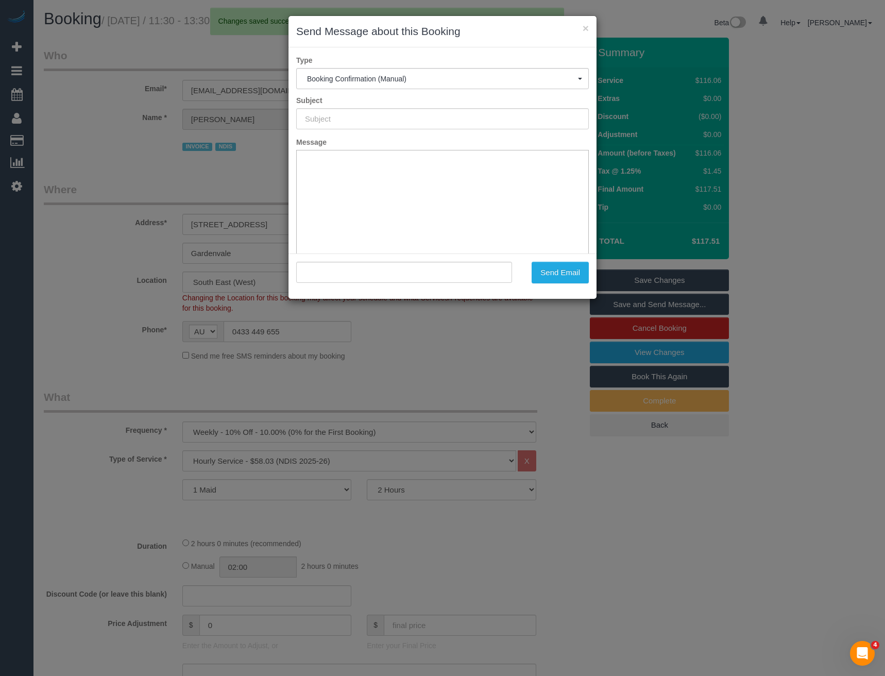
type input "Booking Confirmed"
type input ""[PERSON_NAME]" <[EMAIL_ADDRESS][DOMAIN_NAME]>"
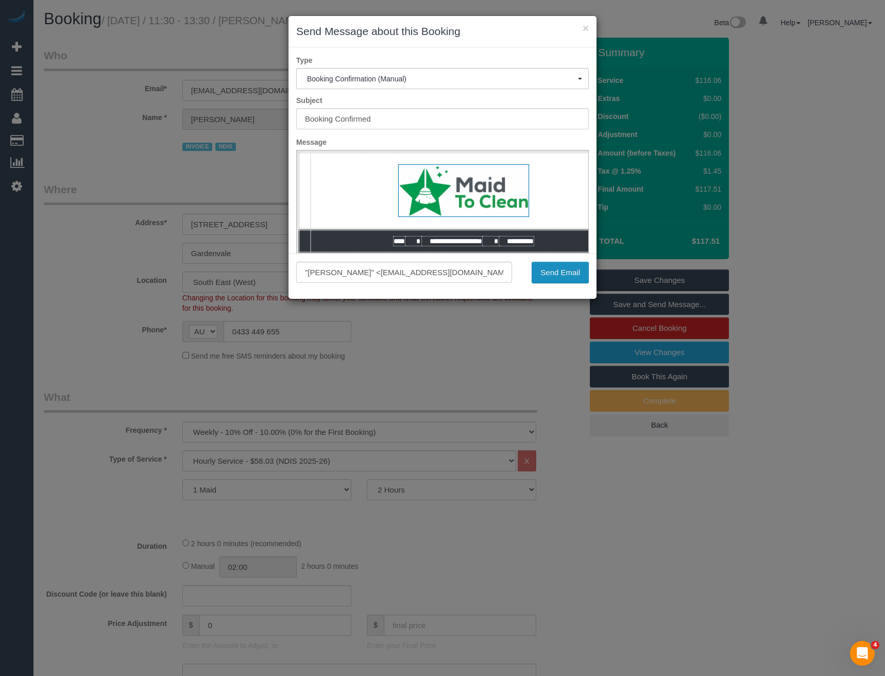
click at [562, 275] on button "Send Email" at bounding box center [559, 273] width 57 height 22
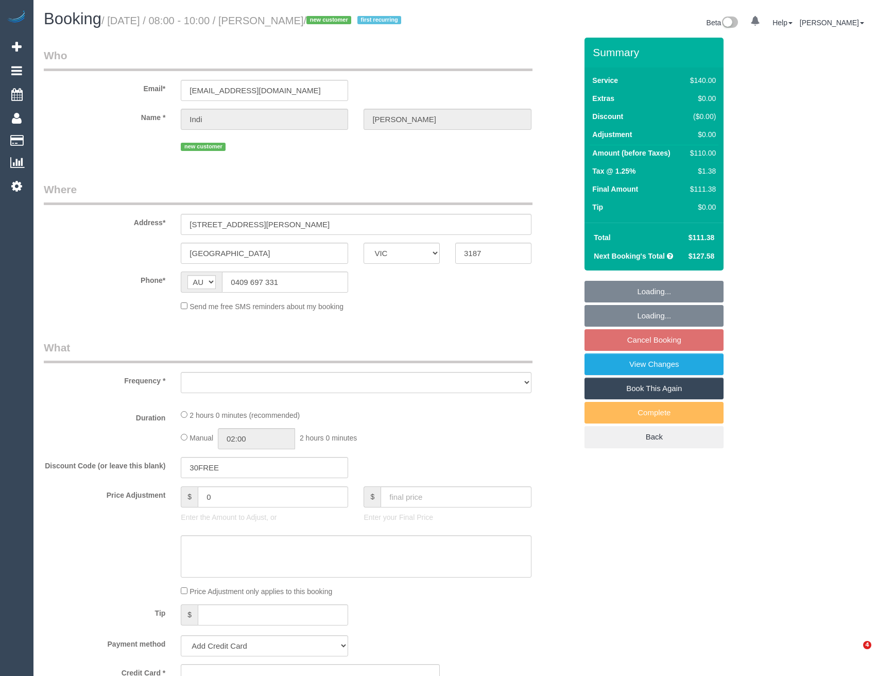
select select "VIC"
select select "object:714"
select select "string:stripe-pm_1SDHJY2GScqysDRV02AswJ28"
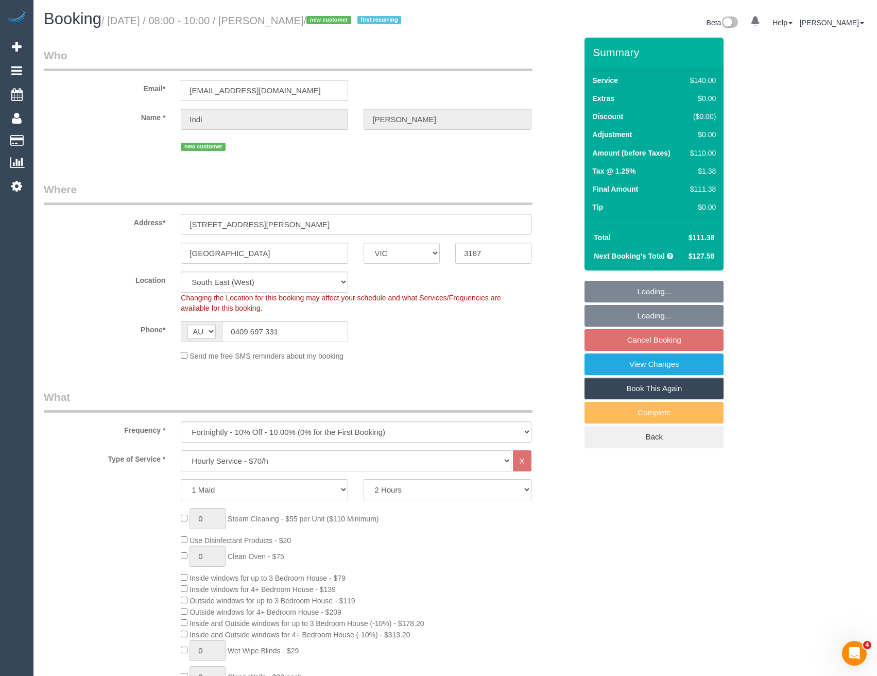
select select "object:865"
select select "number:28"
select select "number:14"
select select "number:19"
select select "number:23"
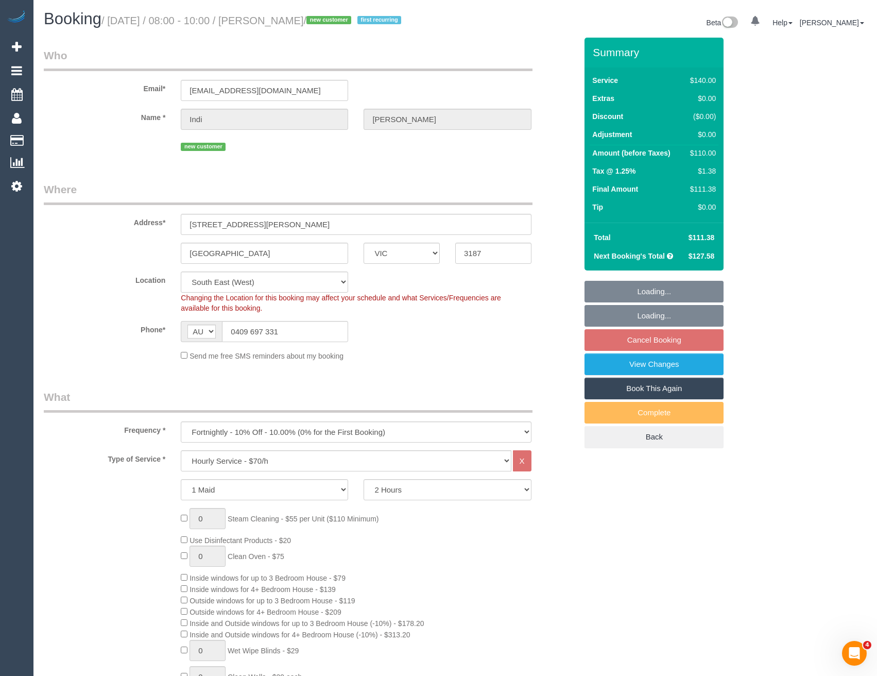
select select "number:35"
select select "number:12"
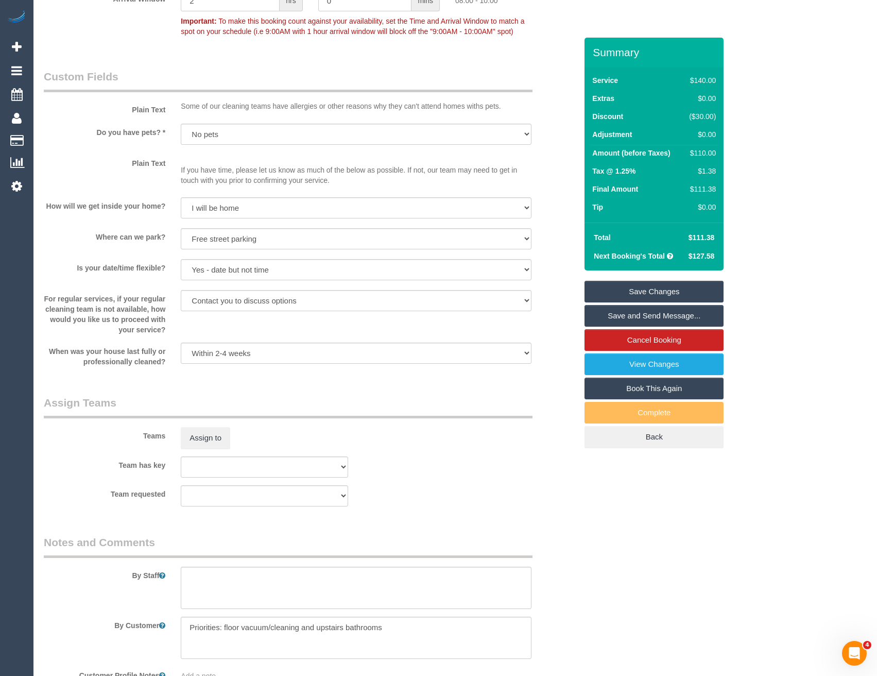
scroll to position [1402, 0]
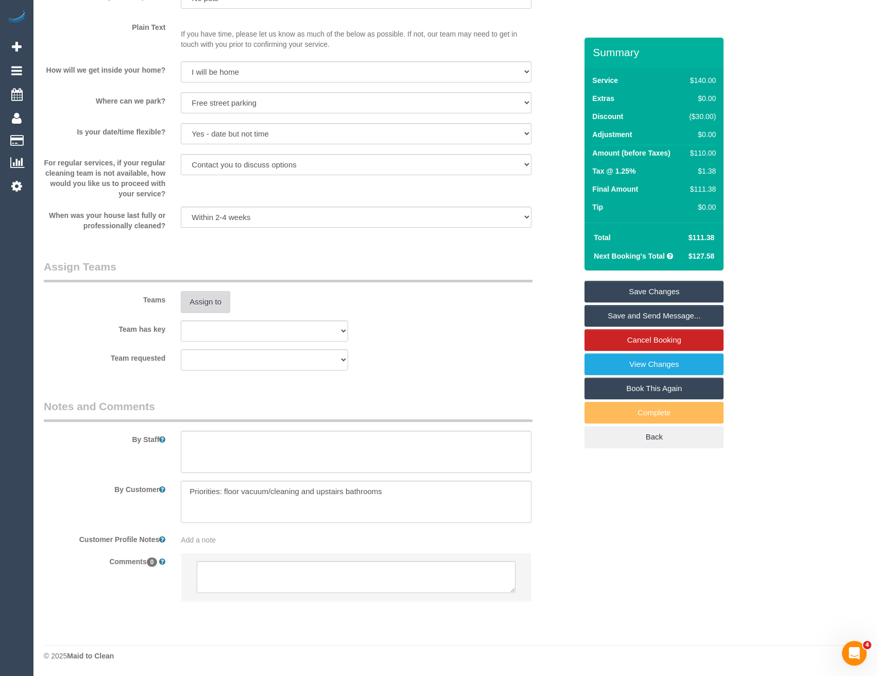
click at [218, 296] on button "Assign to" at bounding box center [205, 302] width 49 height 22
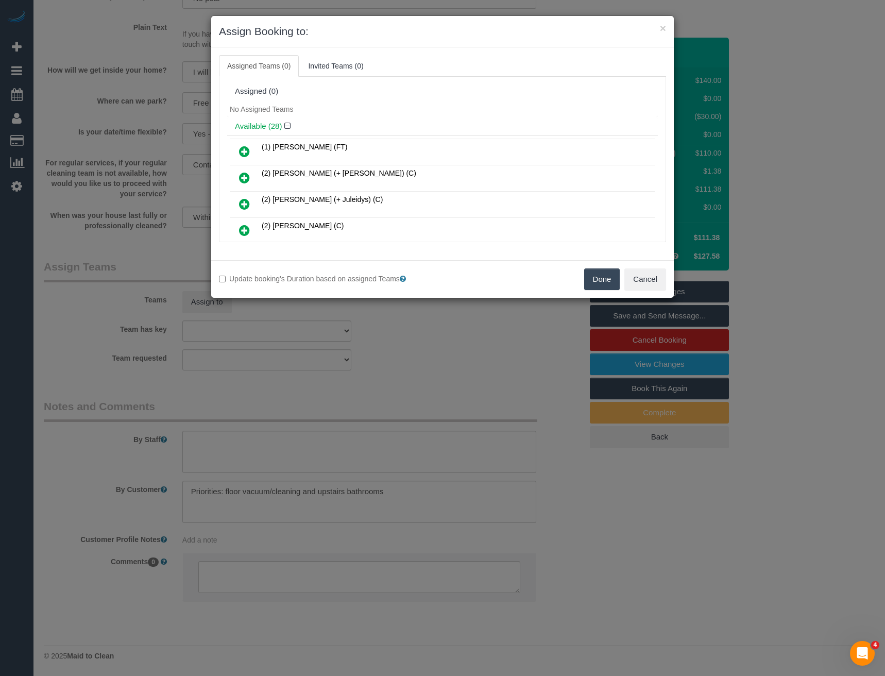
scroll to position [436, 0]
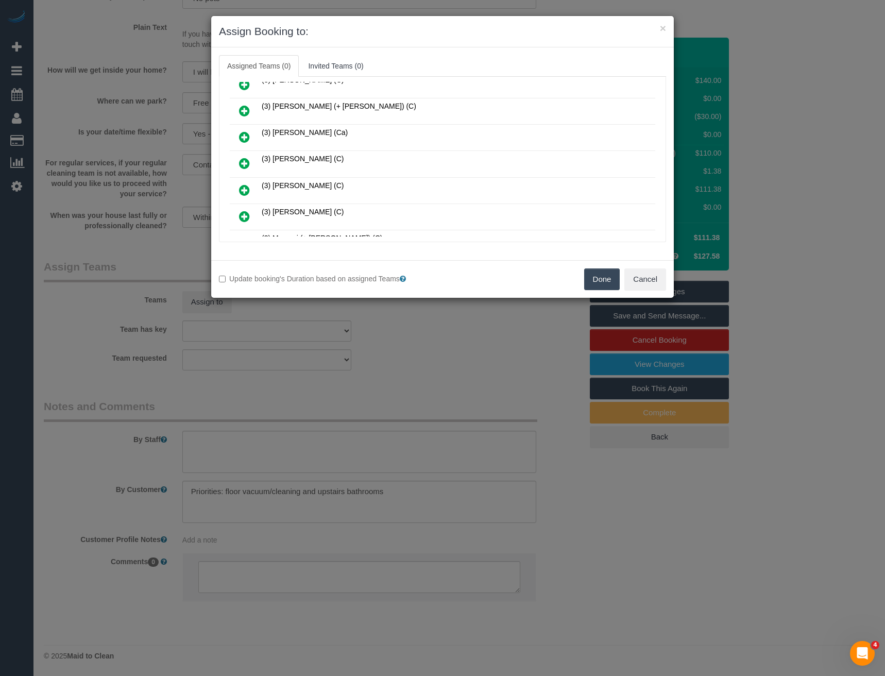
click at [237, 163] on link at bounding box center [244, 163] width 24 height 21
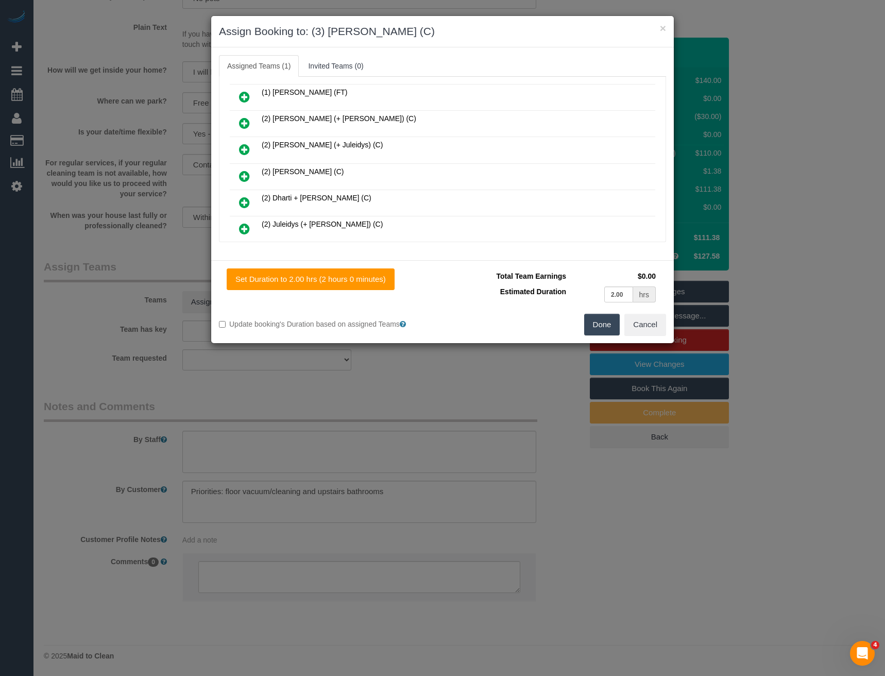
scroll to position [0, 0]
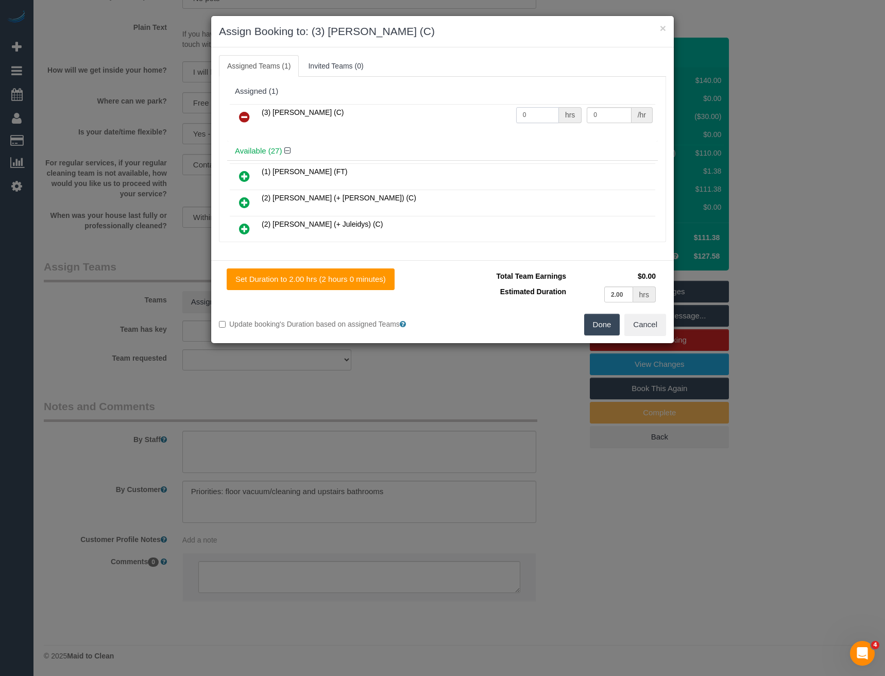
drag, startPoint x: 532, startPoint y: 119, endPoint x: 474, endPoint y: 125, distance: 58.9
click at [477, 125] on tr "(3) Kaveen Wijesuriya (C) 0 hrs 0 /hr" at bounding box center [442, 117] width 425 height 26
type input "2"
type input "35"
click at [607, 322] on button "Done" at bounding box center [602, 325] width 36 height 22
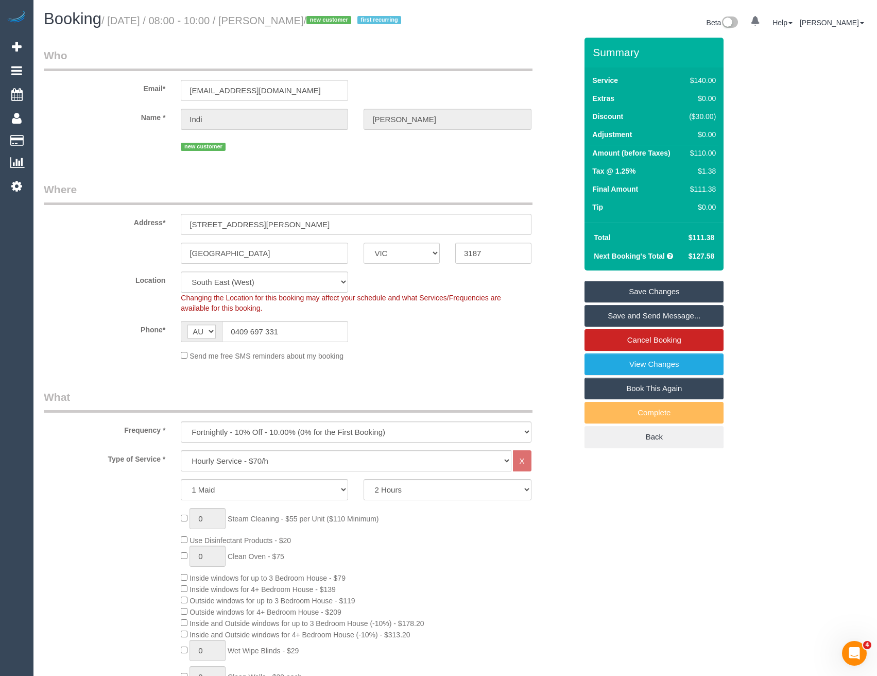
click at [608, 326] on link "Save and Send Message..." at bounding box center [653, 316] width 139 height 22
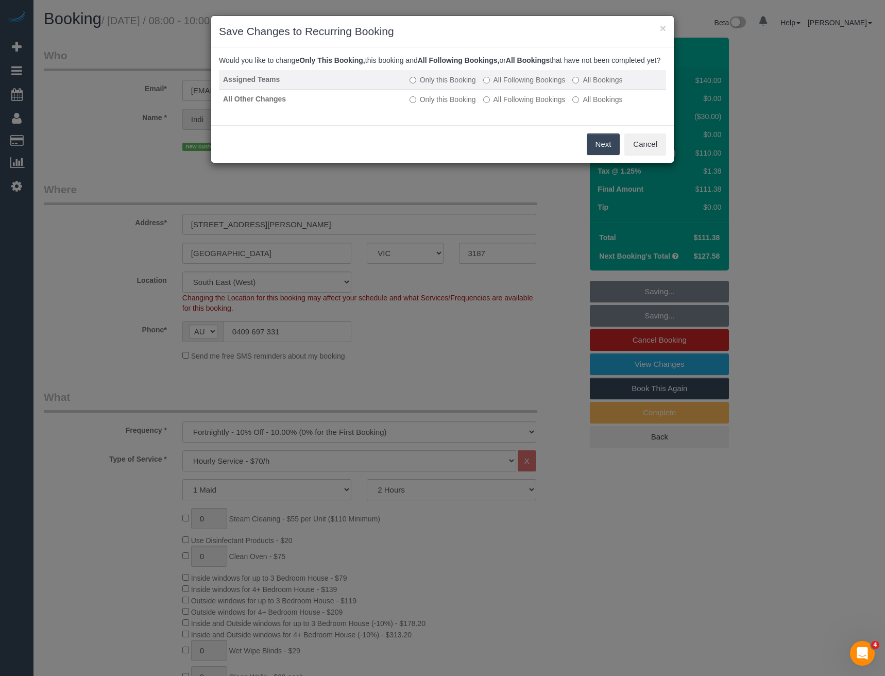
drag, startPoint x: 497, startPoint y: 90, endPoint x: 494, endPoint y: 97, distance: 8.1
click at [497, 85] on label "All Following Bookings" at bounding box center [524, 80] width 82 height 10
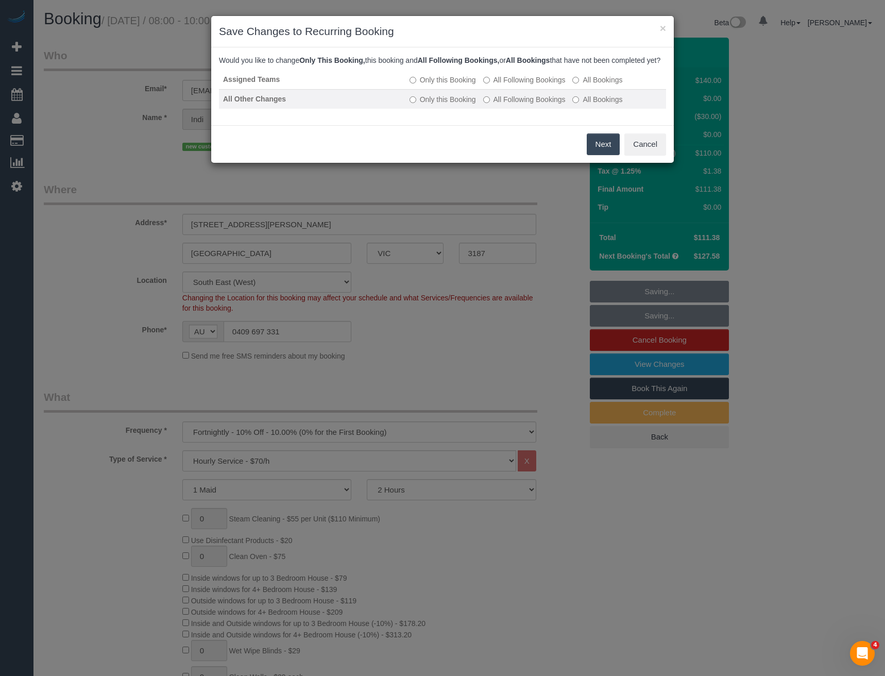
click at [493, 105] on label "All Following Bookings" at bounding box center [524, 99] width 82 height 10
click at [590, 155] on button "Save" at bounding box center [601, 144] width 35 height 22
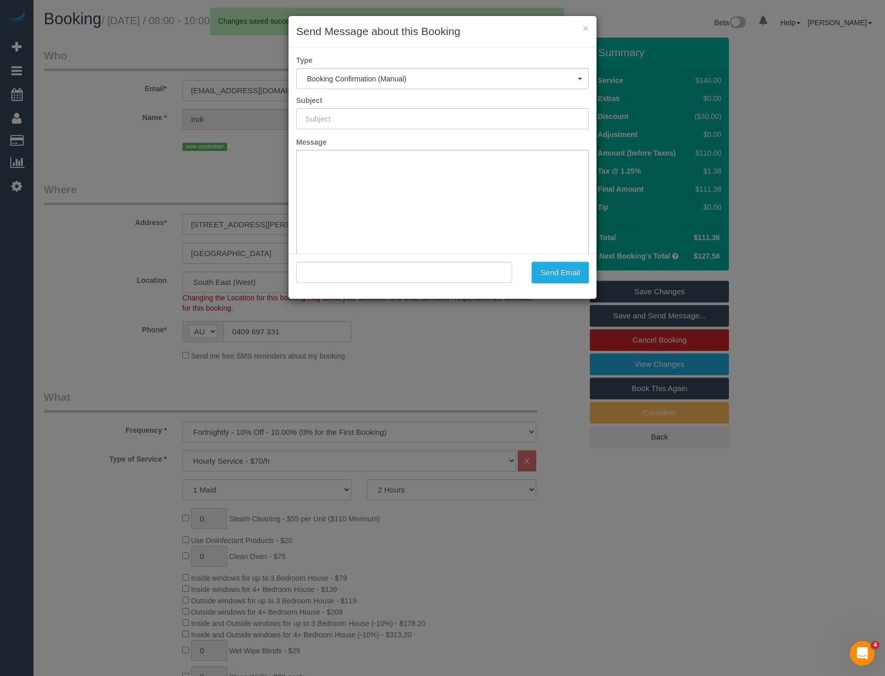
type input "Booking Confirmed"
type input ""Indi Lacey-Carr" <indilaceycarr@gmail.com>"
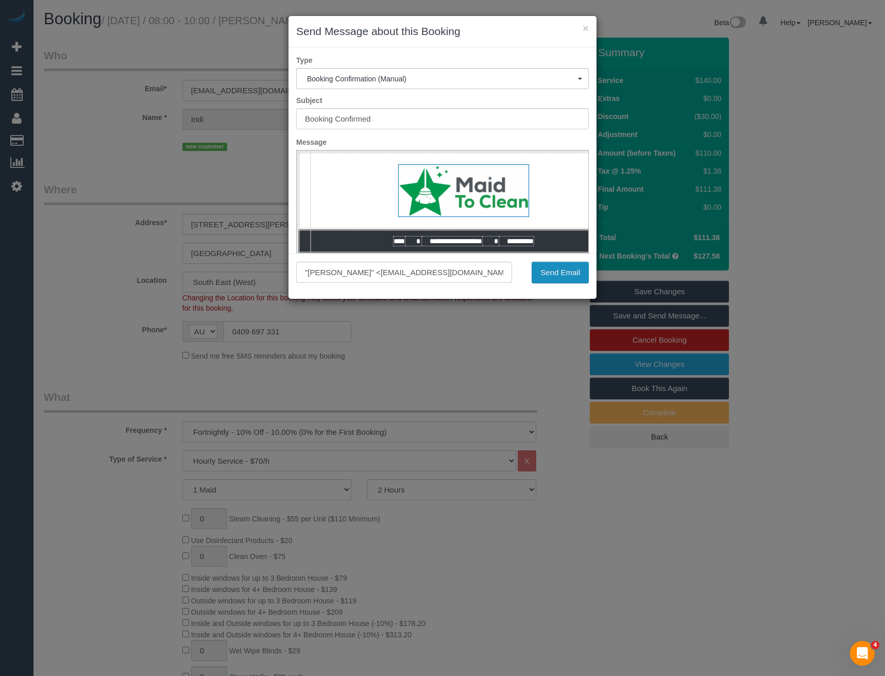
drag, startPoint x: 563, startPoint y: 267, endPoint x: 543, endPoint y: 278, distance: 23.1
click at [563, 267] on button "Send Email" at bounding box center [559, 273] width 57 height 22
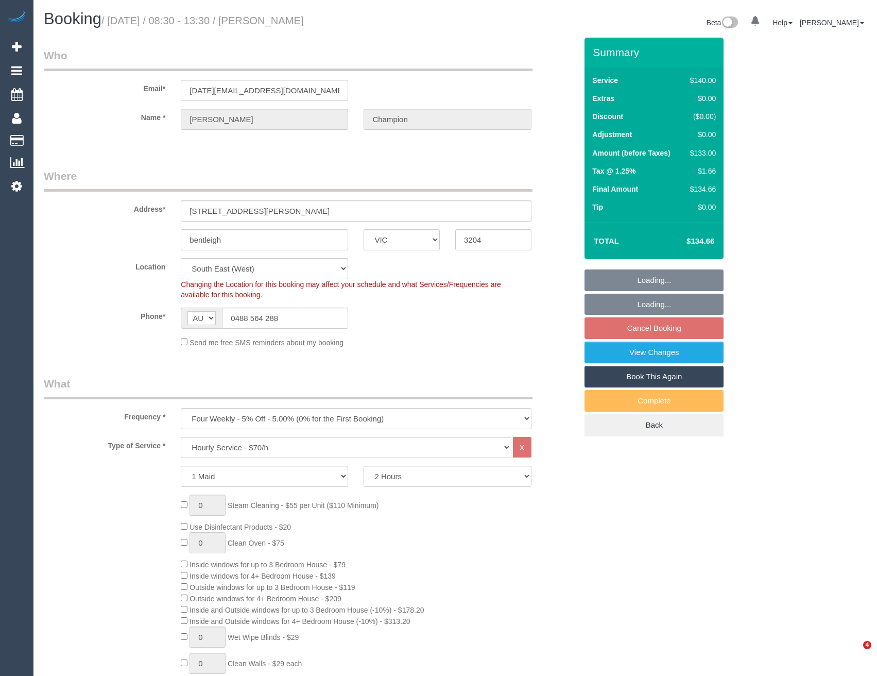
select select "VIC"
select select "number:28"
select select "number:14"
select select "number:19"
select select "number:22"
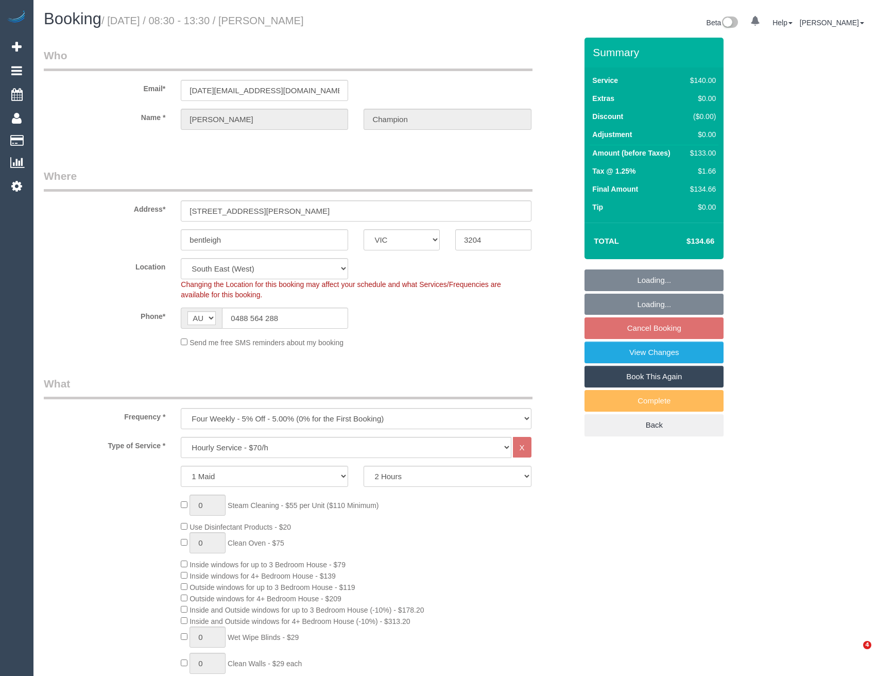
select select "number:13"
select select "object:851"
select select "string:stripe-pm_1ND2s02GScqysDRVjEWMDoXm"
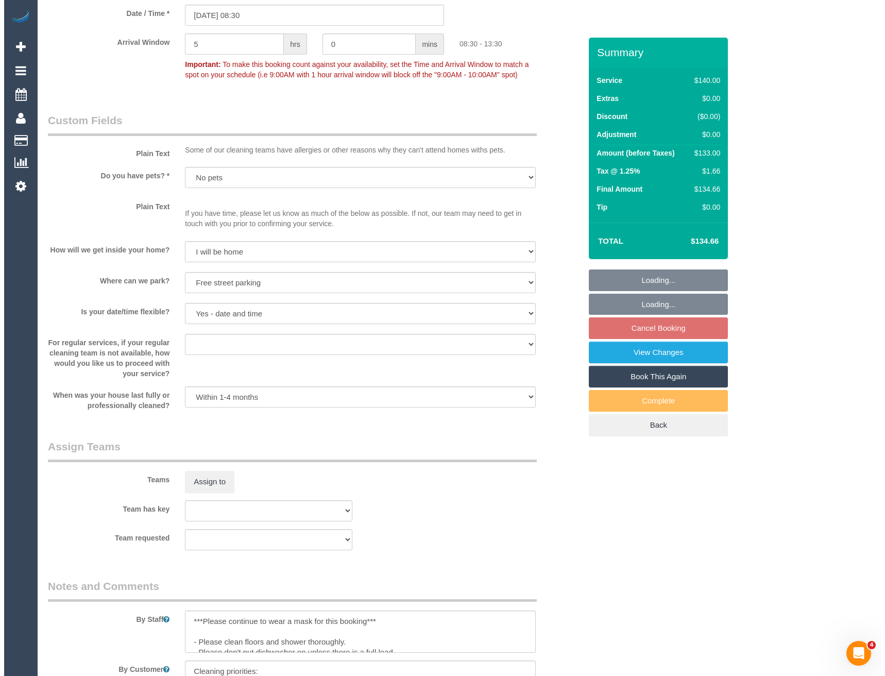
scroll to position [1236, 0]
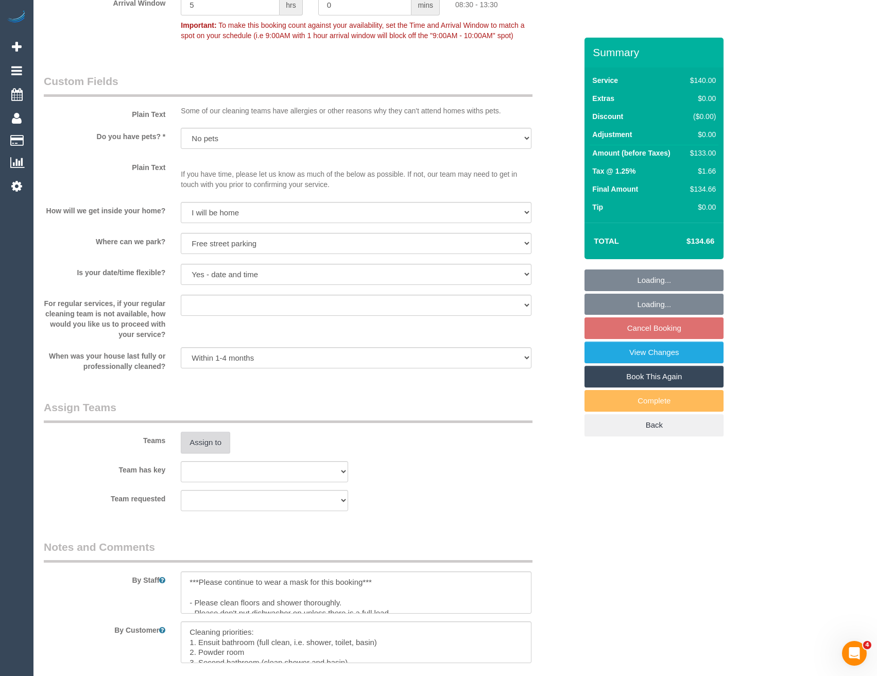
click at [193, 441] on button "Assign to" at bounding box center [205, 443] width 49 height 22
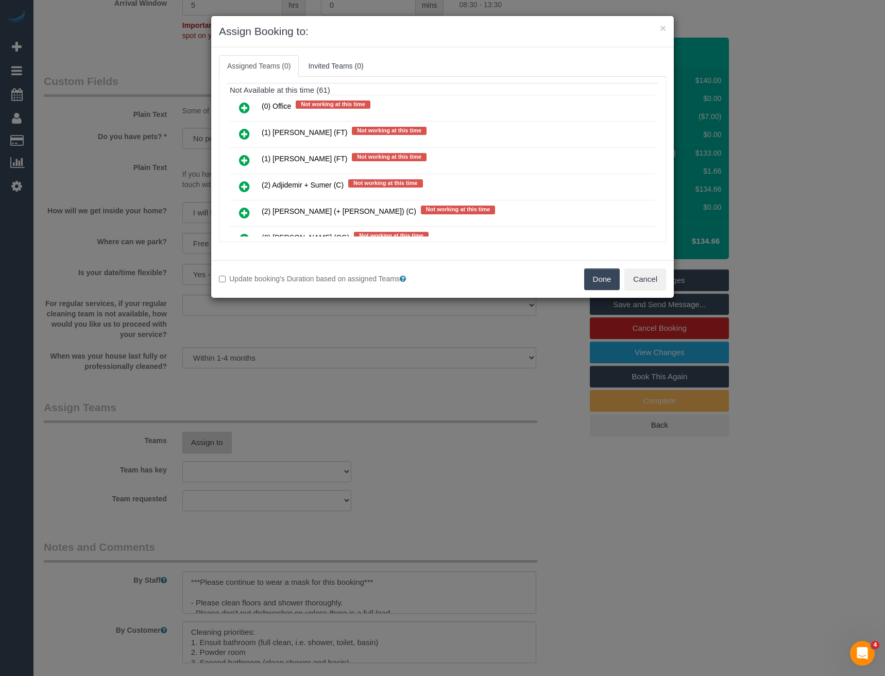
scroll to position [2714, 0]
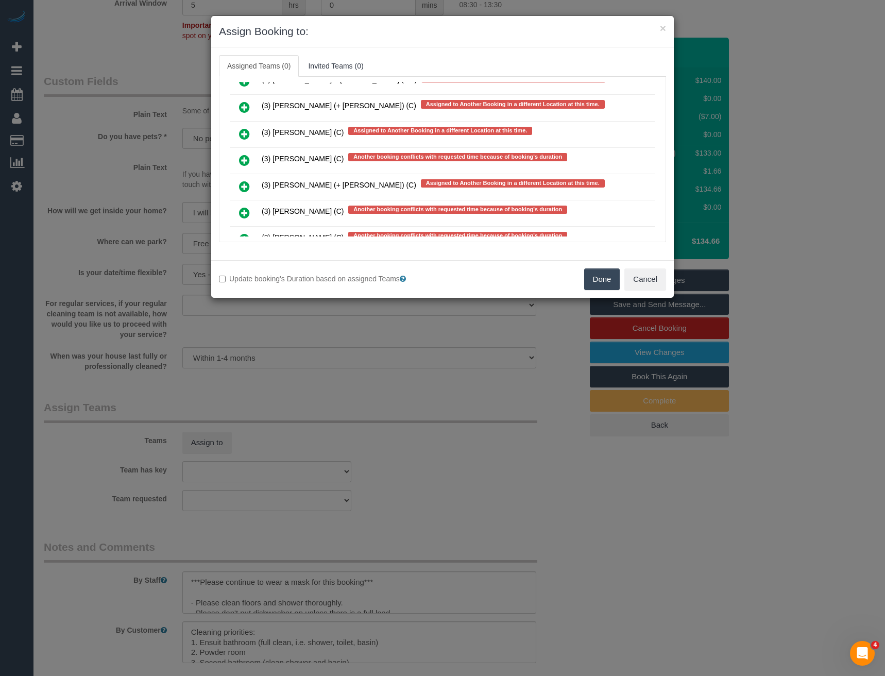
click at [244, 164] on icon at bounding box center [244, 160] width 11 height 12
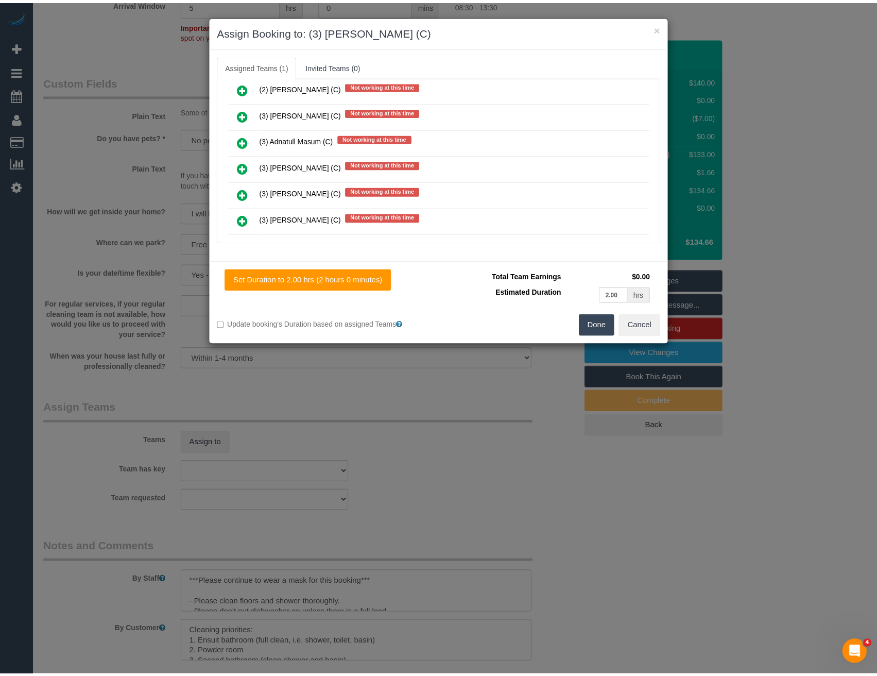
scroll to position [0, 0]
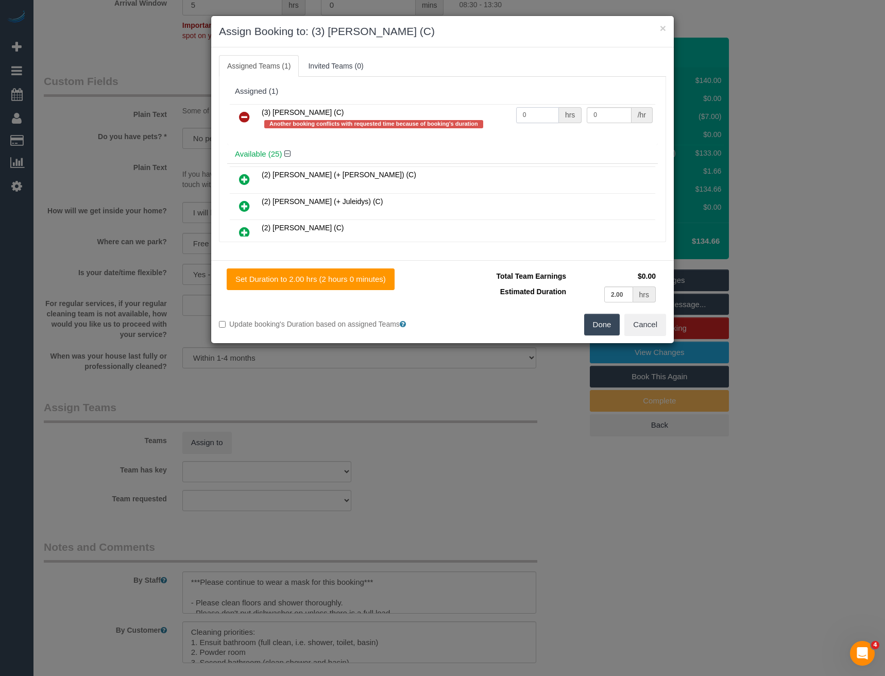
drag, startPoint x: 524, startPoint y: 117, endPoint x: 480, endPoint y: 119, distance: 44.3
click at [482, 119] on tr "(3) Kaveen Wijesuriya (C) Another booking conflicts with requested time because…" at bounding box center [442, 118] width 425 height 29
type input "2"
type input "35"
click at [602, 323] on button "Done" at bounding box center [602, 325] width 36 height 22
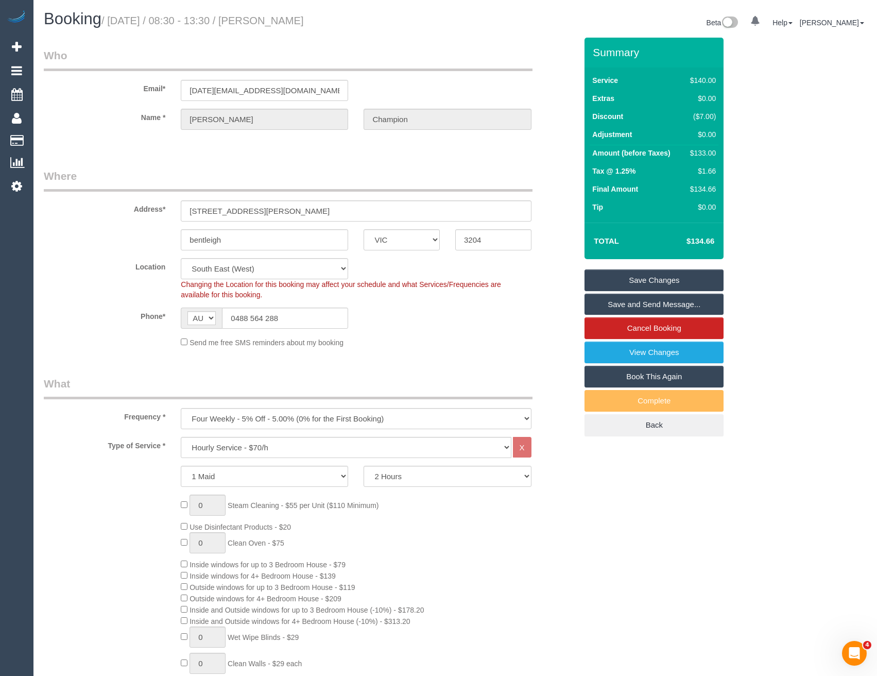
click at [608, 303] on link "Save and Send Message..." at bounding box center [653, 305] width 139 height 22
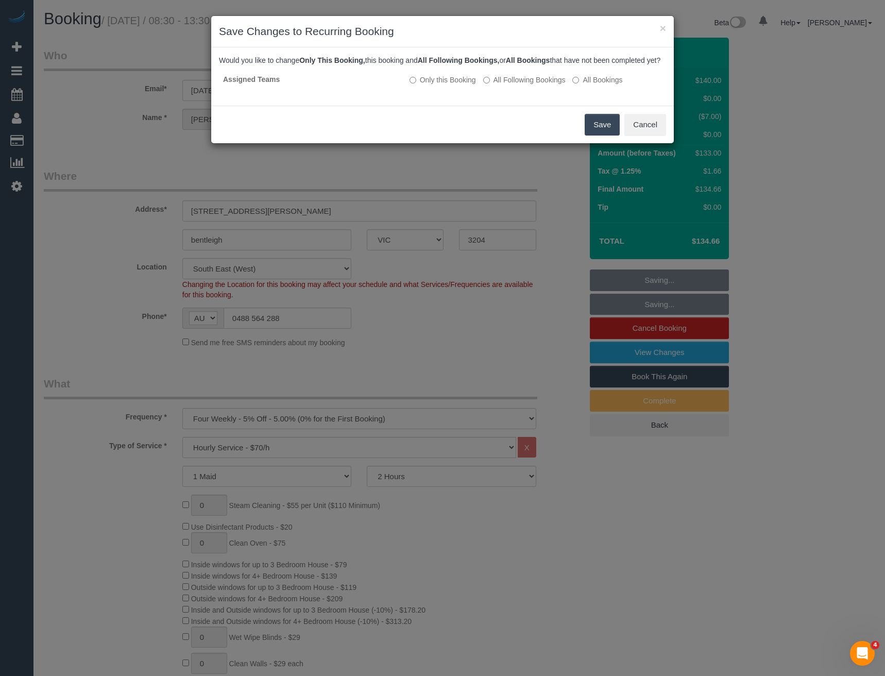
drag, startPoint x: 596, startPoint y: 130, endPoint x: 587, endPoint y: 133, distance: 9.5
click at [596, 130] on button "Save" at bounding box center [601, 125] width 35 height 22
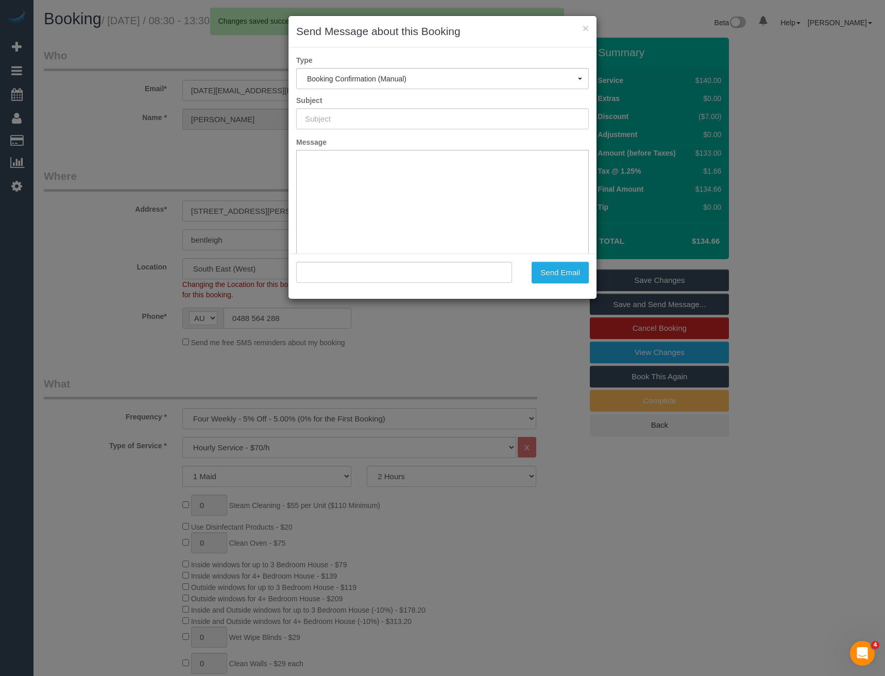
type input "Booking Confirmed"
type input ""julie Champion" <jul.jarrah@gmail.com>"
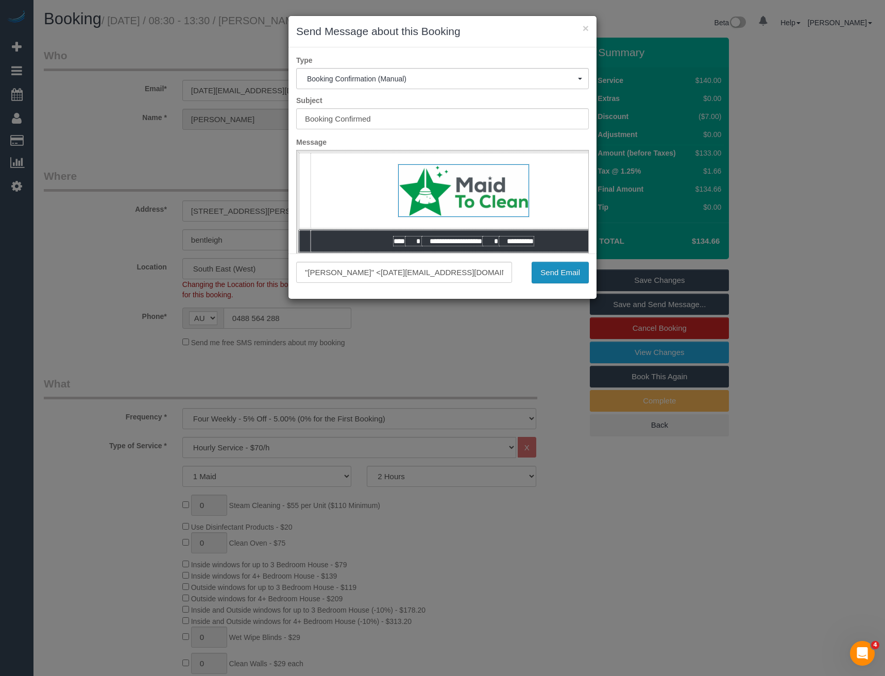
click at [565, 275] on button "Send Email" at bounding box center [559, 273] width 57 height 22
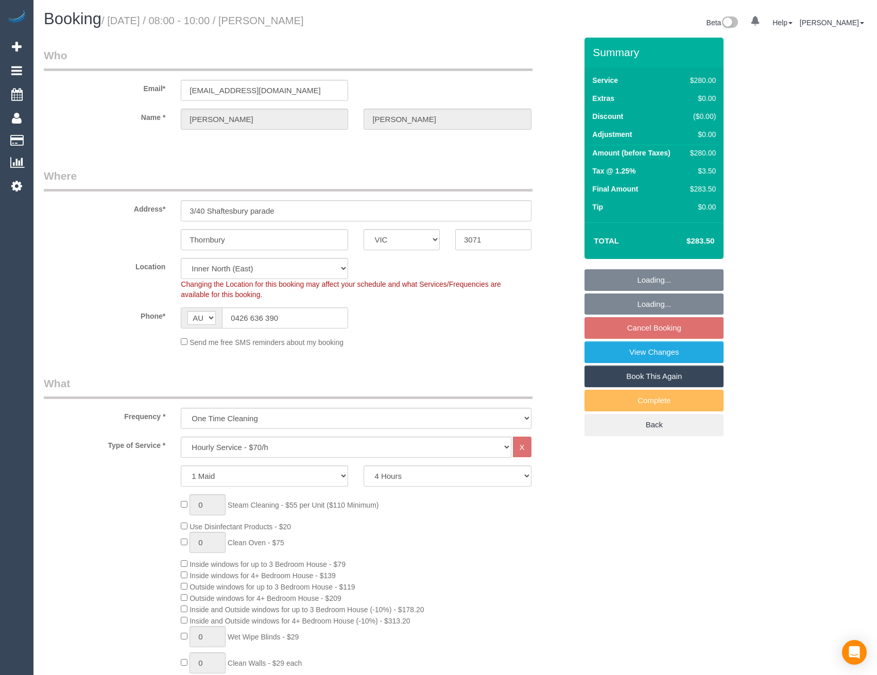
select select "VIC"
select select "240"
select select "number:28"
select select "number:14"
select select "number:19"
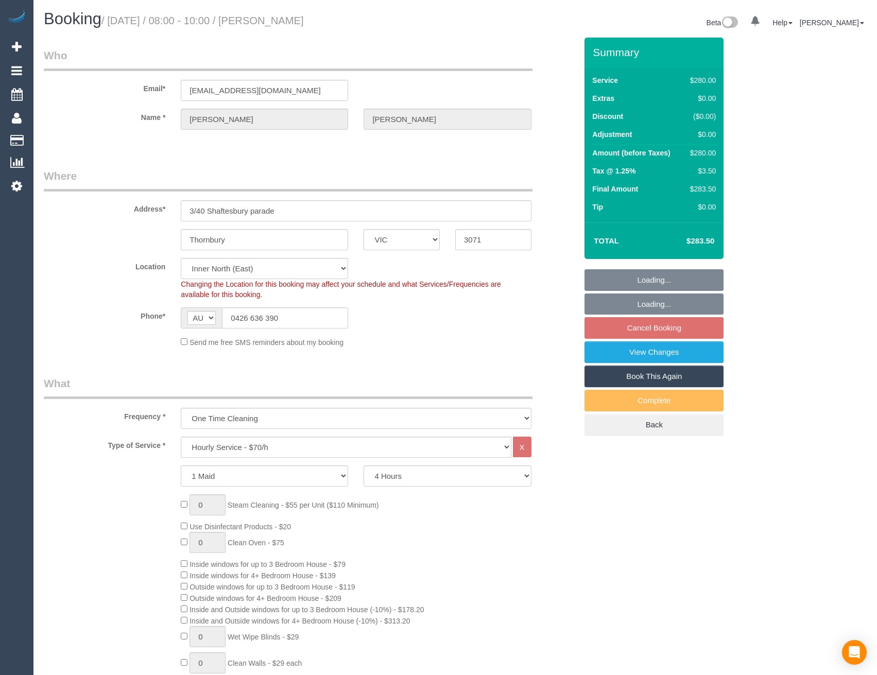
select select "number:24"
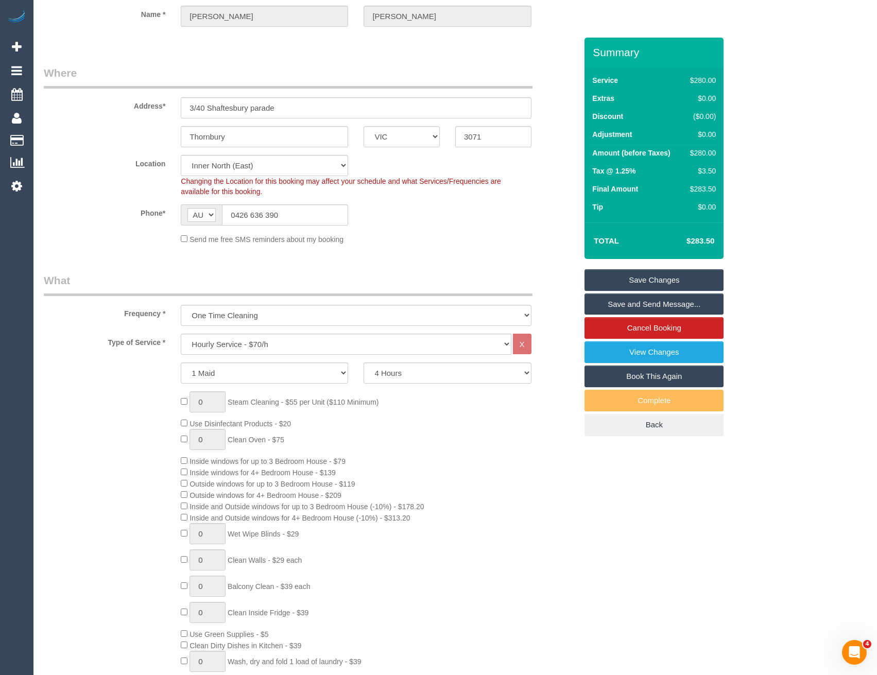
scroll to position [51, 0]
